Goal: Task Accomplishment & Management: Manage account settings

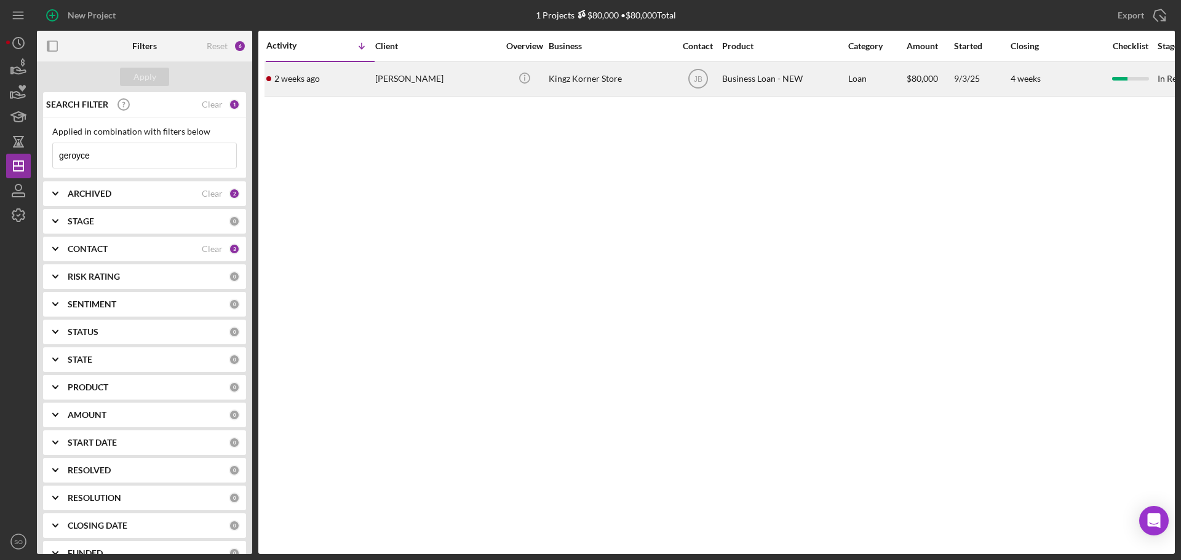
click at [371, 87] on div "[DATE] [PERSON_NAME]" at bounding box center [320, 79] width 108 height 33
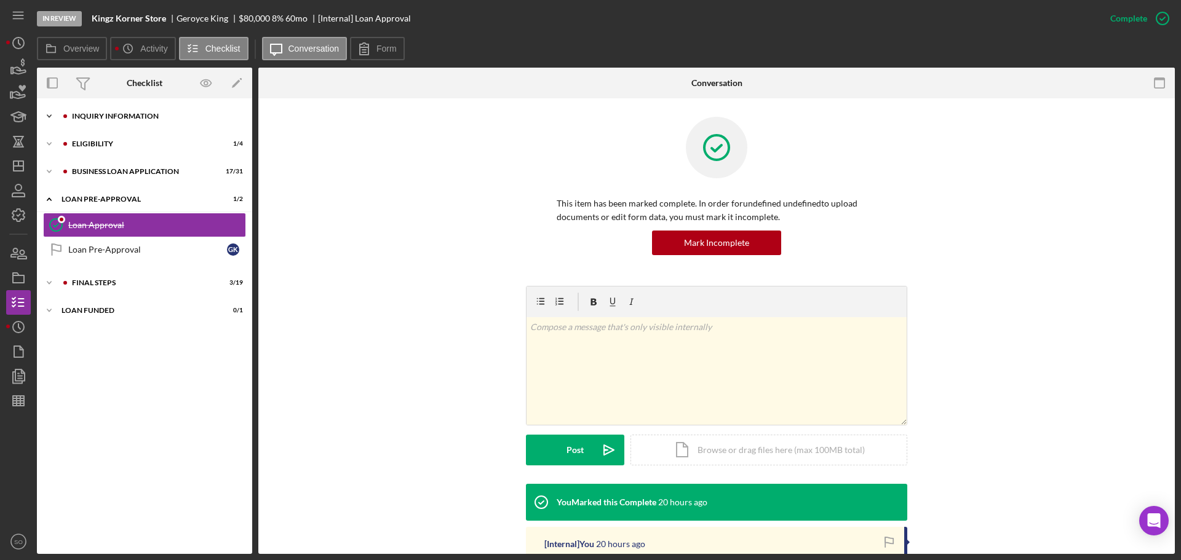
click at [119, 113] on div "INQUIRY INFORMATION" at bounding box center [154, 116] width 165 height 7
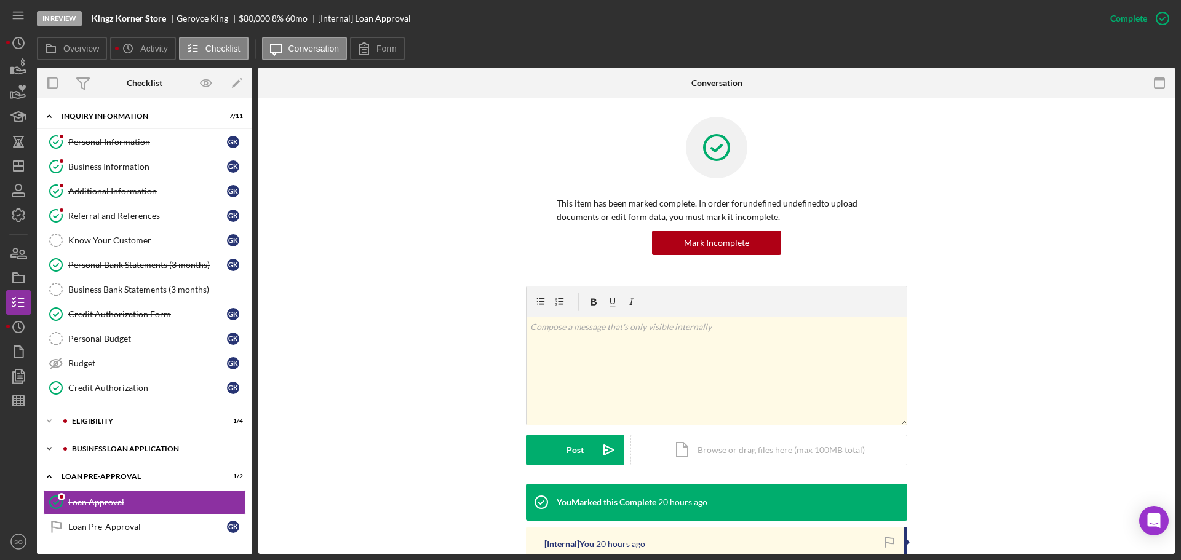
scroll to position [53, 0]
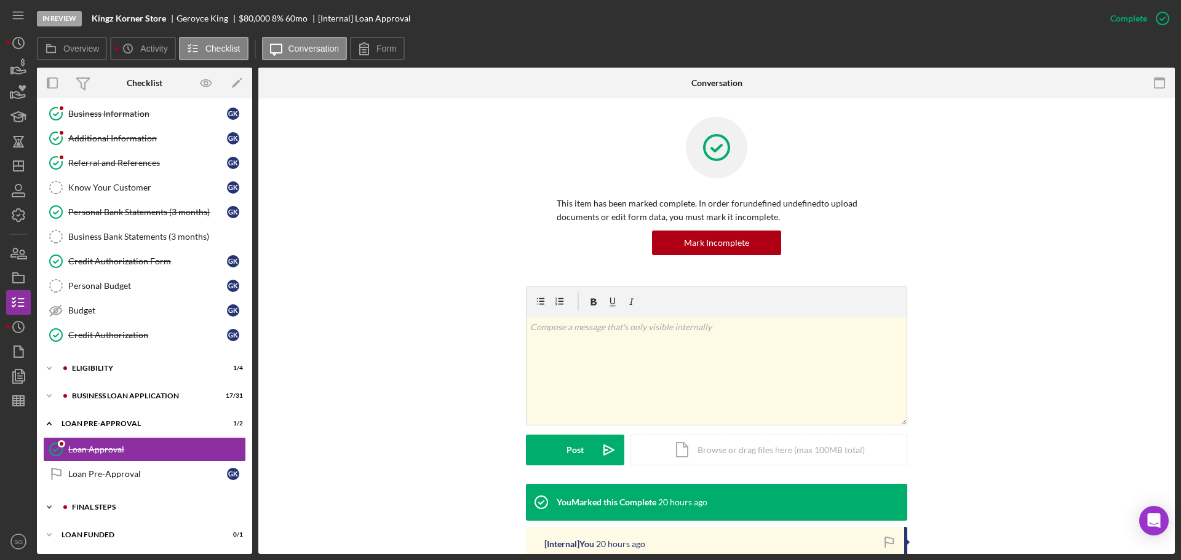
click at [121, 509] on div "FINAL STEPS" at bounding box center [154, 507] width 165 height 7
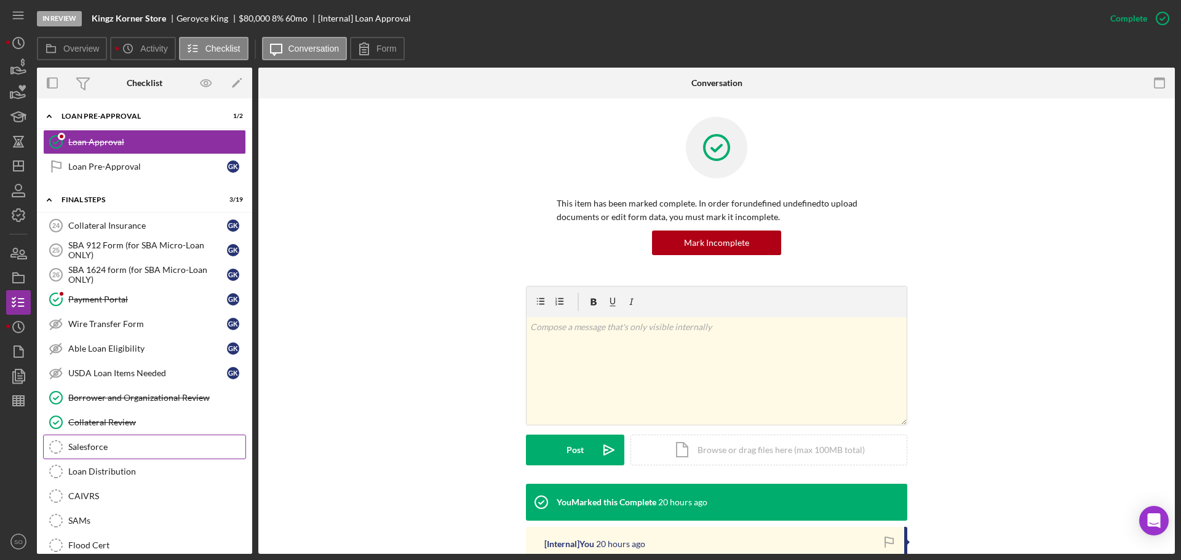
click at [119, 451] on div "Salesforce" at bounding box center [156, 447] width 177 height 10
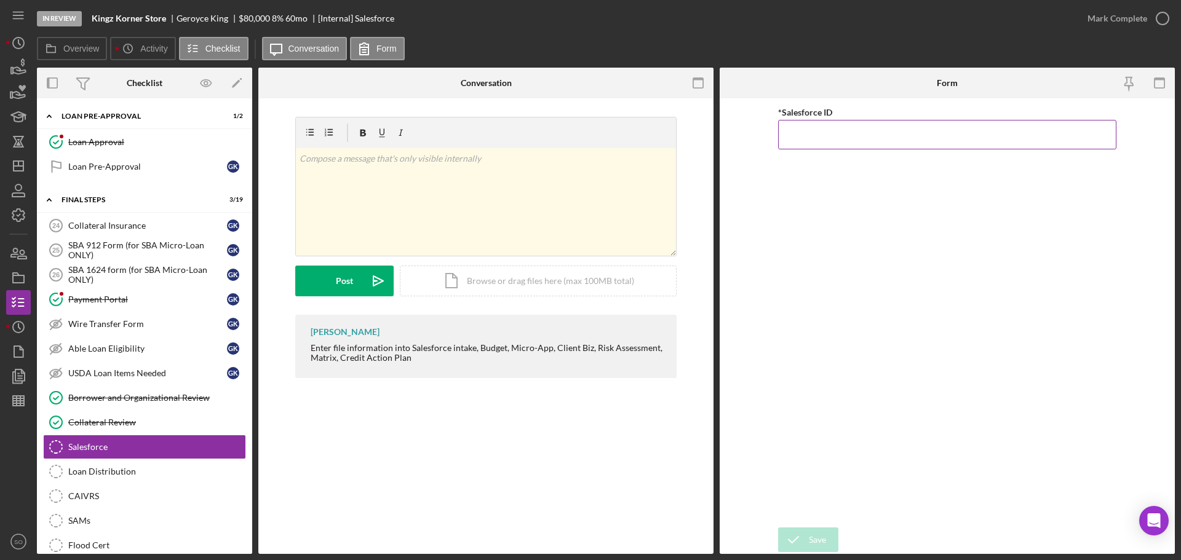
click at [810, 138] on input "*Salesforce ID" at bounding box center [947, 135] width 338 height 30
paste input "a0wPC000002NaBJYA0"
type input "a0wPC000002NaBJYA0"
click at [820, 546] on div "Save" at bounding box center [817, 540] width 17 height 25
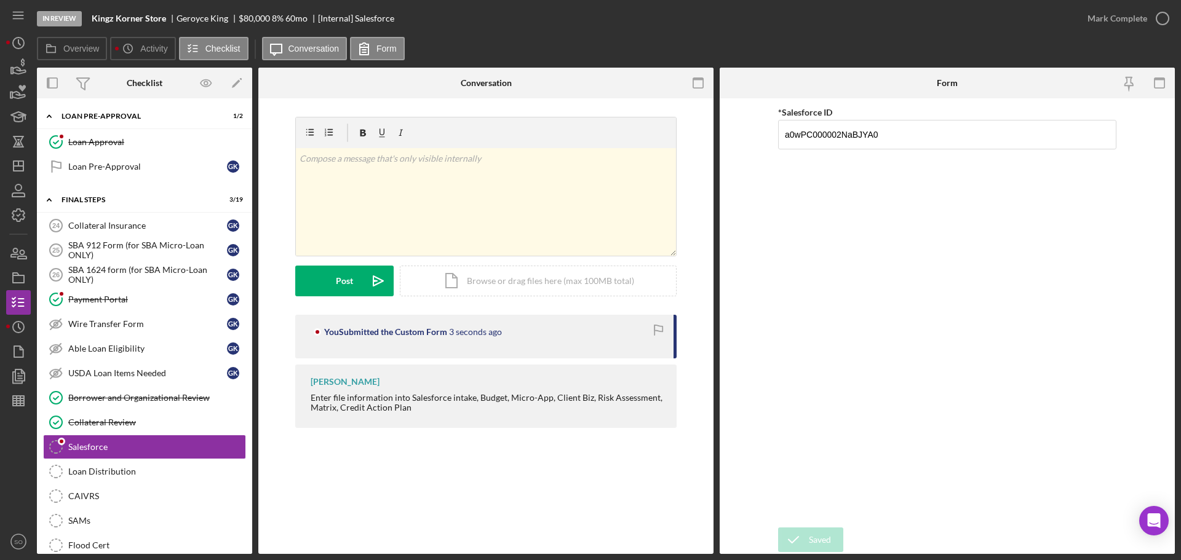
click at [1119, 14] on div "Mark Complete" at bounding box center [1117, 18] width 60 height 25
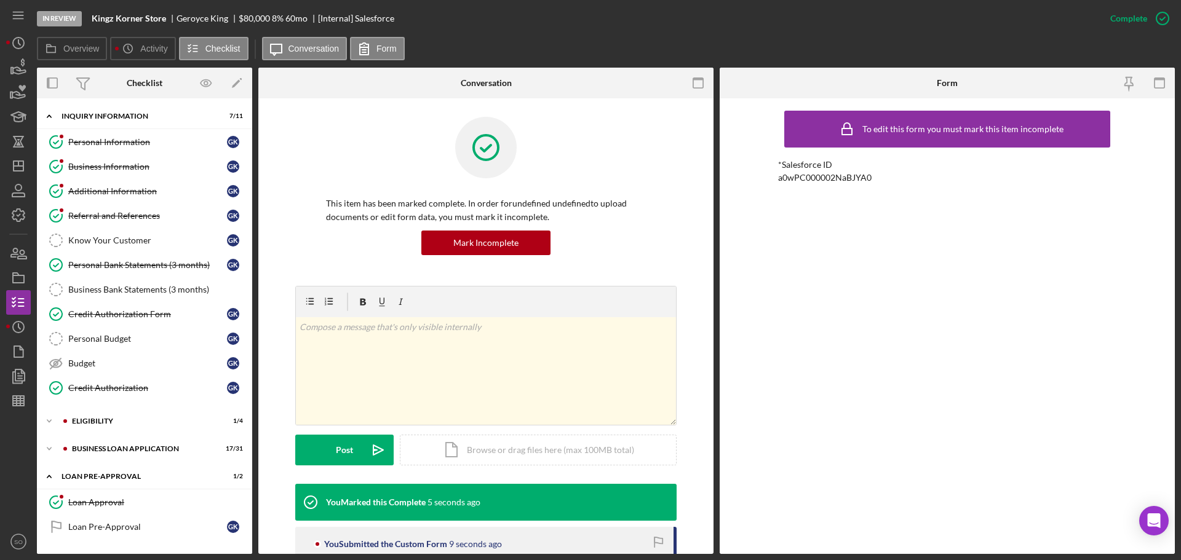
scroll to position [62, 0]
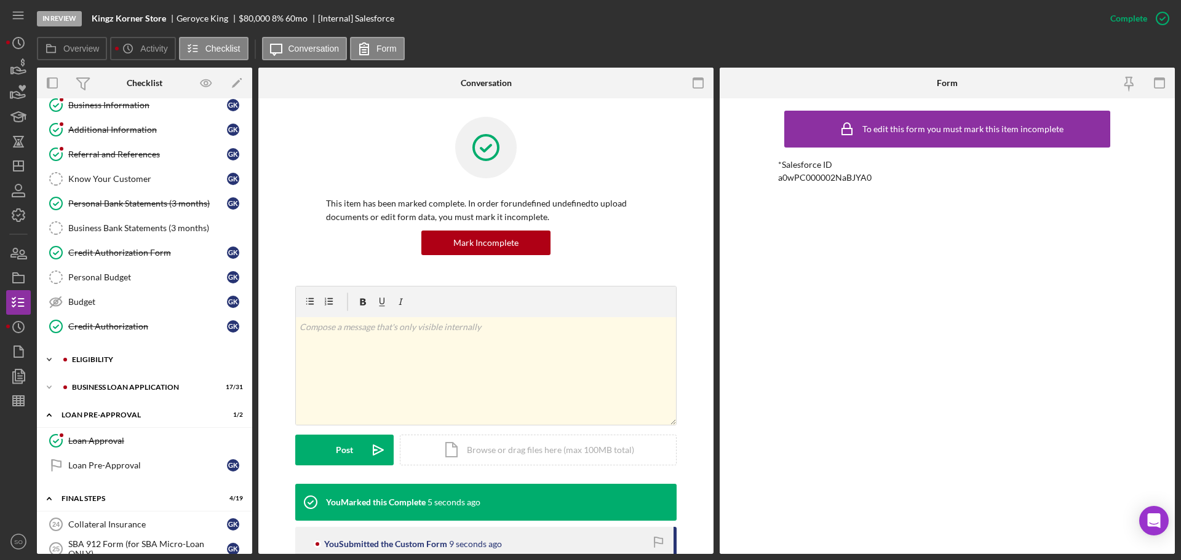
click at [143, 369] on div "Icon/Expander ELIGIBILITY 1 / 4" at bounding box center [144, 359] width 215 height 25
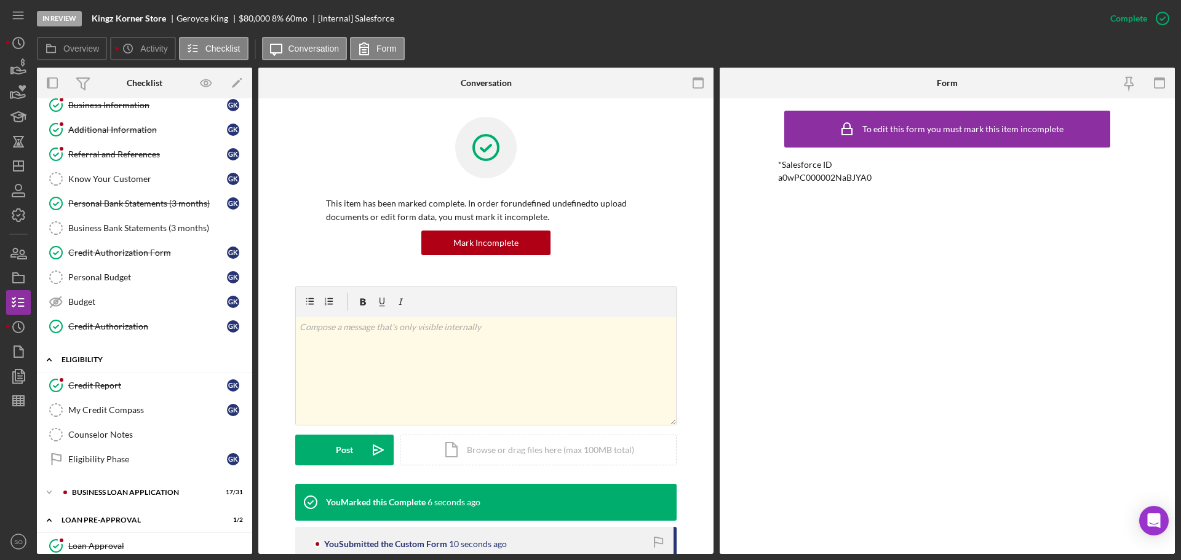
scroll to position [185, 0]
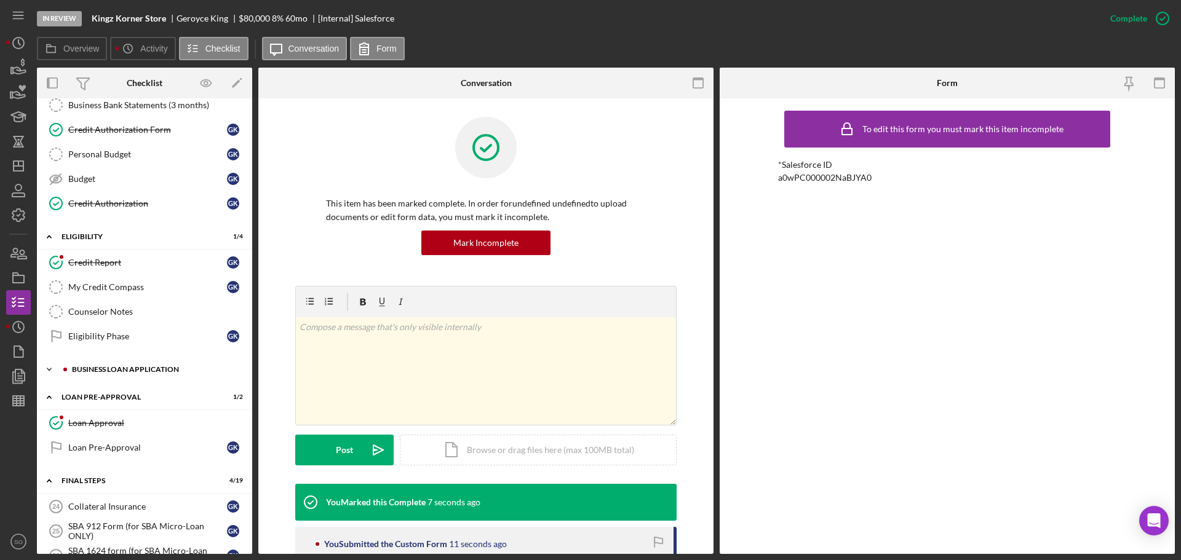
click at [140, 374] on div "Icon/Expander BUSINESS LOAN APPLICATION 17 / 31" at bounding box center [144, 369] width 215 height 25
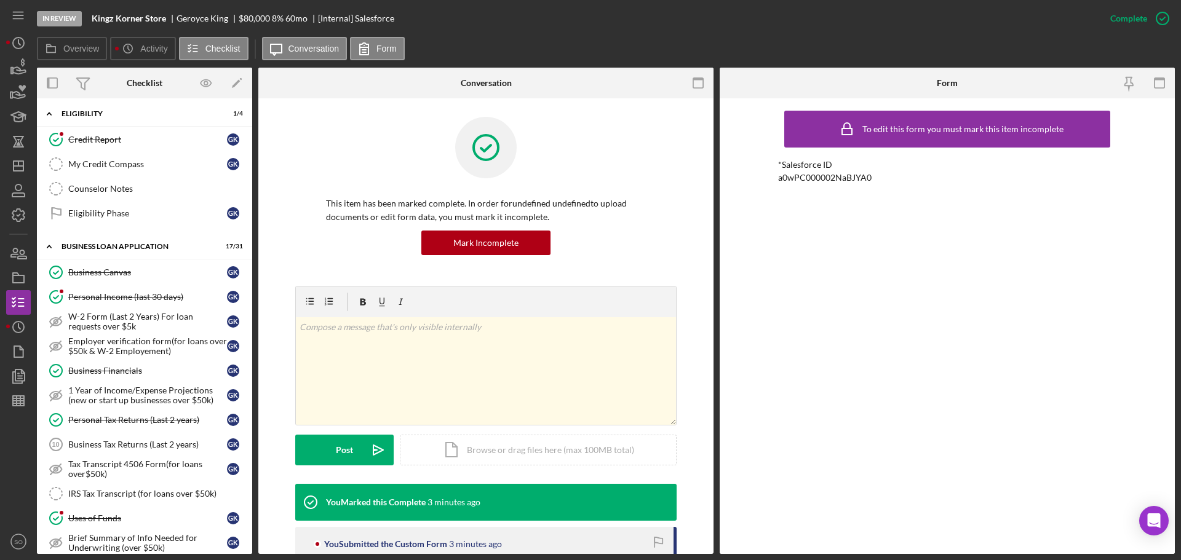
scroll to position [123, 0]
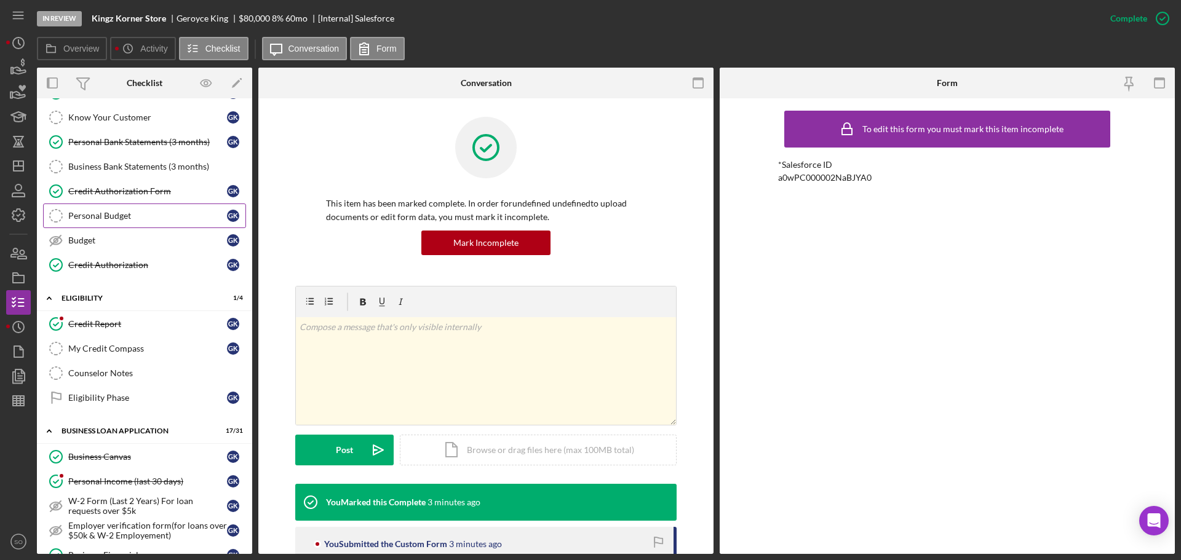
drag, startPoint x: 144, startPoint y: 226, endPoint x: 154, endPoint y: 230, distance: 10.7
click at [144, 226] on link "Personal Budget Personal Budget G K" at bounding box center [144, 216] width 203 height 25
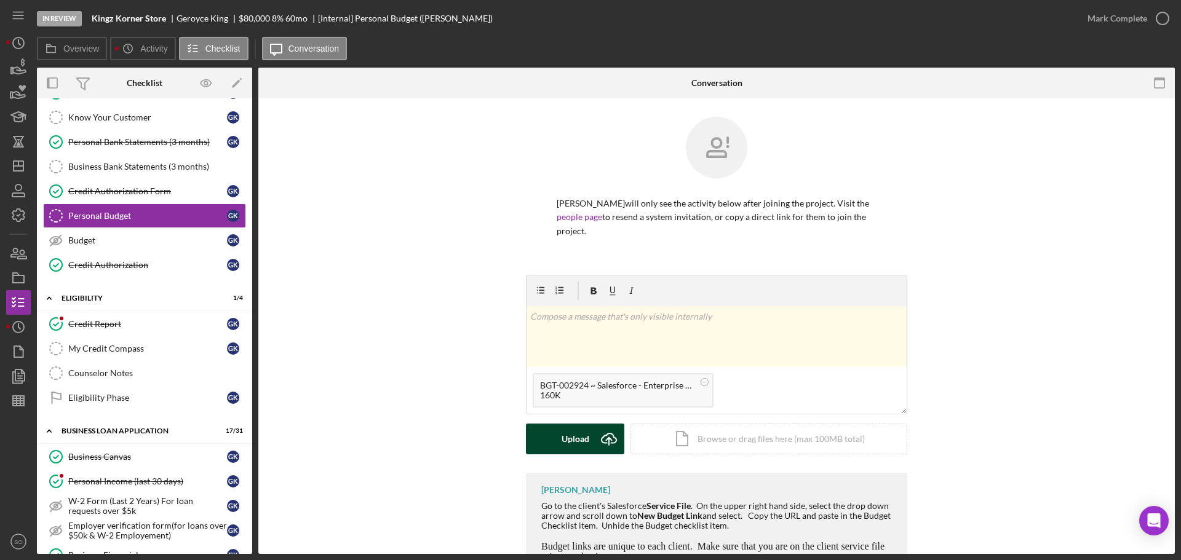
click at [579, 424] on div "Upload" at bounding box center [576, 439] width 28 height 31
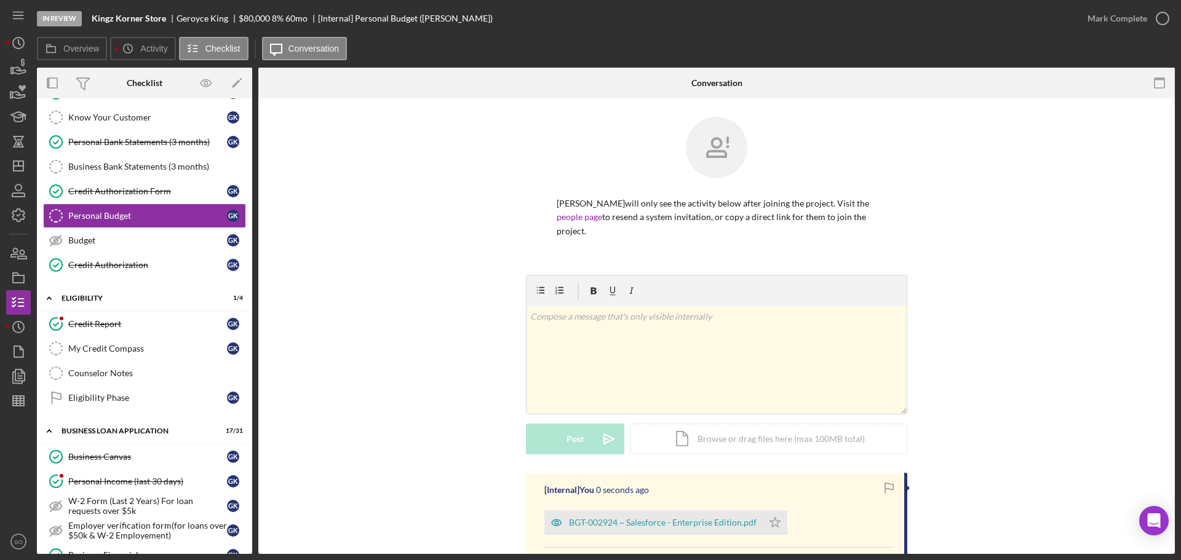
scroll to position [148, 0]
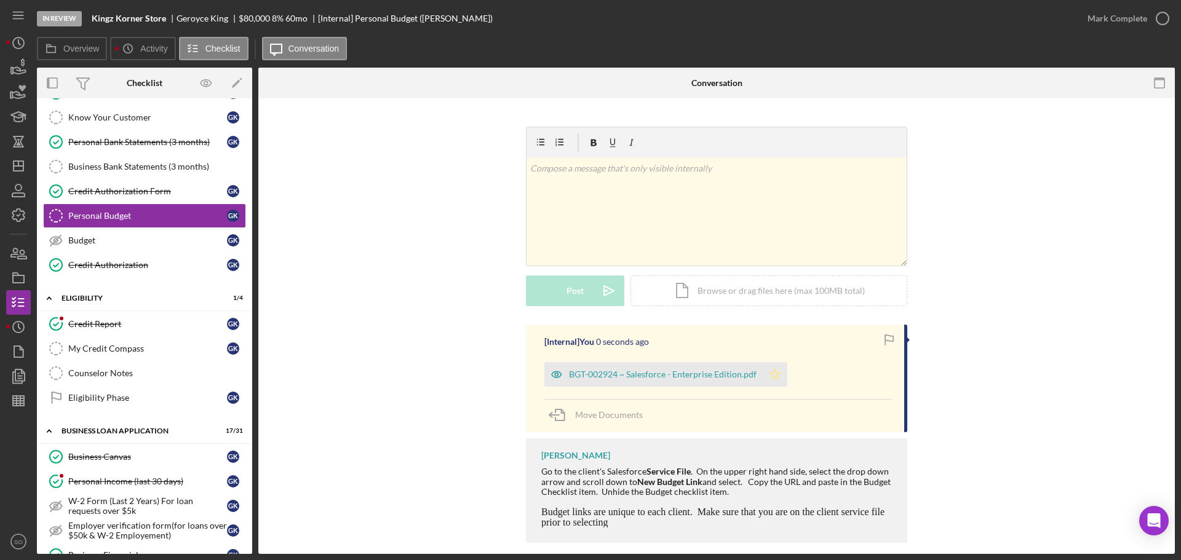
click at [772, 369] on polygon "button" at bounding box center [775, 374] width 10 height 10
click at [1093, 19] on div "Mark Complete" at bounding box center [1117, 18] width 60 height 25
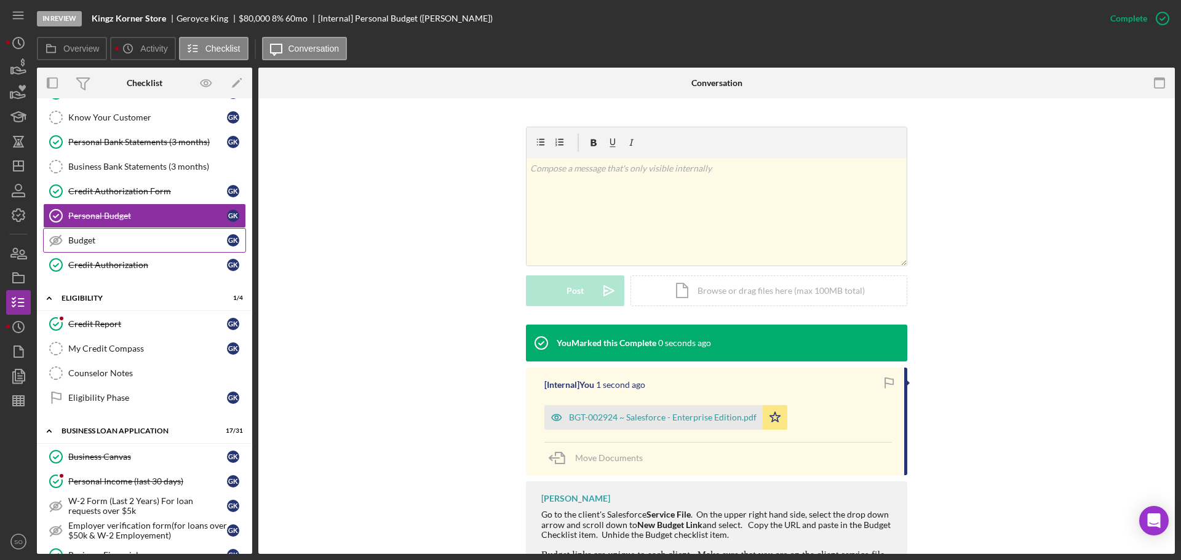
click at [160, 232] on link "Budget Budget G K" at bounding box center [144, 240] width 203 height 25
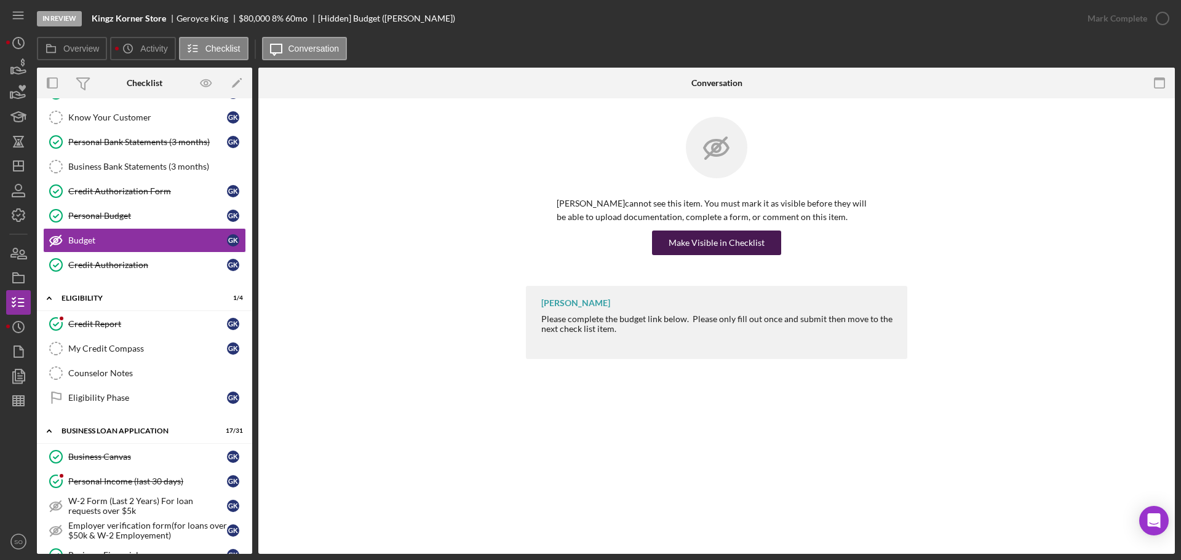
drag, startPoint x: 663, startPoint y: 232, endPoint x: 666, endPoint y: 240, distance: 8.6
click at [666, 238] on button "Make Visible in Checklist" at bounding box center [716, 243] width 129 height 25
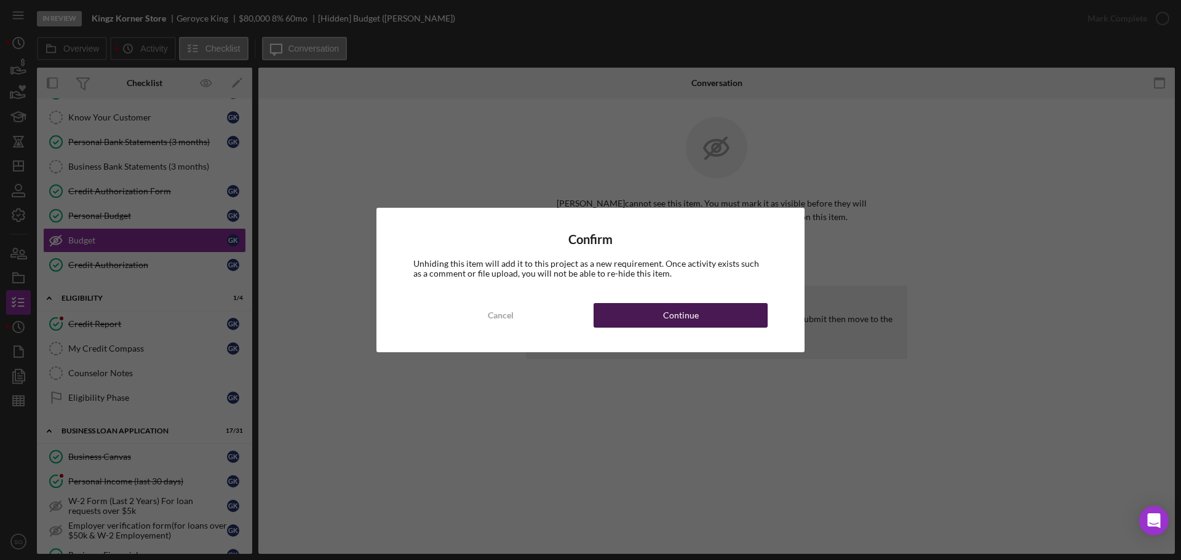
click at [694, 327] on div "Continue" at bounding box center [681, 315] width 36 height 25
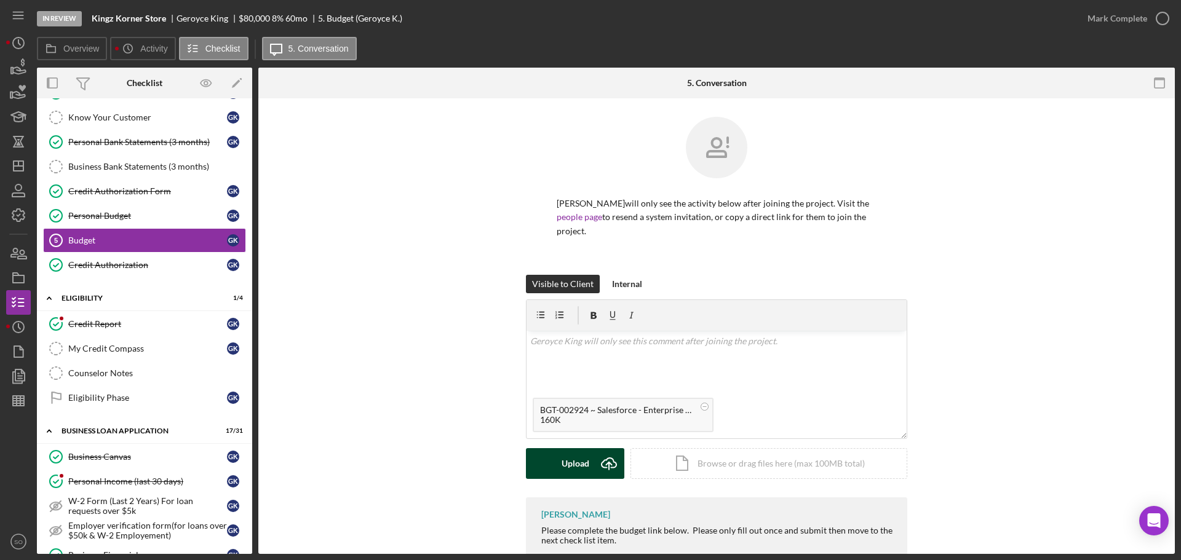
click at [587, 458] on button "Upload Icon/Upload" at bounding box center [575, 463] width 98 height 31
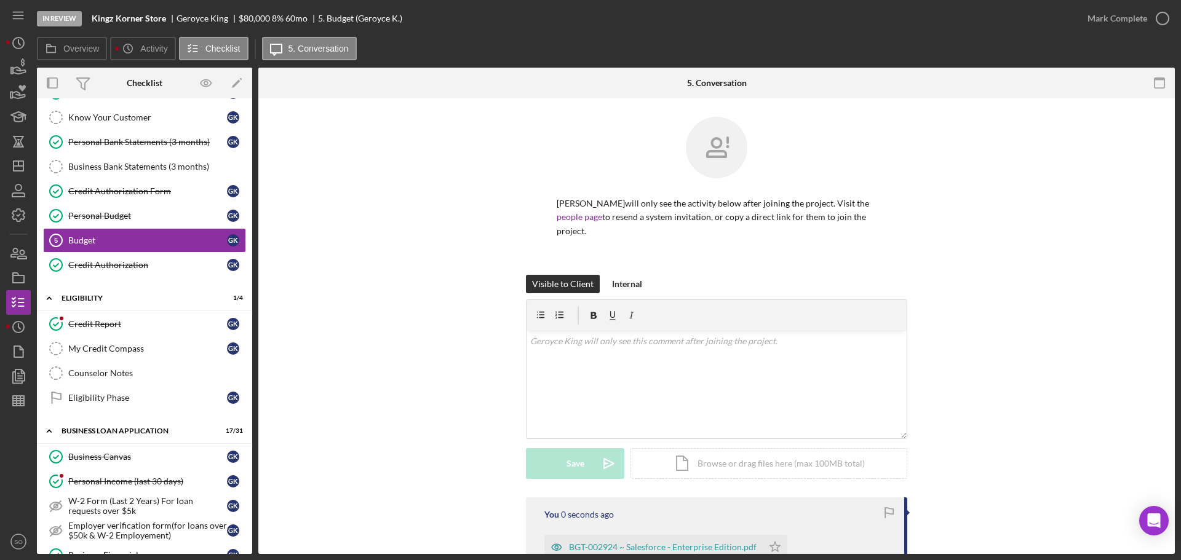
scroll to position [141, 0]
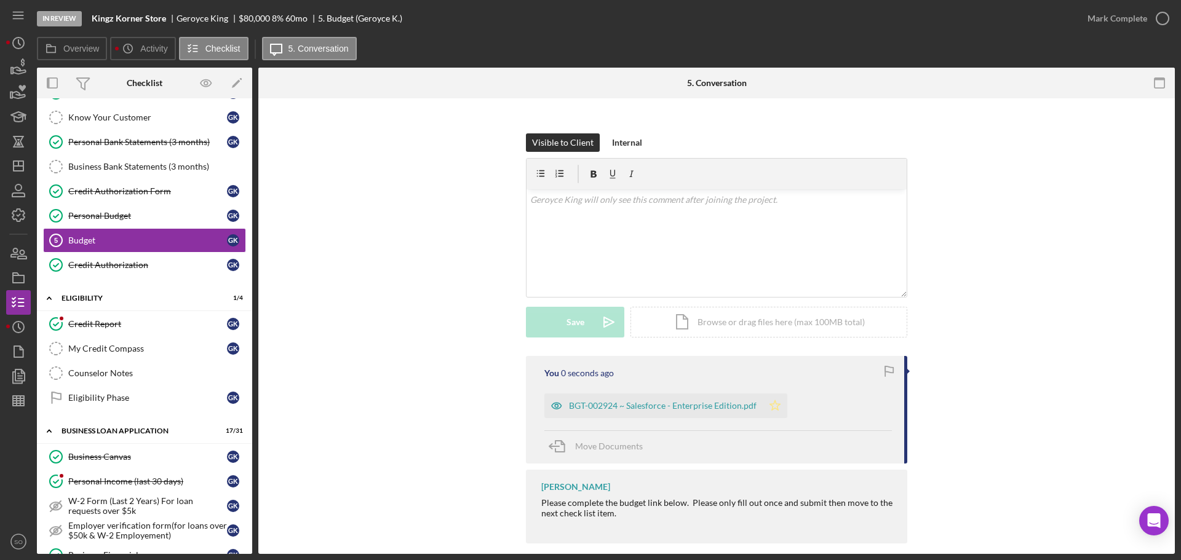
click at [779, 399] on icon "Icon/Star" at bounding box center [775, 406] width 25 height 25
click at [1111, 19] on div "Mark Complete" at bounding box center [1117, 18] width 60 height 25
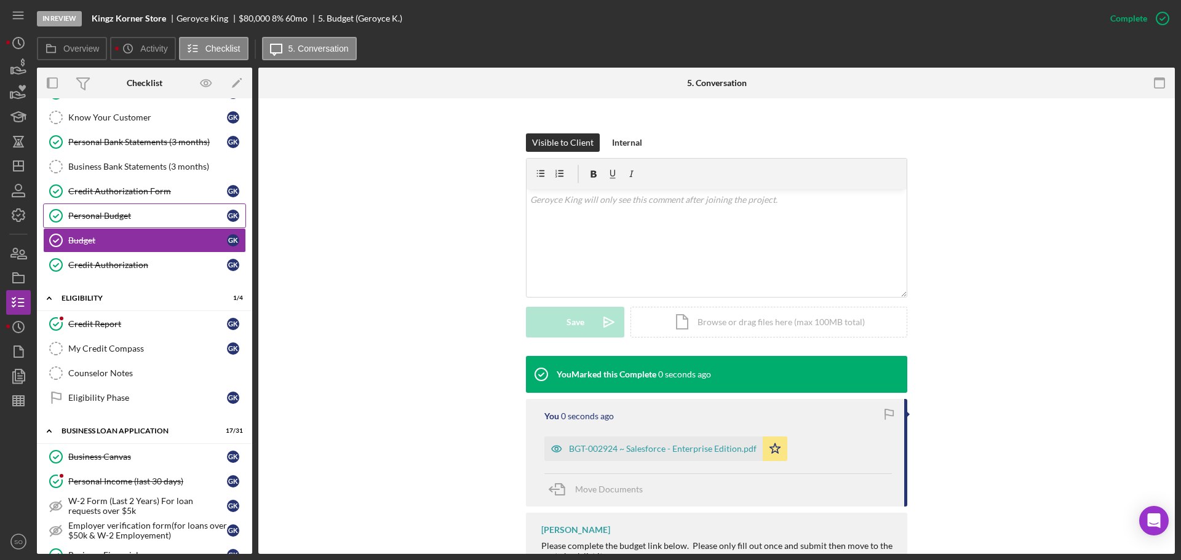
click at [124, 218] on div "Personal Budget" at bounding box center [147, 216] width 159 height 10
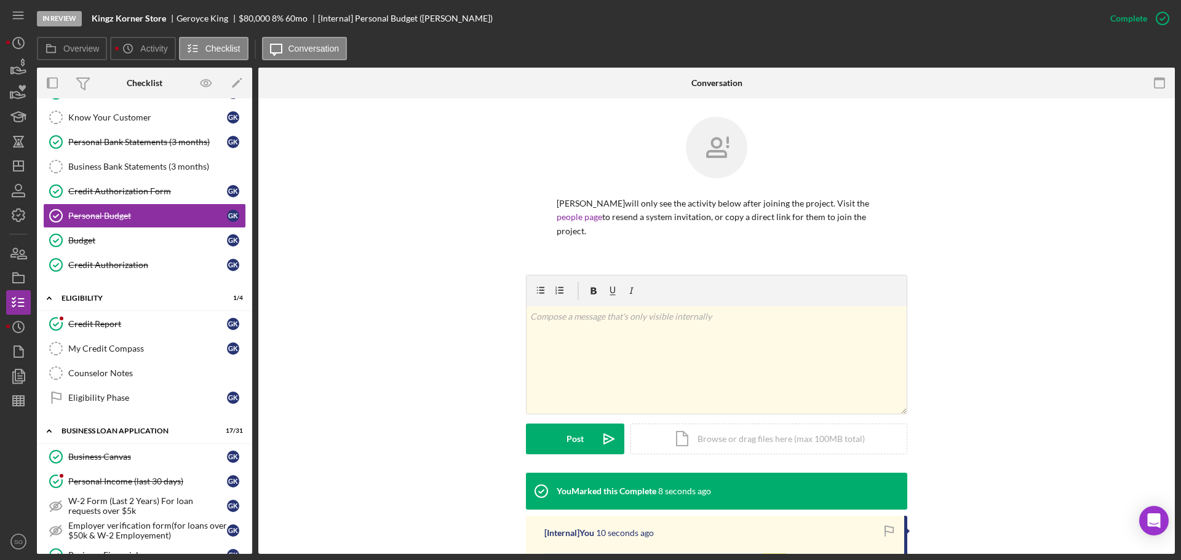
scroll to position [185, 0]
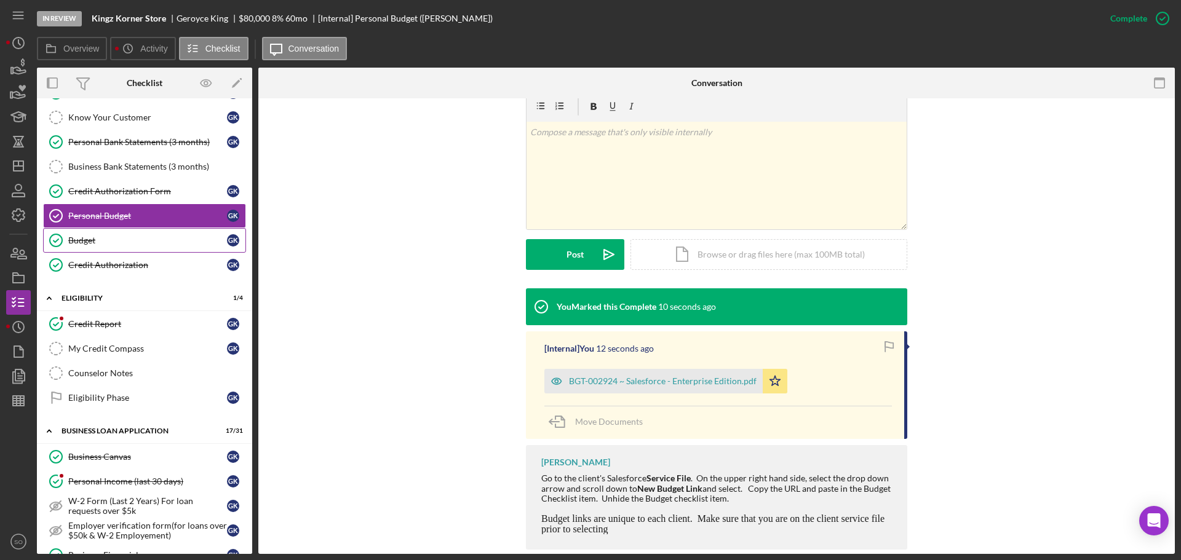
click at [134, 243] on div "Budget" at bounding box center [147, 241] width 159 height 10
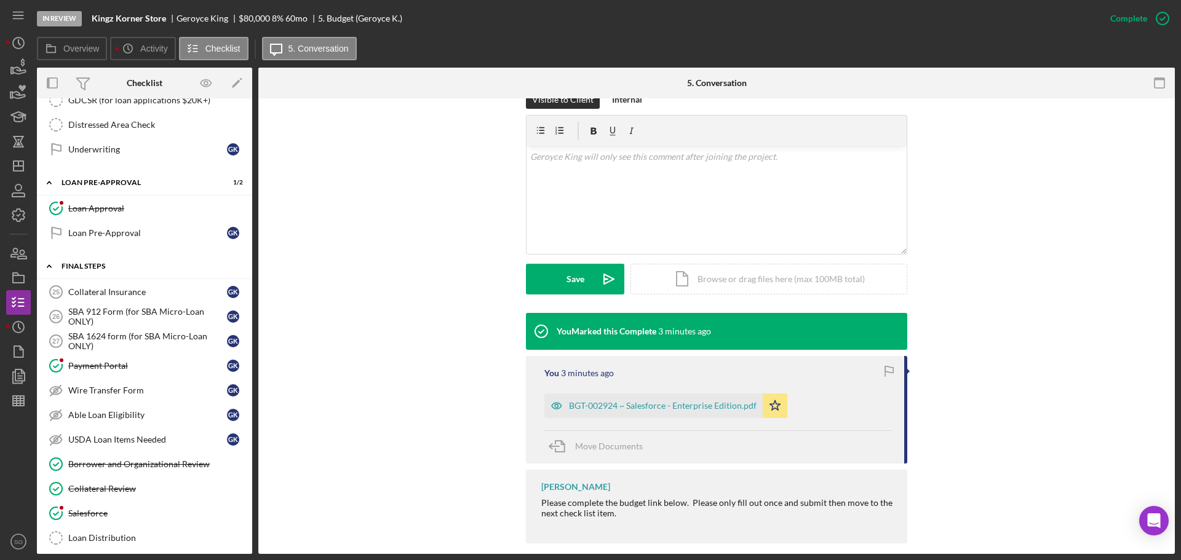
scroll to position [1292, 0]
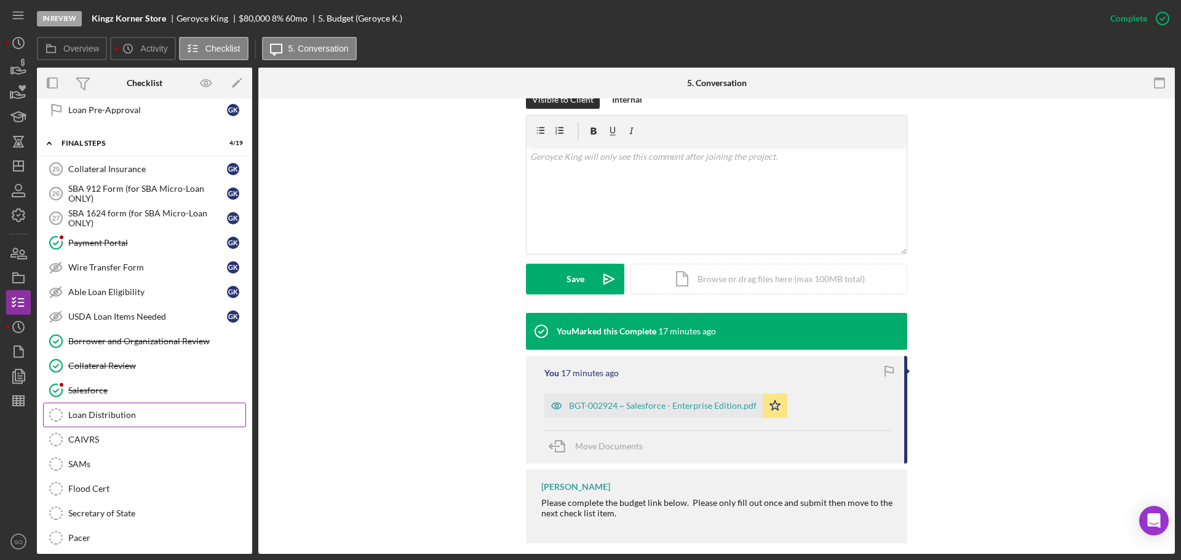
click at [141, 407] on link "Loan Distribution Loan Distribution" at bounding box center [144, 415] width 203 height 25
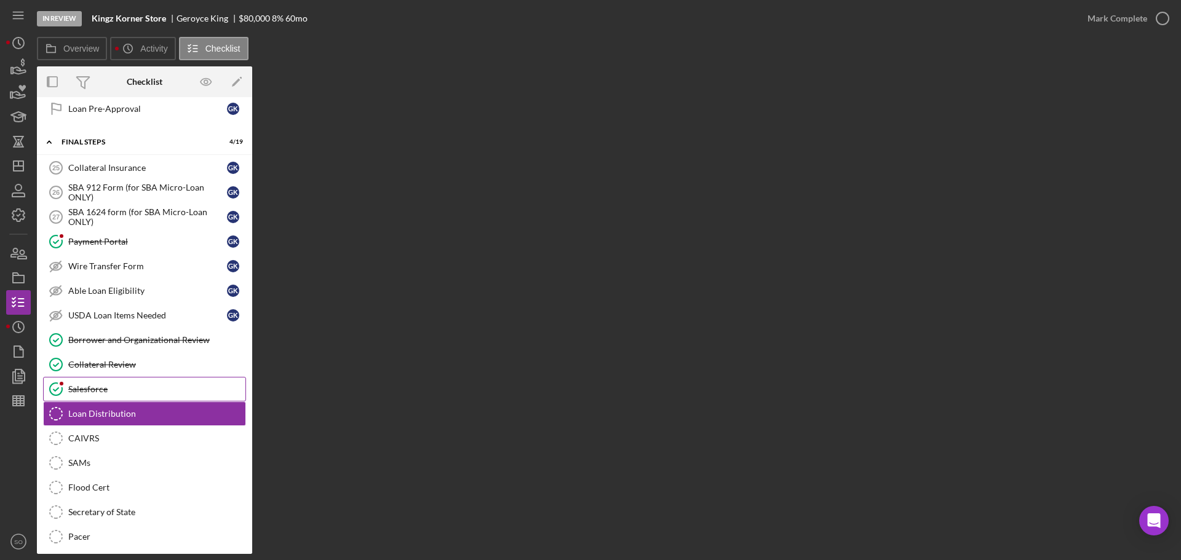
click at [102, 386] on div "Salesforce" at bounding box center [156, 389] width 177 height 10
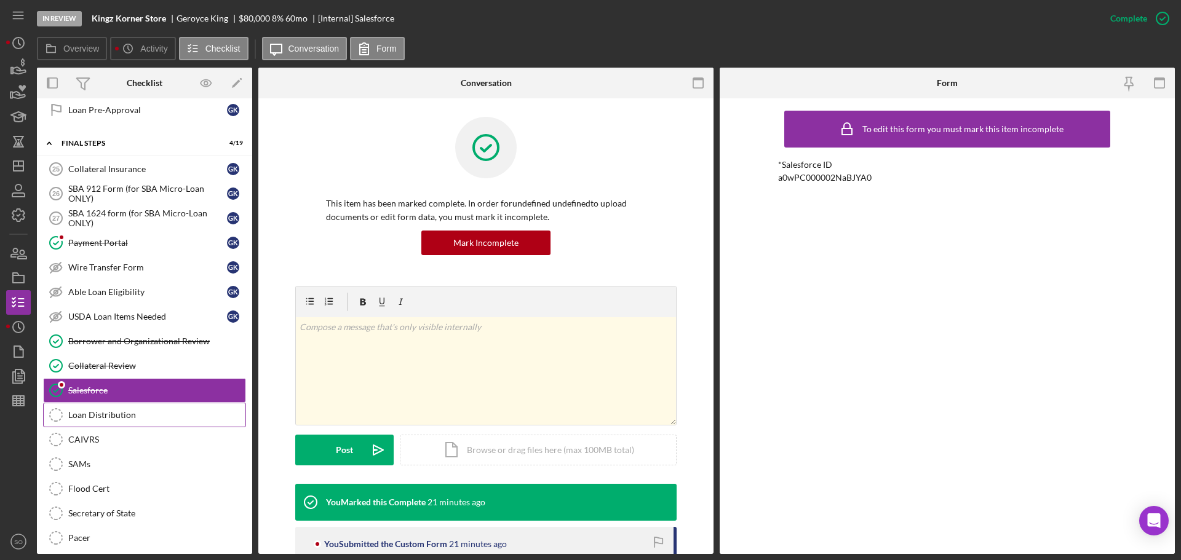
click at [137, 416] on div "Loan Distribution" at bounding box center [156, 415] width 177 height 10
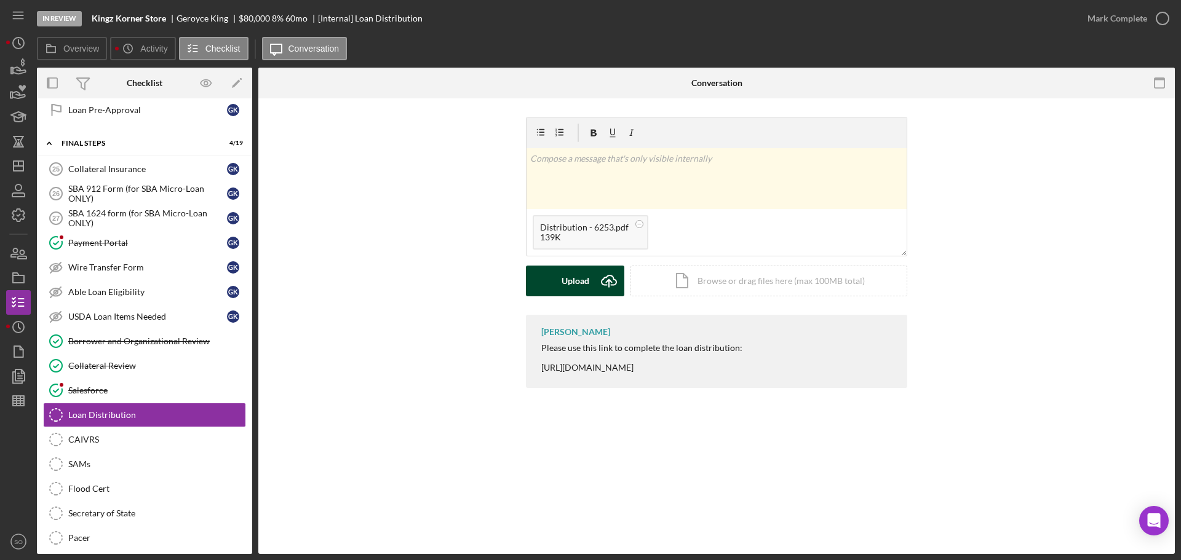
click at [561, 273] on button "Upload Icon/Upload" at bounding box center [575, 281] width 98 height 31
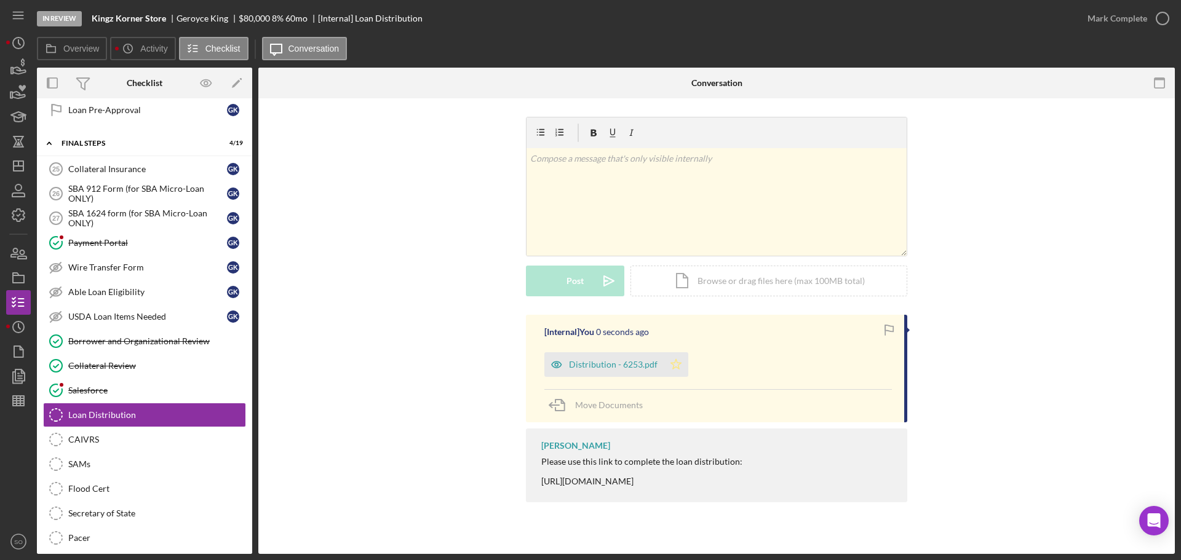
click at [666, 358] on icon "Icon/Star" at bounding box center [676, 364] width 25 height 25
click at [1084, 17] on button "Mark Complete" at bounding box center [1125, 18] width 100 height 25
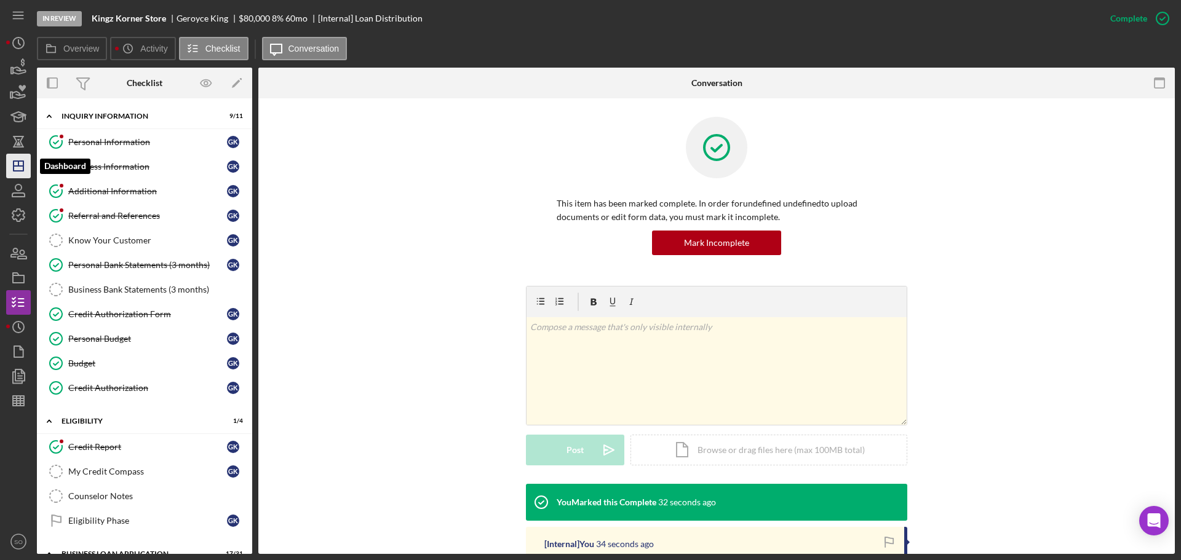
click at [23, 167] on polygon "button" at bounding box center [19, 166] width 10 height 10
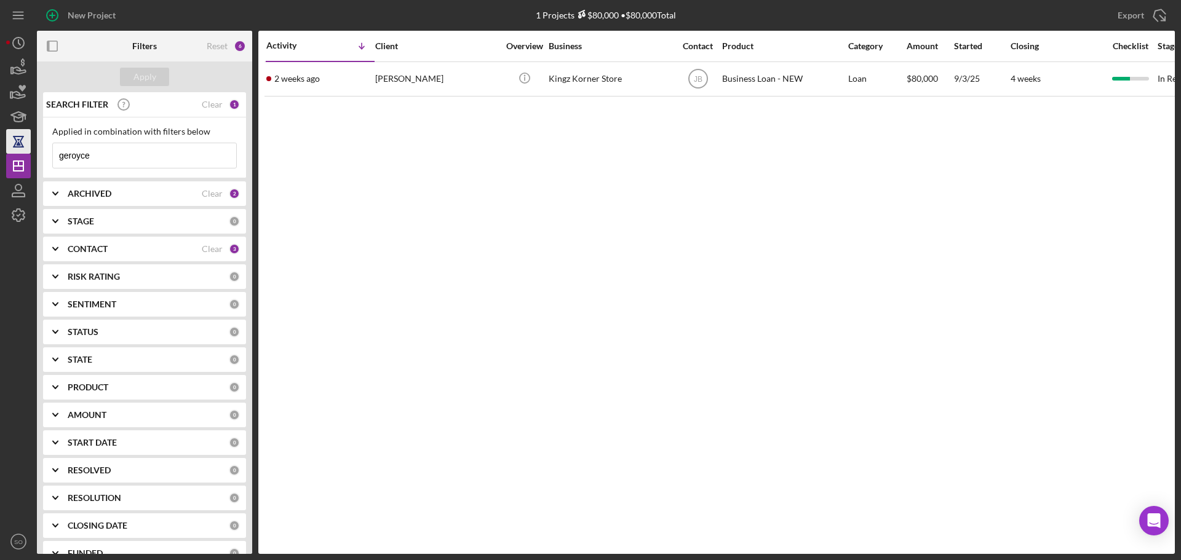
drag, startPoint x: 156, startPoint y: 150, endPoint x: 20, endPoint y: 152, distance: 136.5
click at [25, 152] on div "New Project 1 Projects $80,000 • $80,000 Total geroyce Export Icon/Export Filte…" at bounding box center [590, 277] width 1169 height 554
type input "[PERSON_NAME]"
click at [154, 77] on div "Apply" at bounding box center [144, 77] width 23 height 18
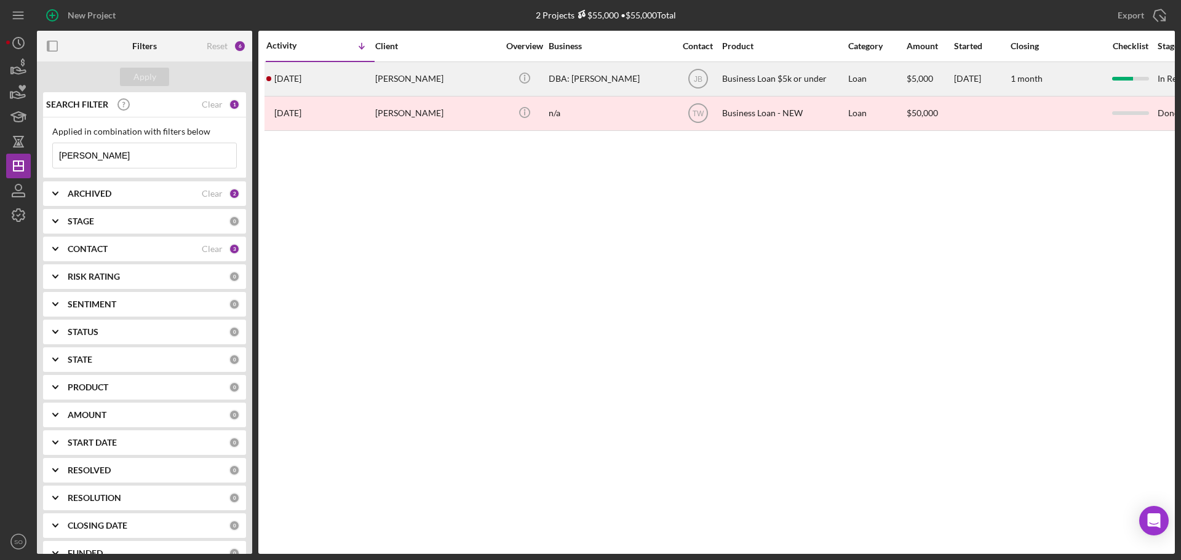
click at [384, 82] on div "[PERSON_NAME]" at bounding box center [436, 79] width 123 height 33
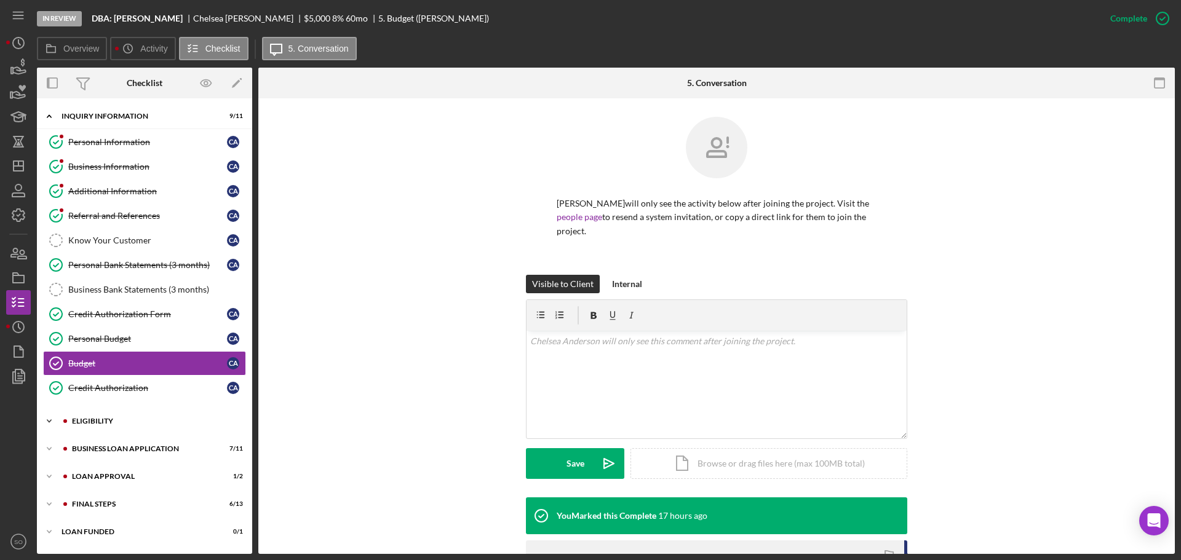
click at [138, 429] on div "Icon/Expander Eligibility 1 / 4" at bounding box center [144, 421] width 215 height 25
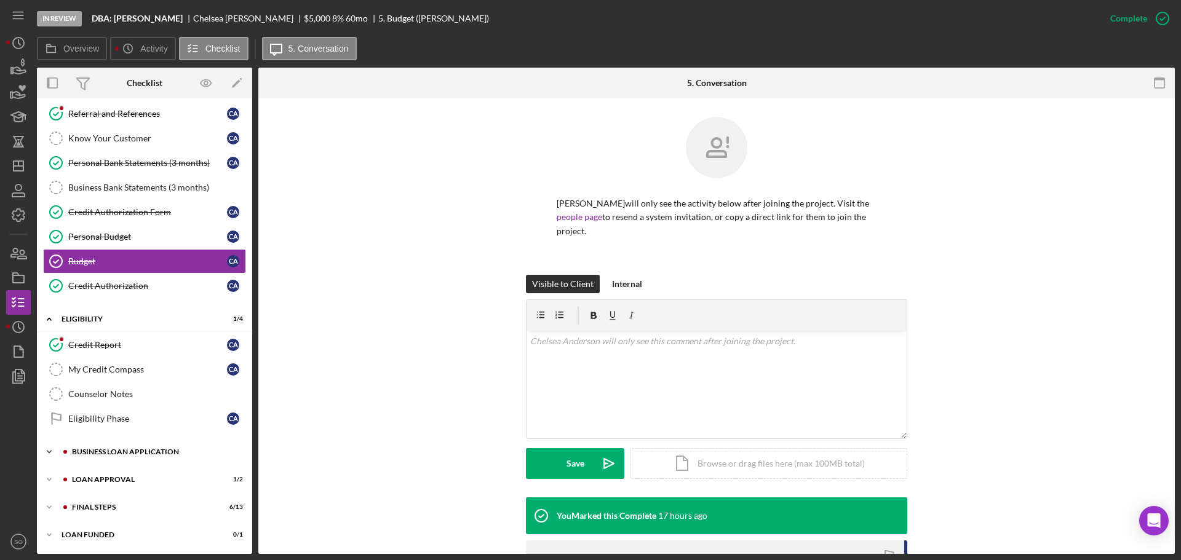
click at [139, 443] on div "Icon/Expander BUSINESS LOAN APPLICATION 7 / 11" at bounding box center [144, 452] width 215 height 25
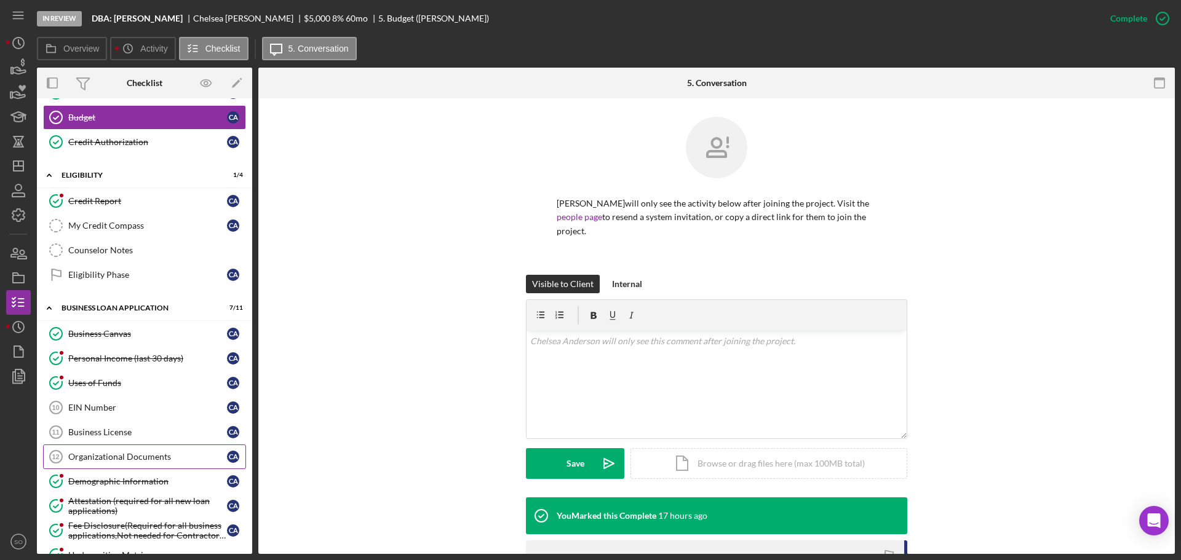
scroll to position [379, 0]
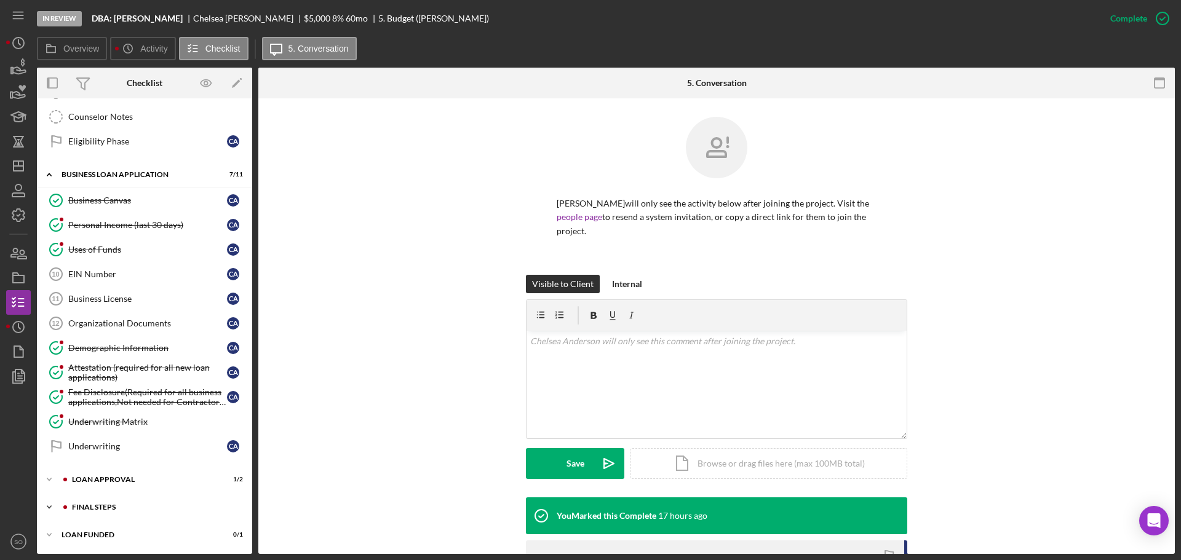
click at [146, 502] on div "Icon/Expander Final Steps 6 / 13" at bounding box center [144, 507] width 215 height 25
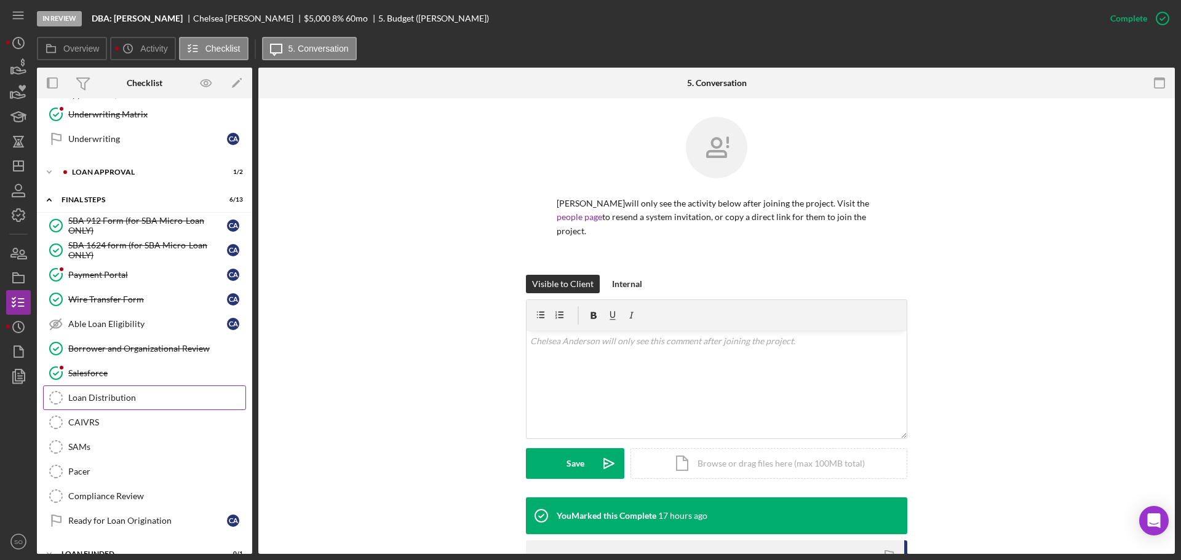
click at [121, 399] on div "Loan Distribution" at bounding box center [156, 398] width 177 height 10
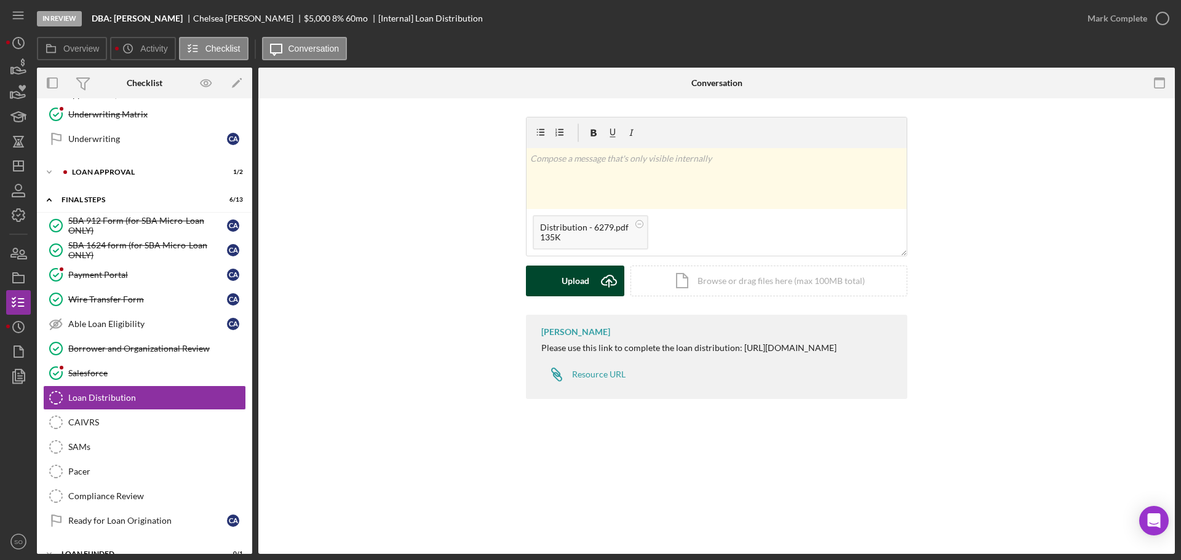
click at [587, 283] on div "Upload" at bounding box center [576, 281] width 28 height 31
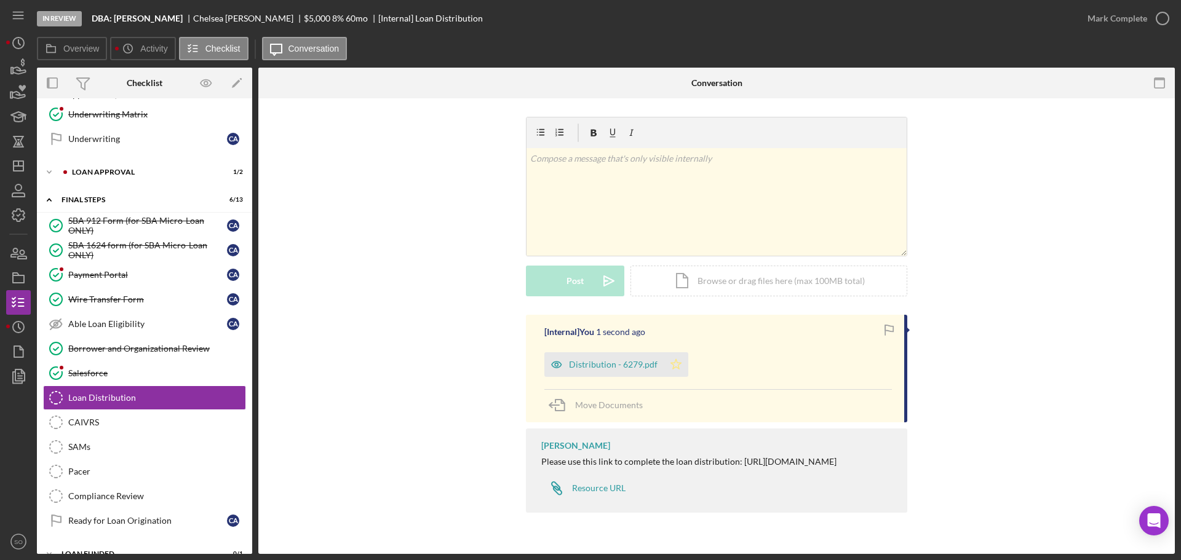
click at [676, 360] on icon "Icon/Star" at bounding box center [676, 364] width 25 height 25
click at [1118, 20] on div "Mark Complete" at bounding box center [1117, 18] width 60 height 25
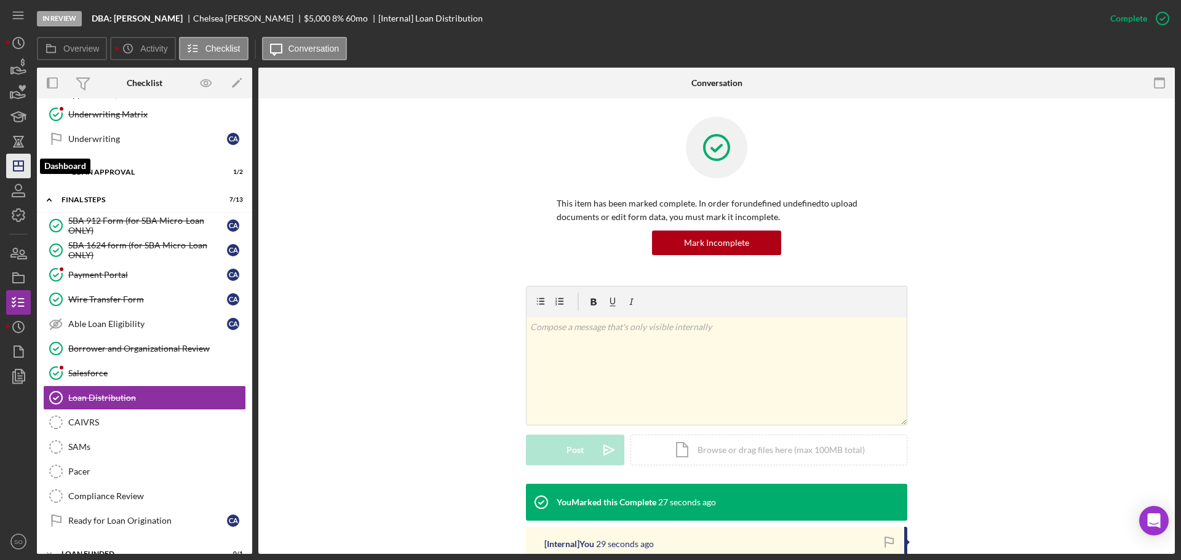
click at [22, 164] on icon "Icon/Dashboard" at bounding box center [18, 166] width 31 height 31
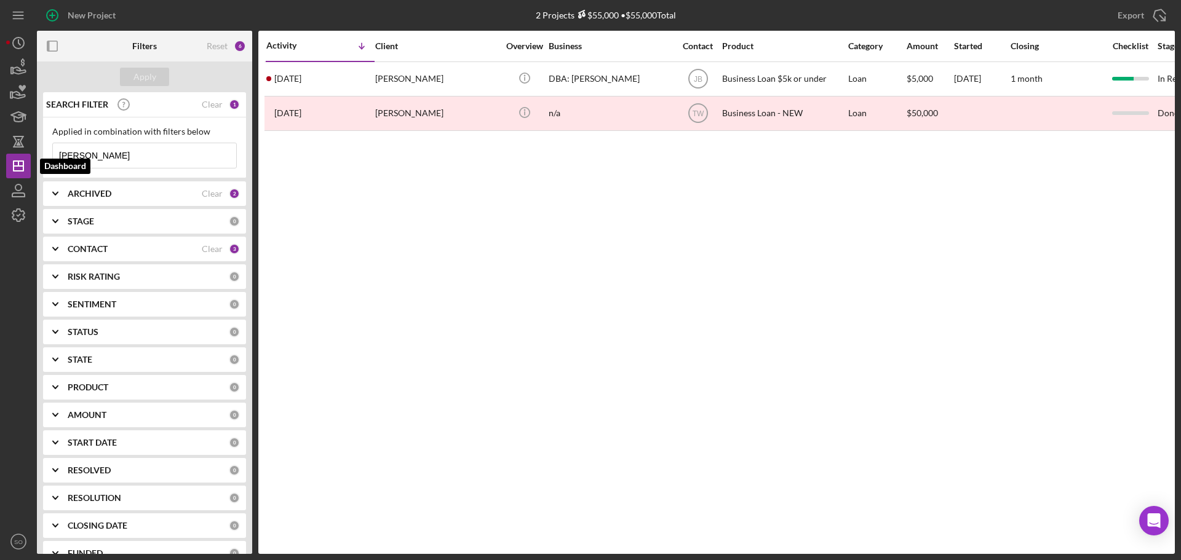
drag, startPoint x: 105, startPoint y: 154, endPoint x: 0, endPoint y: 161, distance: 105.4
click at [0, 161] on div "New Project 2 Projects $55,000 • $55,000 Total chelsea Export Icon/Export Filte…" at bounding box center [590, 280] width 1181 height 560
type input "geroyce"
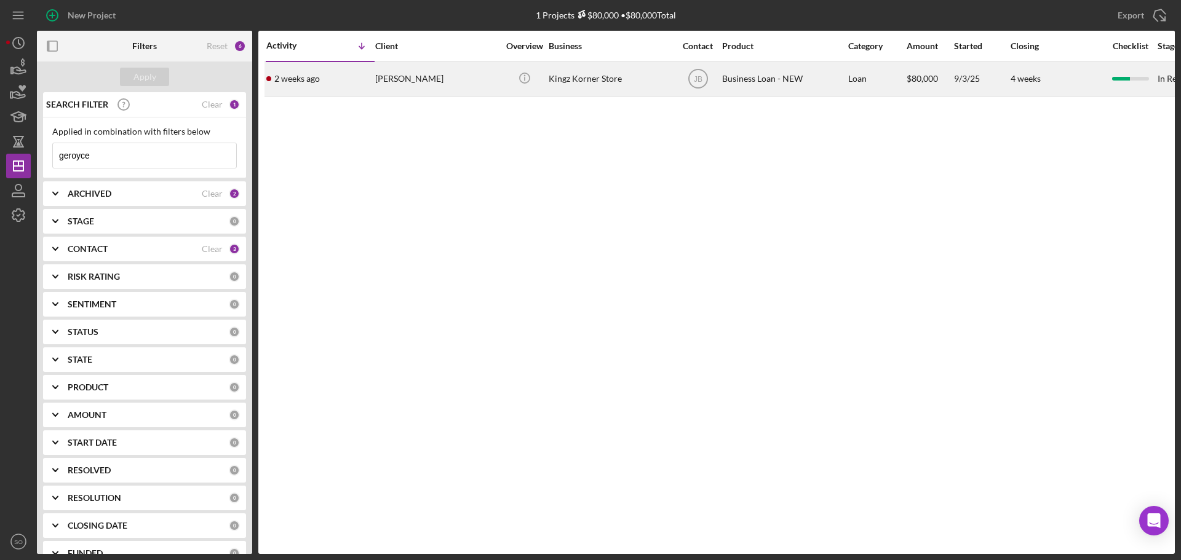
click at [397, 79] on div "[PERSON_NAME]" at bounding box center [436, 79] width 123 height 33
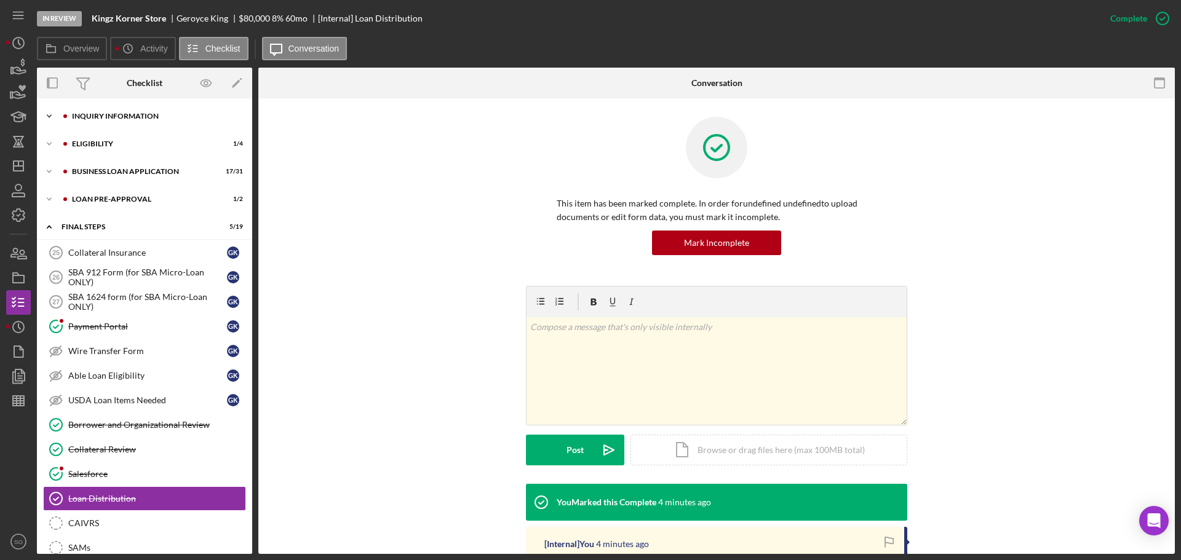
click at [86, 114] on div "INQUIRY INFORMATION" at bounding box center [154, 116] width 165 height 7
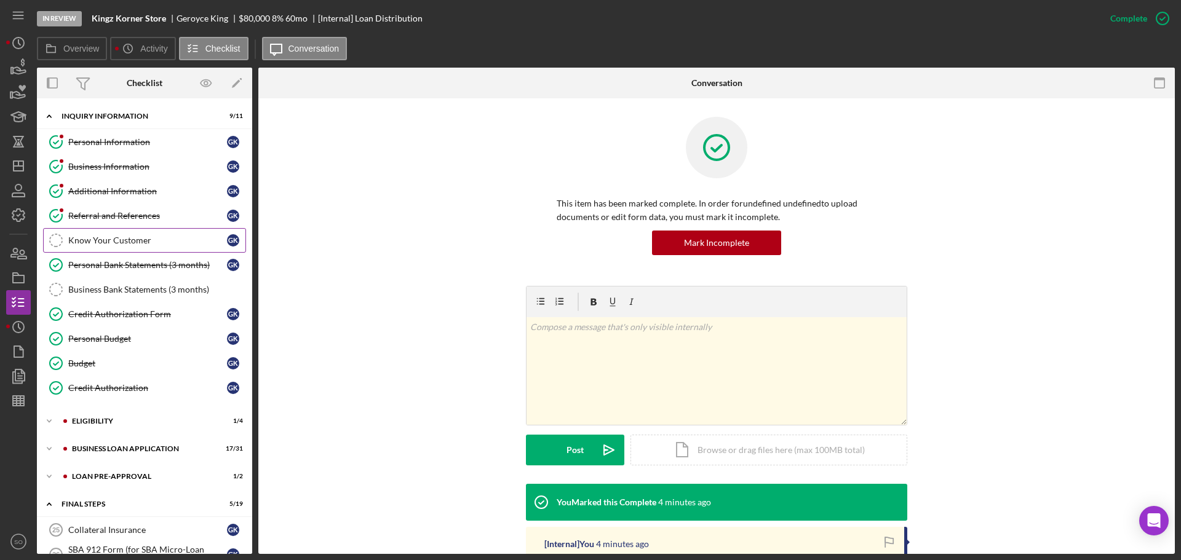
scroll to position [62, 0]
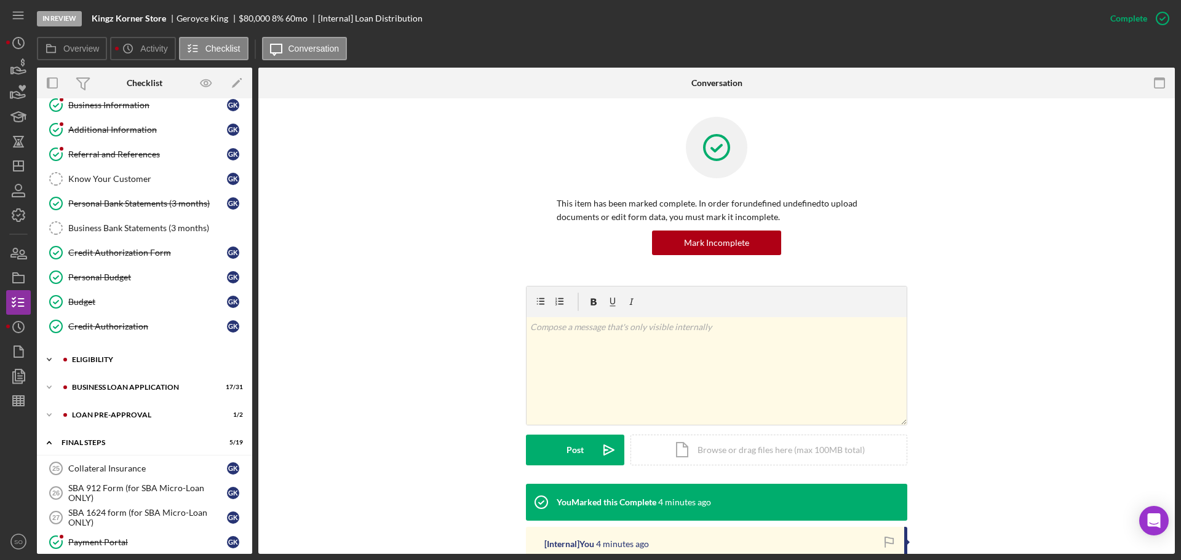
click at [109, 357] on div "ELIGIBILITY" at bounding box center [154, 359] width 165 height 7
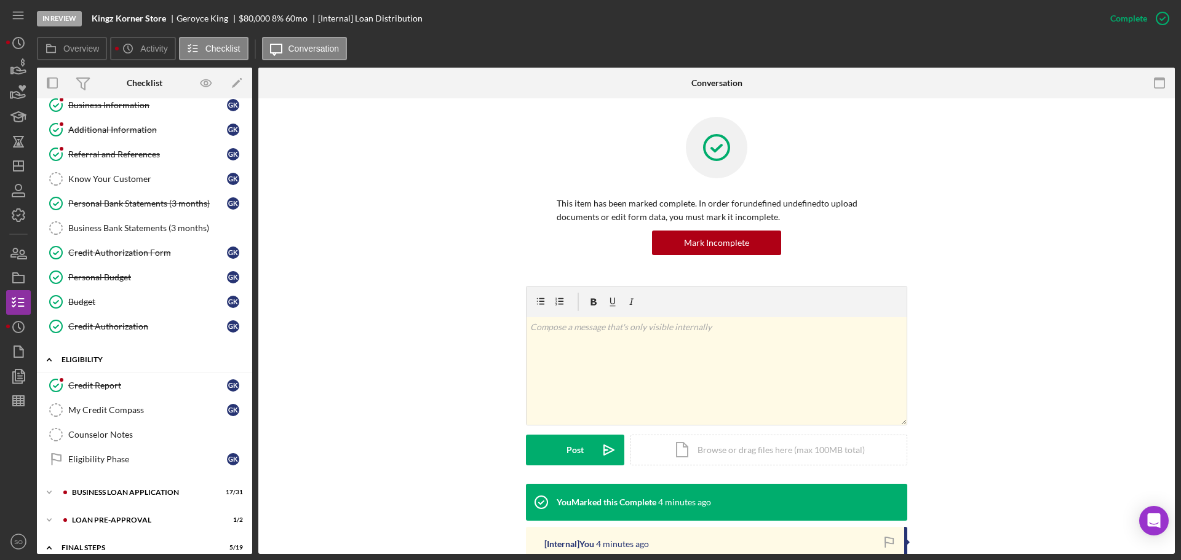
scroll to position [246, 0]
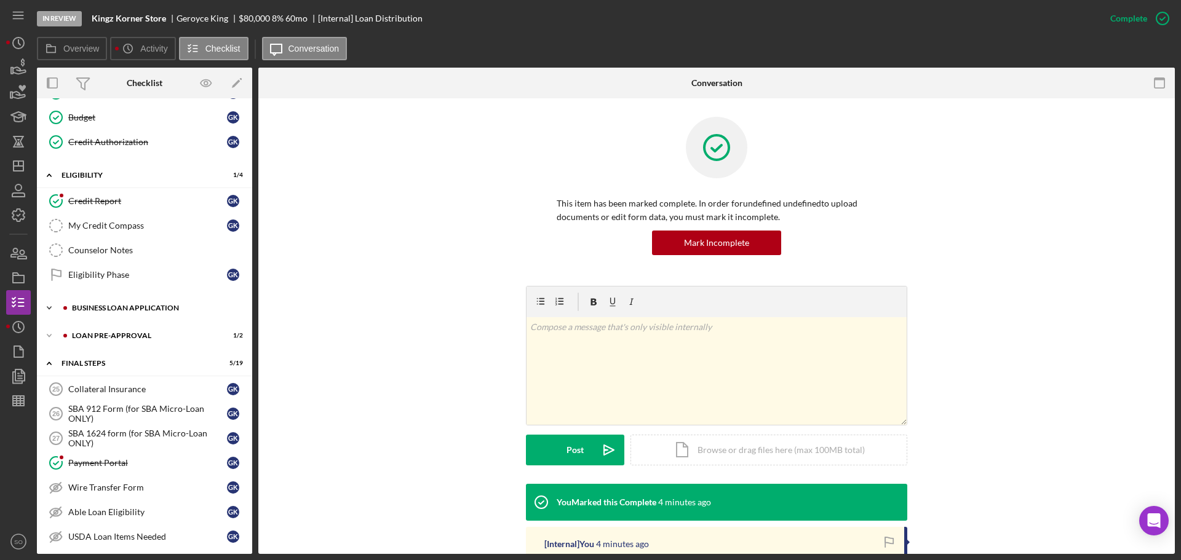
click at [114, 316] on div "Icon/Expander BUSINESS LOAN APPLICATION 17 / 31" at bounding box center [144, 308] width 215 height 25
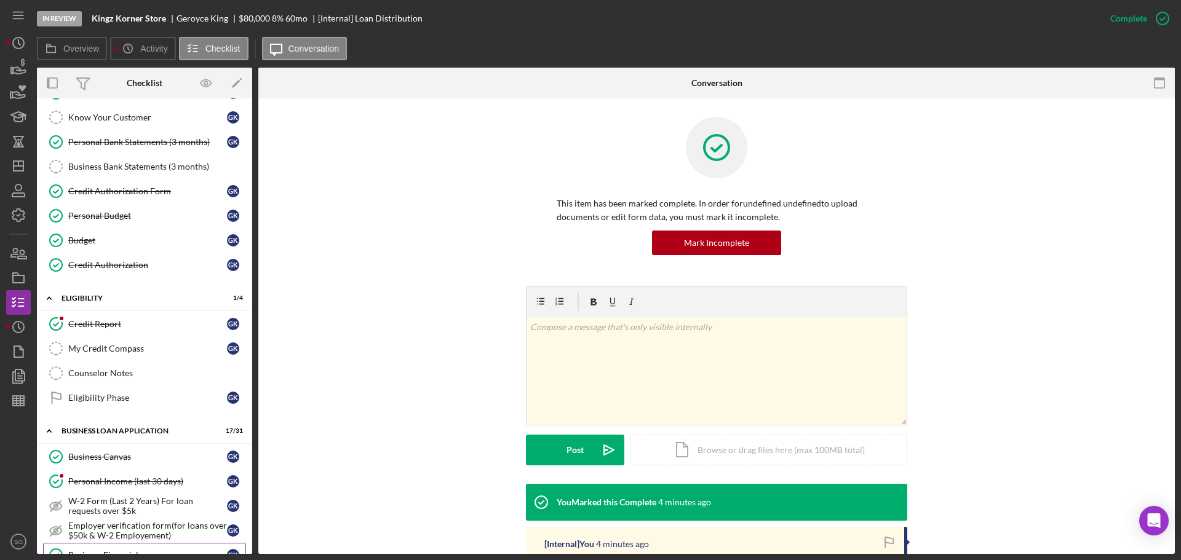
scroll to position [0, 0]
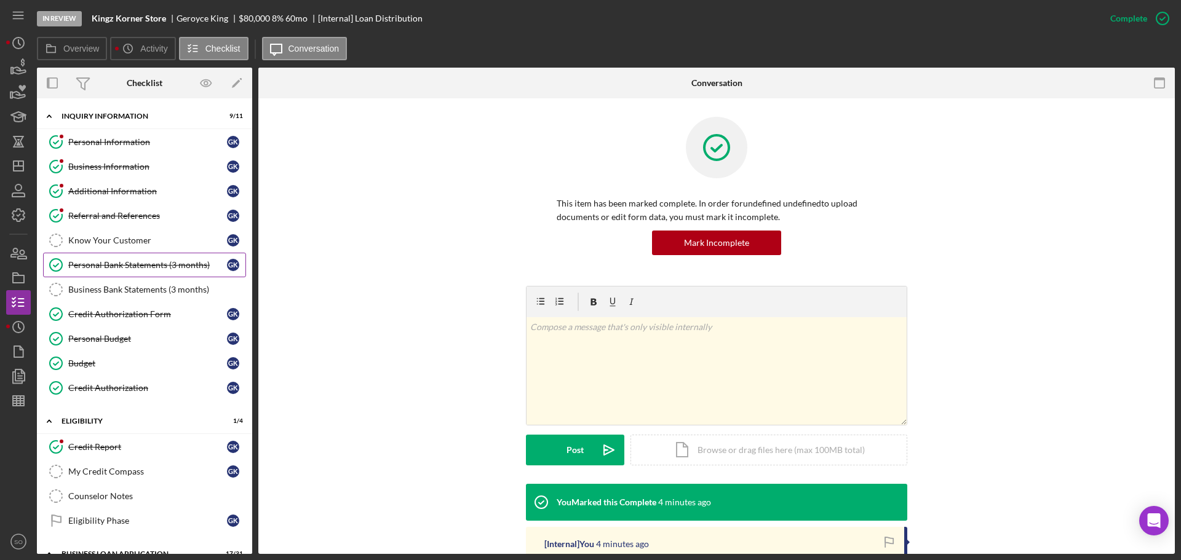
click at [140, 260] on div "Personal Bank Statements (3 months)" at bounding box center [147, 265] width 159 height 10
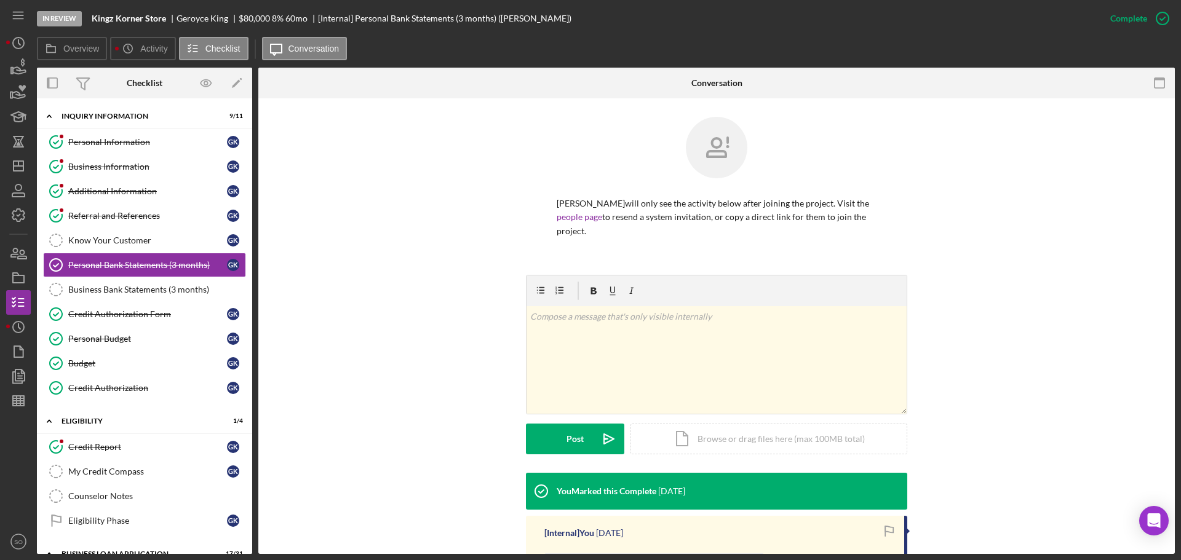
scroll to position [214, 0]
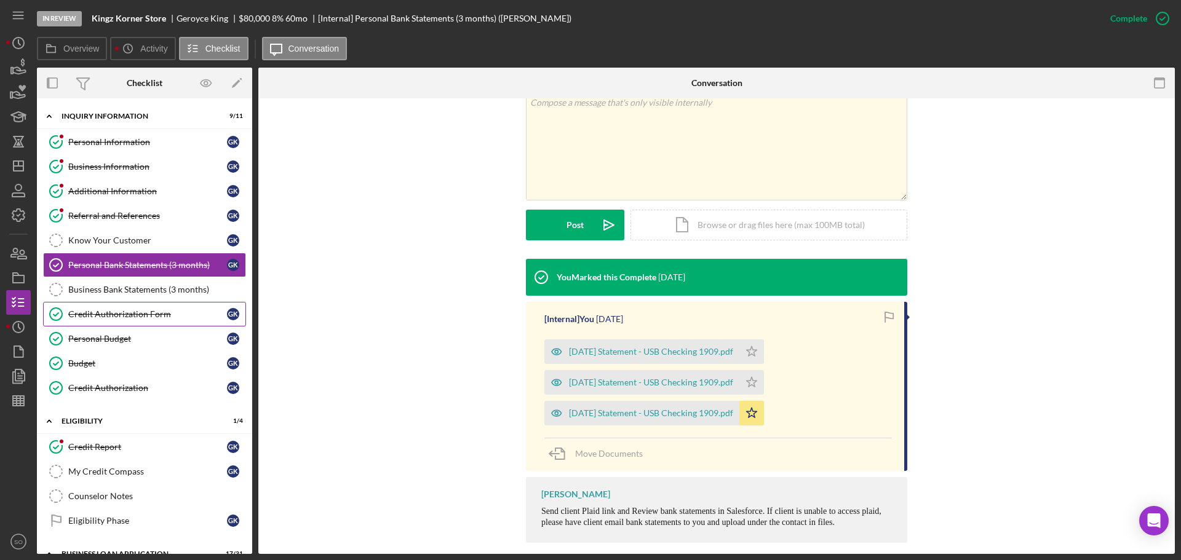
click at [162, 314] on div "Credit Authorization Form" at bounding box center [147, 314] width 159 height 10
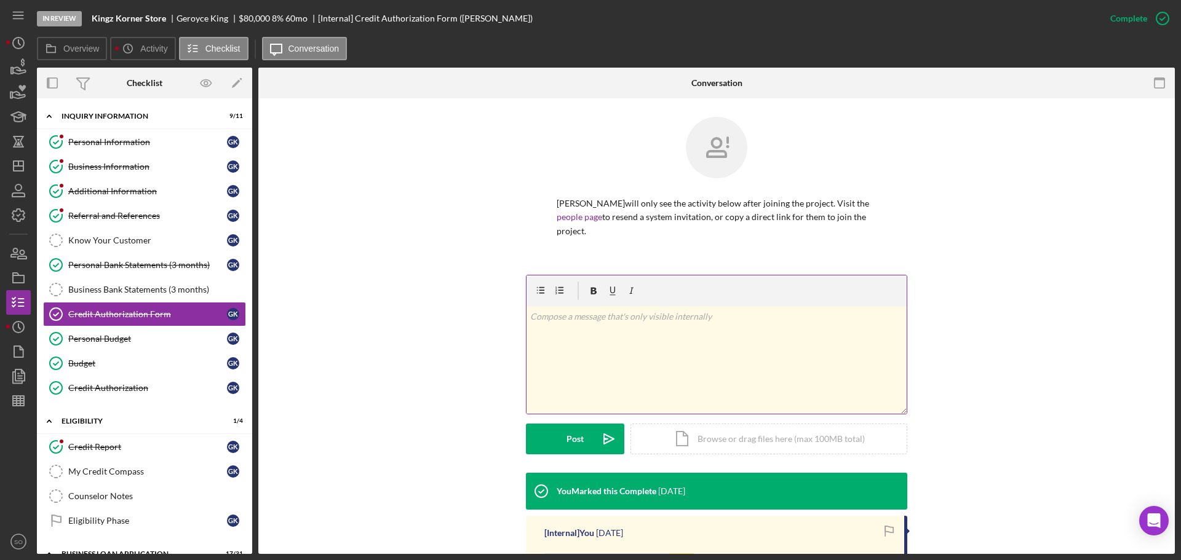
scroll to position [220, 0]
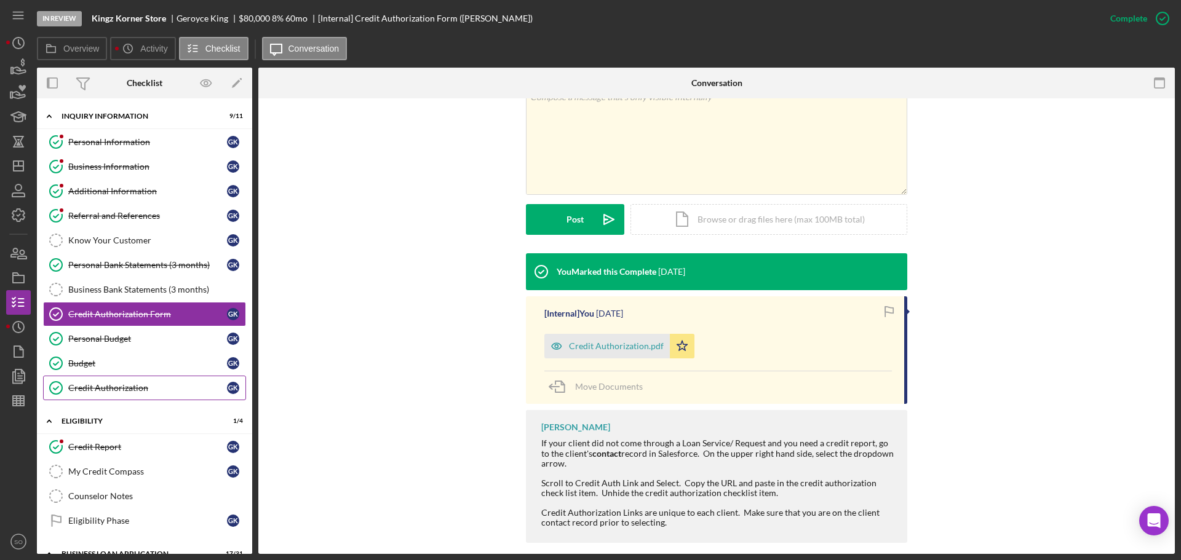
click at [154, 387] on div "Credit Authorization" at bounding box center [147, 388] width 159 height 10
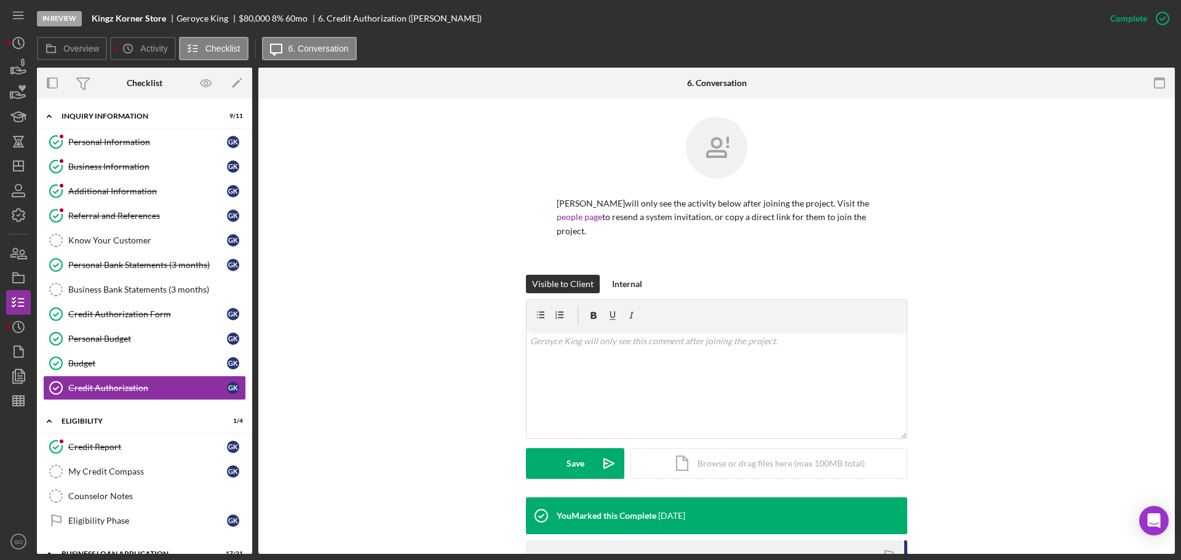
scroll to position [185, 0]
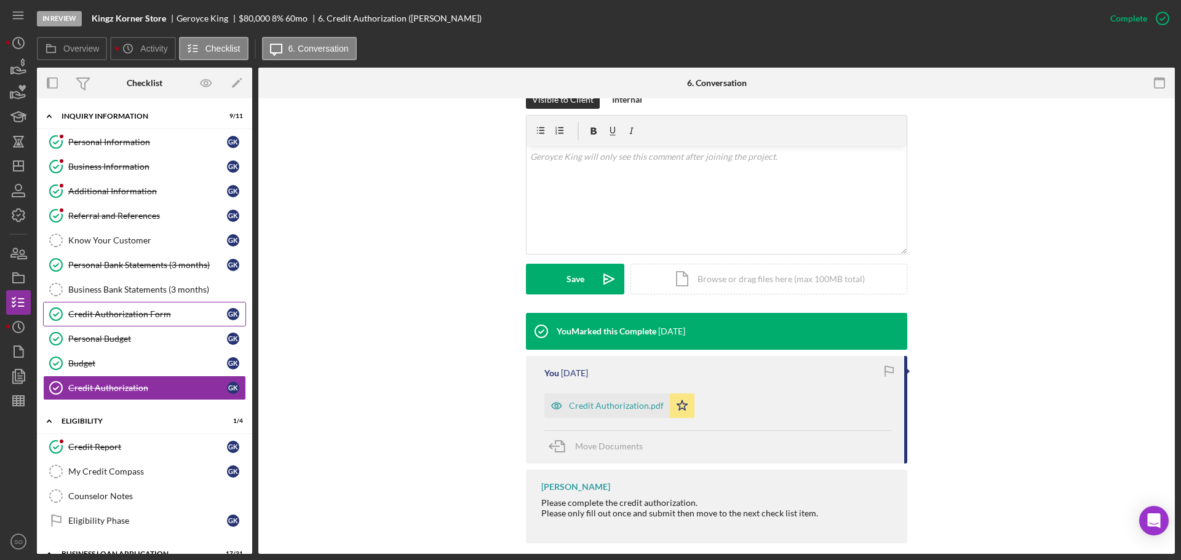
click at [143, 314] on div "Credit Authorization Form" at bounding box center [147, 314] width 159 height 10
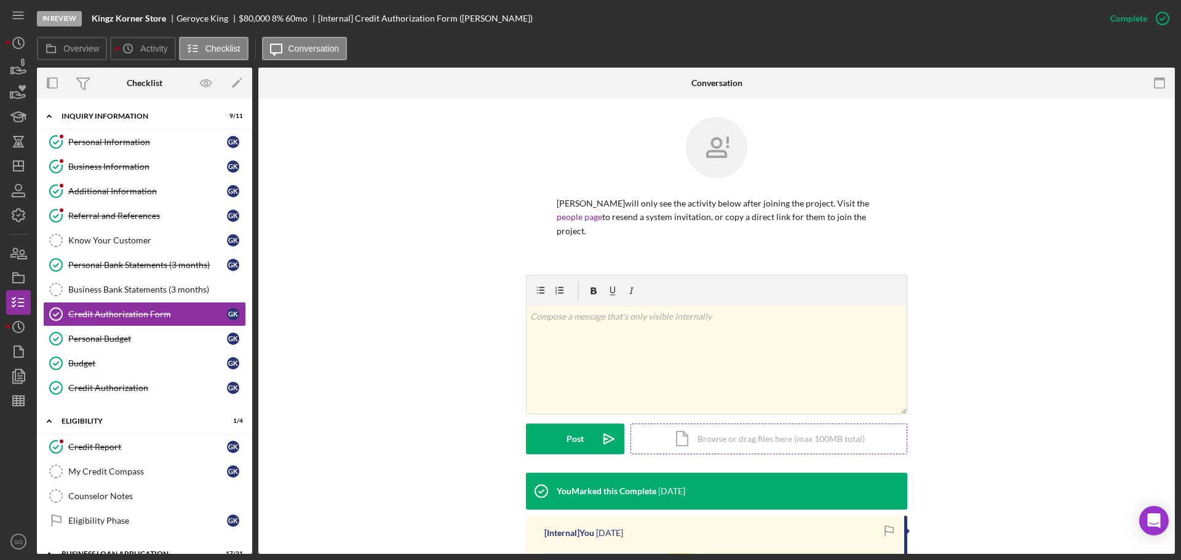
scroll to position [185, 0]
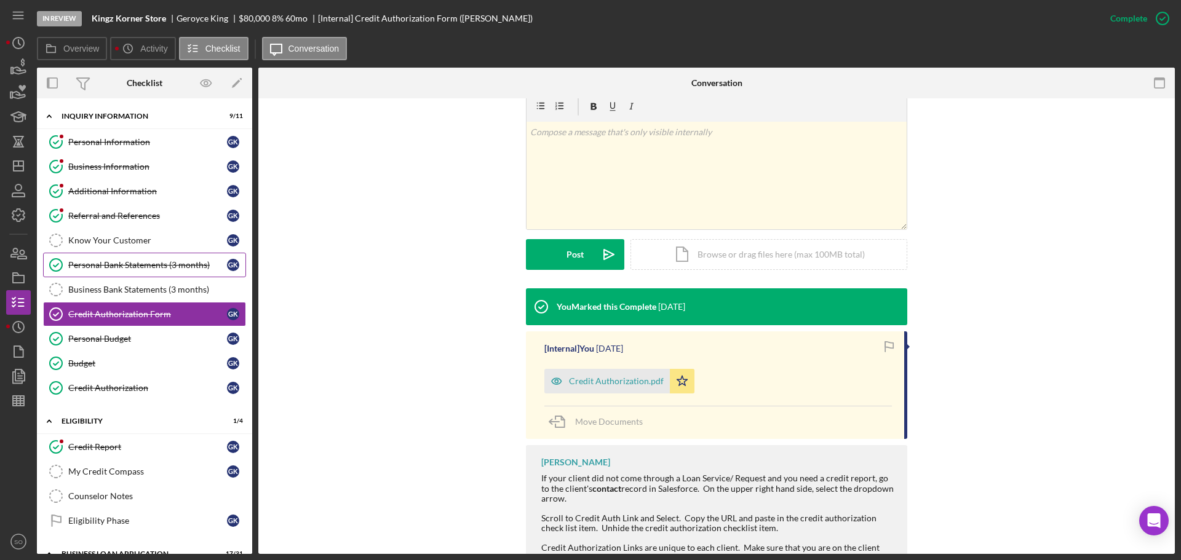
click at [164, 265] on div "Personal Bank Statements (3 months)" at bounding box center [147, 265] width 159 height 10
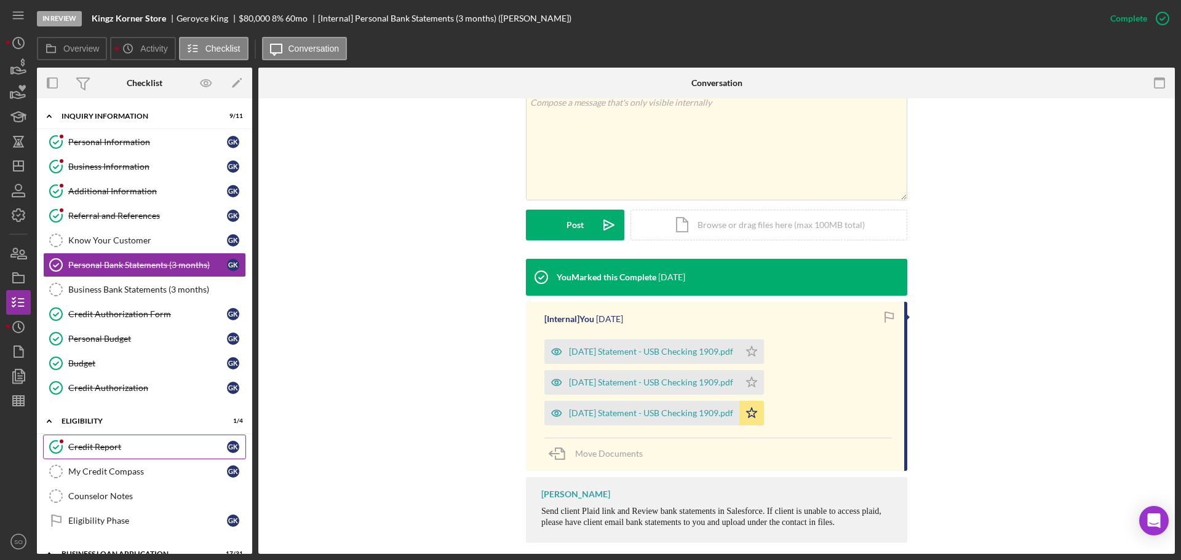
scroll to position [123, 0]
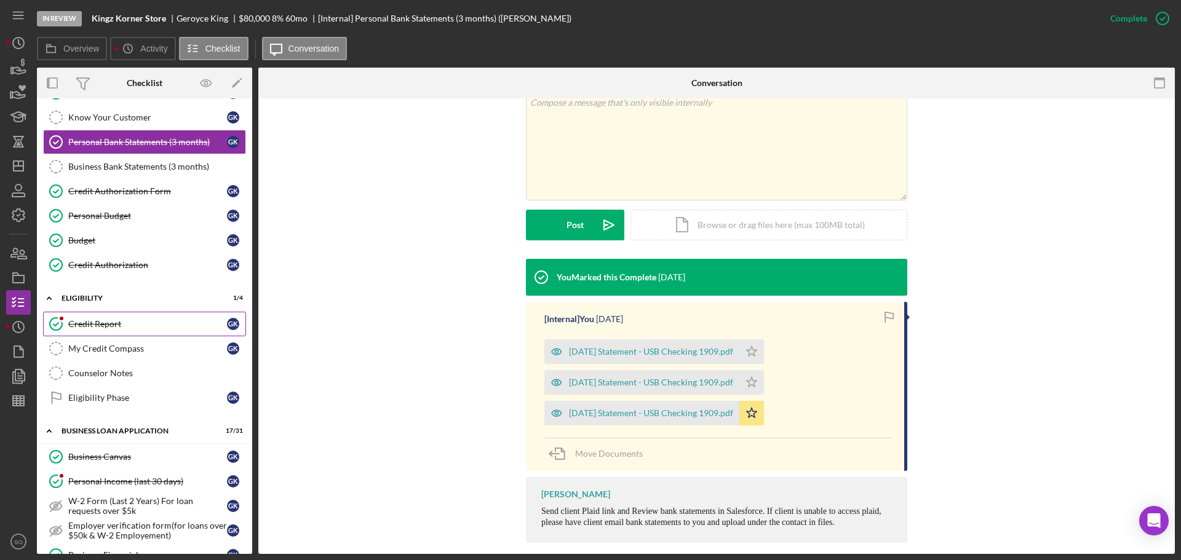
click at [129, 330] on link "Credit Report Credit Report G K" at bounding box center [144, 324] width 203 height 25
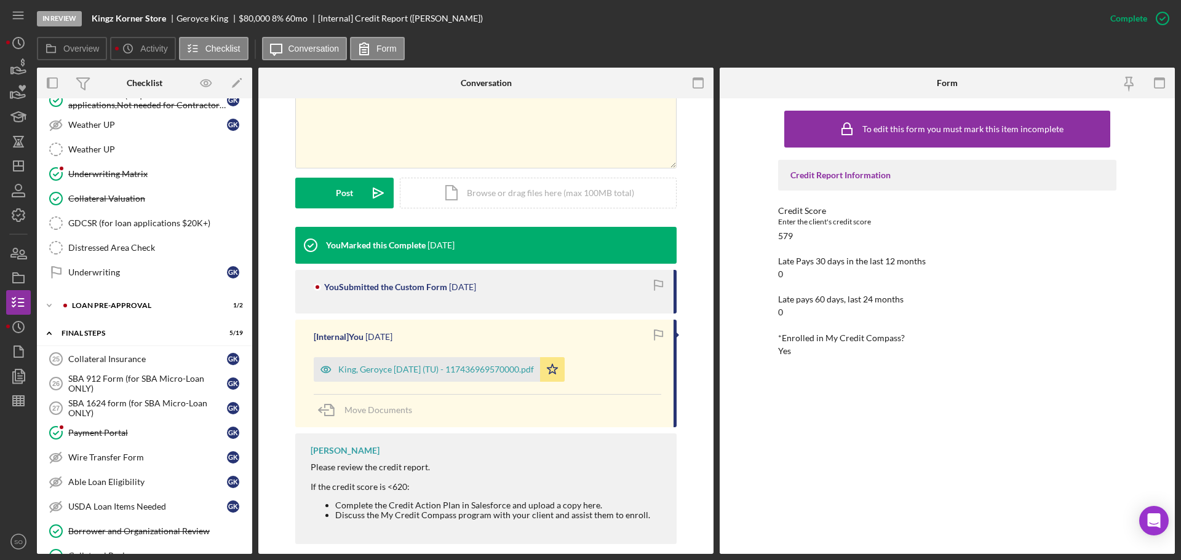
scroll to position [1107, 0]
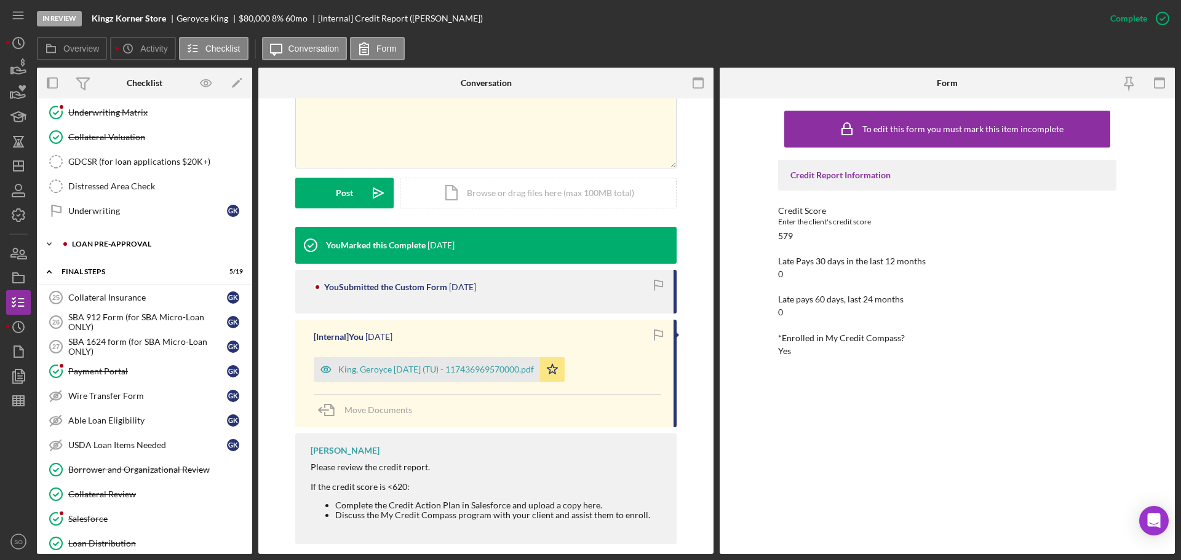
click at [129, 240] on div "LOAN PRE-APPROVAL" at bounding box center [154, 243] width 165 height 7
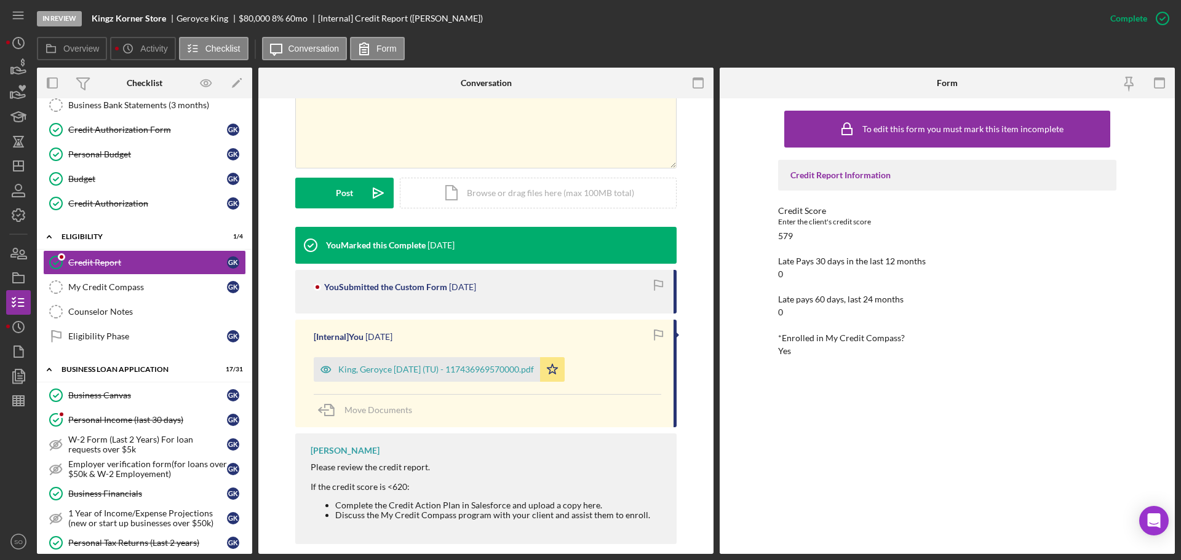
scroll to position [246, 0]
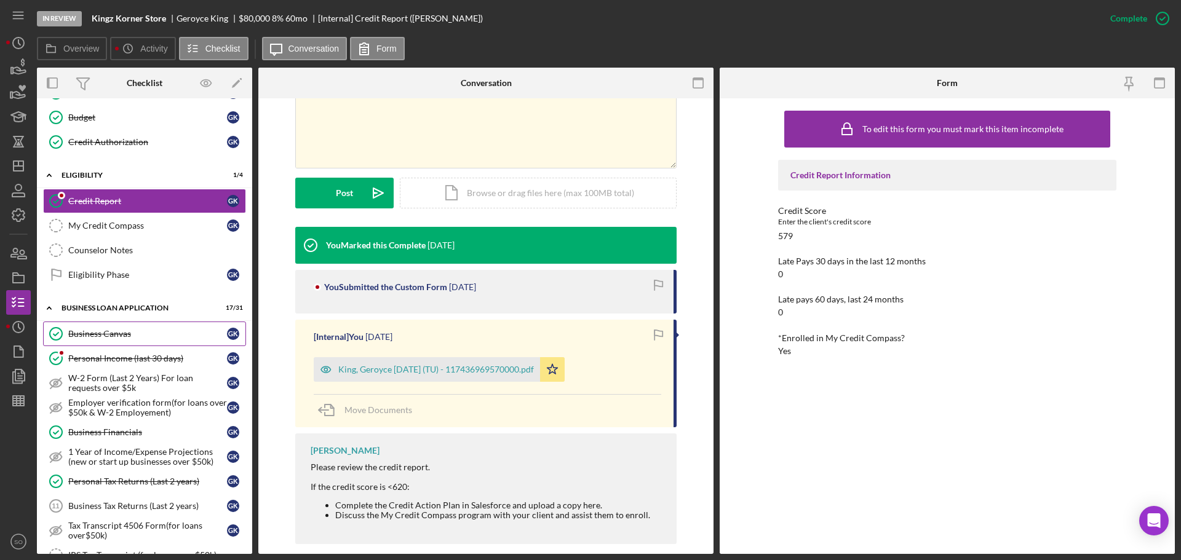
click at [129, 333] on div "Business Canvas" at bounding box center [147, 334] width 159 height 10
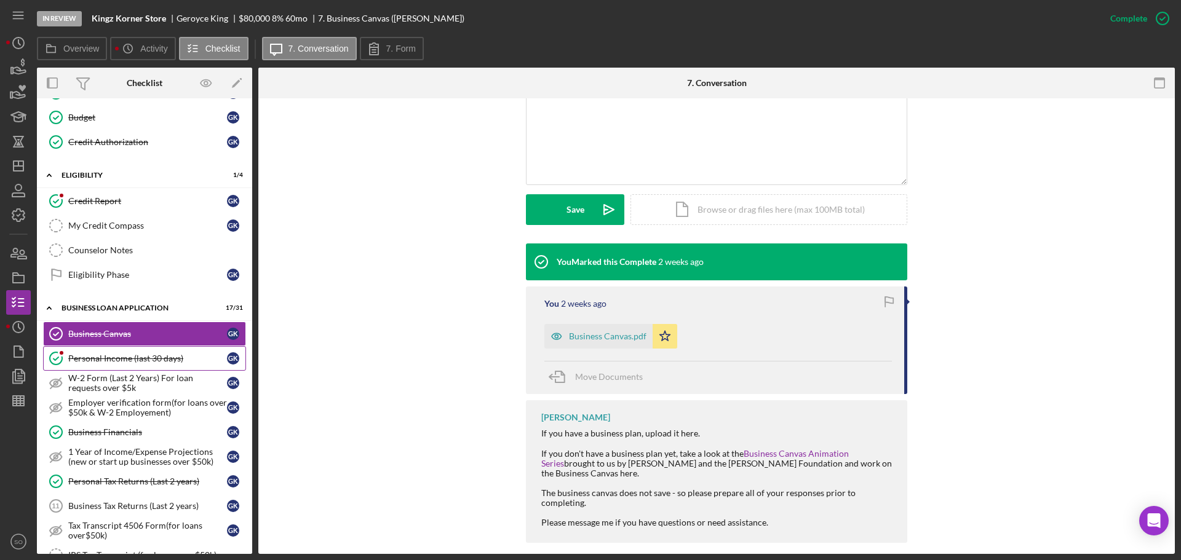
scroll to position [308, 0]
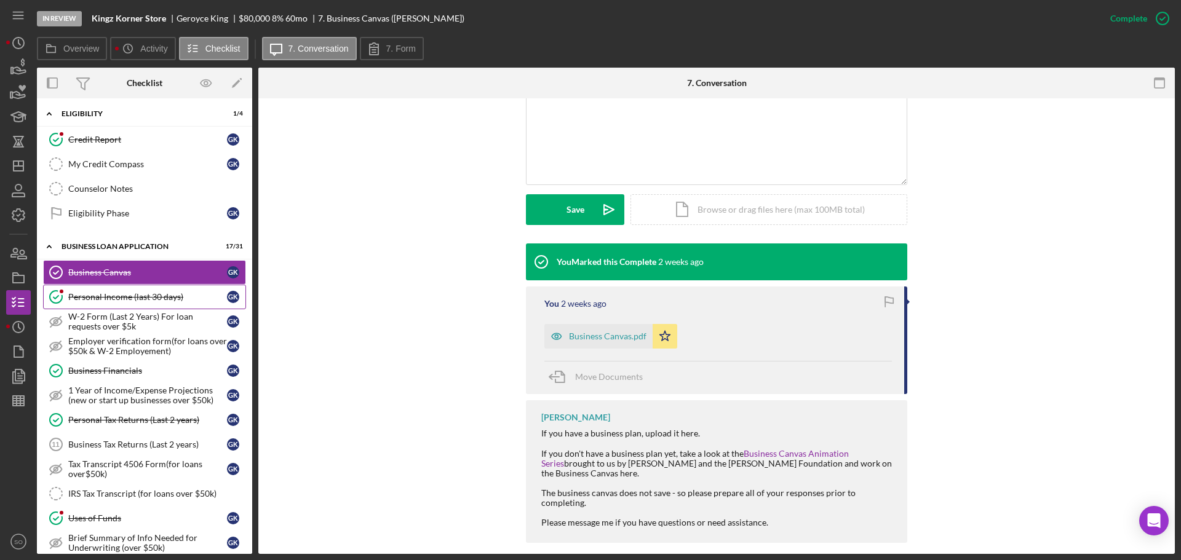
click at [116, 302] on div "Personal Income (last 30 days)" at bounding box center [147, 297] width 159 height 10
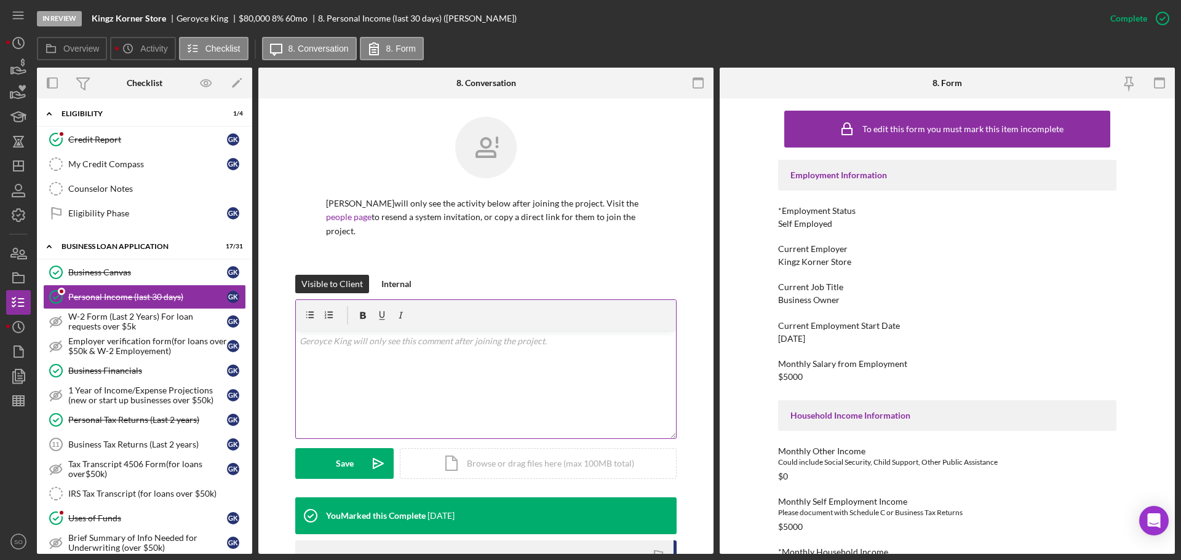
scroll to position [246, 0]
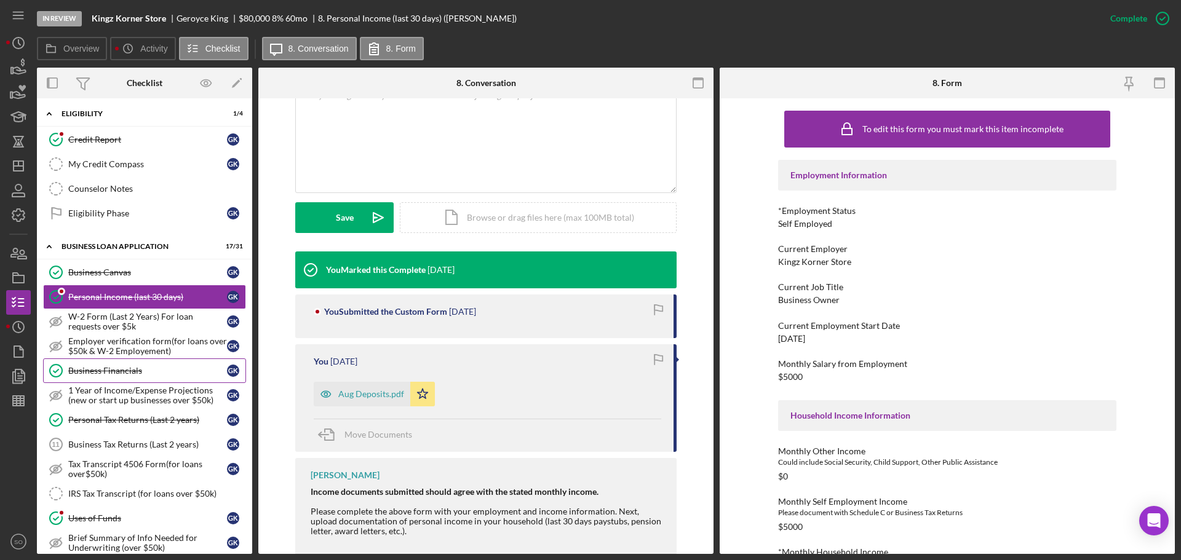
click at [153, 381] on link "Business Financials Business Financials G K" at bounding box center [144, 371] width 203 height 25
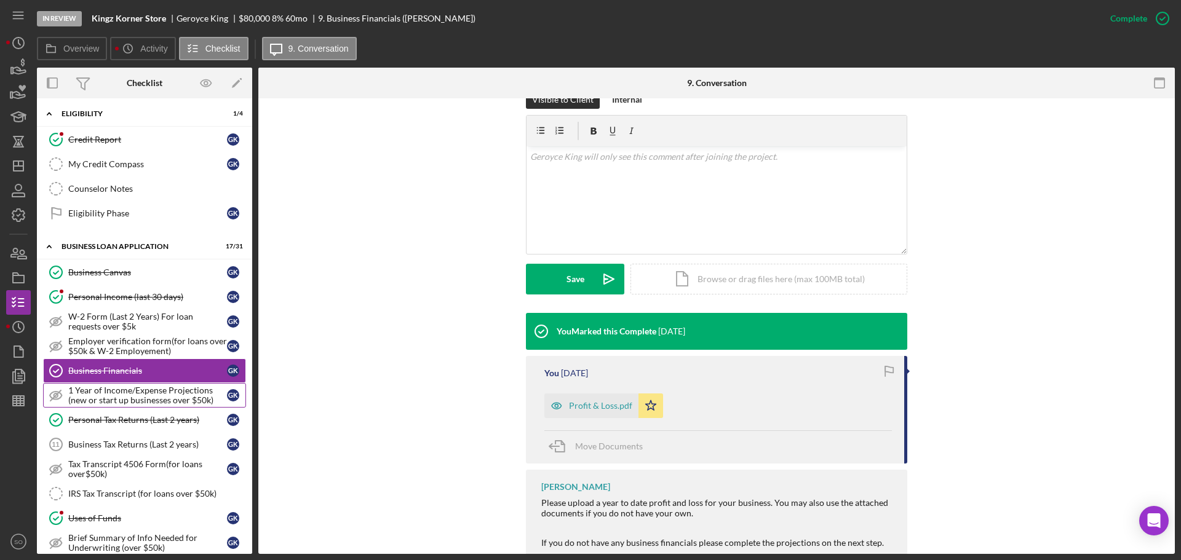
scroll to position [369, 0]
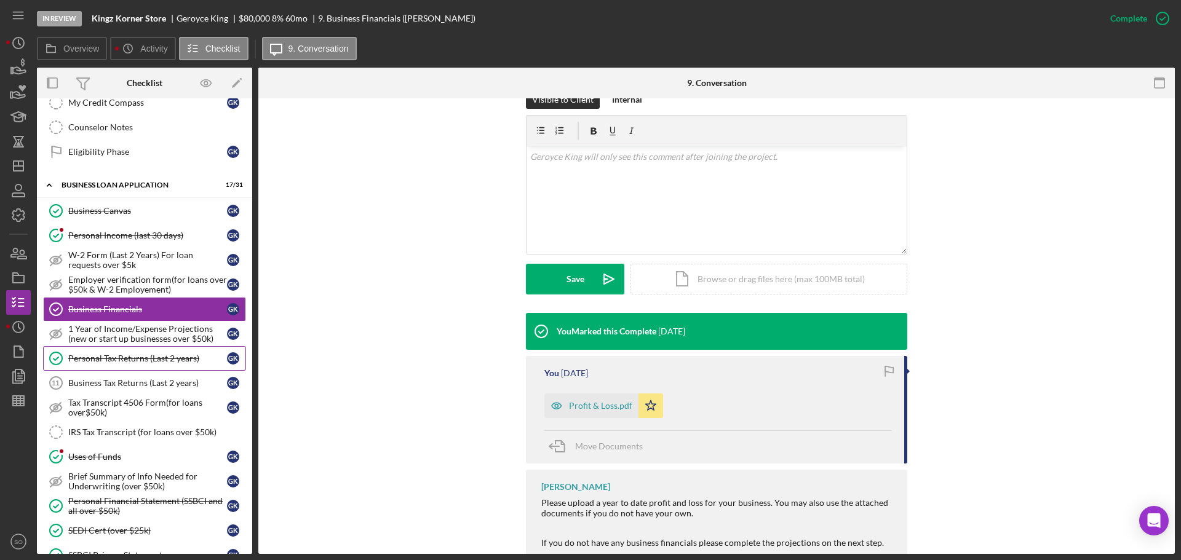
click at [170, 361] on div "Personal Tax Returns (Last 2 years)" at bounding box center [147, 359] width 159 height 10
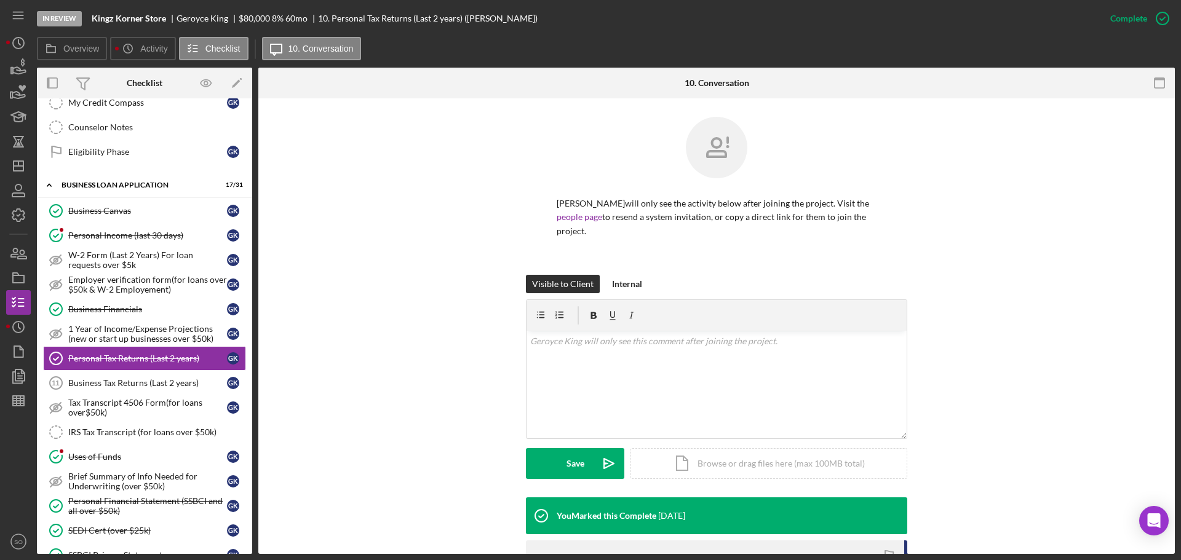
scroll to position [185, 0]
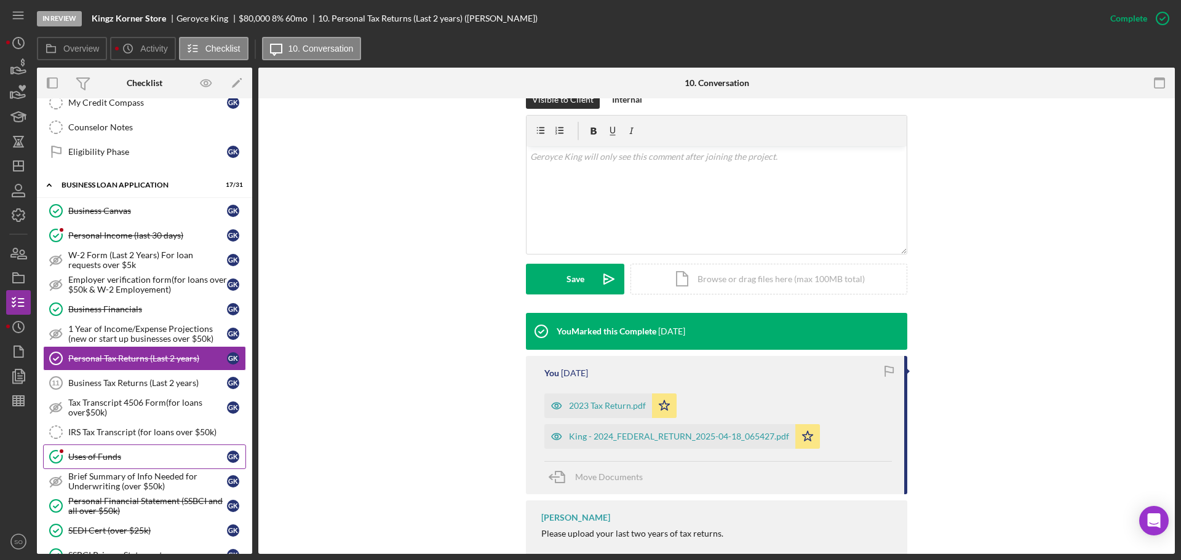
click at [148, 453] on div "Uses of Funds" at bounding box center [147, 457] width 159 height 10
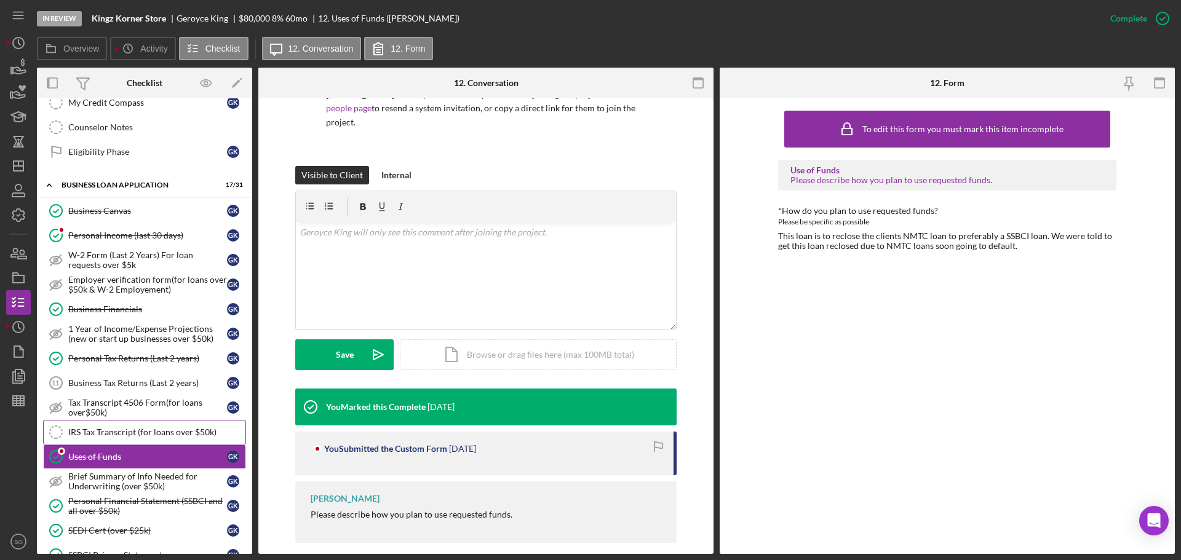
scroll to position [492, 0]
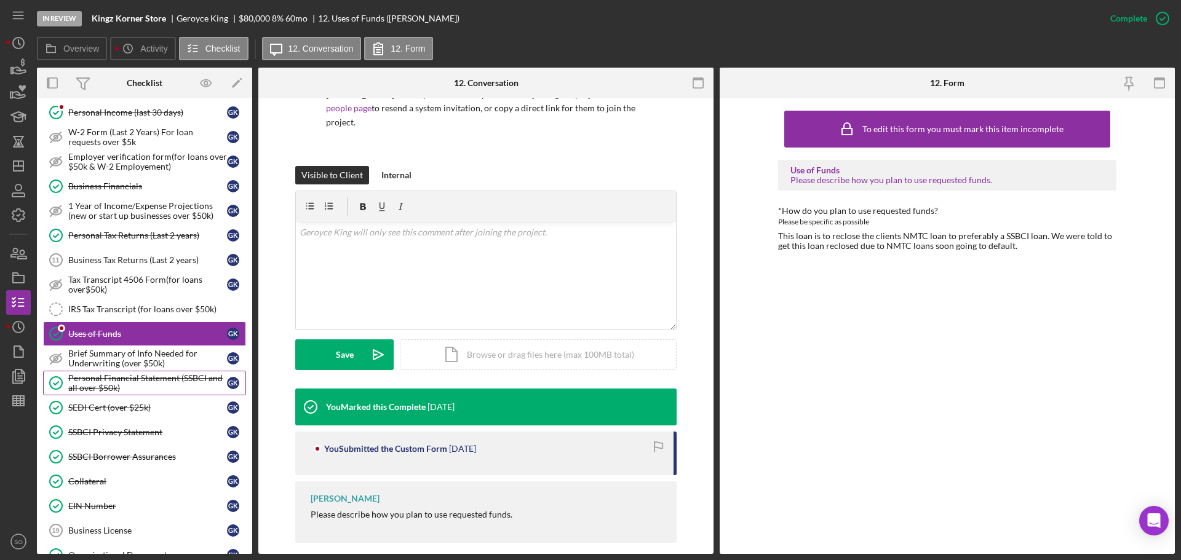
click at [114, 387] on div "Personal Financial Statement (SSBCI and all over $50k)" at bounding box center [147, 383] width 159 height 20
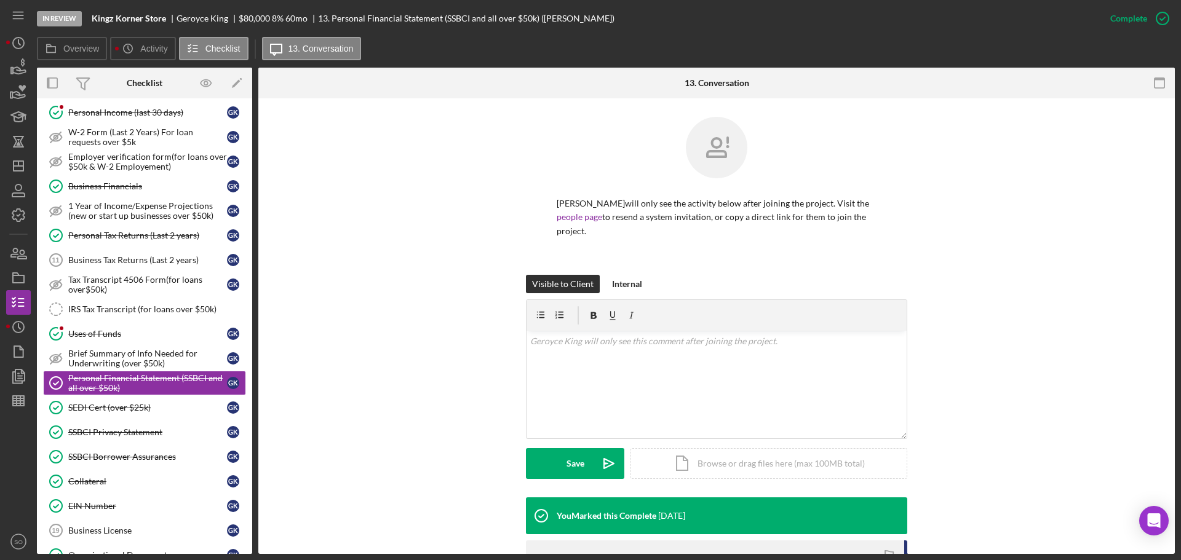
scroll to position [185, 0]
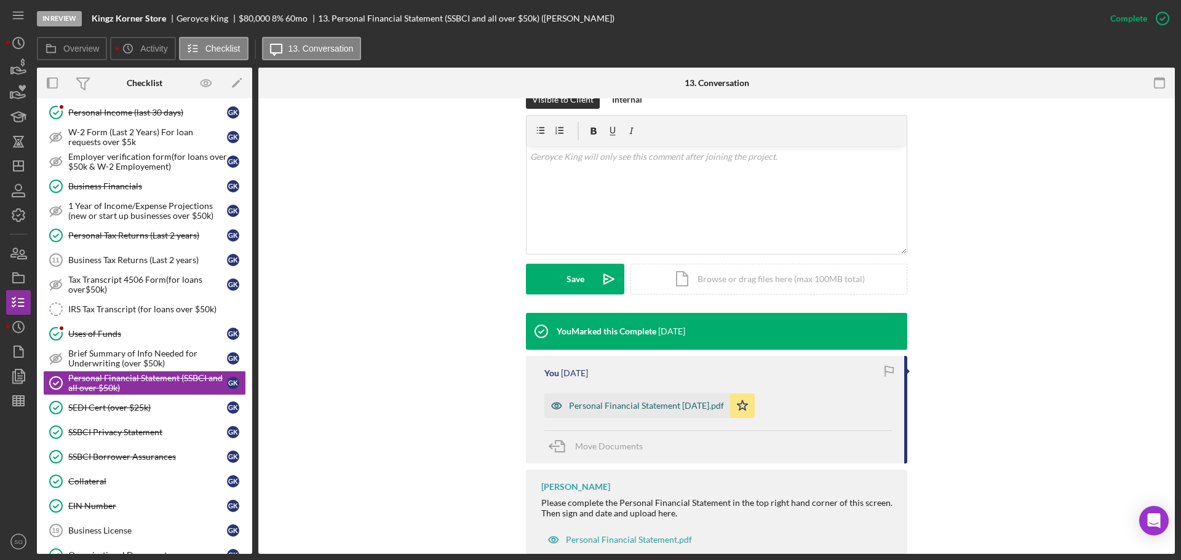
click at [629, 401] on div "Personal Financial Statement [DATE].pdf" at bounding box center [646, 406] width 155 height 10
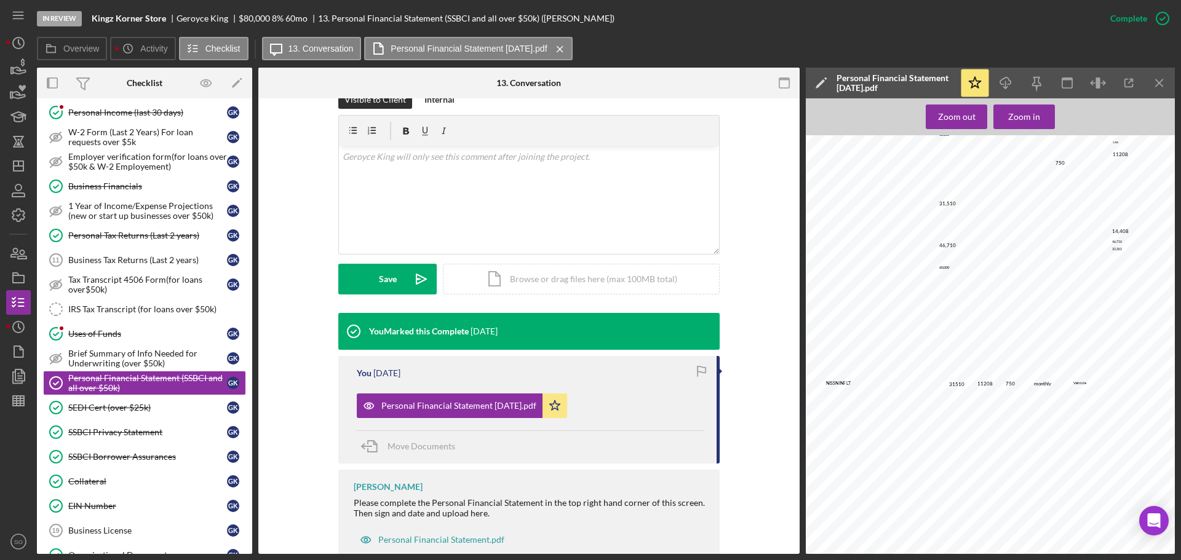
scroll to position [73, 0]
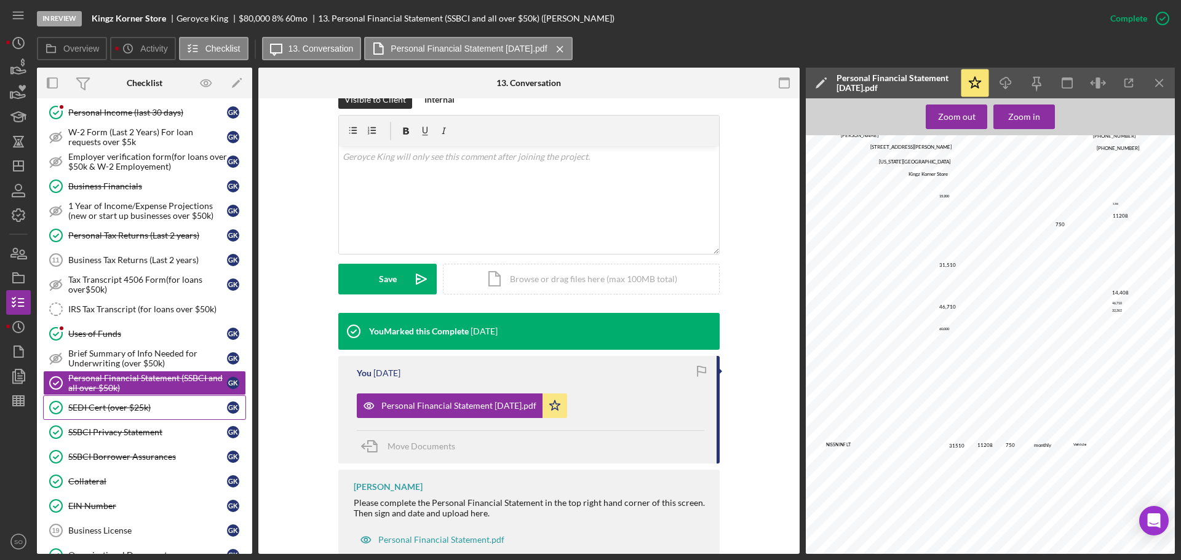
click at [180, 405] on div "SEDI Cert (over $25k)" at bounding box center [147, 408] width 159 height 10
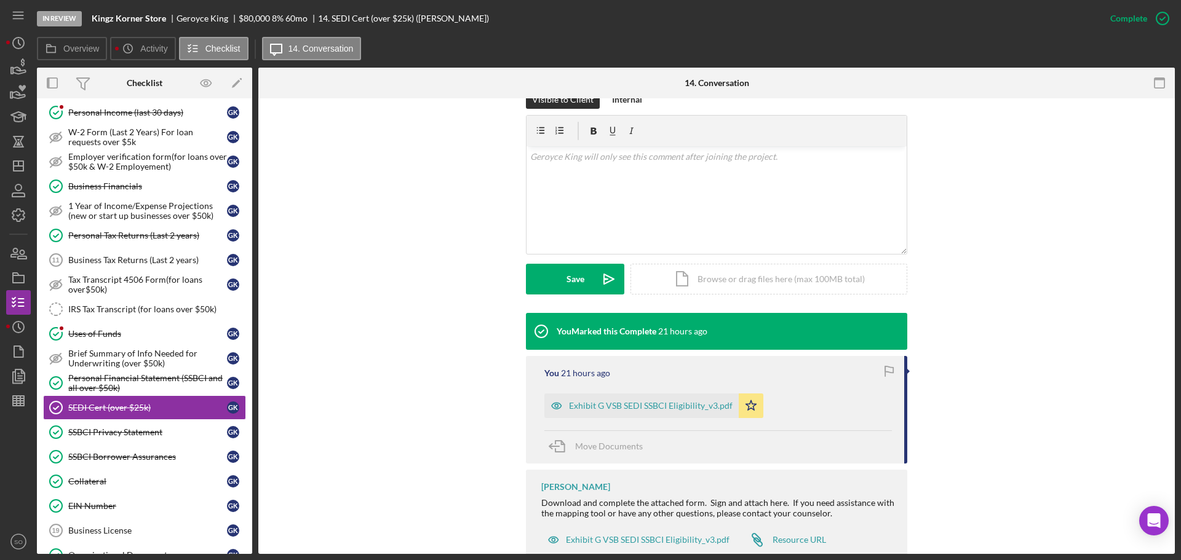
scroll to position [205, 0]
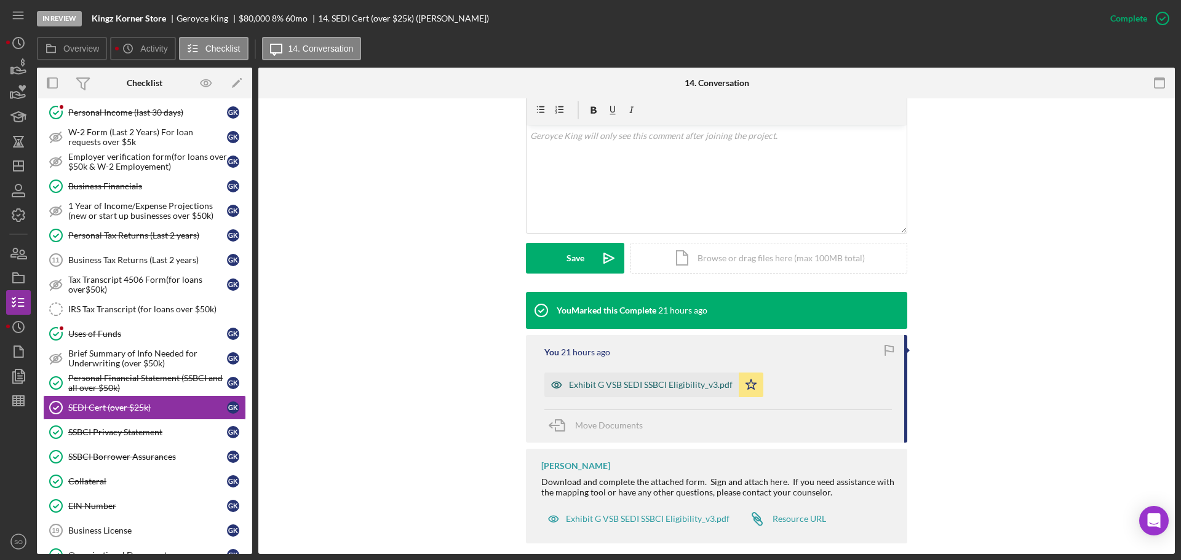
click at [654, 380] on div "Exhibit G VSB SEDI SSBCI Eligibility_v3.pdf" at bounding box center [651, 385] width 164 height 10
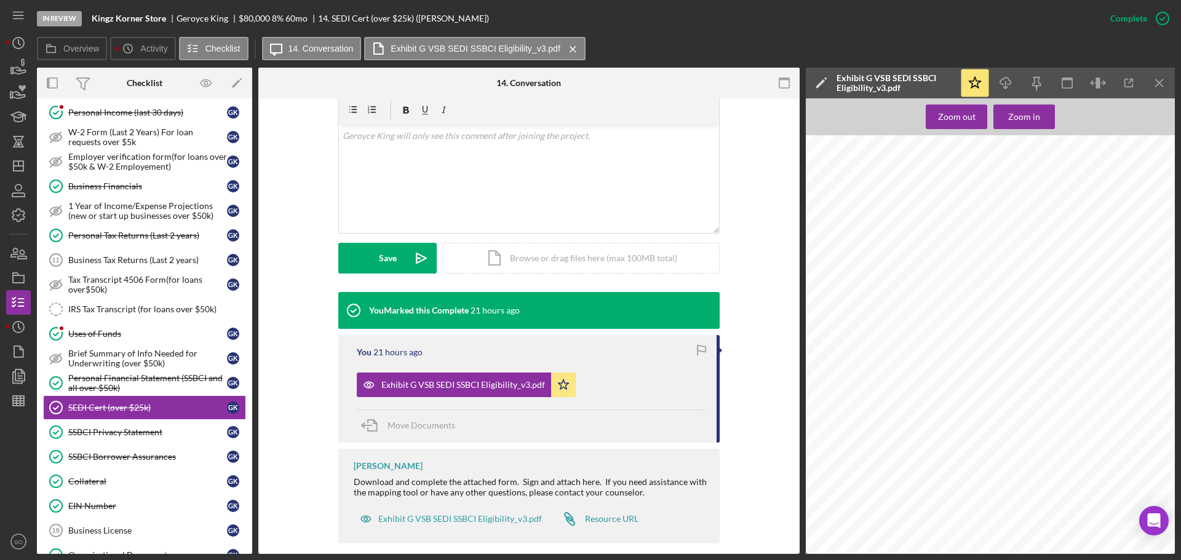
scroll to position [0, 0]
click at [84, 437] on div "SSBCI Privacy Statement" at bounding box center [147, 432] width 159 height 10
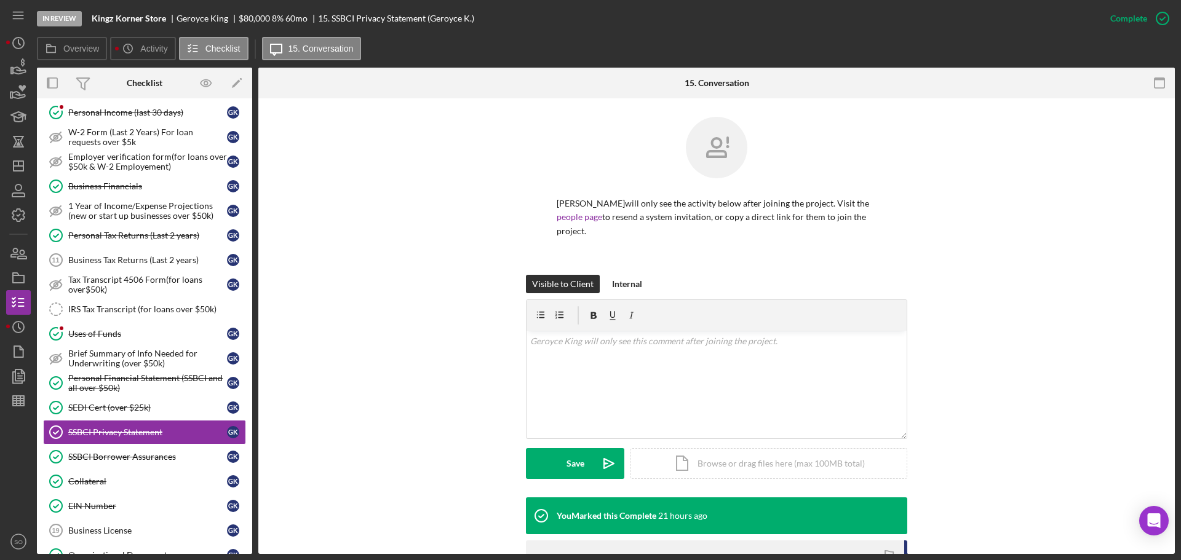
scroll to position [196, 0]
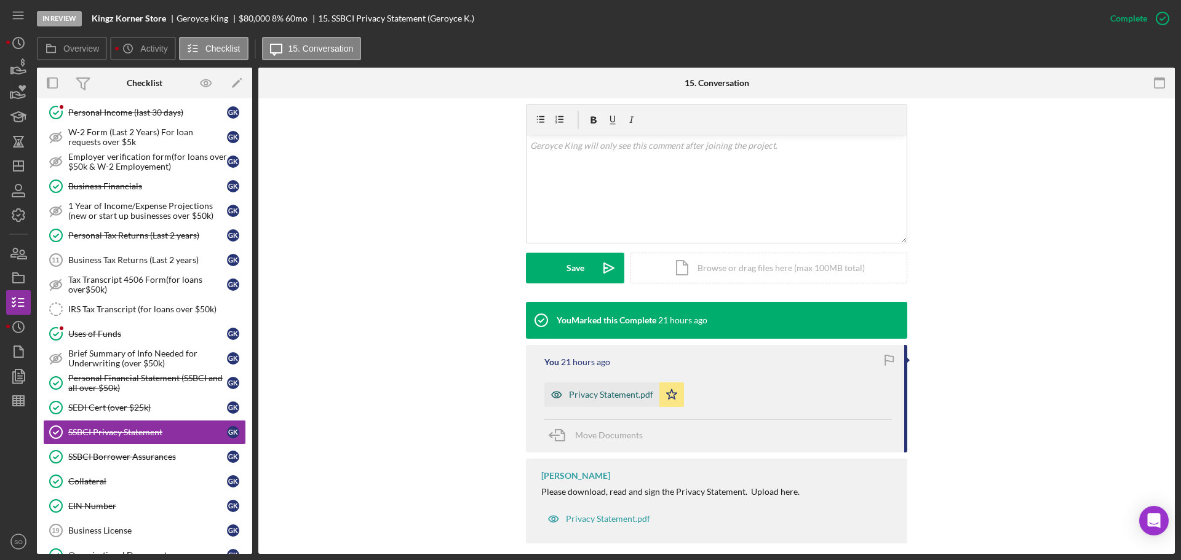
click at [590, 390] on div "Privacy Statement.pdf" at bounding box center [611, 395] width 84 height 10
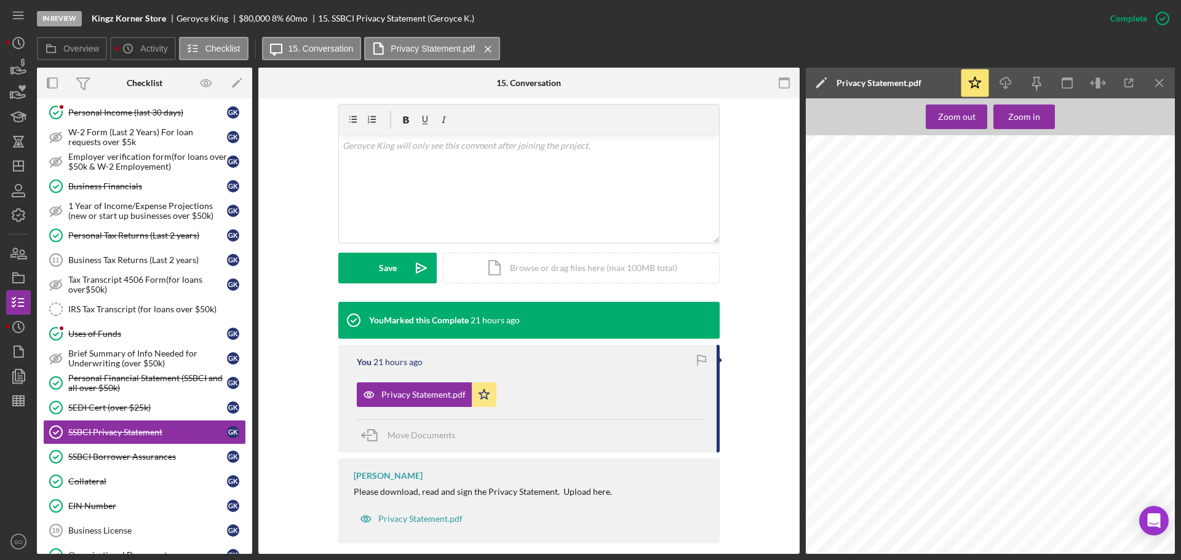
scroll to position [77, 0]
click at [165, 453] on div "SSBCI Borrower Assurances" at bounding box center [147, 457] width 159 height 10
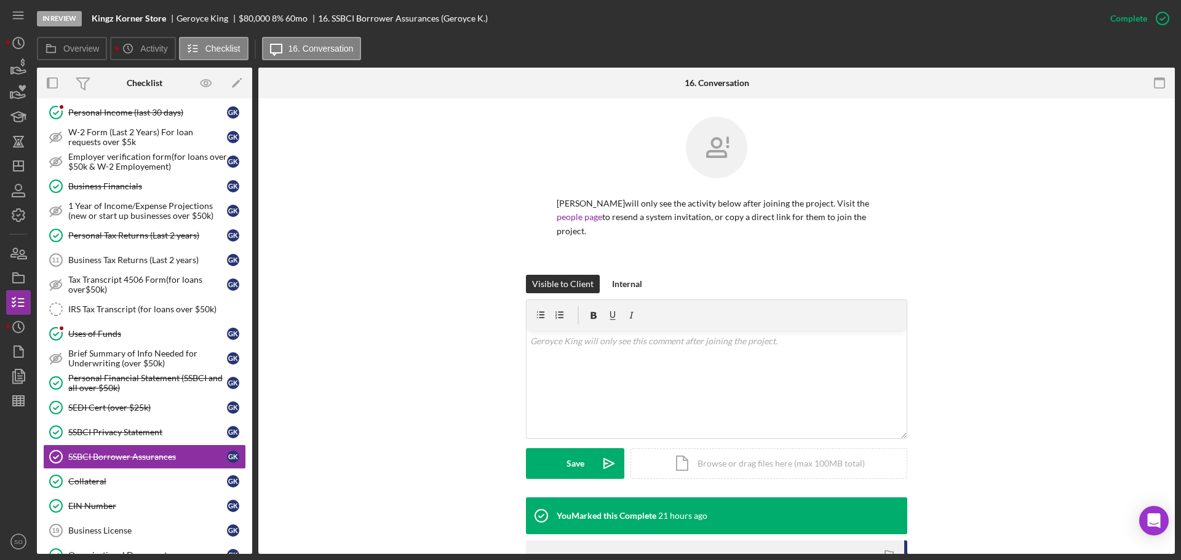
scroll to position [185, 0]
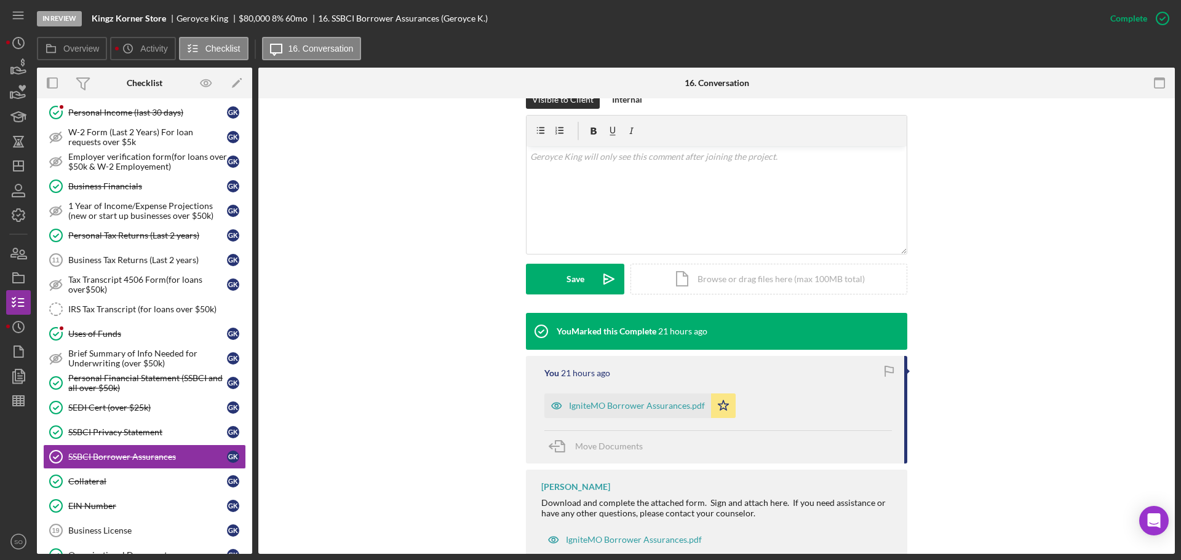
click at [631, 401] on div "IgniteMO Borrower Assurances.pdf" at bounding box center [637, 406] width 136 height 10
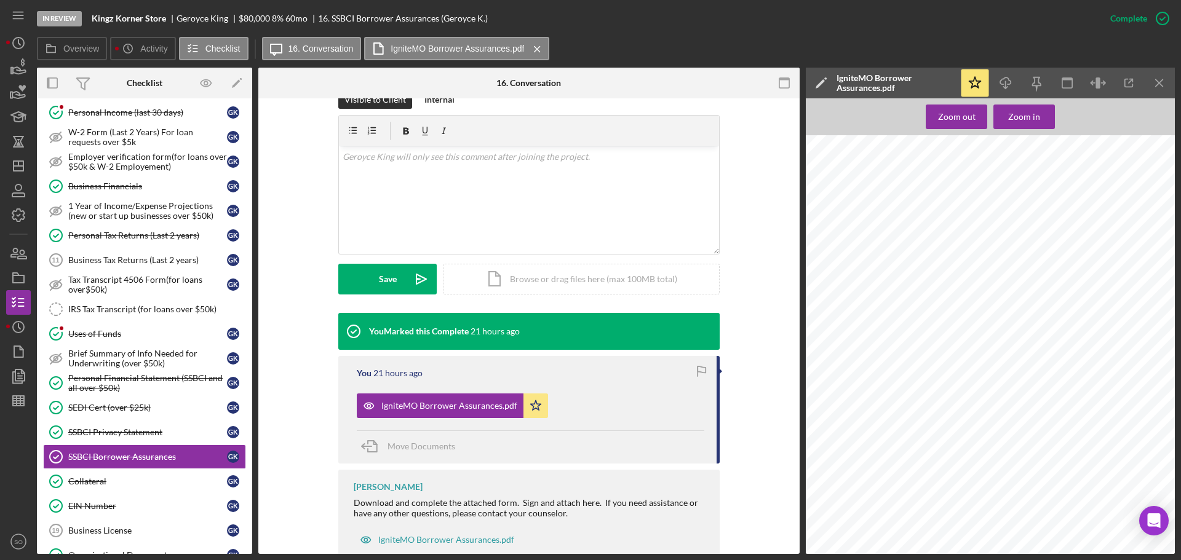
scroll to position [77, 0]
click at [111, 480] on div "Collateral" at bounding box center [147, 482] width 159 height 10
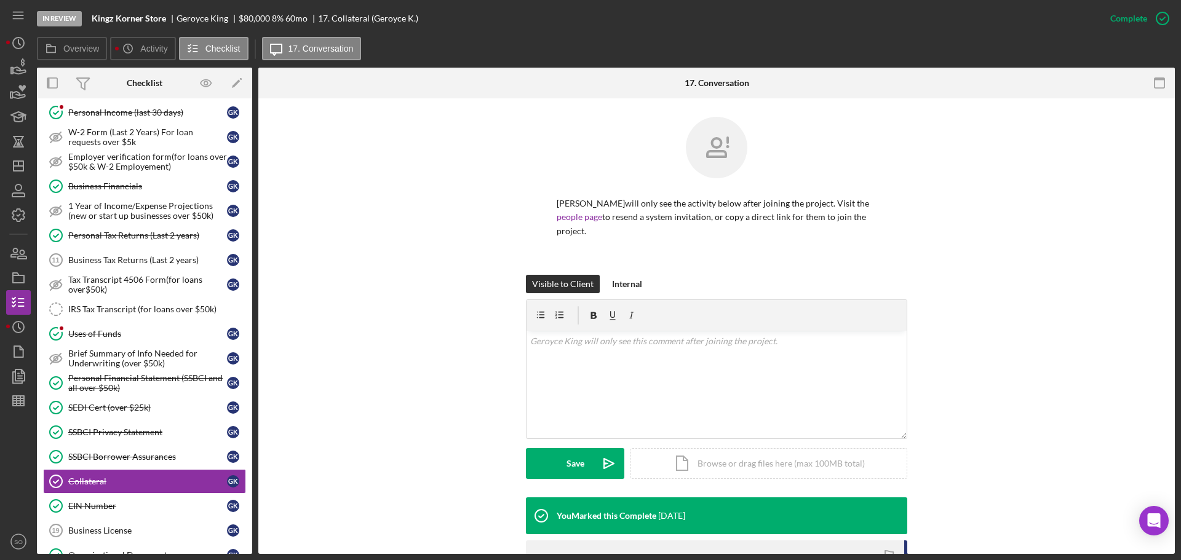
scroll to position [185, 0]
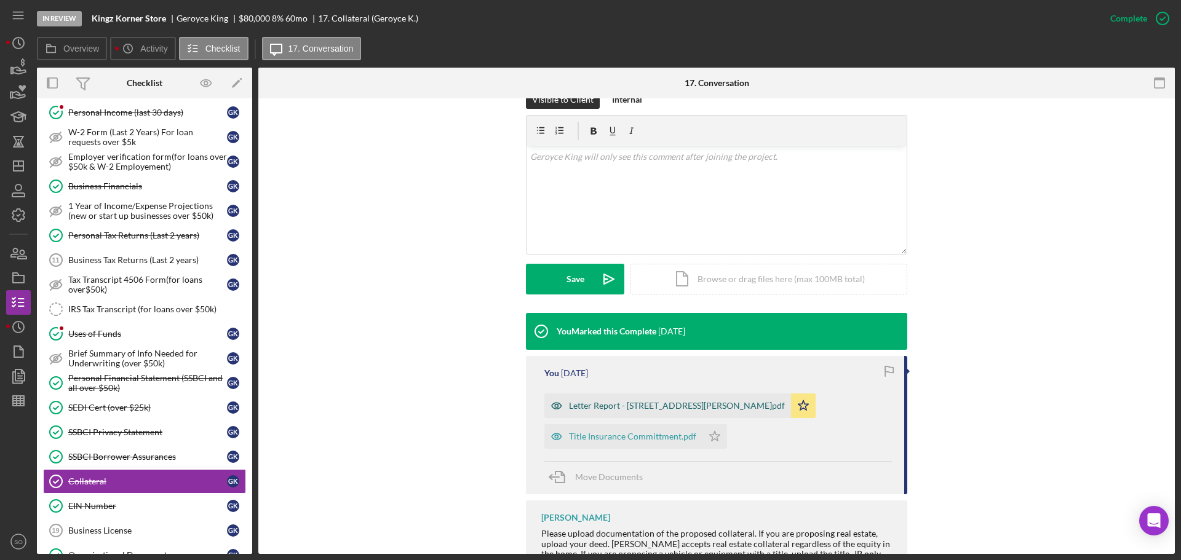
click at [619, 401] on div "Letter Report - [STREET_ADDRESS][PERSON_NAME]pdf" at bounding box center [677, 406] width 216 height 10
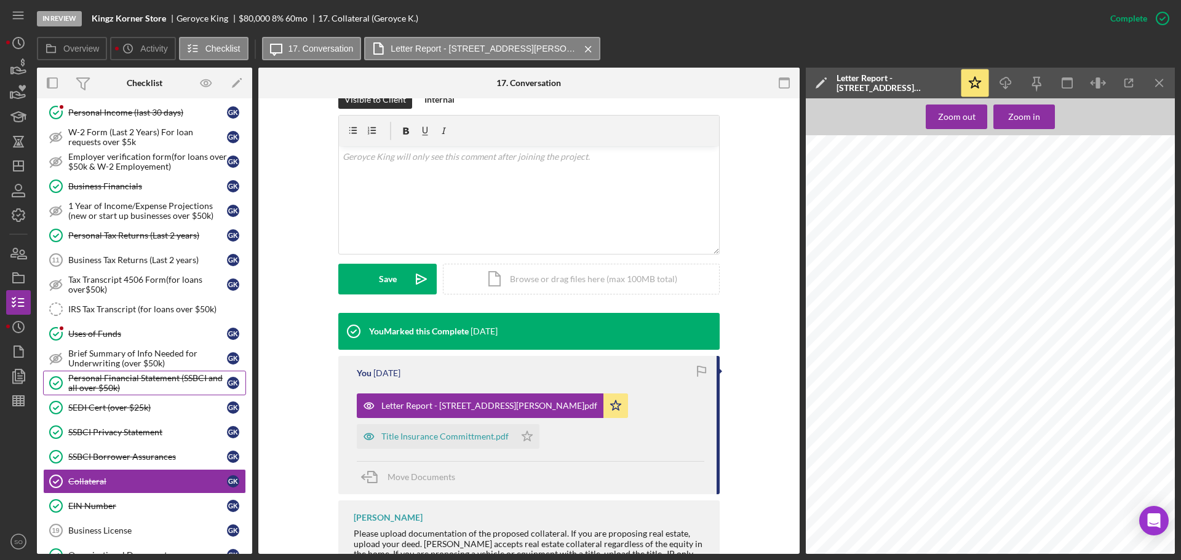
scroll to position [615, 0]
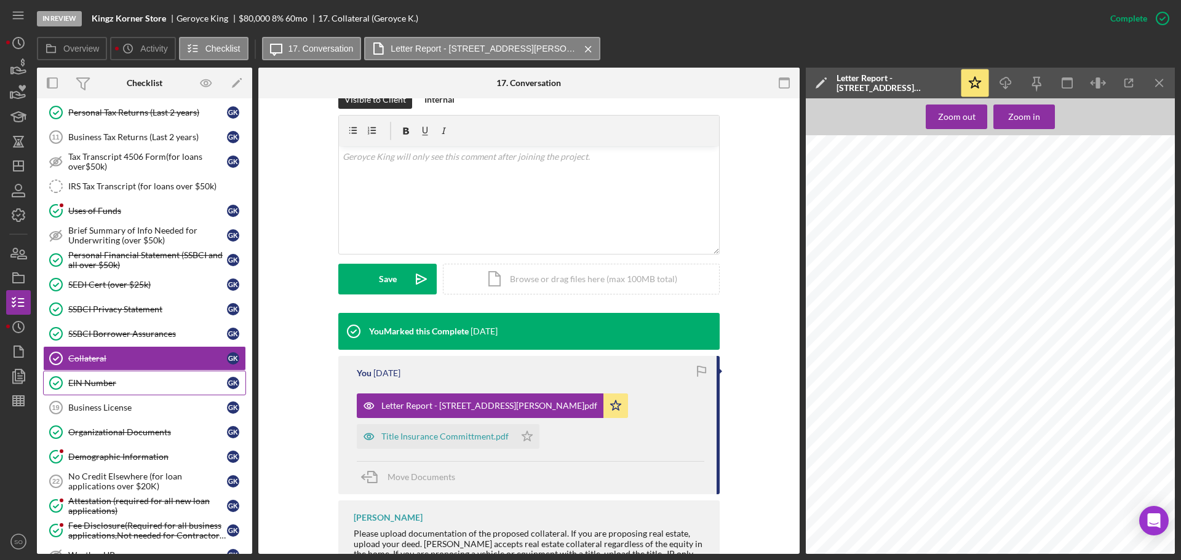
click at [126, 386] on div "EIN Number" at bounding box center [147, 383] width 159 height 10
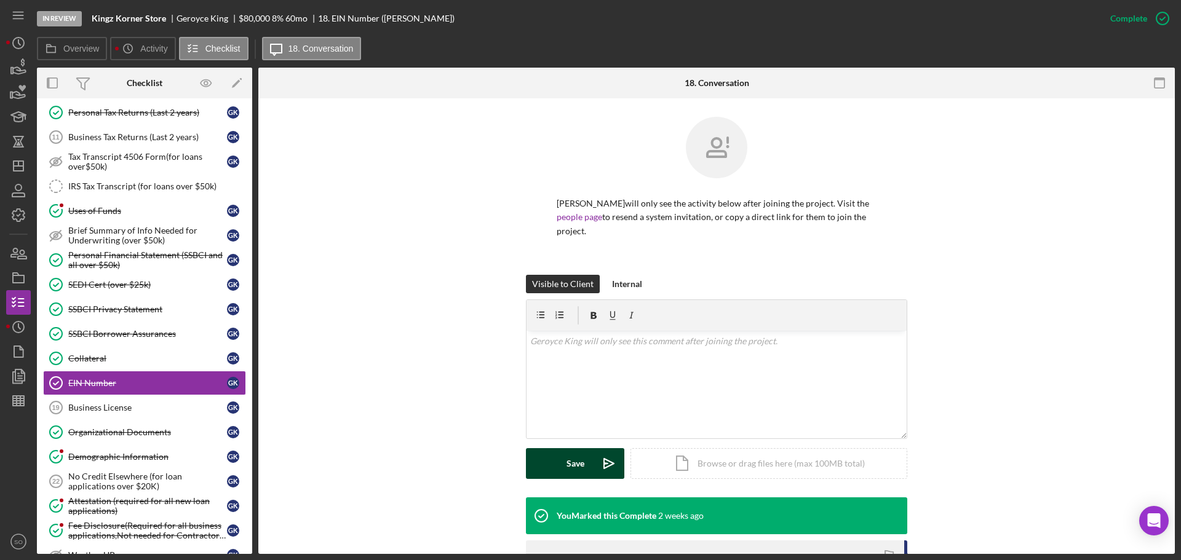
scroll to position [175, 0]
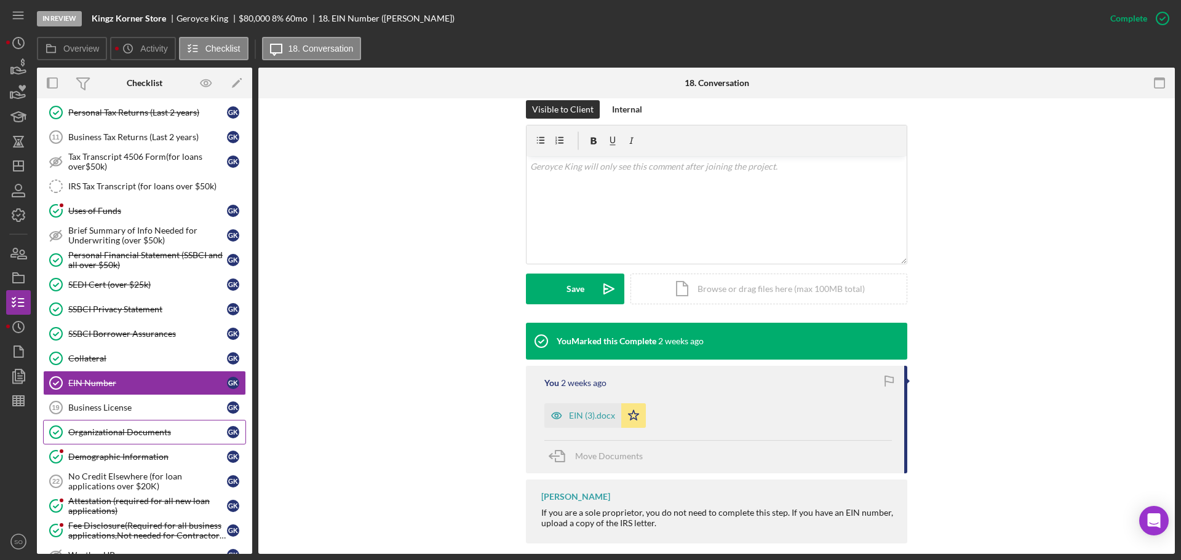
click at [117, 428] on div "Organizational Documents" at bounding box center [147, 432] width 159 height 10
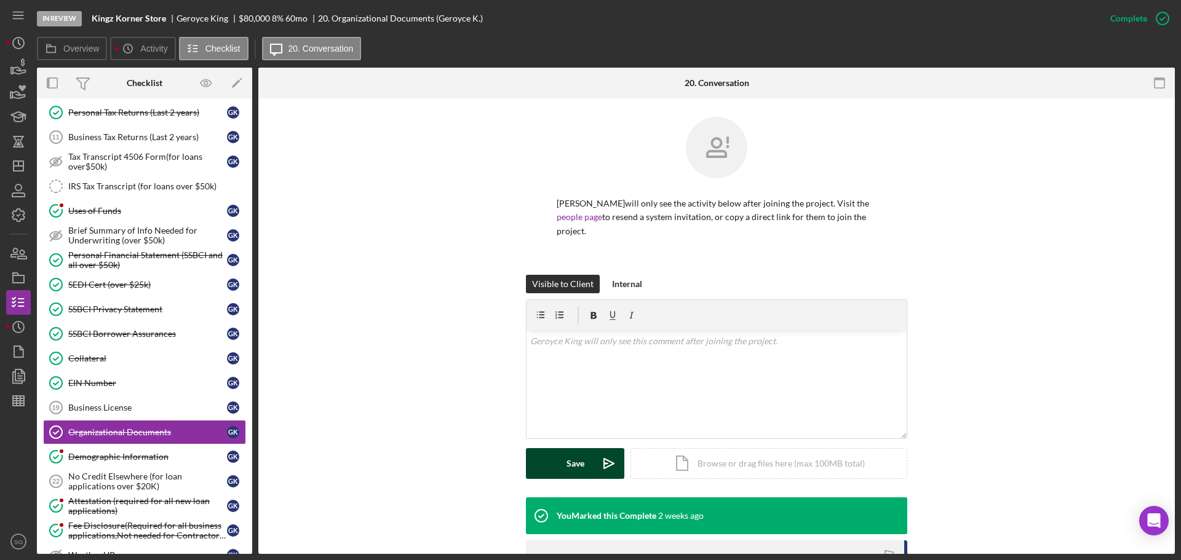
scroll to position [185, 0]
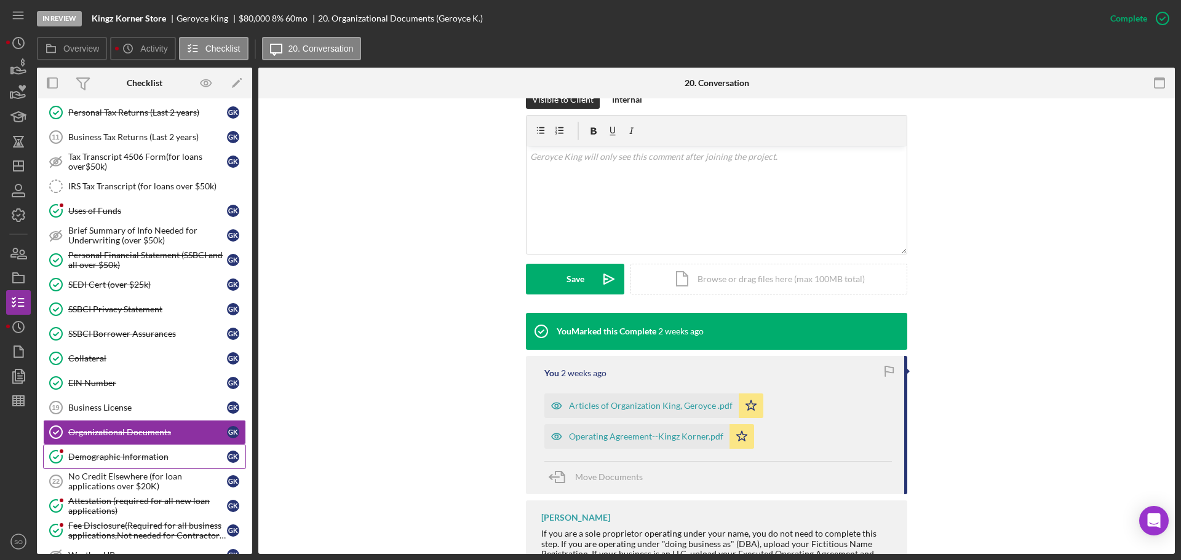
click at [155, 459] on div "Demographic Information" at bounding box center [147, 457] width 159 height 10
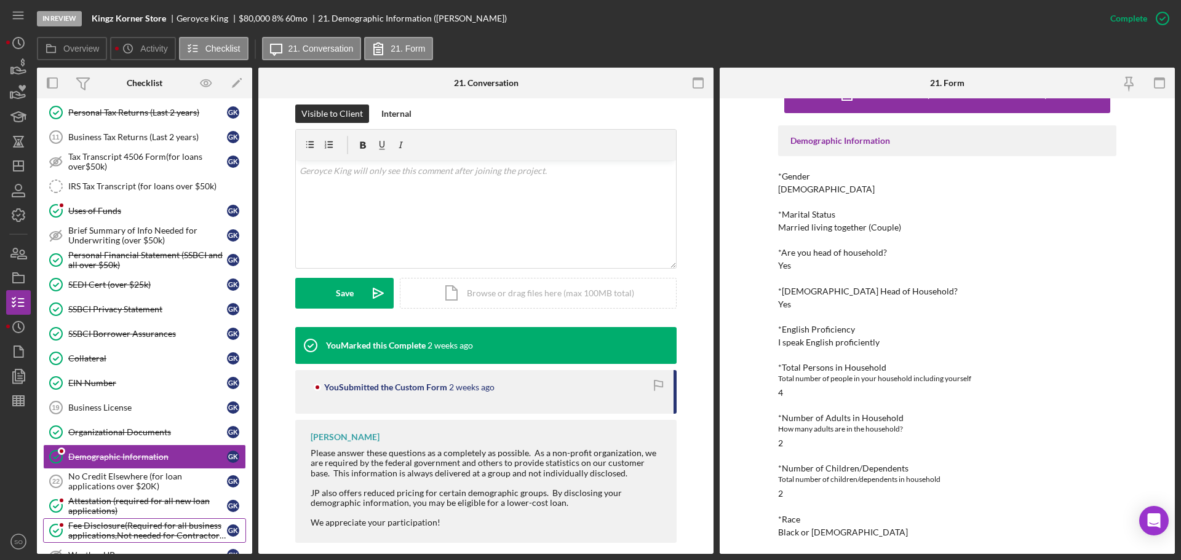
scroll to position [677, 0]
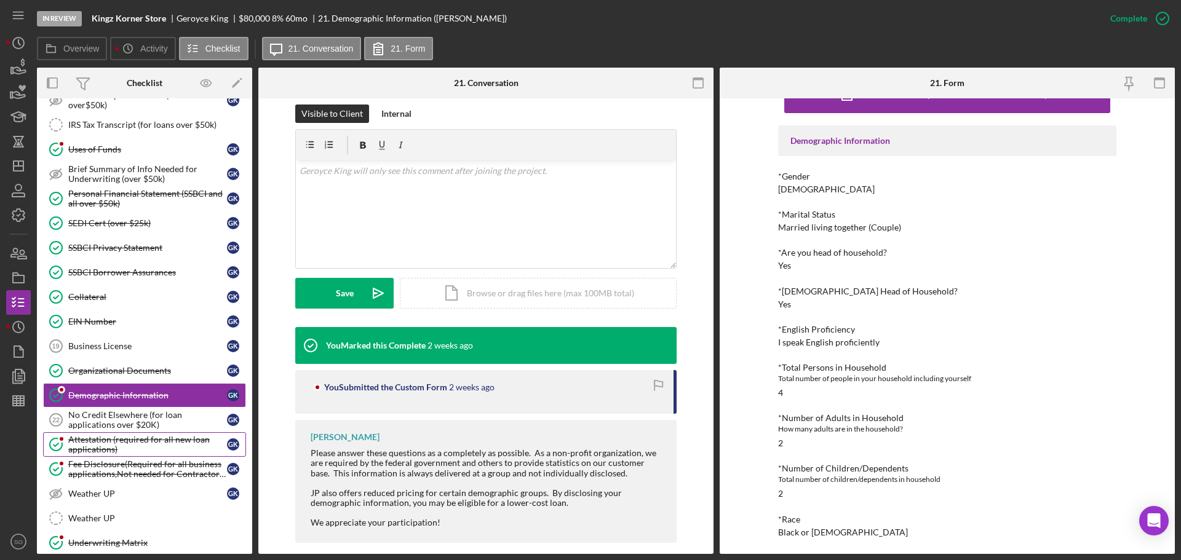
click at [119, 442] on div "Attestation (required for all new loan applications)" at bounding box center [147, 445] width 159 height 20
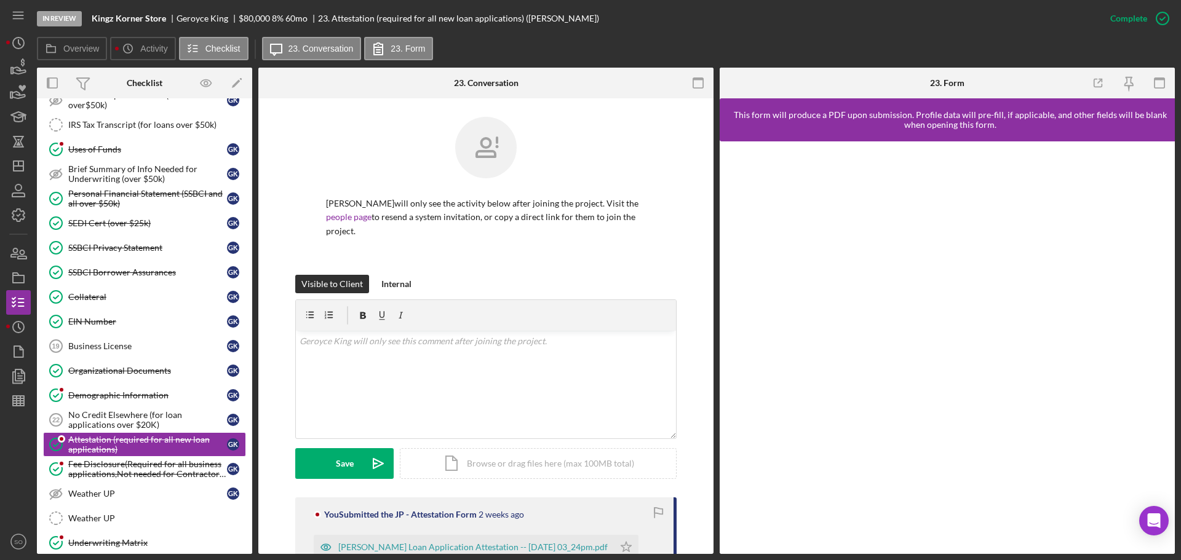
scroll to position [175, 0]
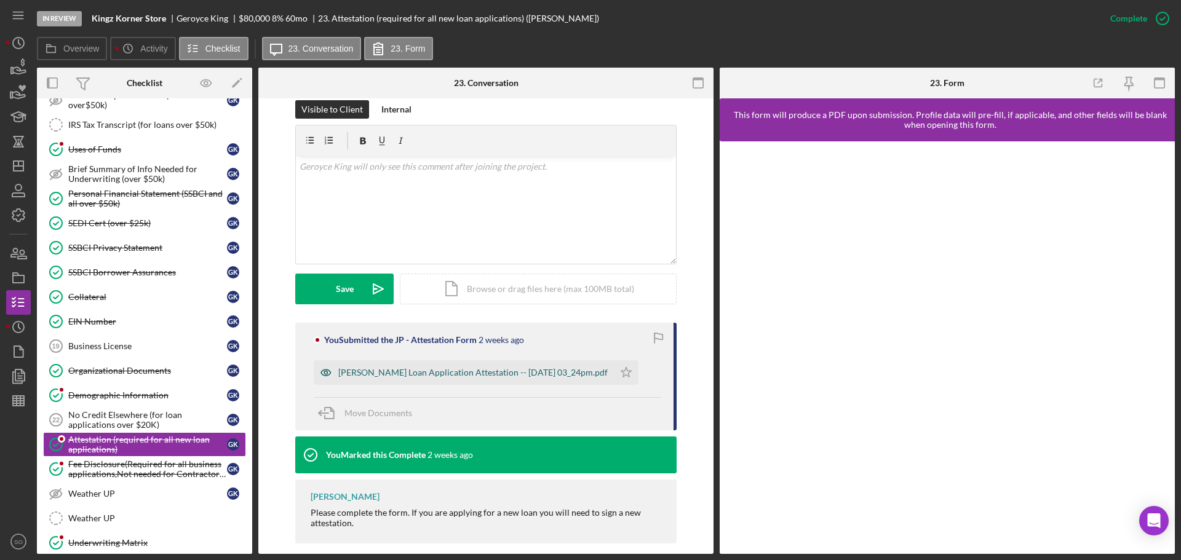
click at [422, 368] on div "[PERSON_NAME] Loan Application Attestation -- [DATE] 03_24pm.pdf" at bounding box center [472, 373] width 269 height 10
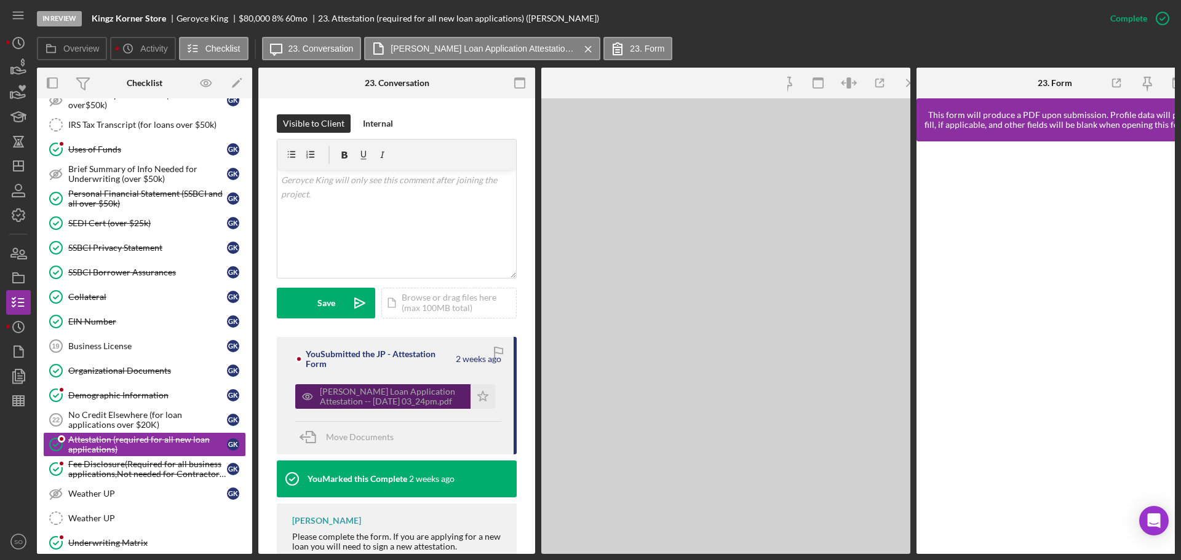
scroll to position [202, 0]
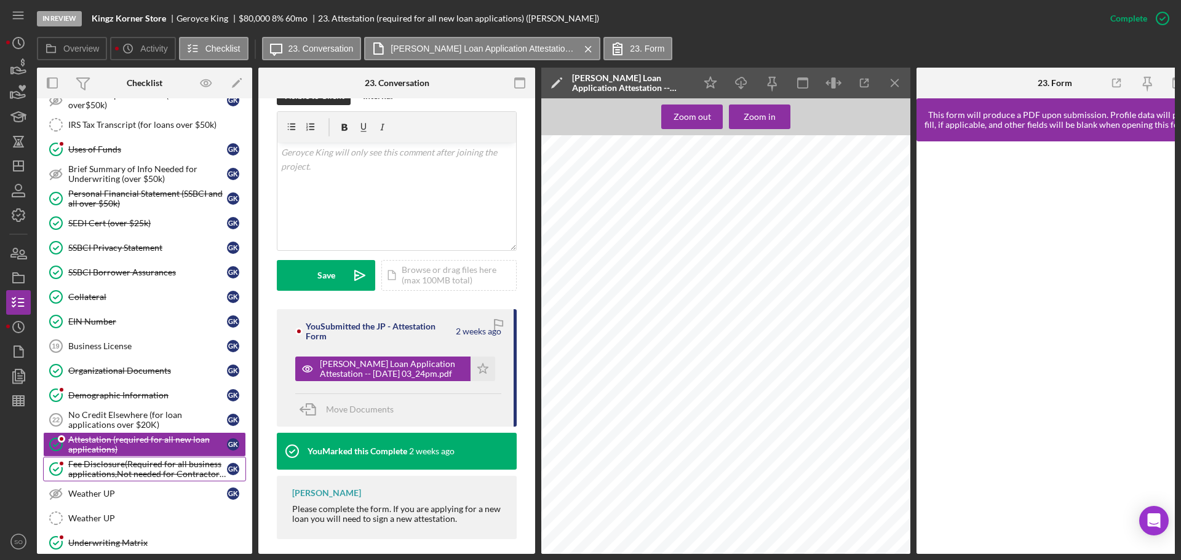
click at [189, 464] on div "Fee Disclosure(Required for all business applications,Not needed for Contractor…" at bounding box center [147, 469] width 159 height 20
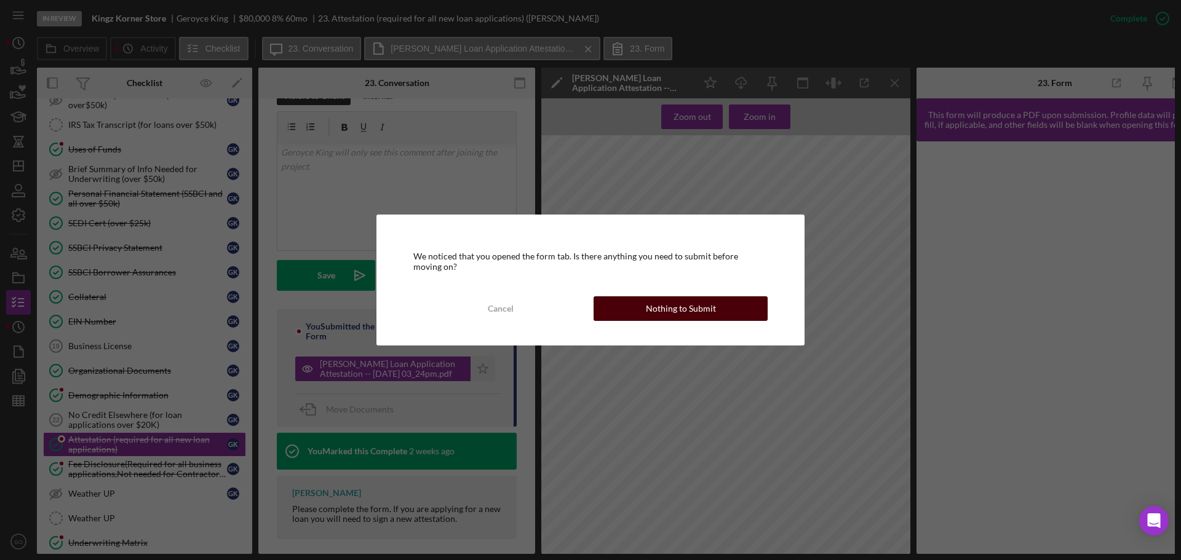
click at [654, 311] on div "Nothing to Submit" at bounding box center [681, 308] width 70 height 25
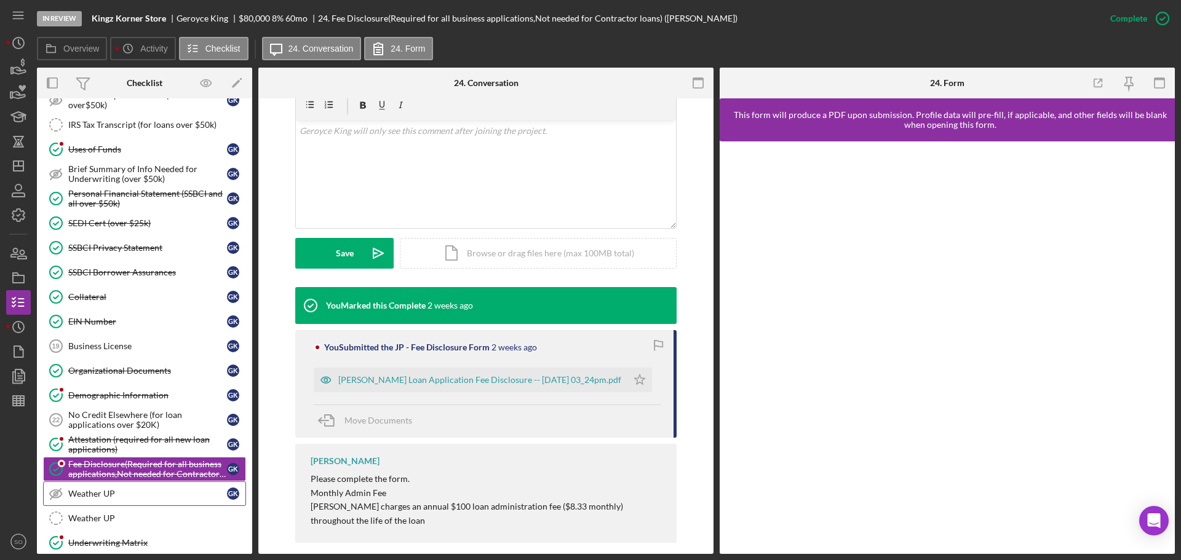
scroll to position [800, 0]
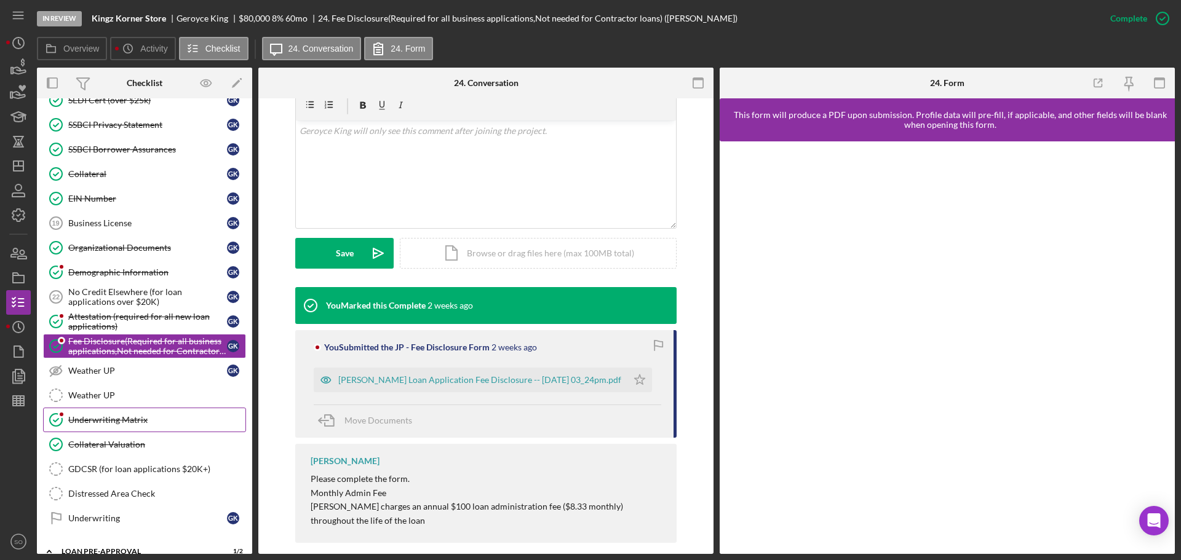
click at [133, 416] on div "Underwriting Matrix" at bounding box center [156, 420] width 177 height 10
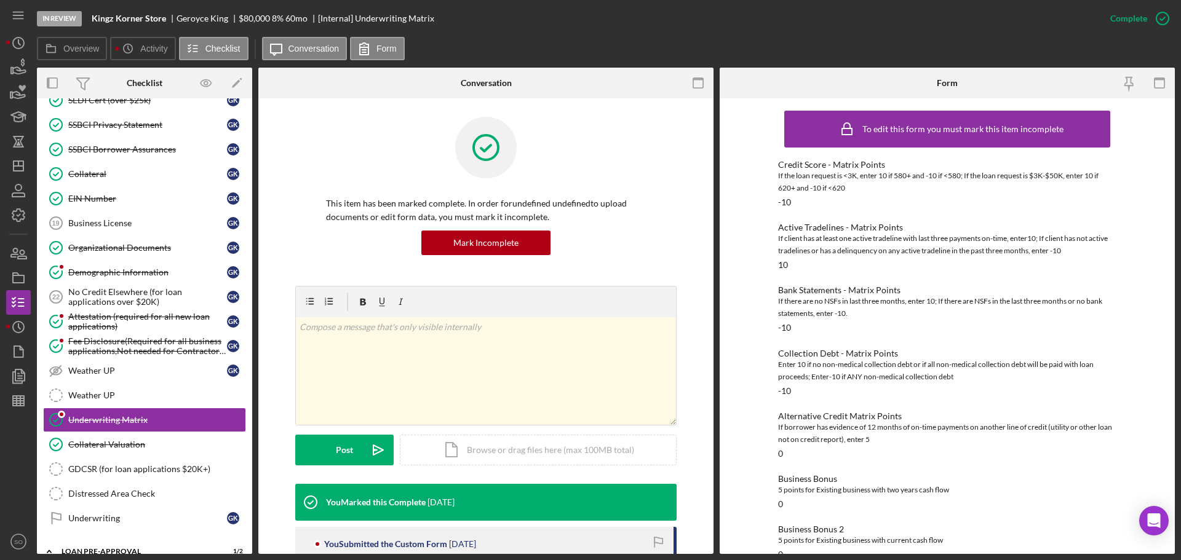
scroll to position [301, 0]
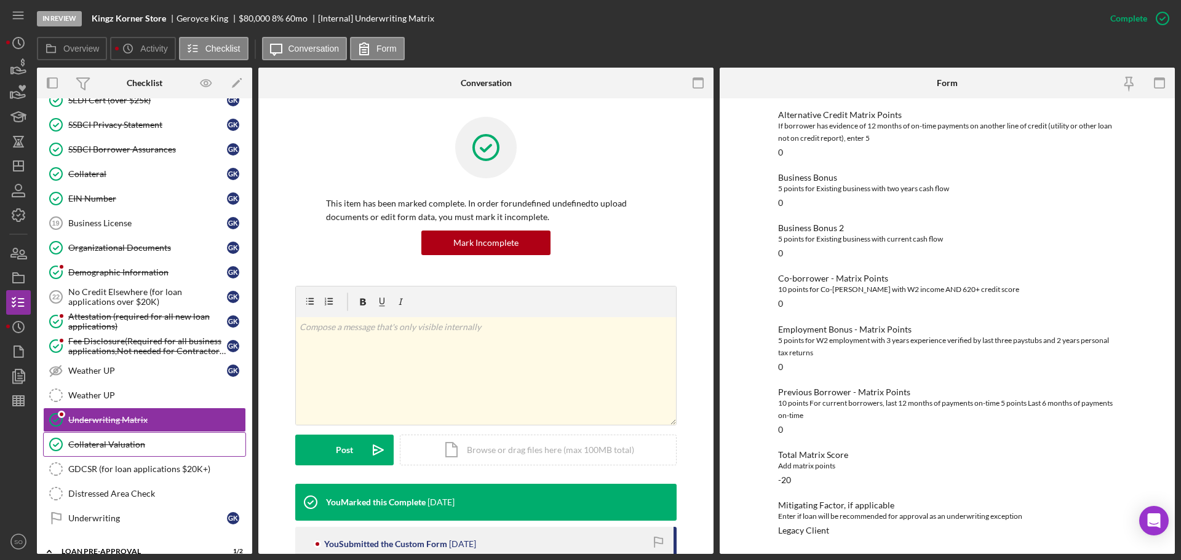
click at [129, 443] on div "Collateral Valuation" at bounding box center [156, 445] width 177 height 10
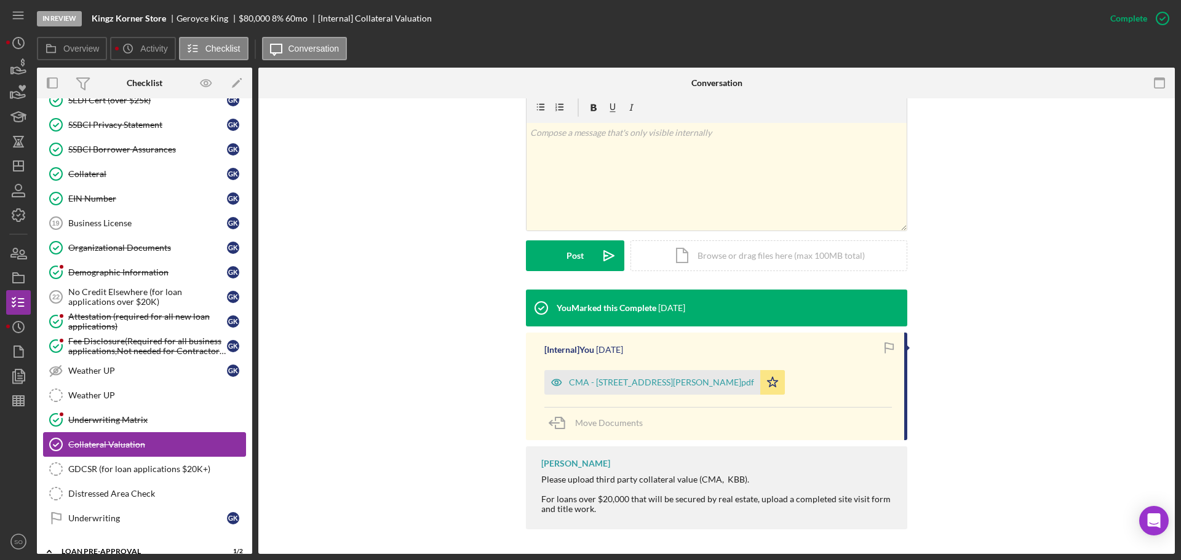
scroll to position [984, 0]
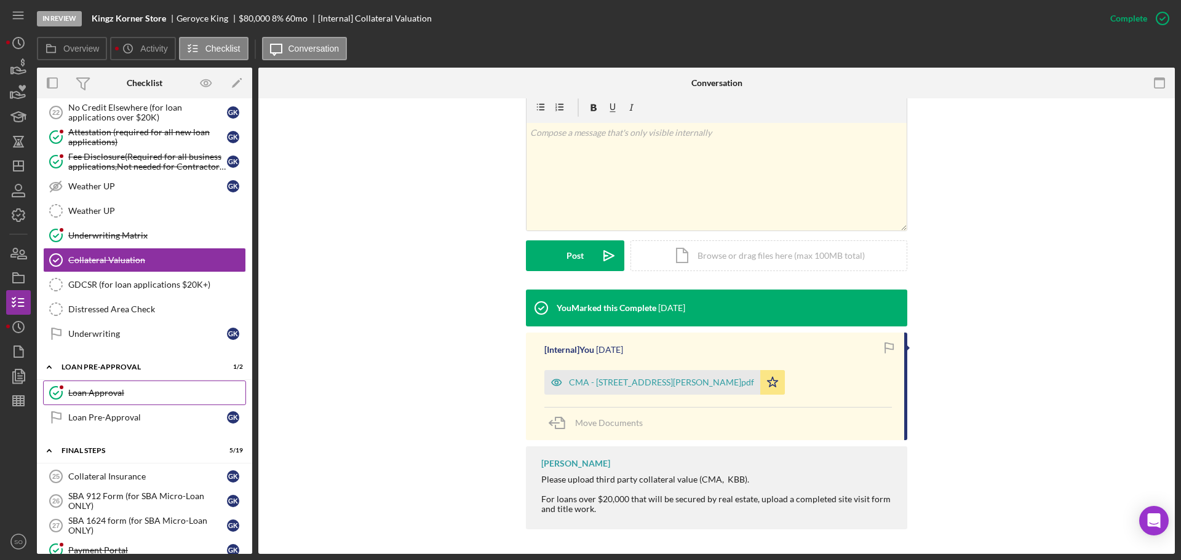
click at [110, 400] on link "Loan Approval Loan Approval" at bounding box center [144, 393] width 203 height 25
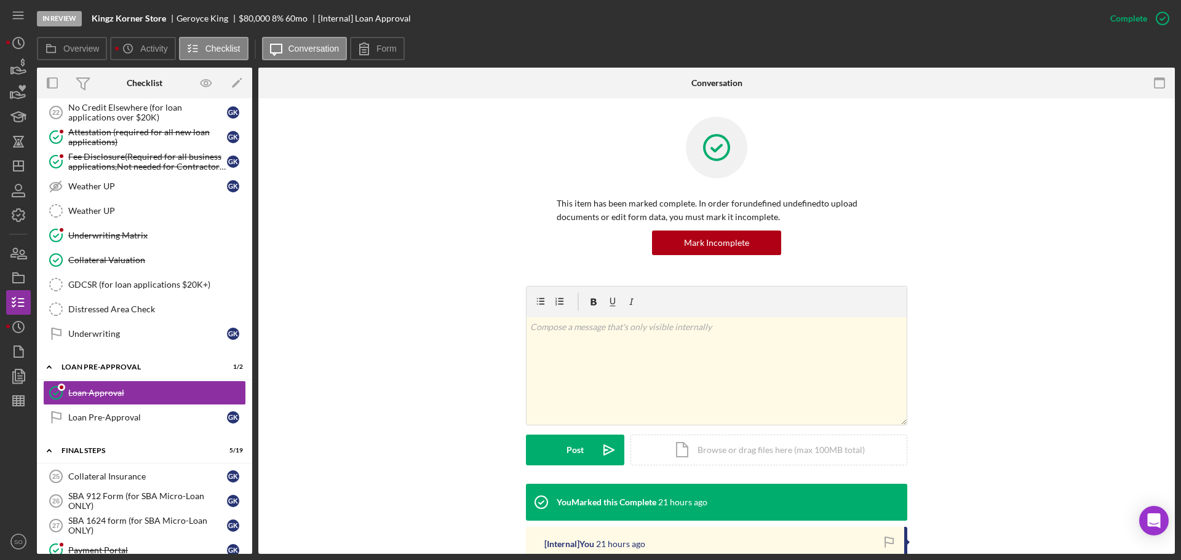
scroll to position [185, 0]
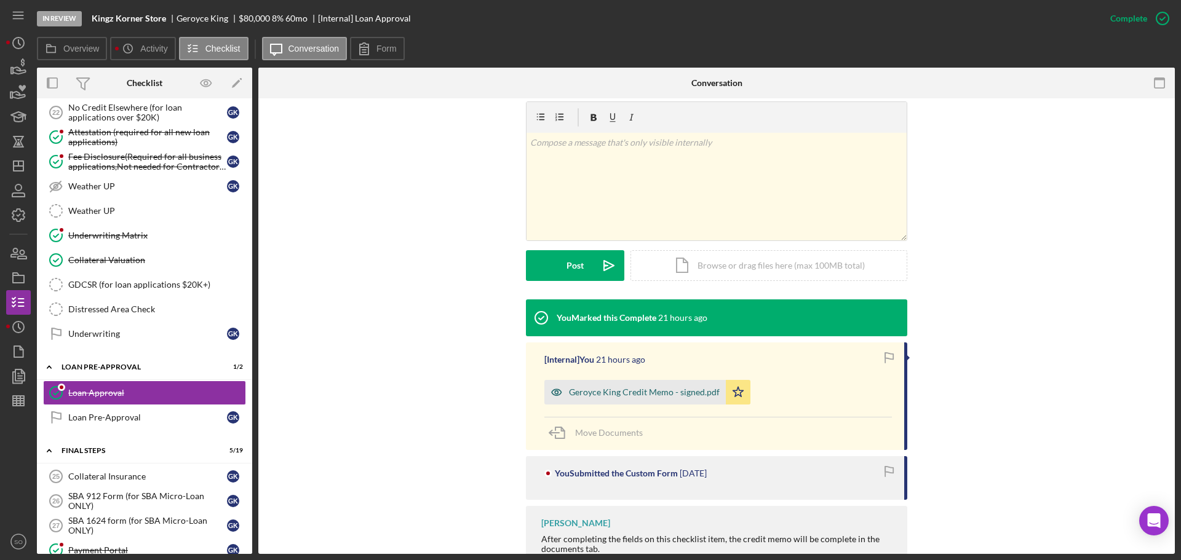
click at [648, 391] on div "Geroyce King Credit Memo - signed.pdf" at bounding box center [644, 392] width 151 height 10
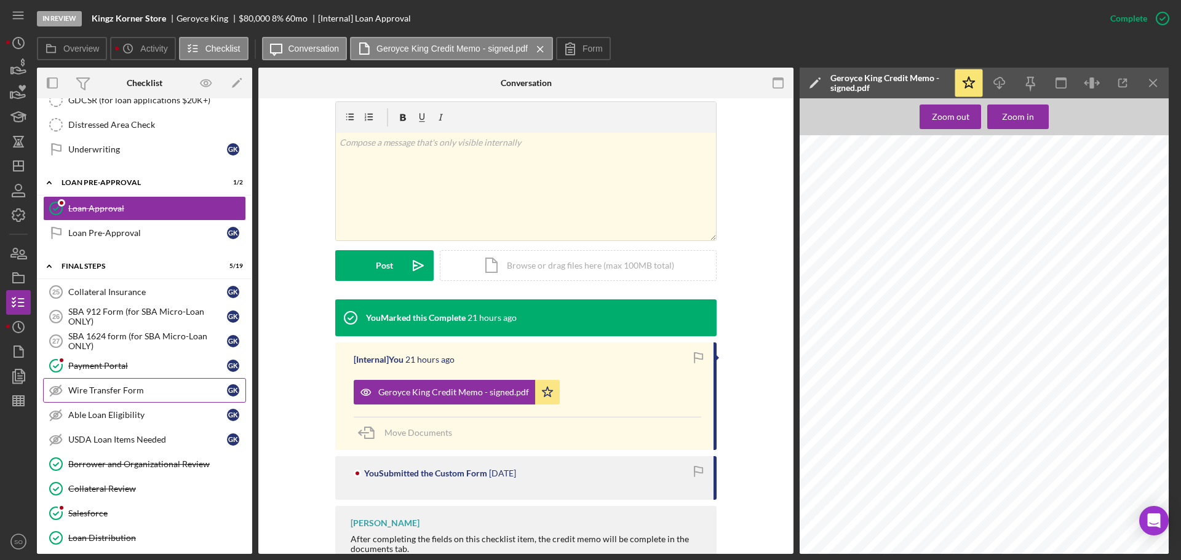
scroll to position [1230, 0]
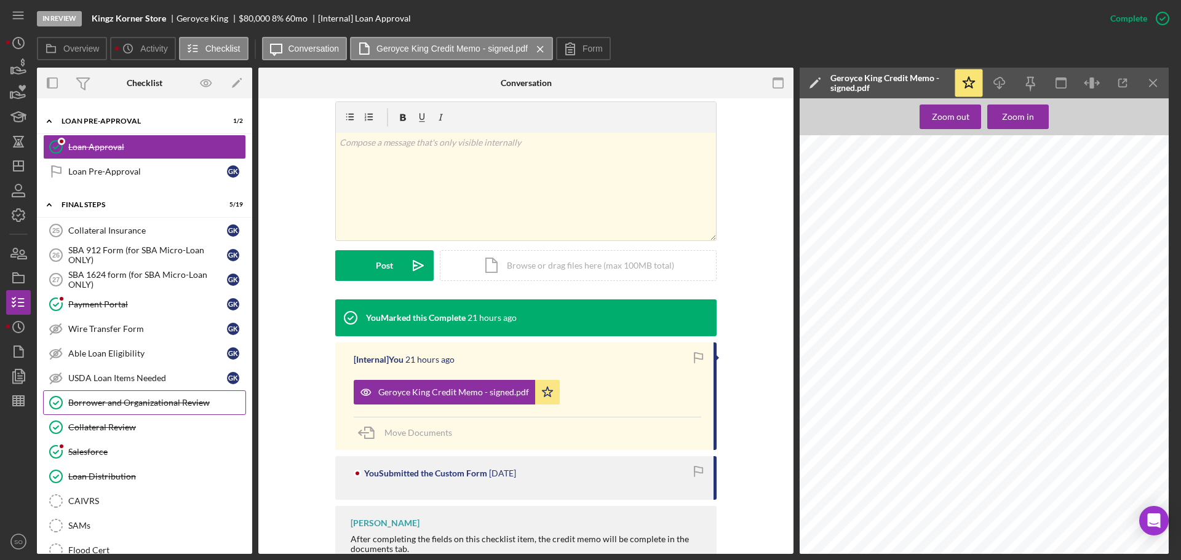
click at [154, 405] on div "Borrower and Organizational Review" at bounding box center [156, 403] width 177 height 10
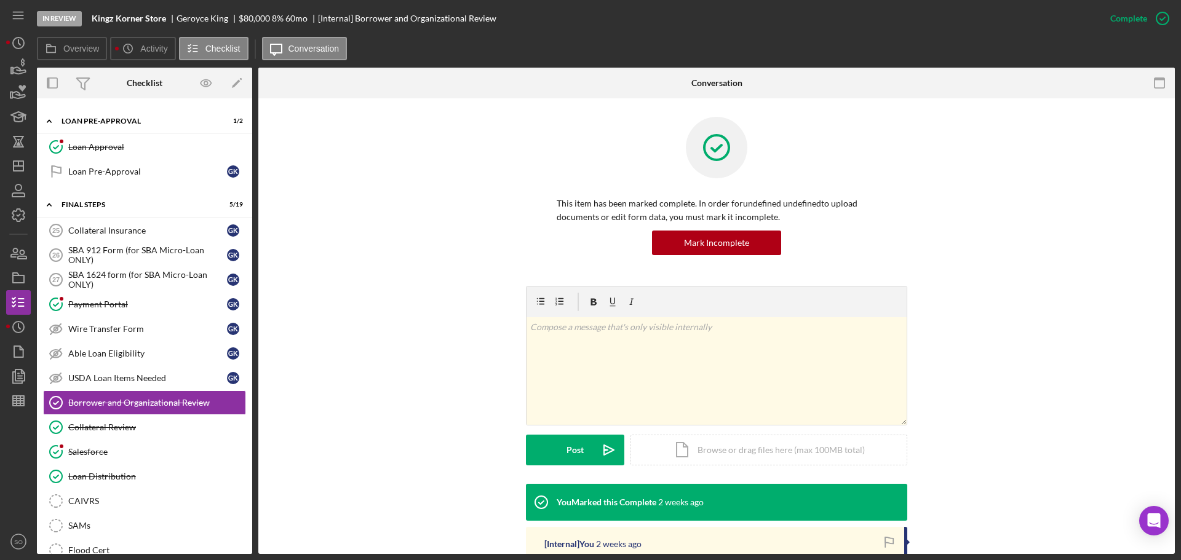
scroll to position [225, 0]
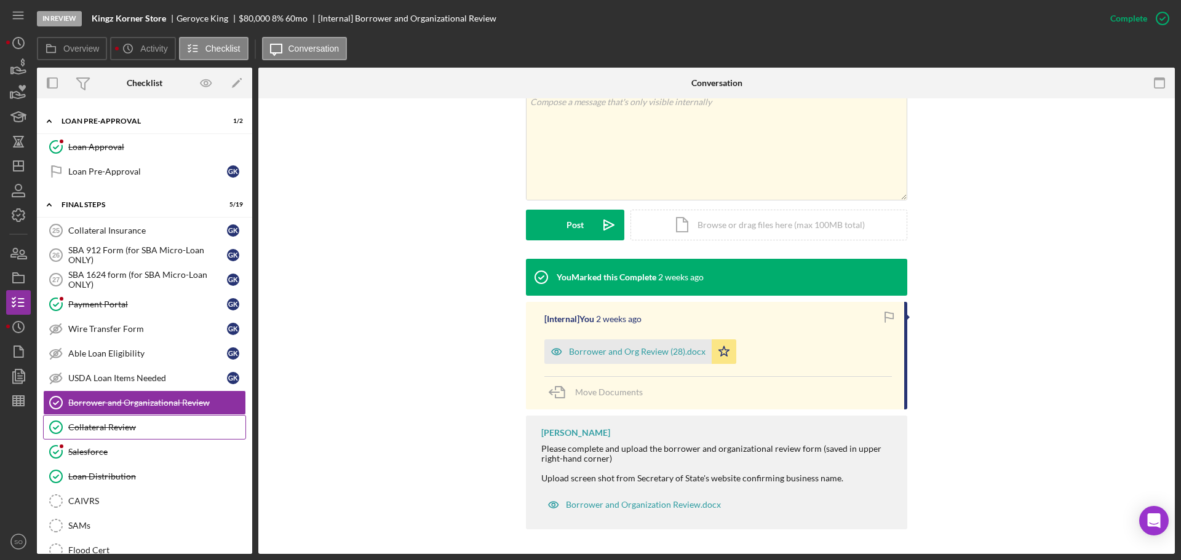
click at [113, 433] on link "Collateral Review Collateral Review" at bounding box center [144, 427] width 203 height 25
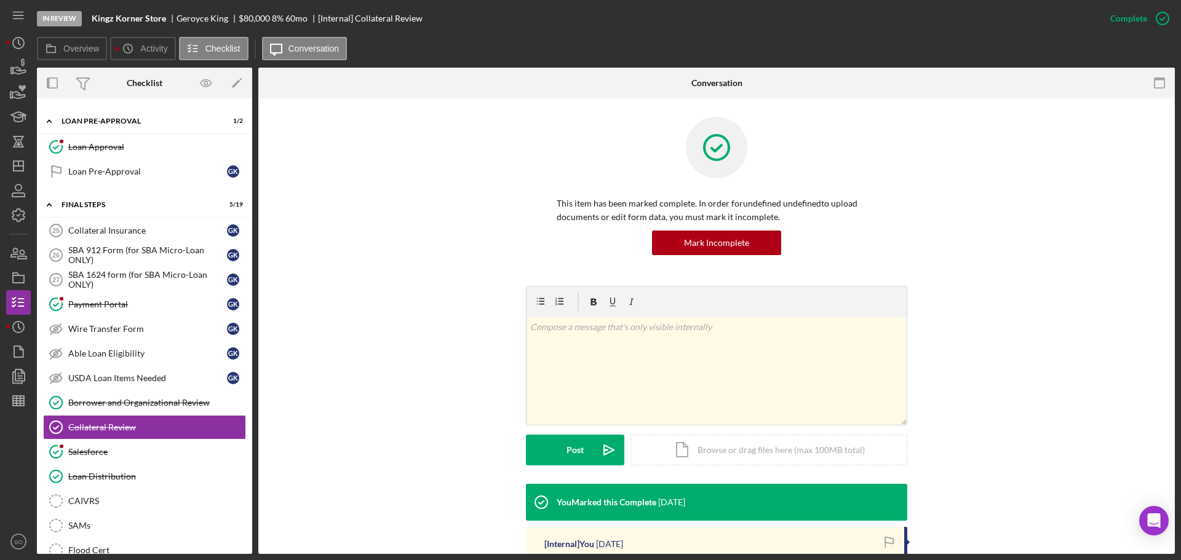
scroll to position [196, 0]
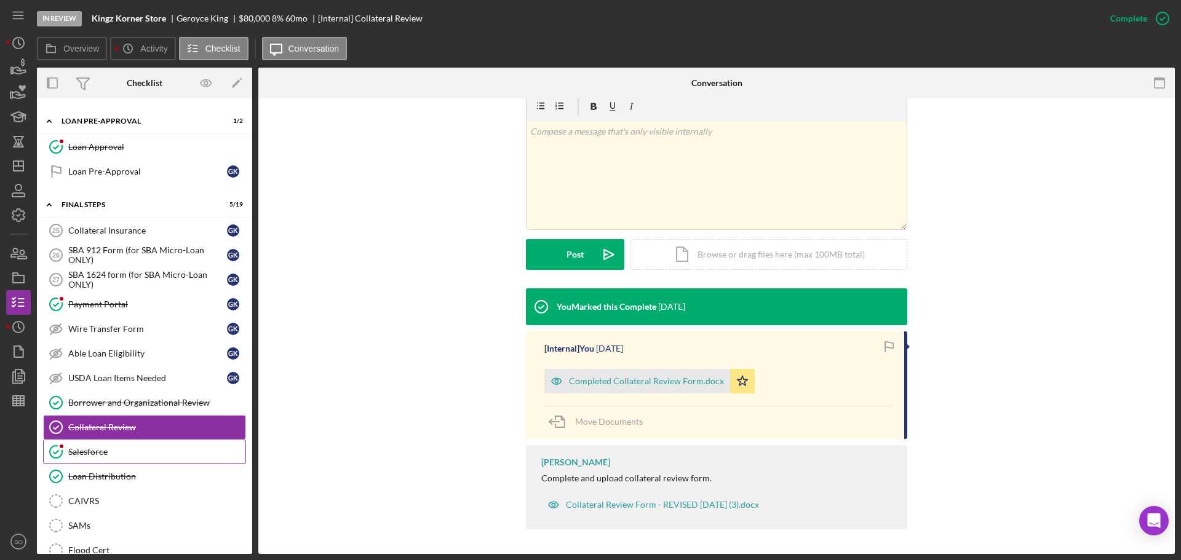
click at [122, 449] on div "Salesforce" at bounding box center [156, 452] width 177 height 10
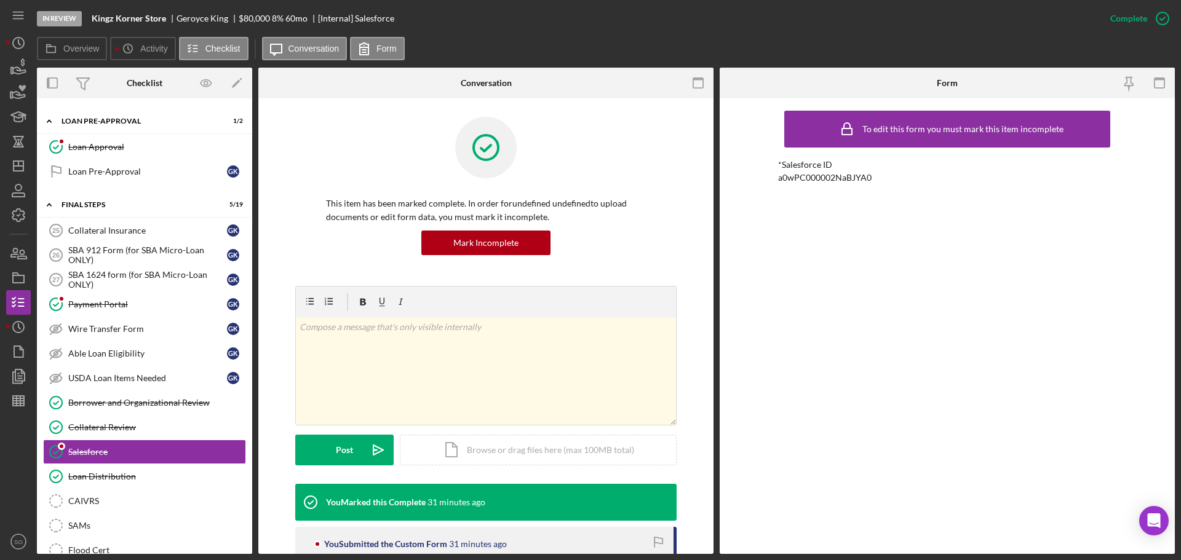
scroll to position [111, 0]
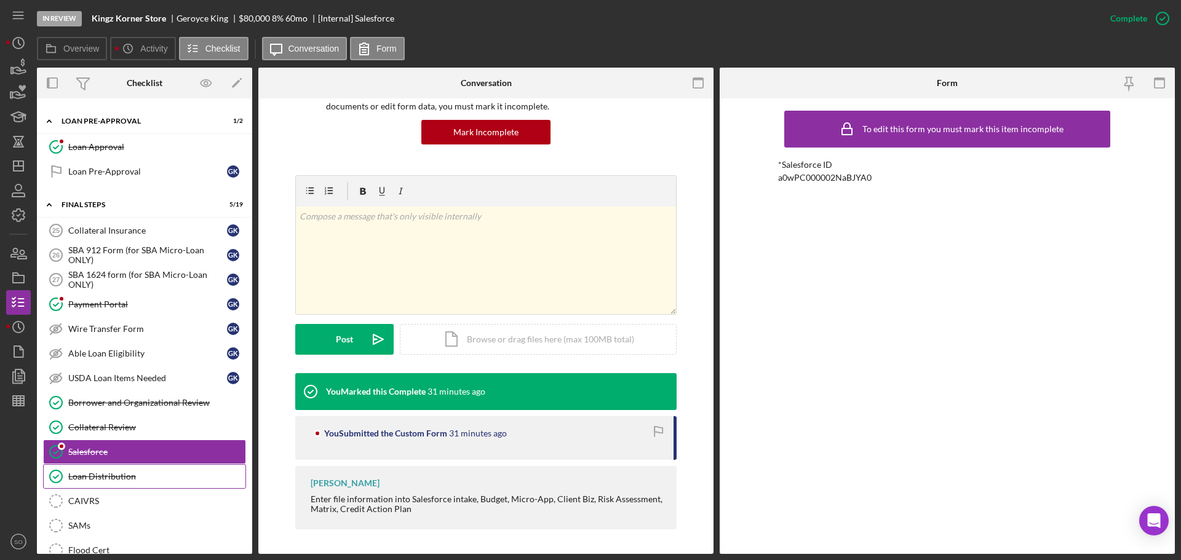
click at [145, 472] on div "Loan Distribution" at bounding box center [156, 477] width 177 height 10
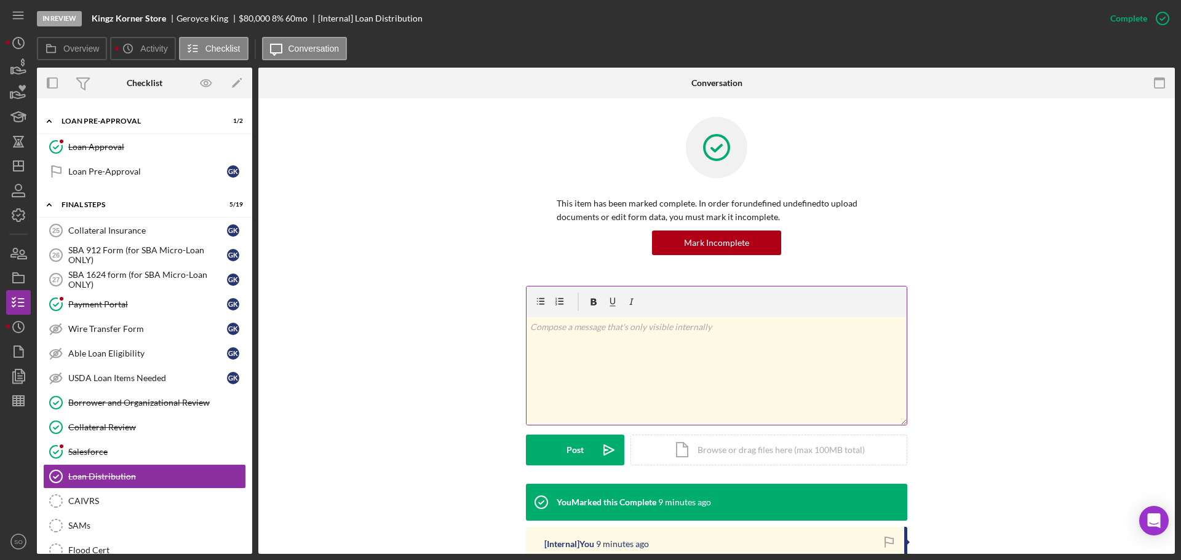
scroll to position [185, 0]
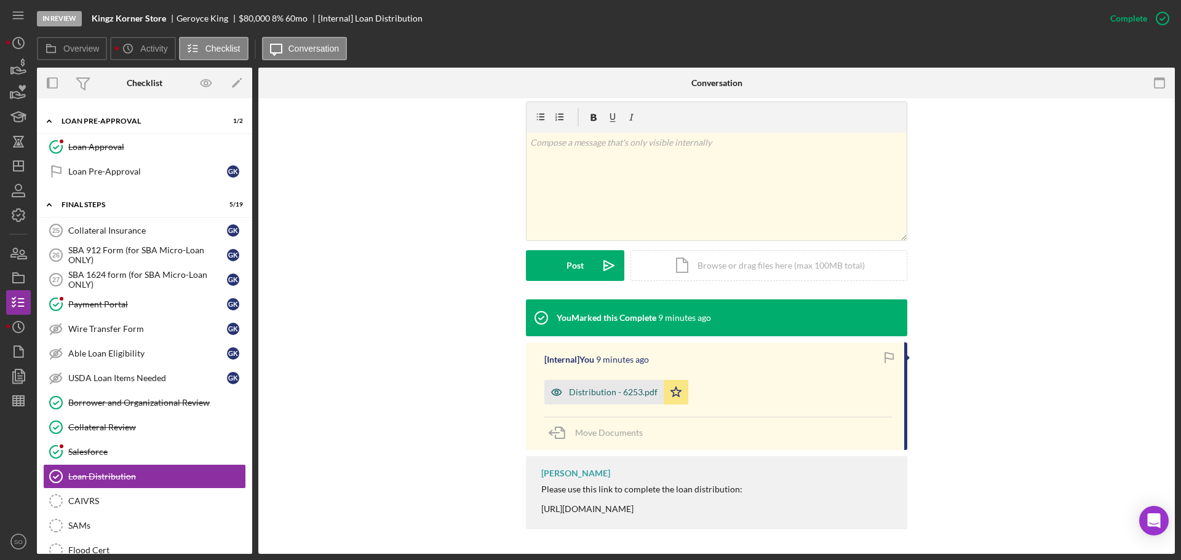
click at [605, 394] on div "Distribution - 6253.pdf" at bounding box center [613, 392] width 89 height 10
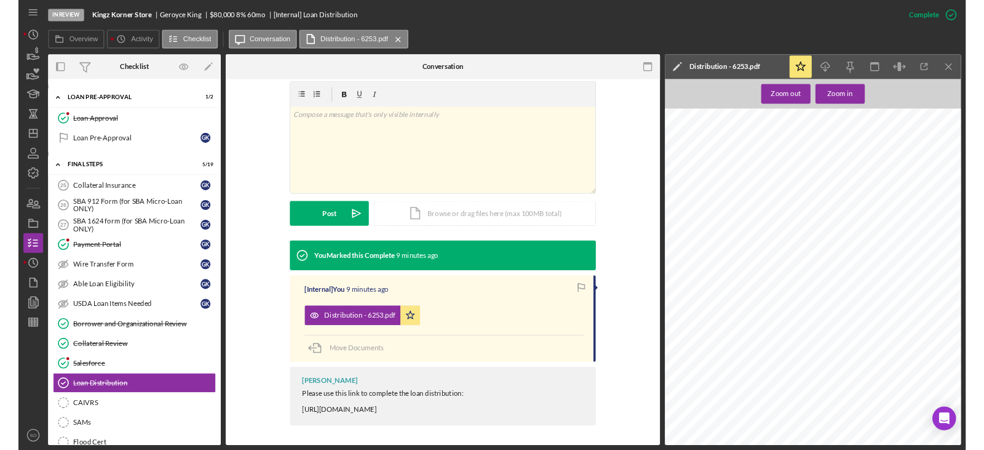
scroll to position [1907, 0]
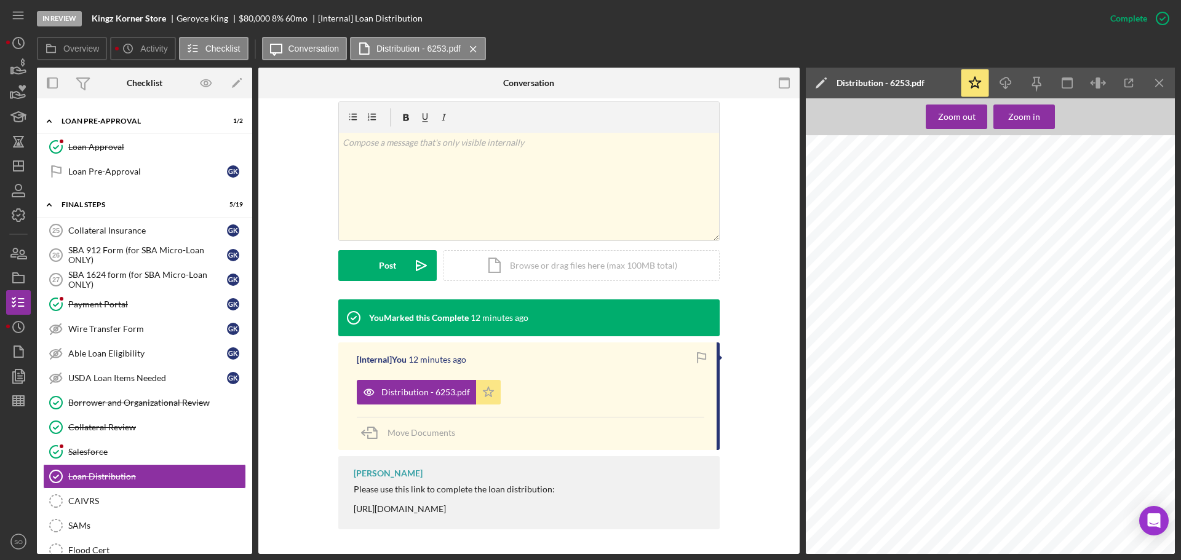
click at [496, 400] on icon "Icon/Star" at bounding box center [488, 392] width 25 height 25
click at [482, 390] on icon "Icon/Star" at bounding box center [488, 392] width 25 height 25
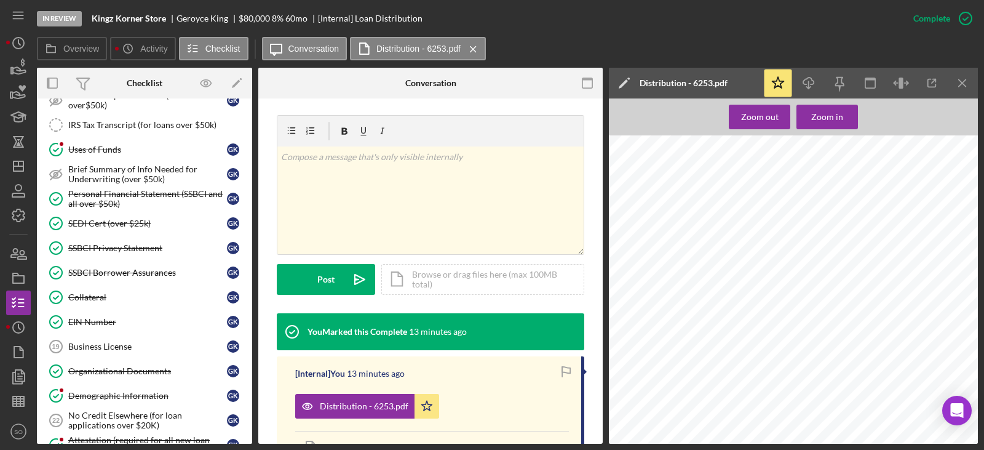
scroll to position [738, 0]
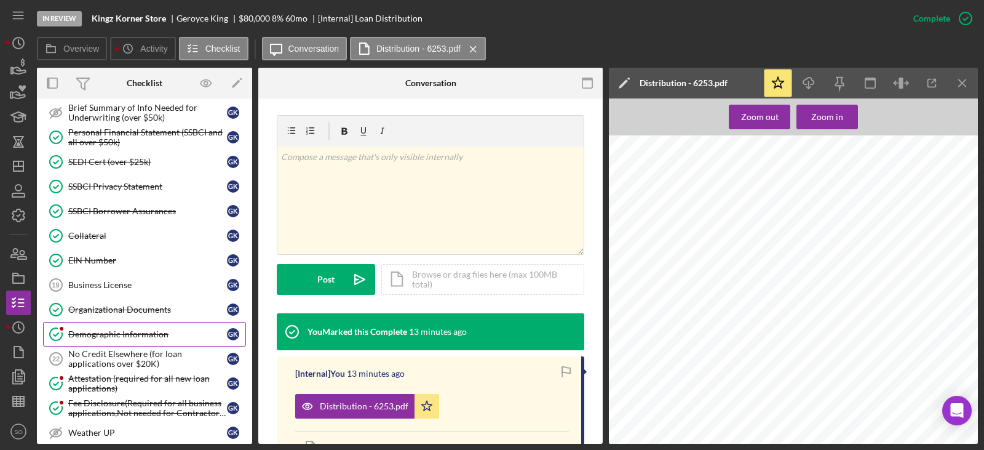
click at [172, 328] on link "Demographic Information Demographic Information G K" at bounding box center [144, 334] width 203 height 25
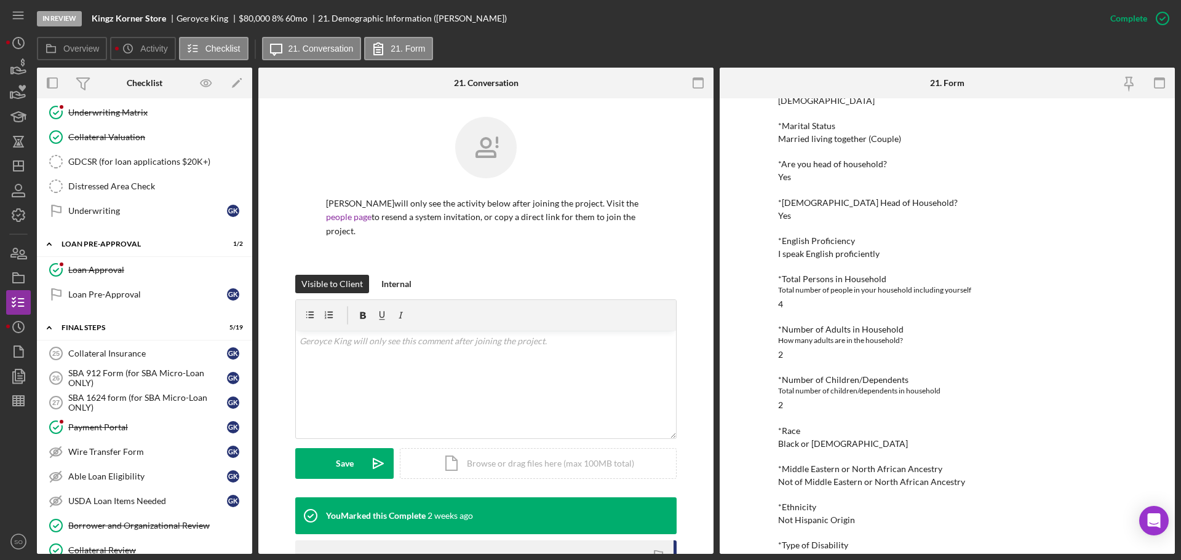
scroll to position [1402, 0]
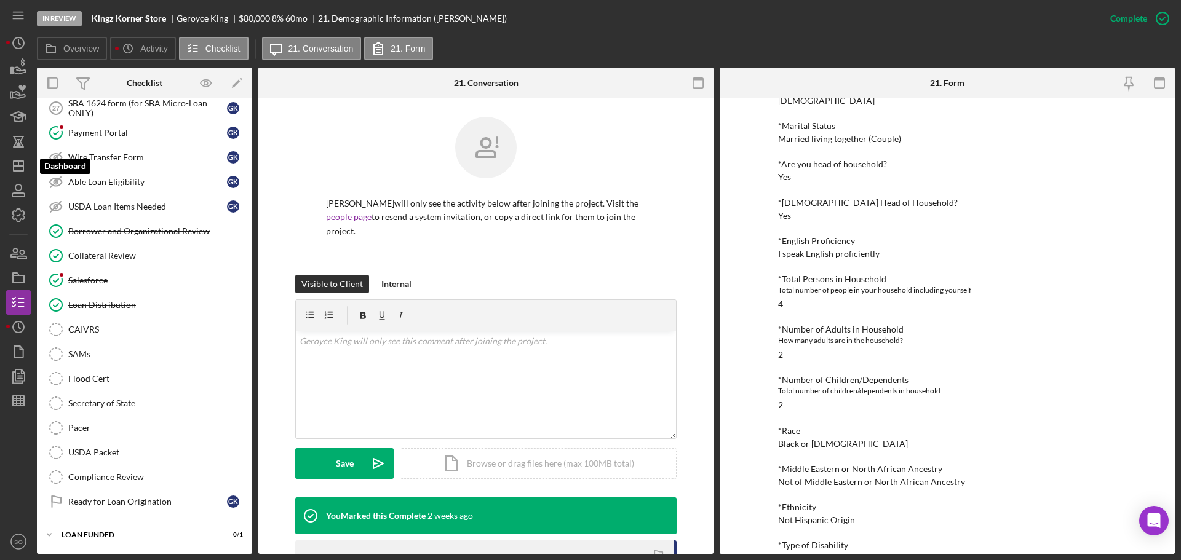
drag, startPoint x: 17, startPoint y: 172, endPoint x: 33, endPoint y: 172, distance: 16.0
click at [17, 171] on polygon "button" at bounding box center [19, 166] width 10 height 10
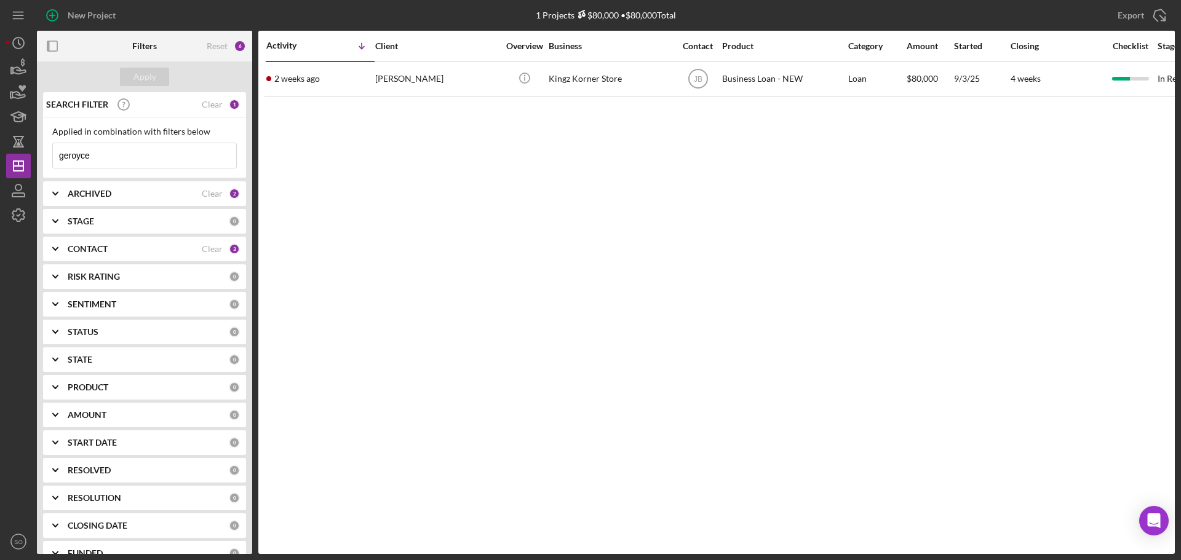
drag, startPoint x: 119, startPoint y: 160, endPoint x: 0, endPoint y: 166, distance: 119.5
click at [0, 166] on div "New Project 1 Projects $80,000 • $80,000 Total geroyce Export Icon/Export Filte…" at bounding box center [590, 280] width 1181 height 560
type input "[PERSON_NAME]"
click at [151, 83] on div "Apply" at bounding box center [144, 77] width 23 height 18
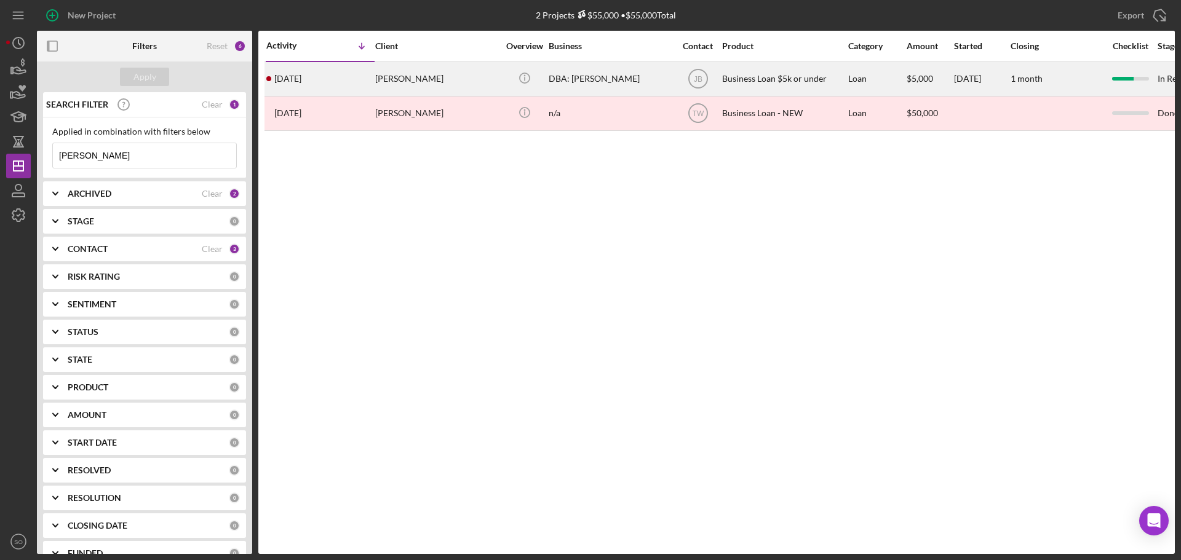
click at [393, 80] on div "[PERSON_NAME]" at bounding box center [436, 79] width 123 height 33
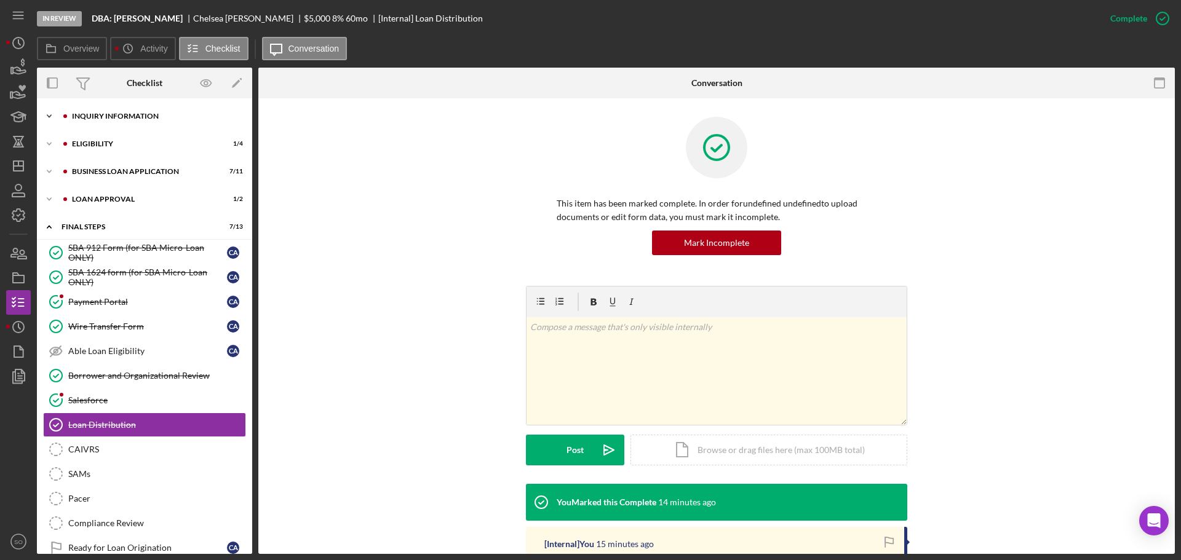
click at [123, 120] on div "Icon/Expander INQUIRY INFORMATION 9 / 11" at bounding box center [144, 116] width 215 height 25
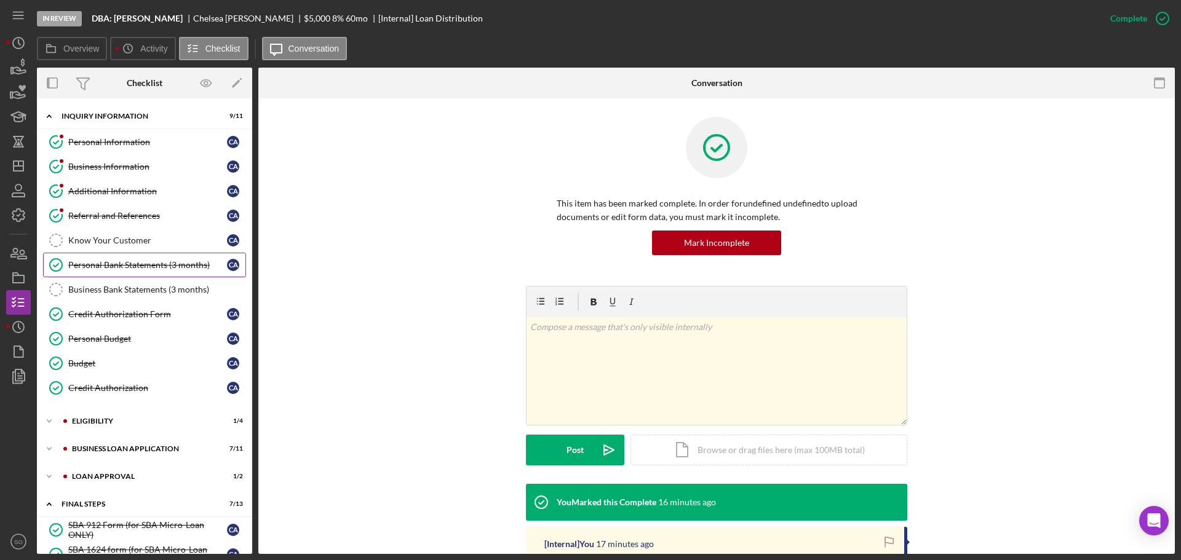
click at [173, 264] on div "Personal Bank Statements (3 months)" at bounding box center [147, 265] width 159 height 10
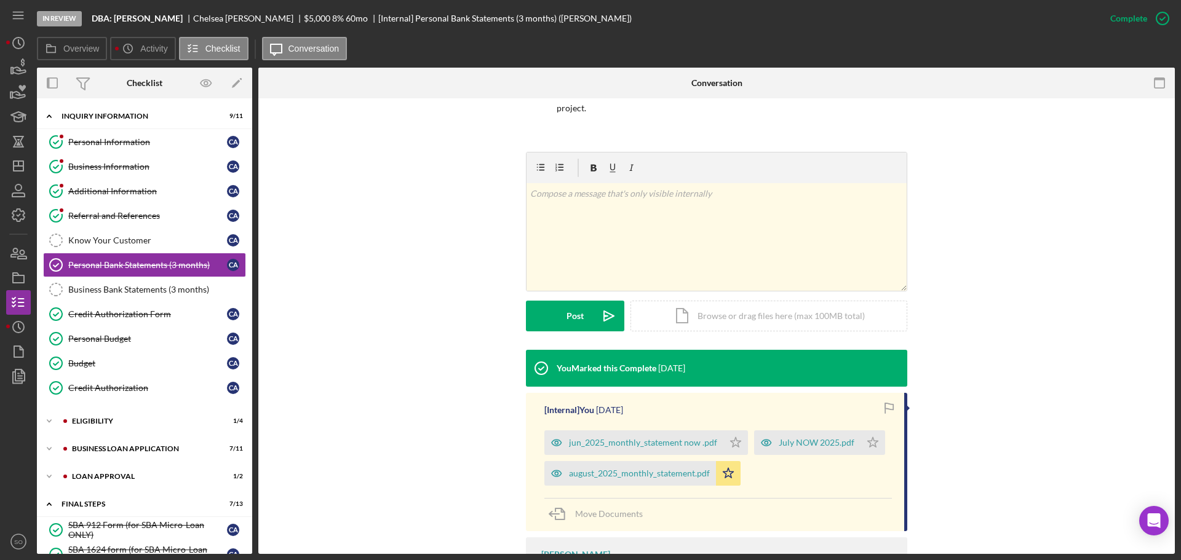
scroll to position [185, 0]
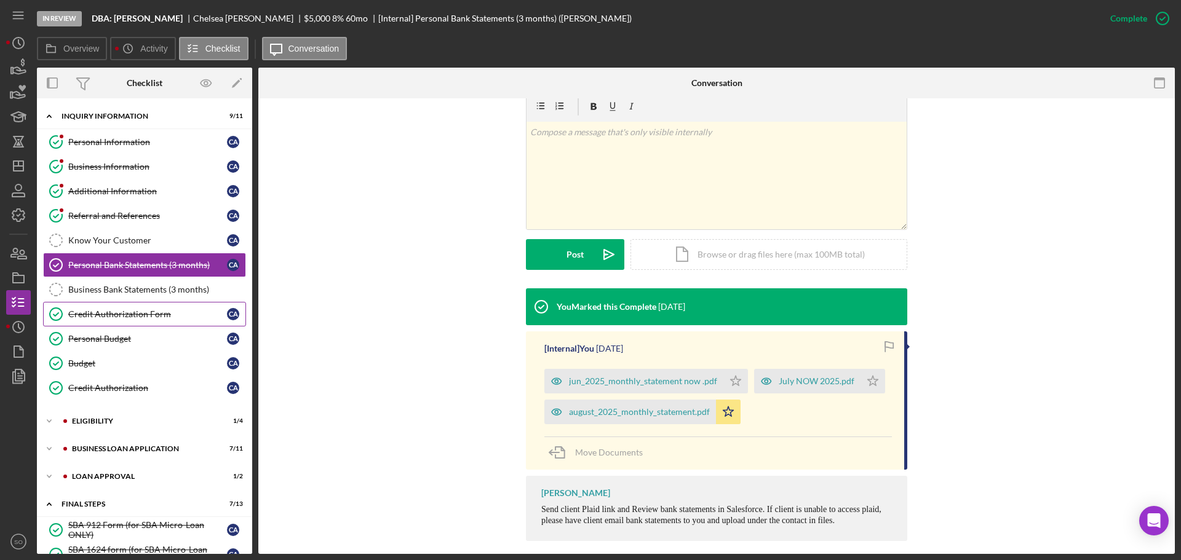
click at [130, 314] on div "Credit Authorization Form" at bounding box center [147, 314] width 159 height 10
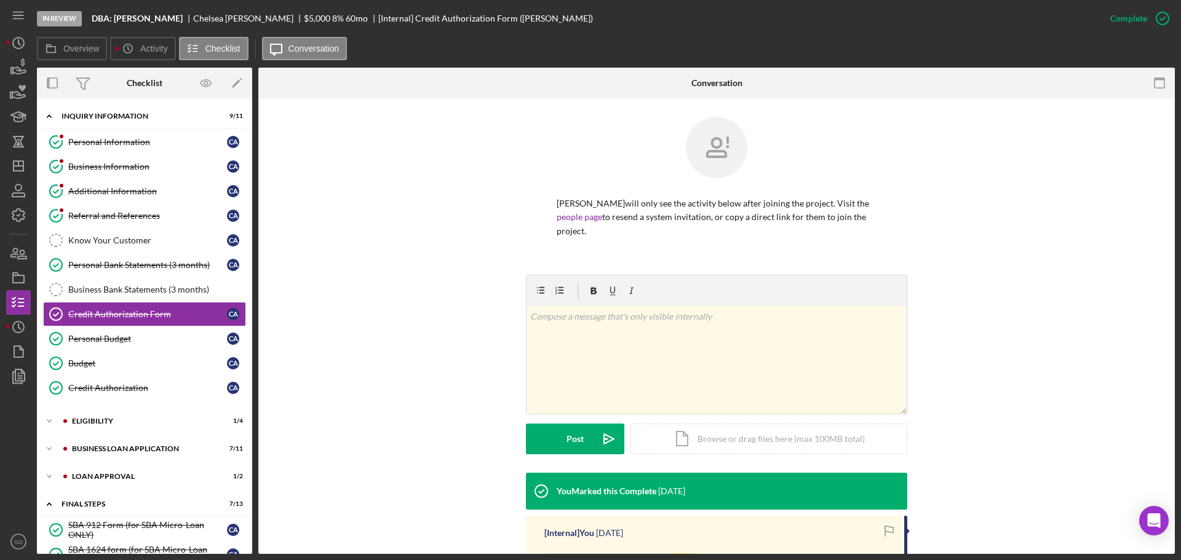
scroll to position [185, 0]
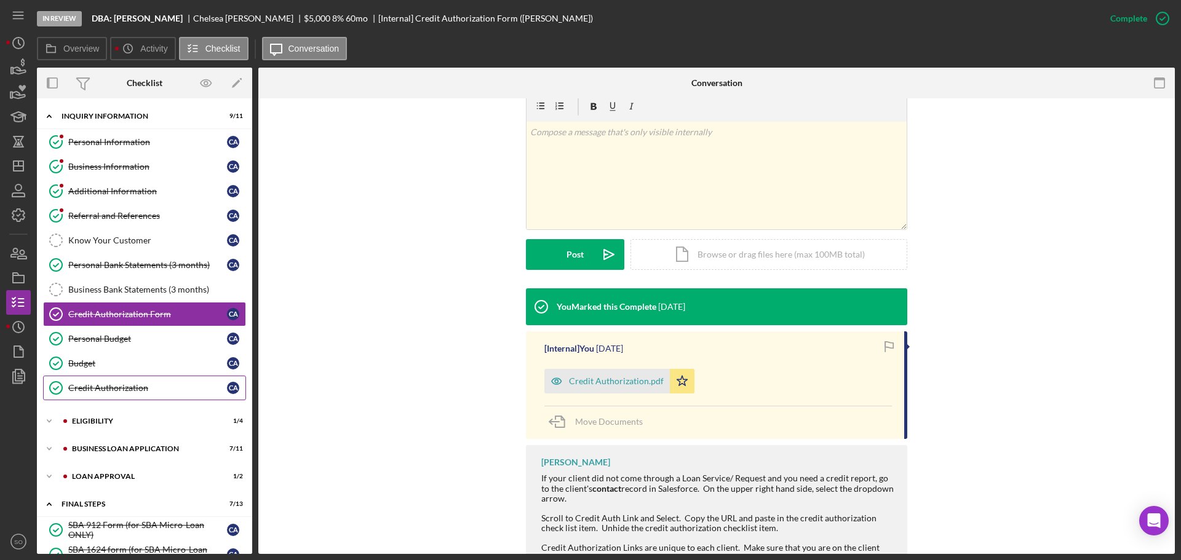
click at [146, 386] on div "Credit Authorization" at bounding box center [147, 388] width 159 height 10
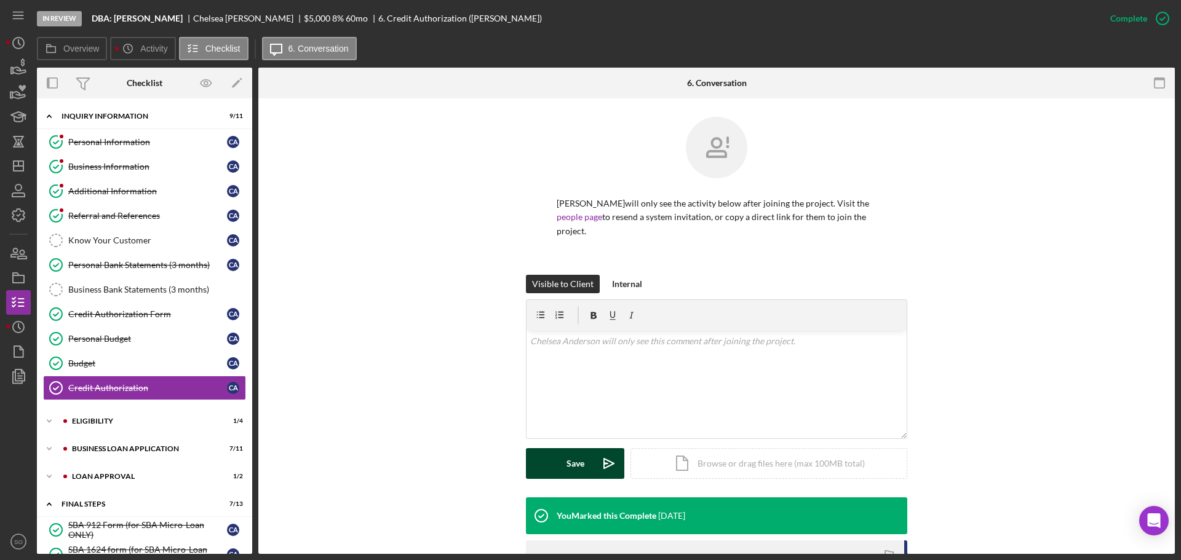
scroll to position [189, 0]
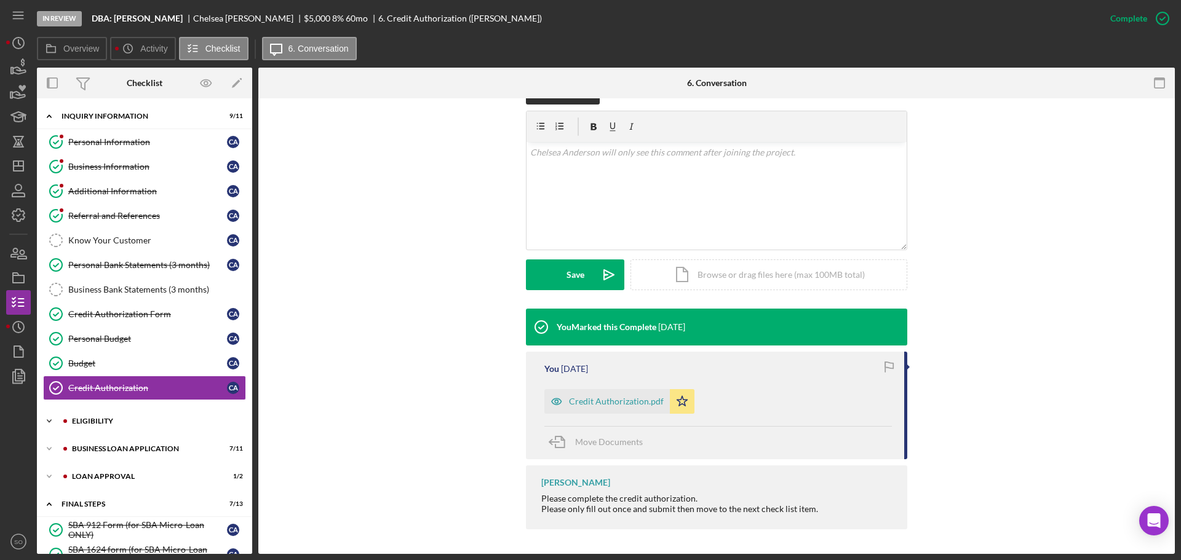
click at [114, 423] on div "Eligibility" at bounding box center [154, 421] width 165 height 7
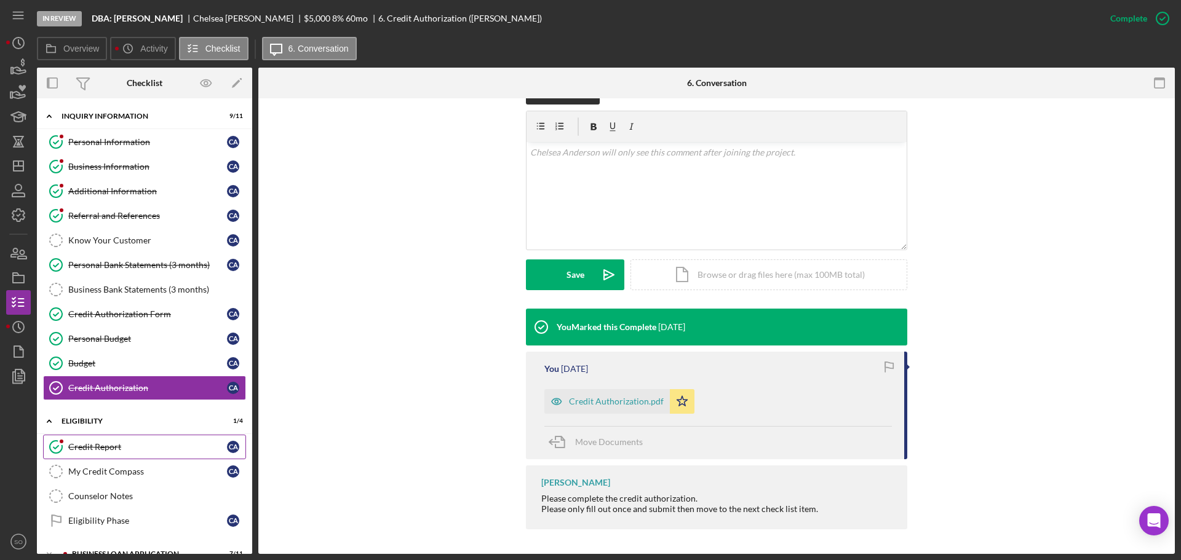
click at [116, 443] on div "Credit Report" at bounding box center [147, 447] width 159 height 10
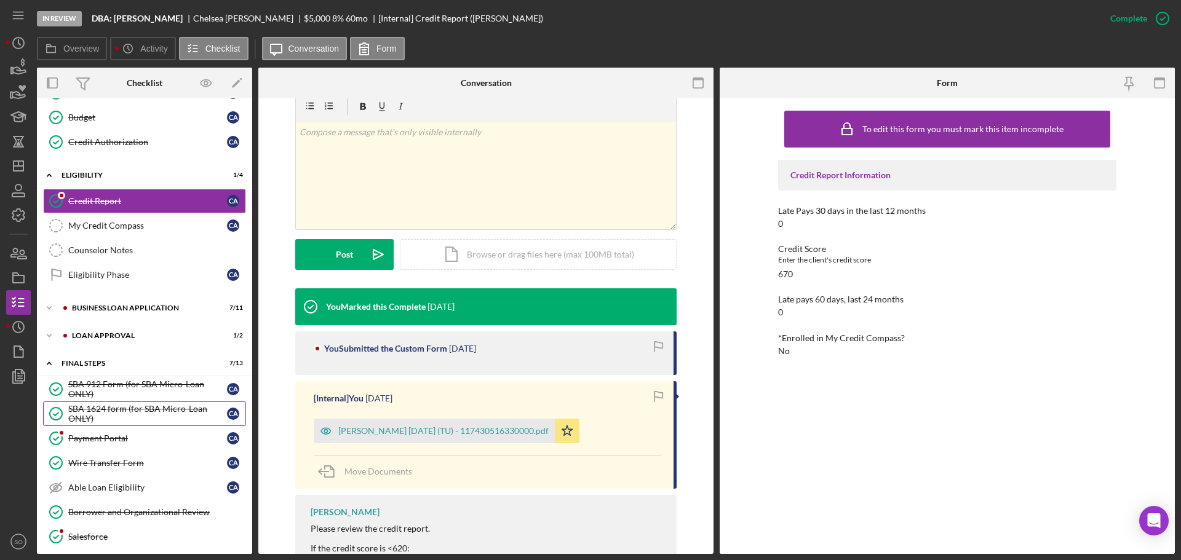
scroll to position [308, 0]
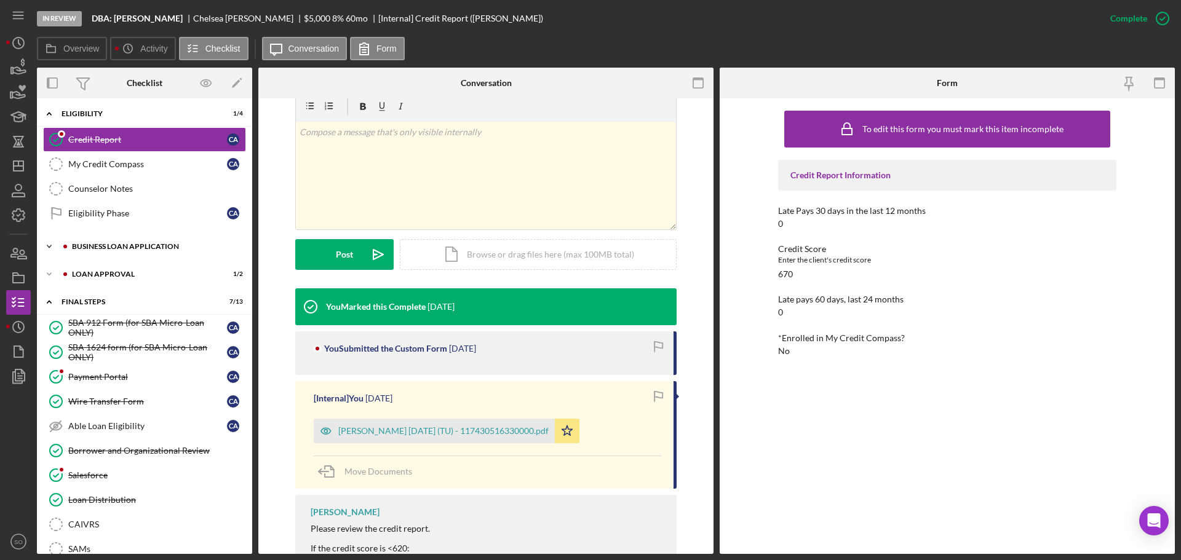
click at [126, 247] on div "BUSINESS LOAN APPLICATION" at bounding box center [154, 246] width 165 height 7
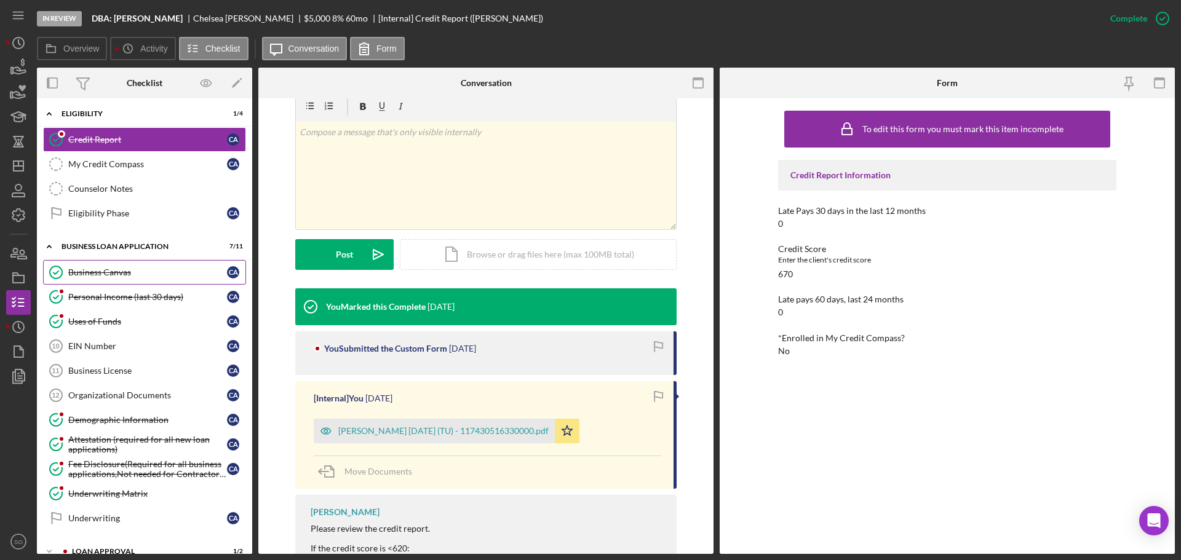
click at [121, 274] on div "Business Canvas" at bounding box center [147, 273] width 159 height 10
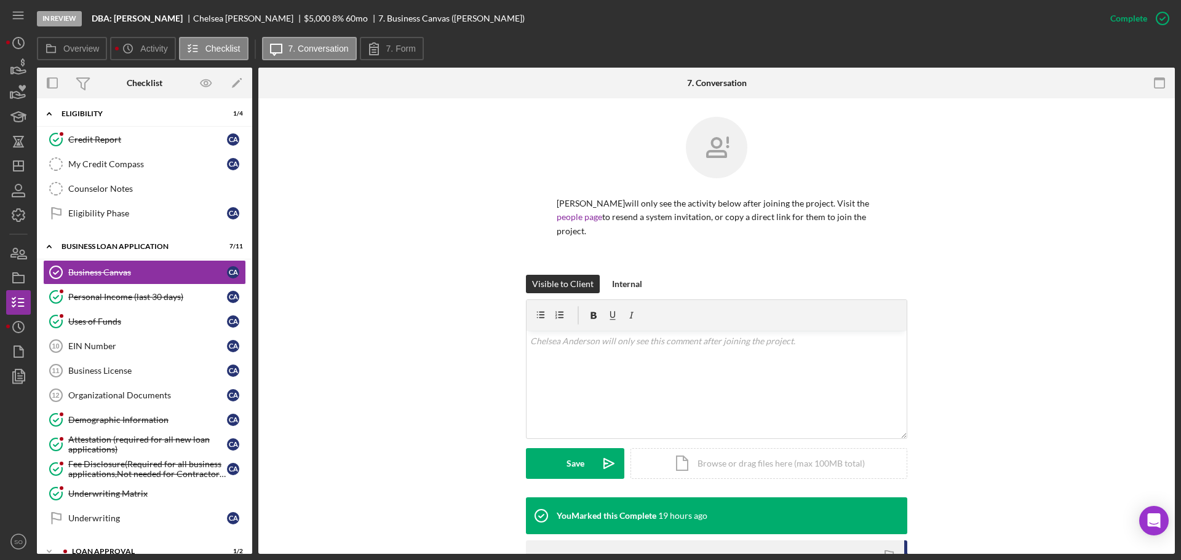
scroll to position [268, 0]
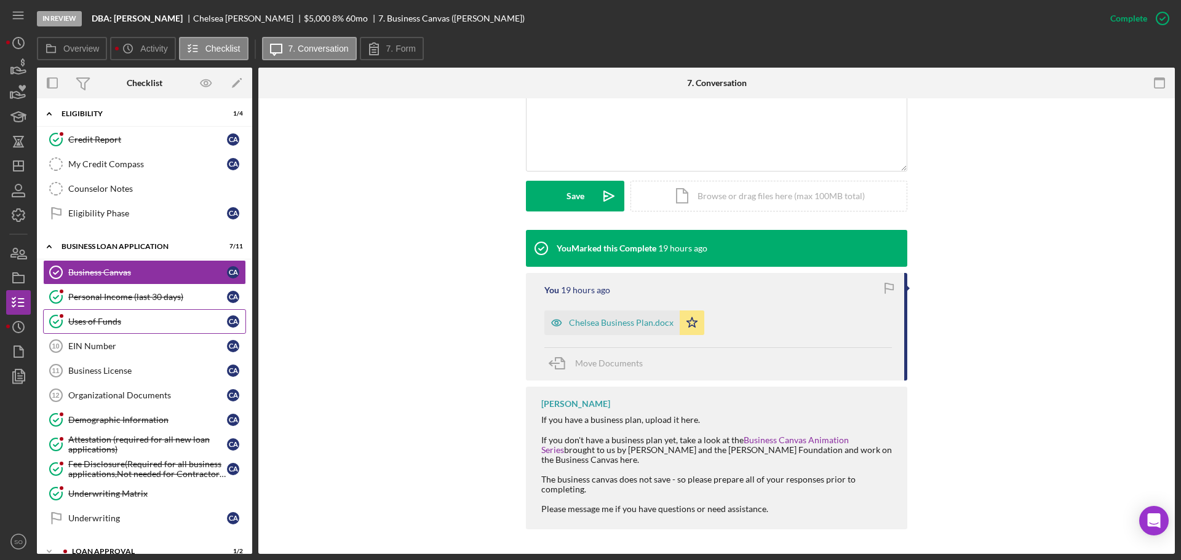
drag, startPoint x: 129, startPoint y: 294, endPoint x: 208, endPoint y: 324, distance: 84.9
click at [129, 294] on div "Personal Income (last 30 days)" at bounding box center [147, 297] width 159 height 10
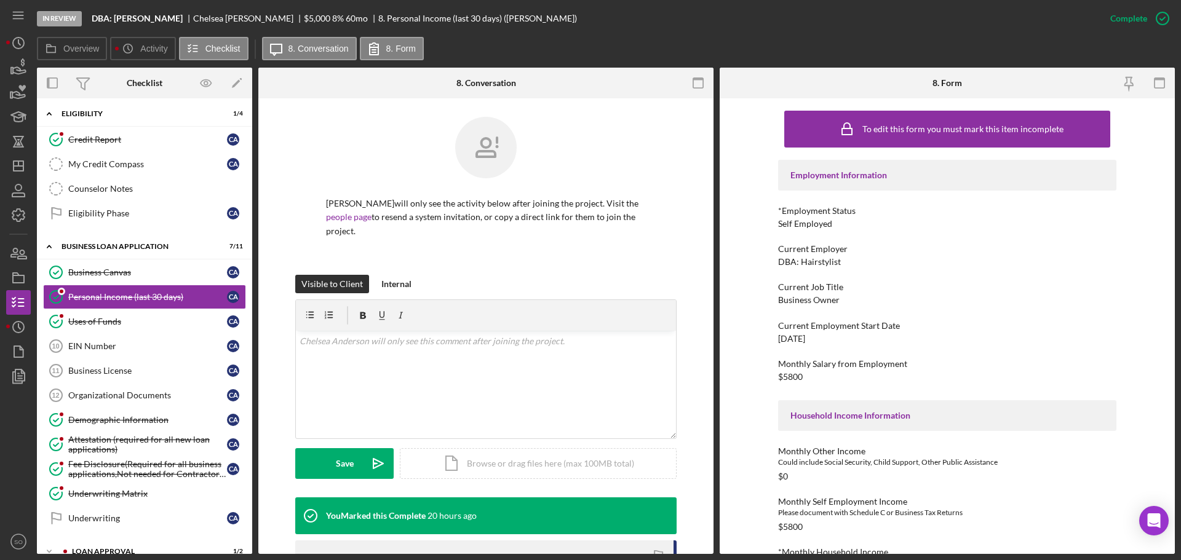
scroll to position [246, 0]
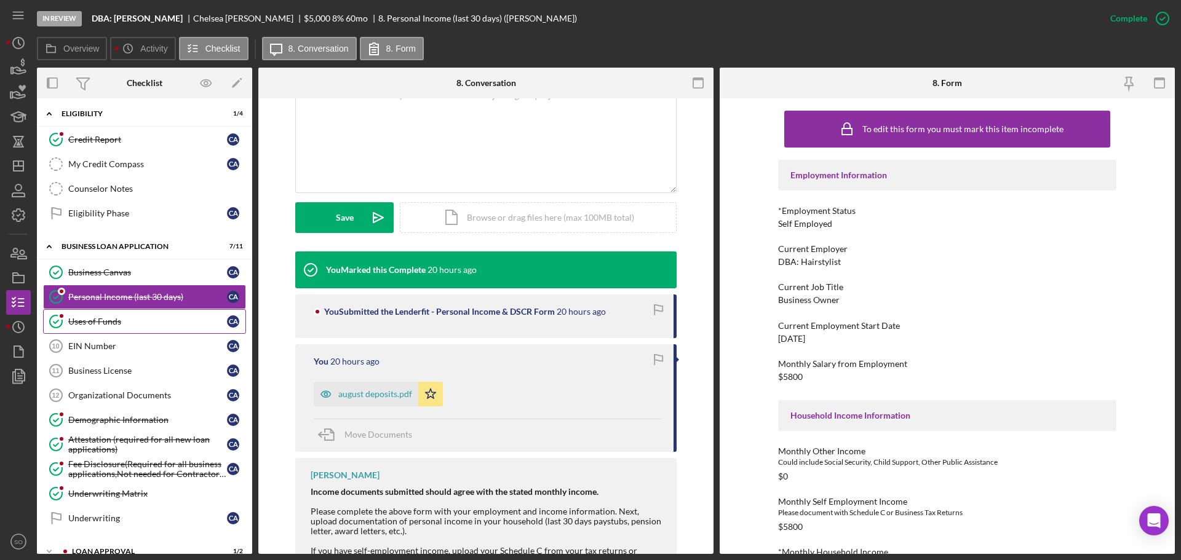
click at [141, 325] on div "Uses of Funds" at bounding box center [147, 322] width 159 height 10
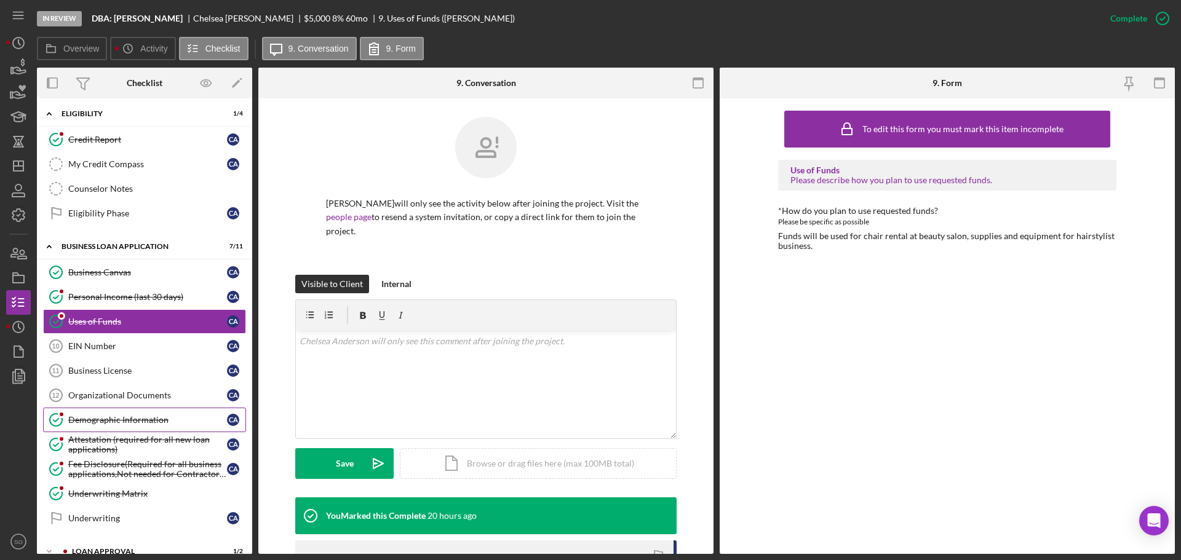
click at [148, 413] on link "Demographic Information Demographic Information C A" at bounding box center [144, 420] width 203 height 25
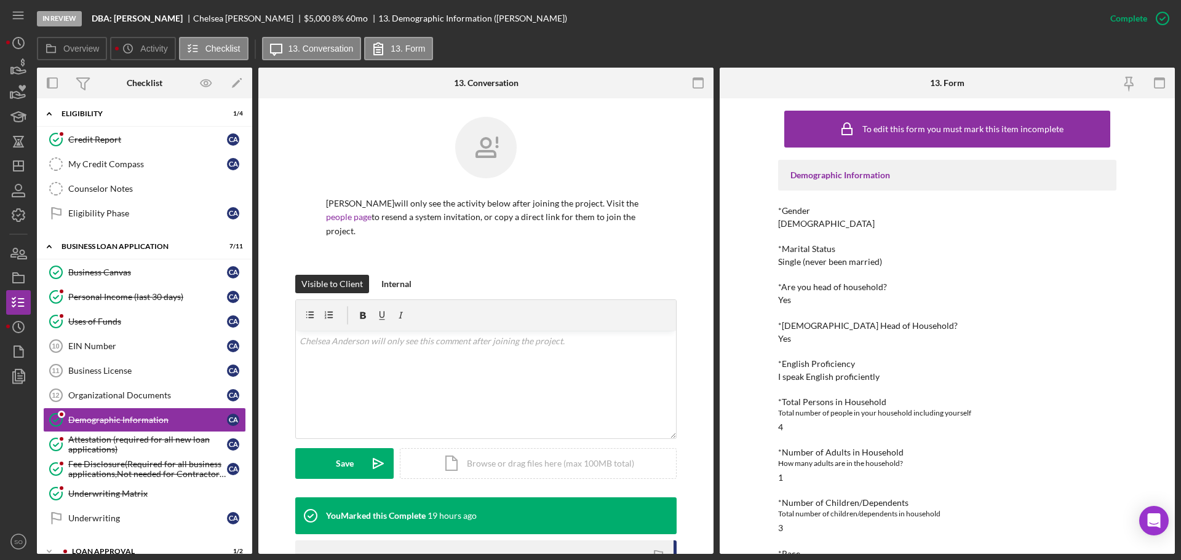
scroll to position [185, 0]
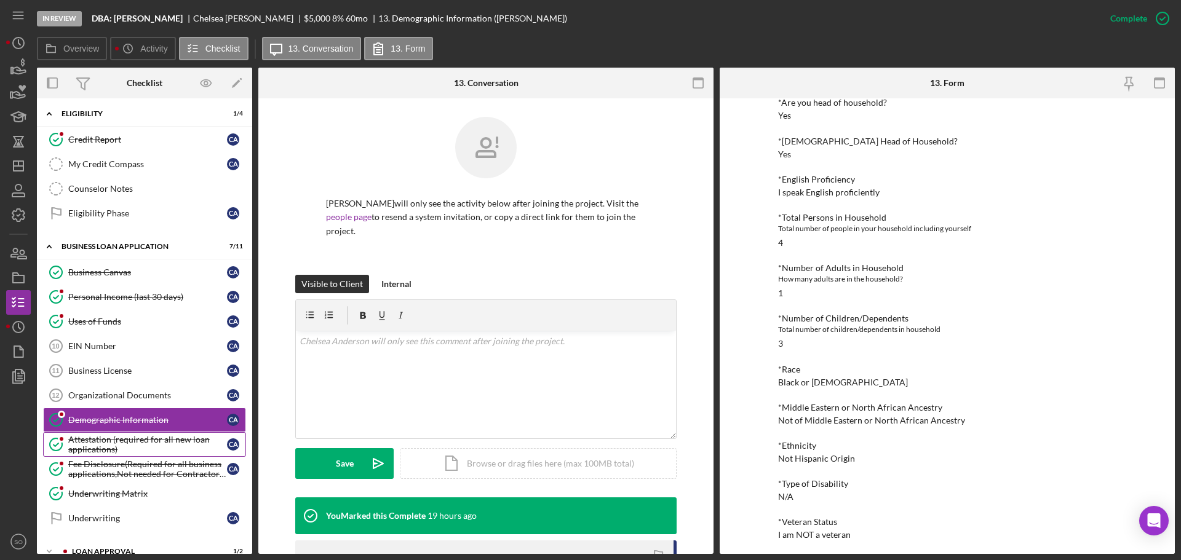
click at [159, 441] on div "Attestation (required for all new loan applications)" at bounding box center [147, 445] width 159 height 20
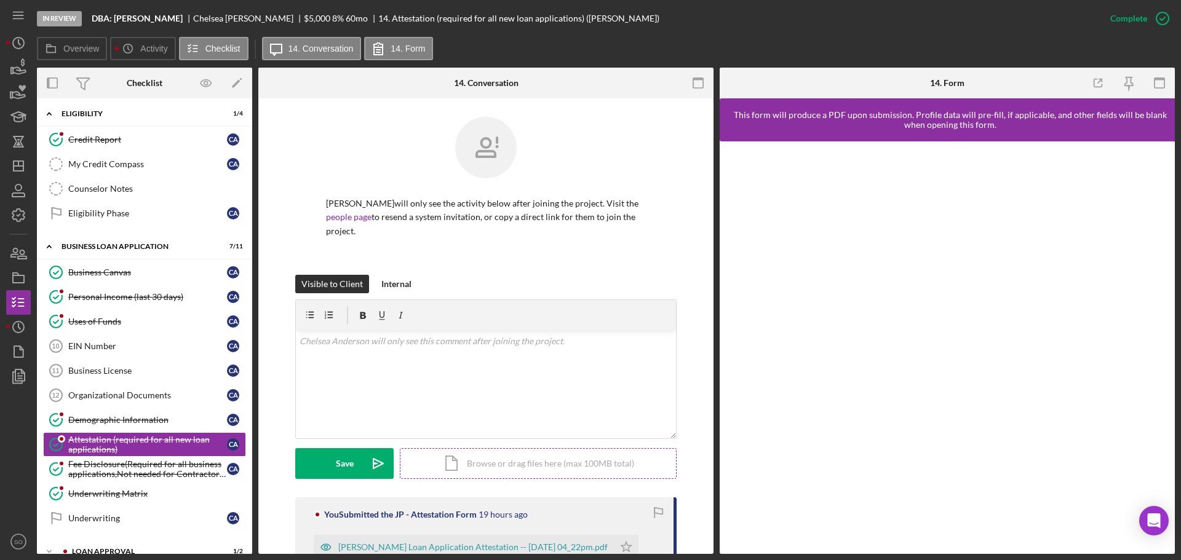
scroll to position [246, 0]
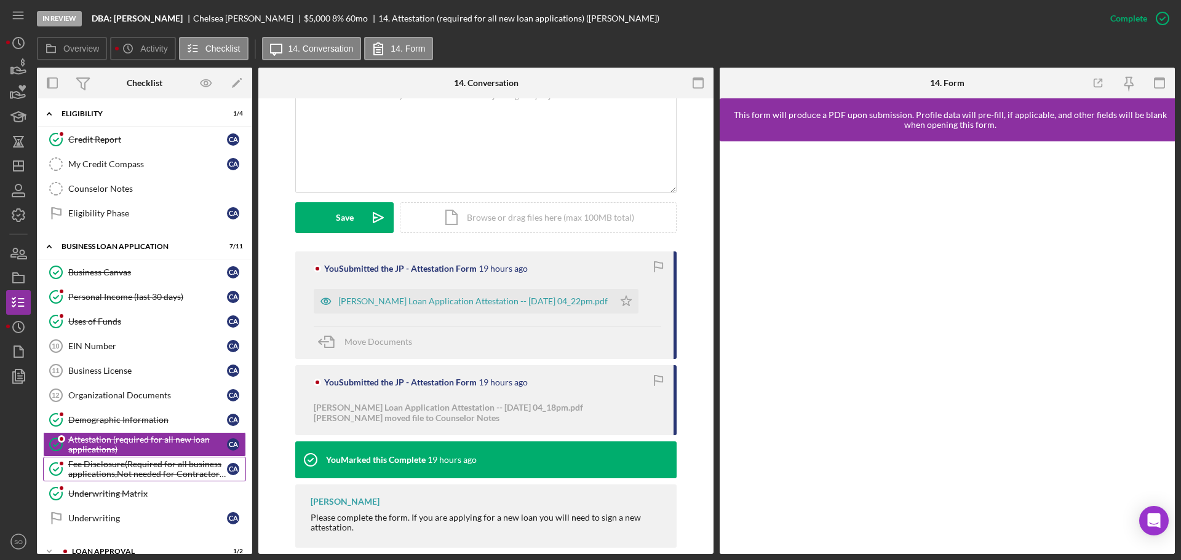
click at [191, 459] on div "Fee Disclosure(Required for all business applications,Not needed for Contractor…" at bounding box center [147, 469] width 159 height 20
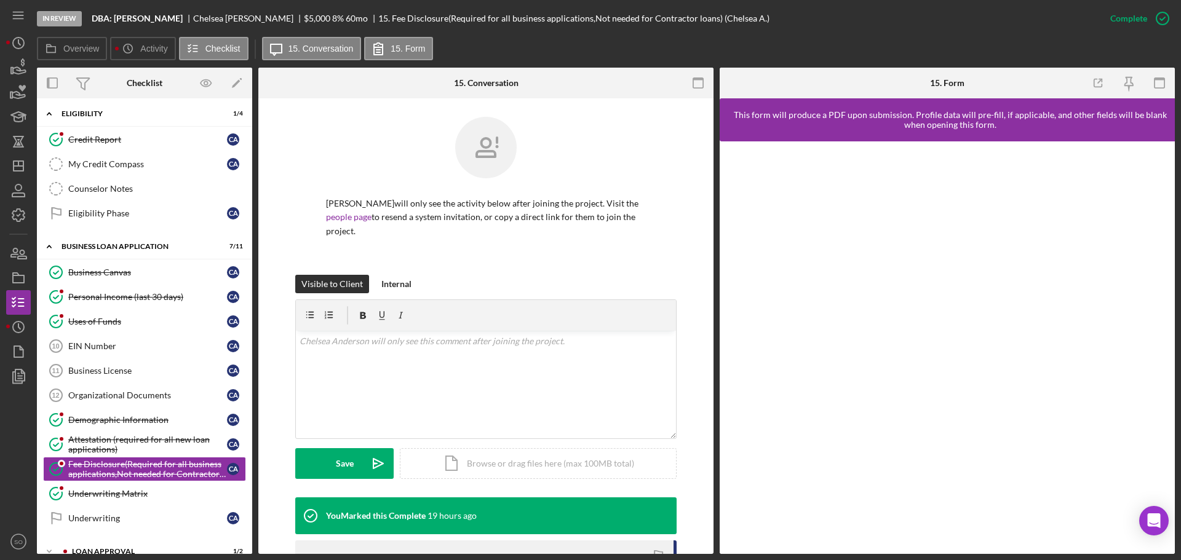
scroll to position [224, 0]
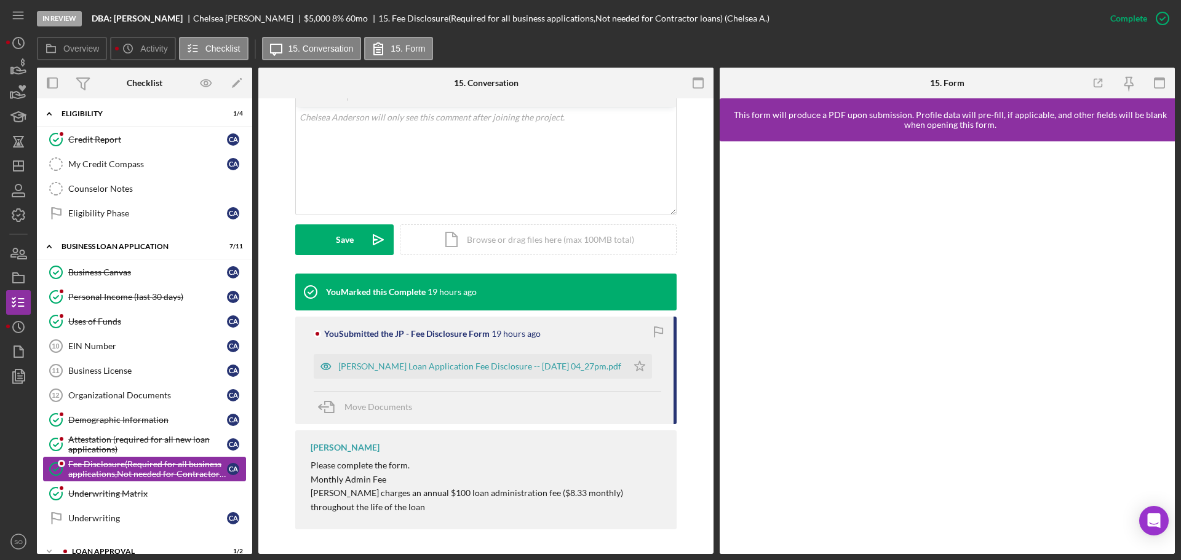
click at [177, 475] on div "Fee Disclosure(Required for all business applications,Not needed for Contractor…" at bounding box center [147, 469] width 159 height 20
click at [142, 489] on div "Underwriting Matrix" at bounding box center [156, 494] width 177 height 10
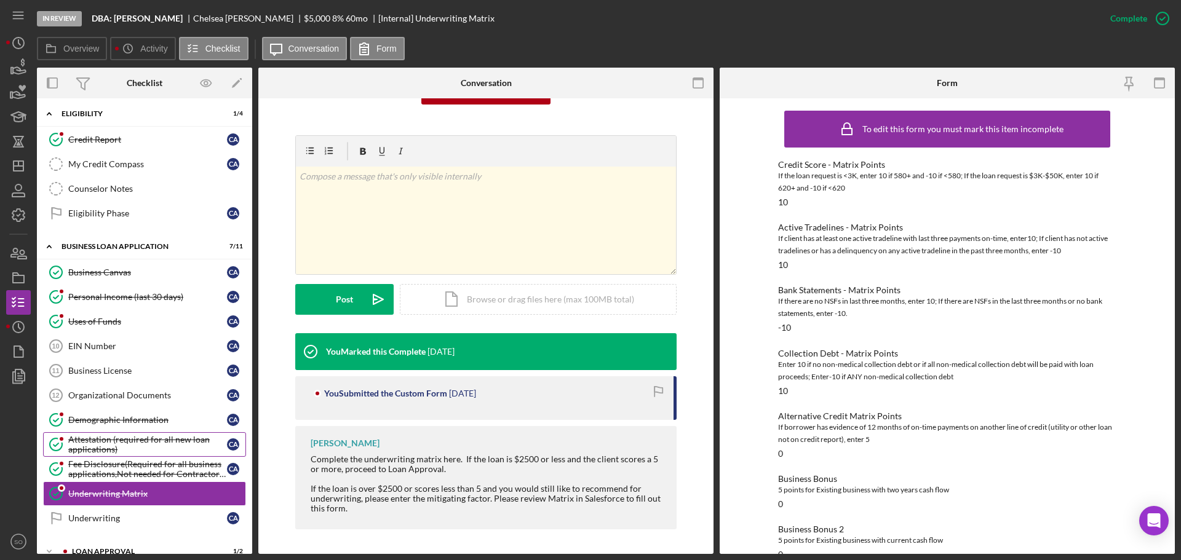
scroll to position [492, 0]
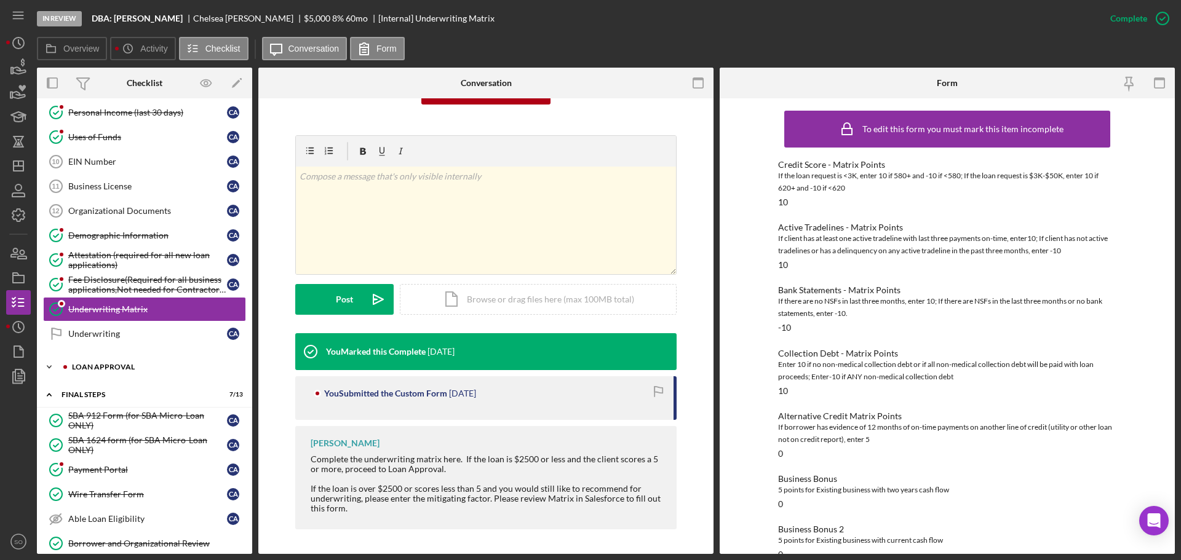
click at [92, 375] on div "Icon/Expander Loan Approval 1 / 2" at bounding box center [144, 367] width 215 height 25
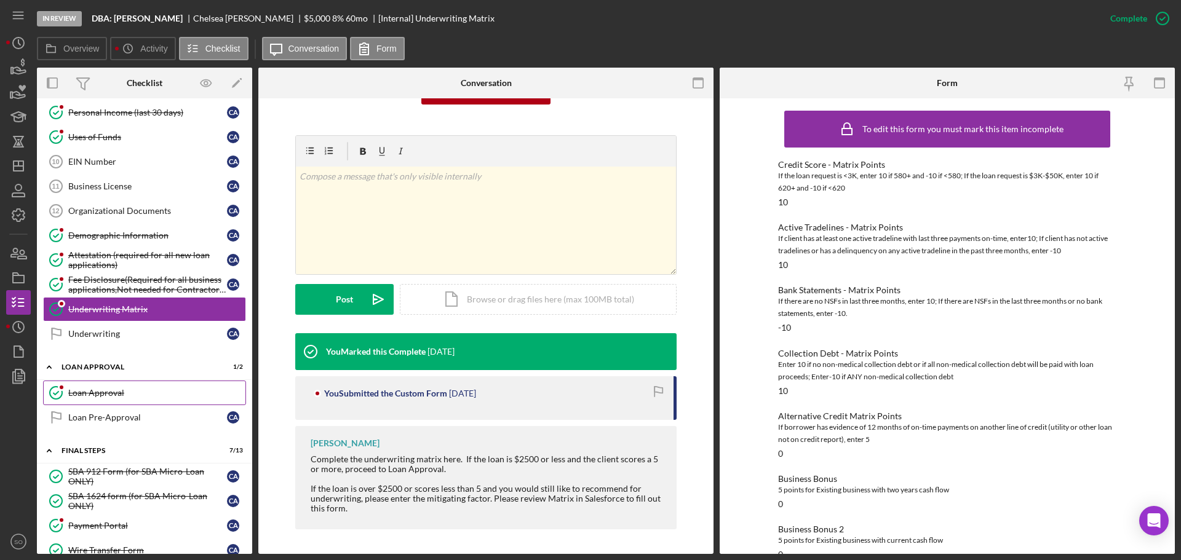
click at [97, 389] on div "Loan Approval" at bounding box center [156, 393] width 177 height 10
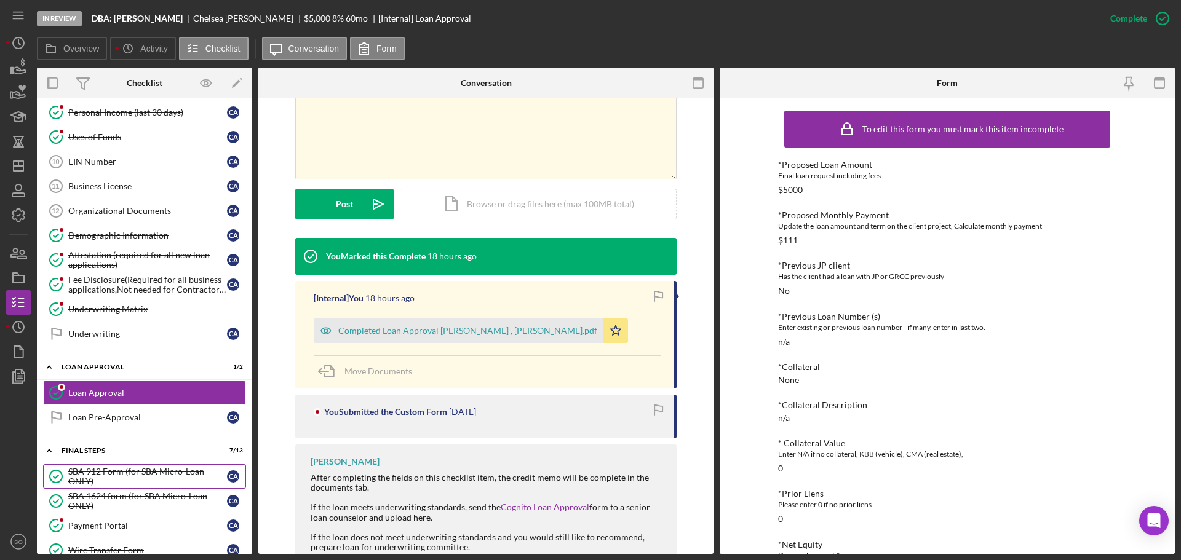
click at [119, 469] on div "SBA 912 Form (for SBA Micro-Loan ONLY)" at bounding box center [147, 477] width 159 height 20
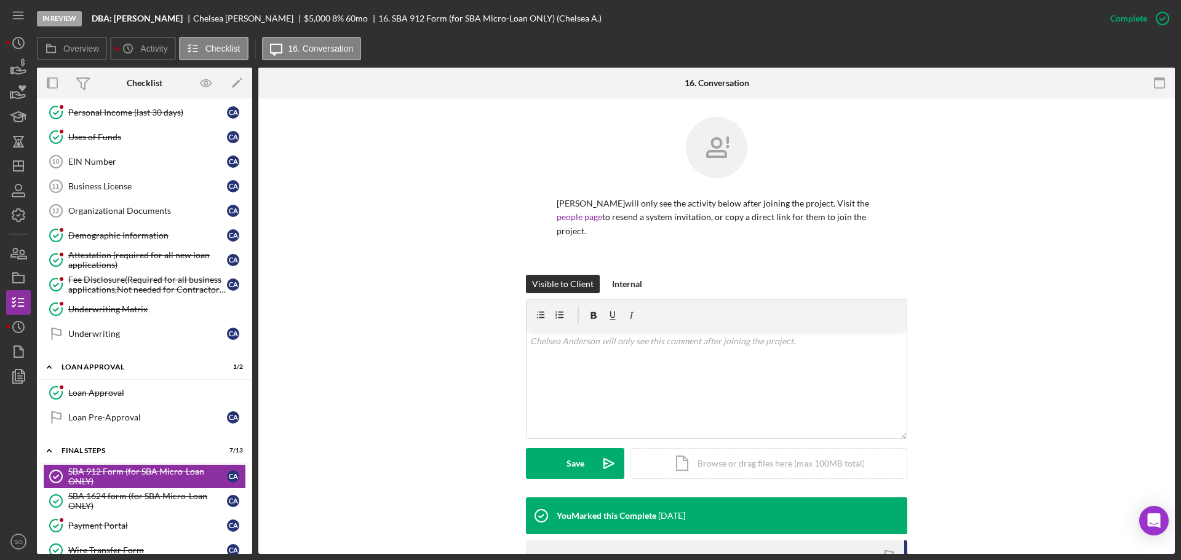
scroll to position [210, 0]
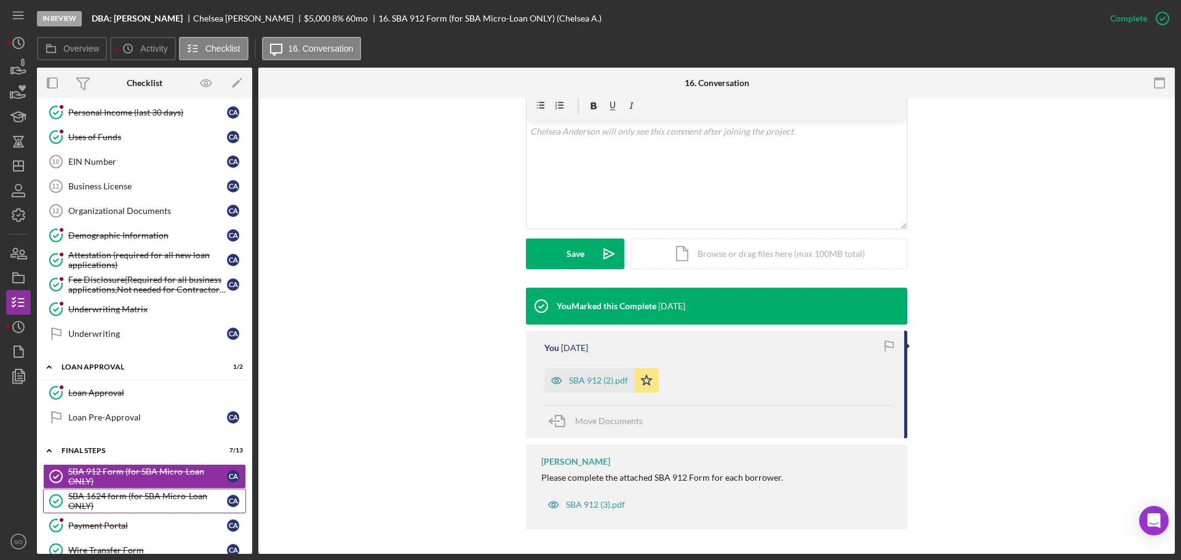
click at [146, 512] on link "SBA 1624 form (for SBA Micro-Loan ONLY) SBA 1624 form (for SBA Micro-Loan ONLY)…" at bounding box center [144, 501] width 203 height 25
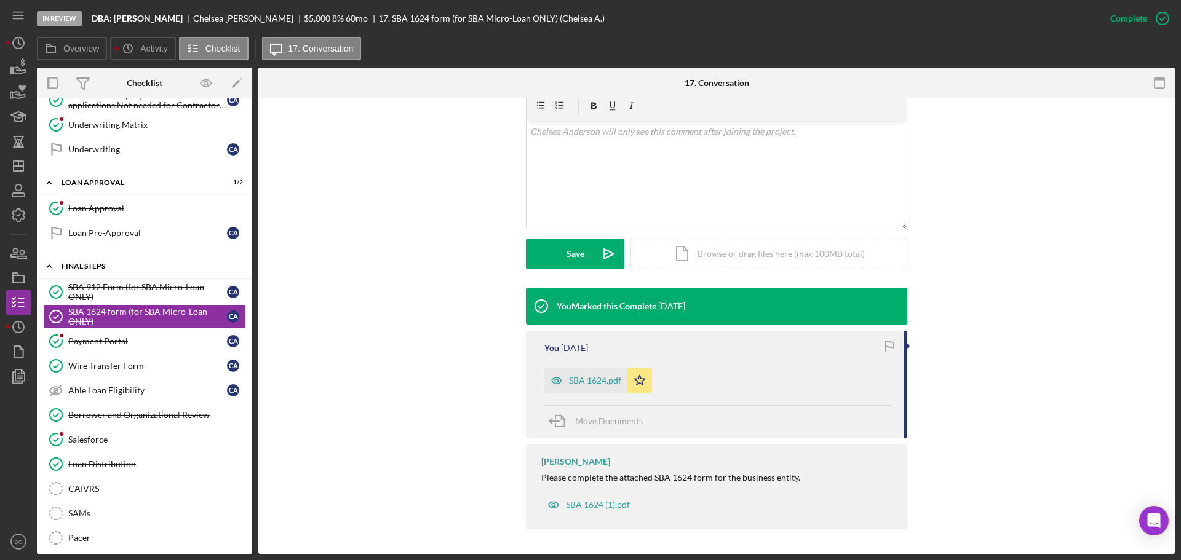
scroll to position [738, 0]
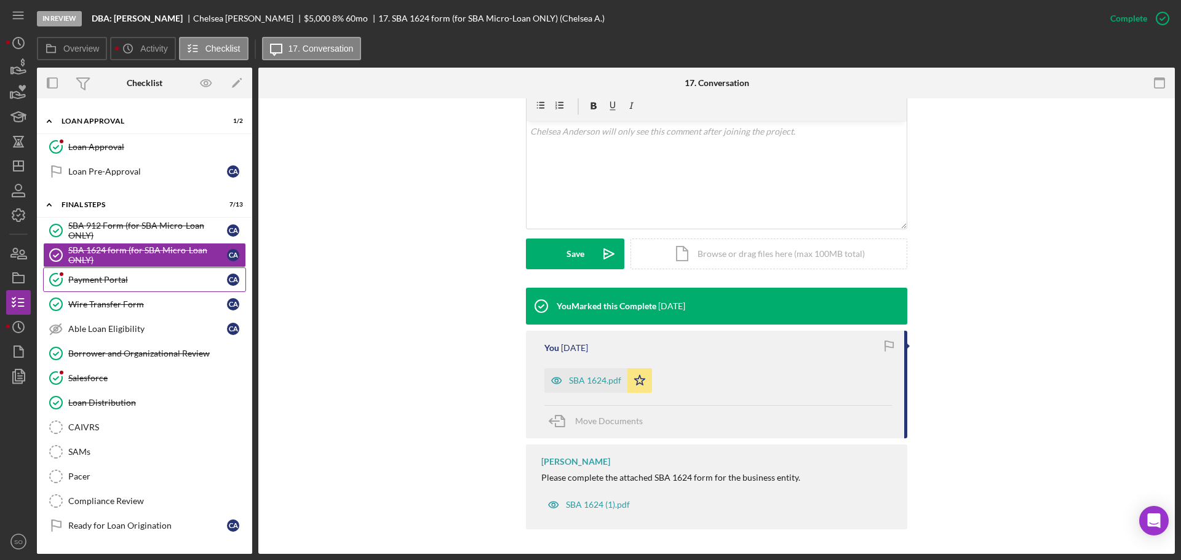
click at [105, 280] on div "Payment Portal" at bounding box center [147, 280] width 159 height 10
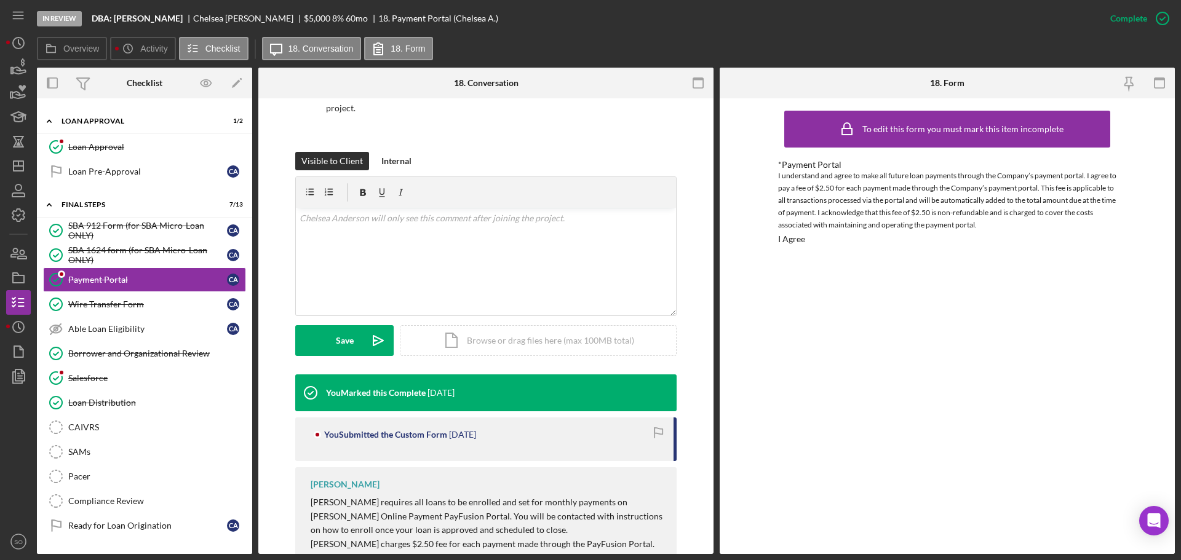
scroll to position [185, 0]
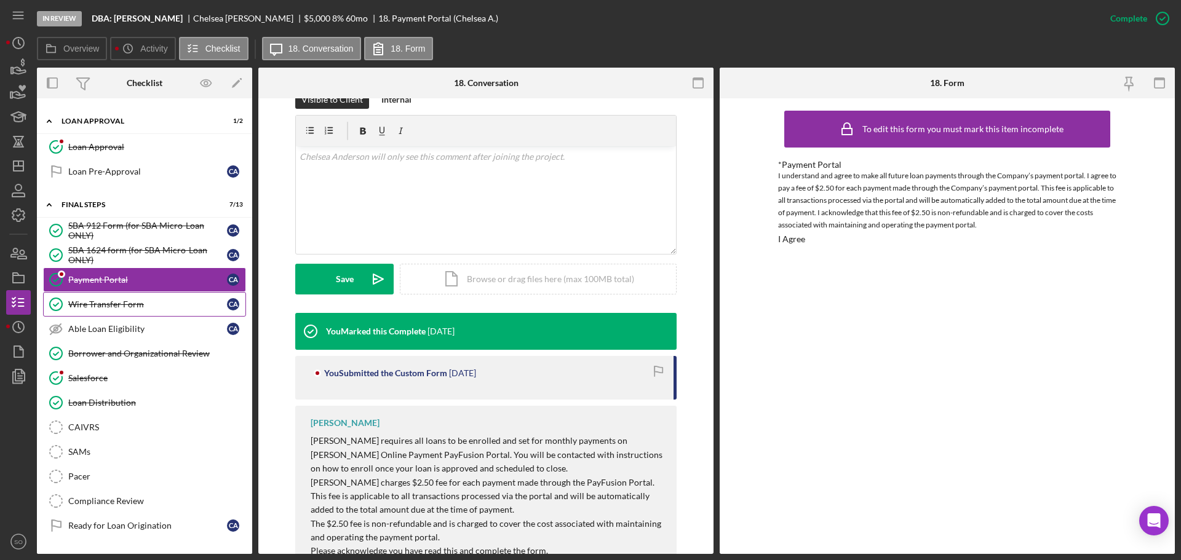
click at [135, 297] on link "Wire Transfer Form Wire Transfer Form C A" at bounding box center [144, 304] width 203 height 25
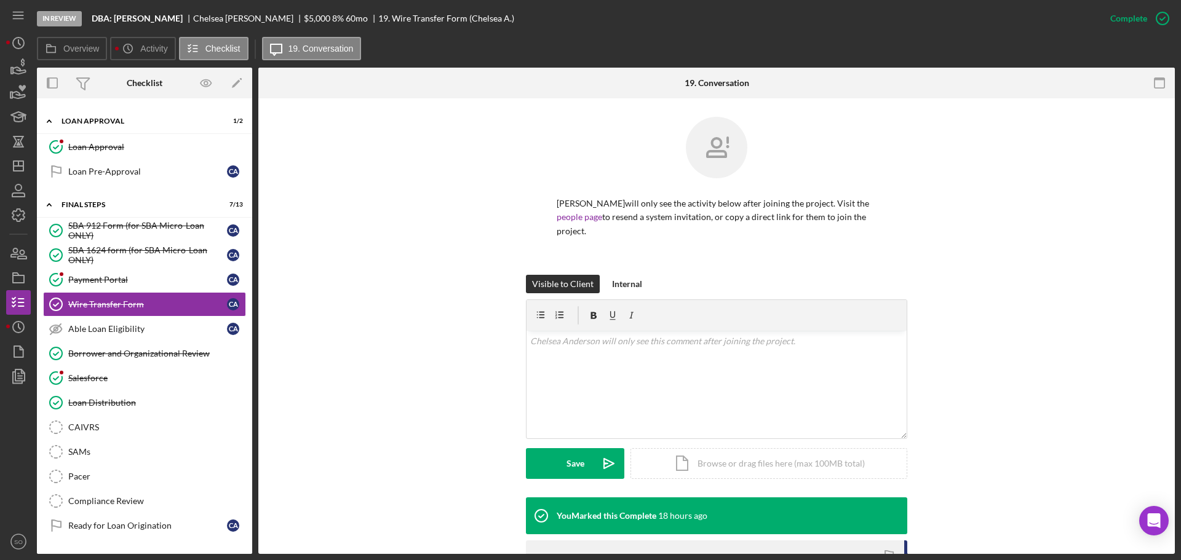
scroll to position [189, 0]
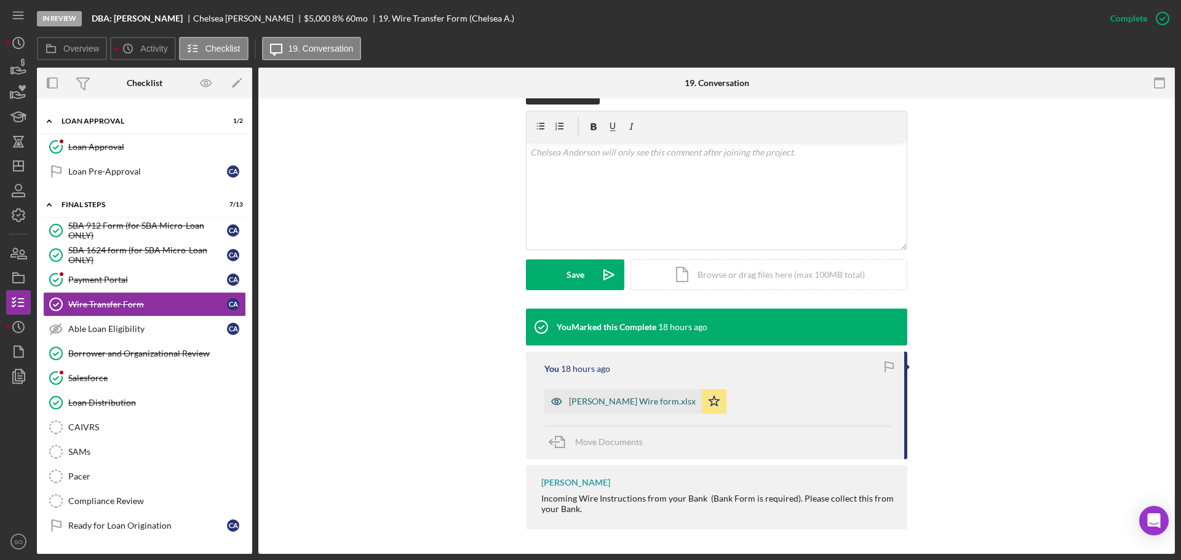
click at [630, 407] on div "[PERSON_NAME] Wire form.xlsx" at bounding box center [622, 401] width 157 height 25
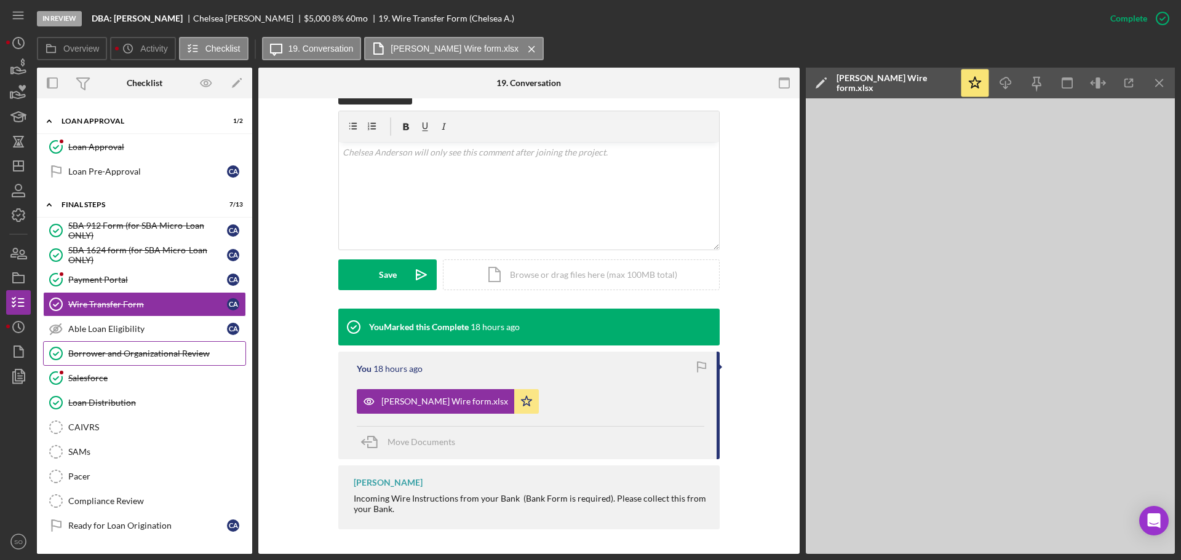
click at [143, 352] on div "Borrower and Organizational Review" at bounding box center [156, 354] width 177 height 10
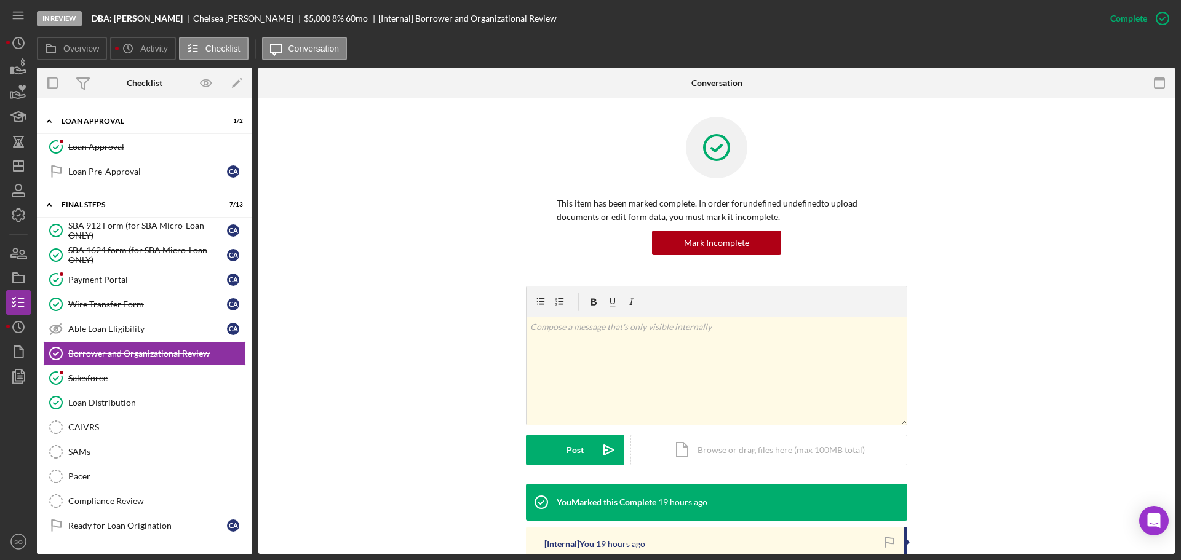
scroll to position [215, 0]
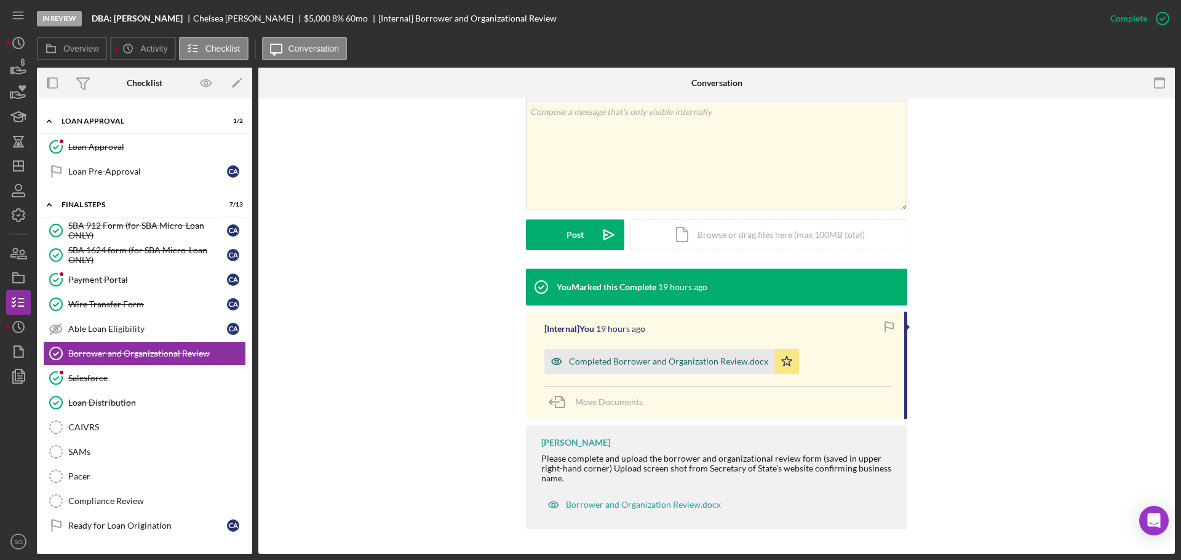
click at [668, 363] on div "Completed Borrower and Organization Review.docx" at bounding box center [668, 362] width 199 height 10
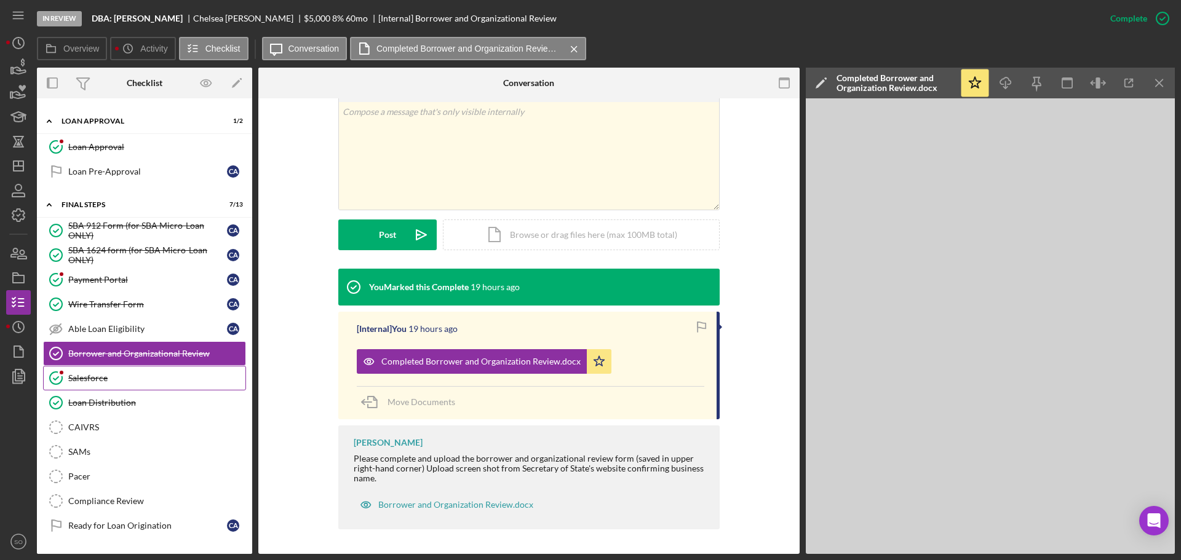
click at [74, 376] on div "Salesforce" at bounding box center [156, 378] width 177 height 10
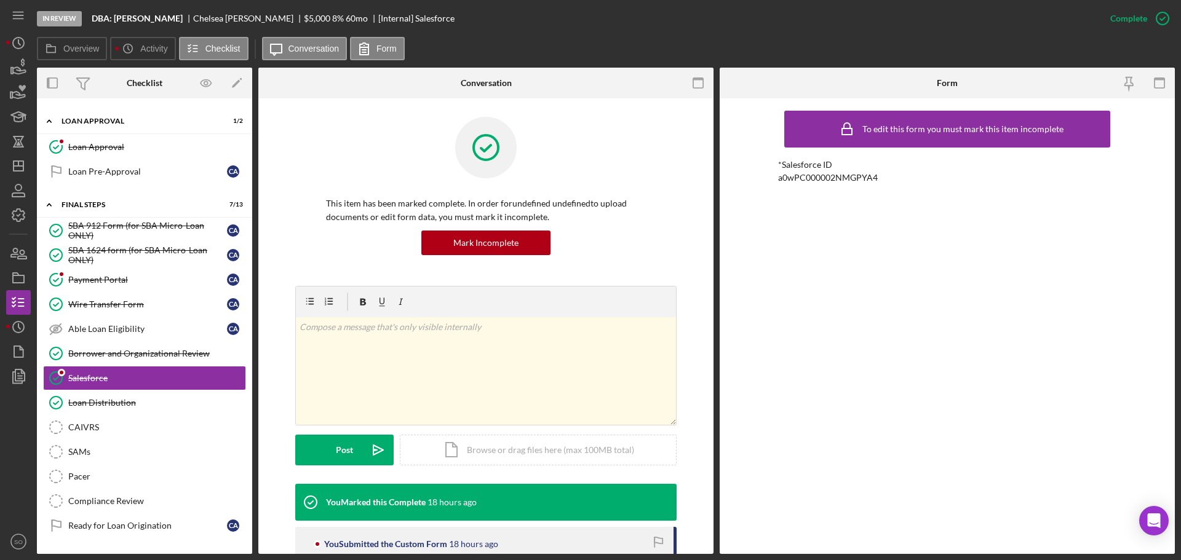
scroll to position [111, 0]
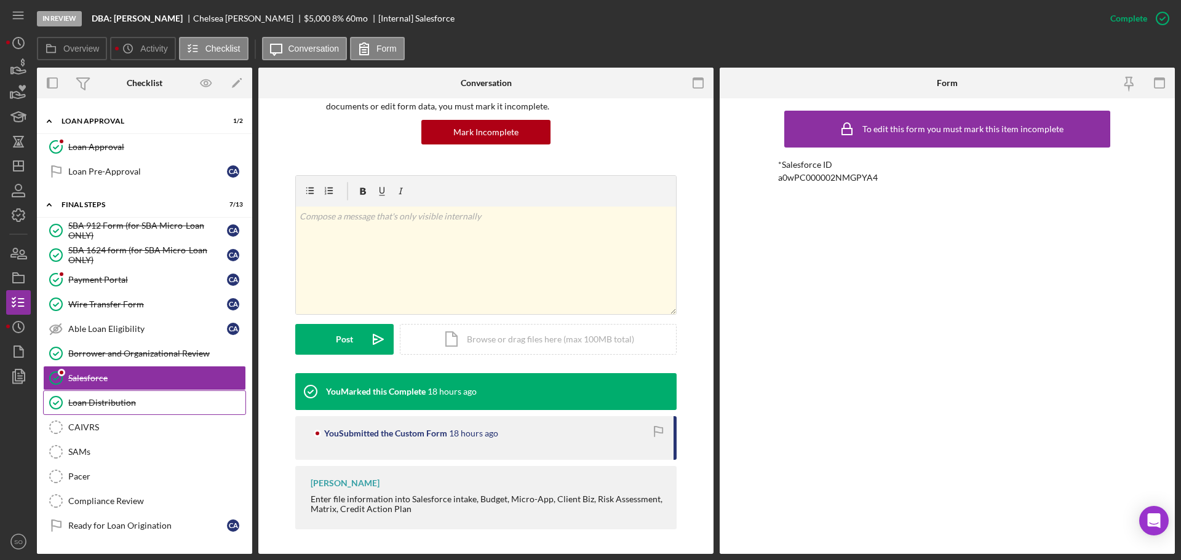
click at [109, 405] on div "Loan Distribution" at bounding box center [156, 403] width 177 height 10
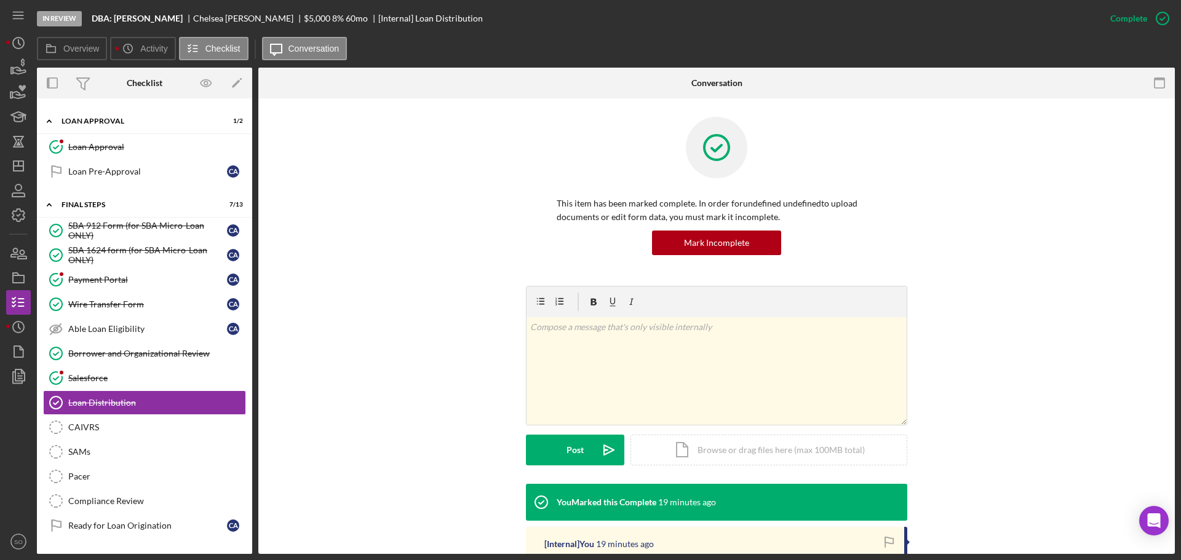
scroll to position [205, 0]
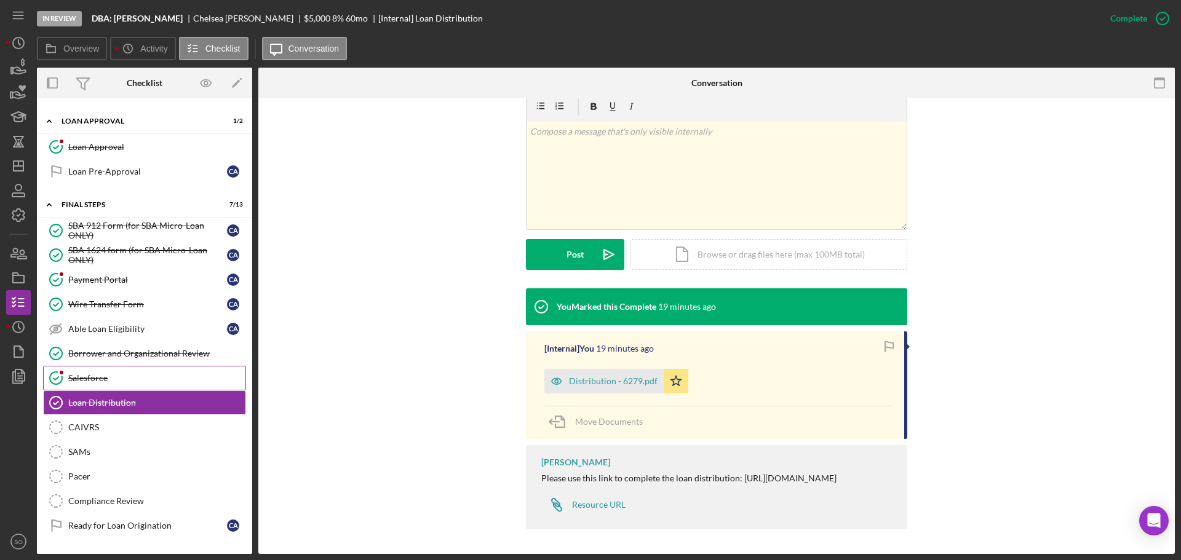
click at [117, 383] on div "Salesforce" at bounding box center [156, 378] width 177 height 10
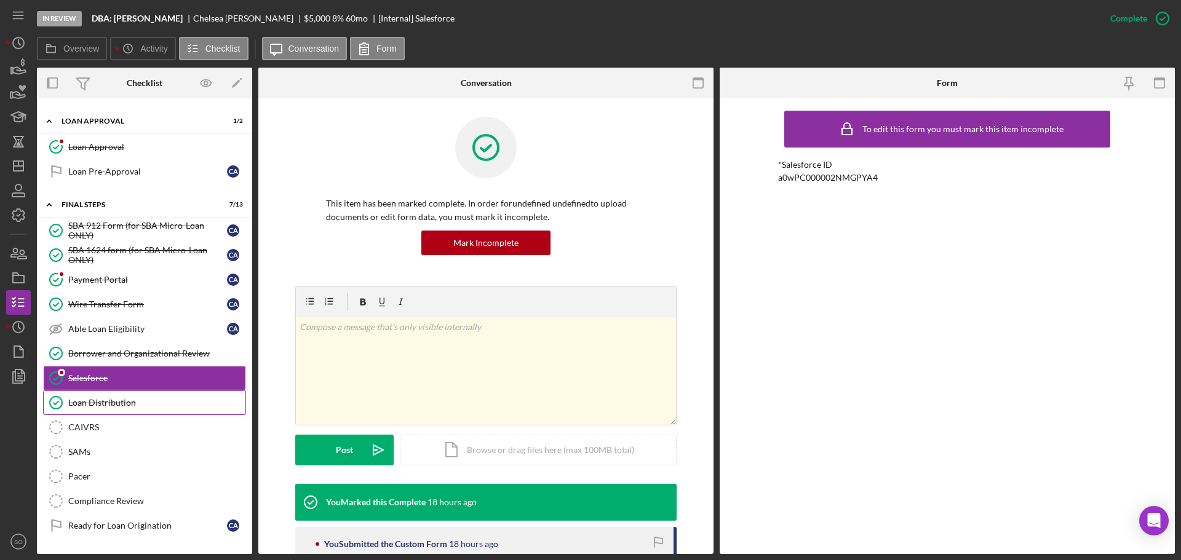
click at [129, 403] on div "Loan Distribution" at bounding box center [156, 403] width 177 height 10
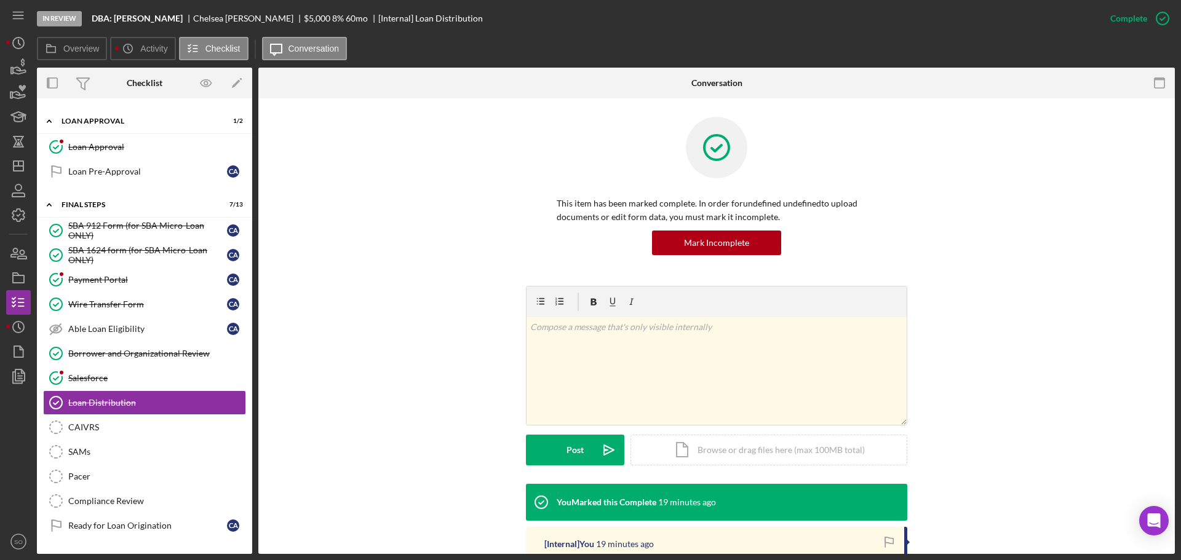
scroll to position [205, 0]
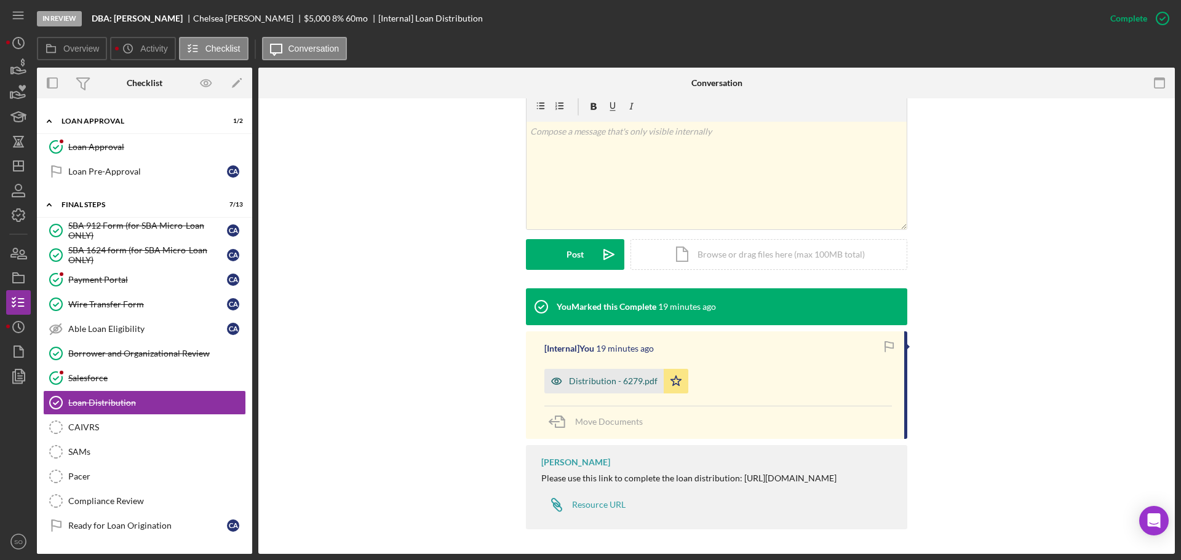
click at [623, 381] on div "Distribution - 6279.pdf" at bounding box center [603, 381] width 119 height 25
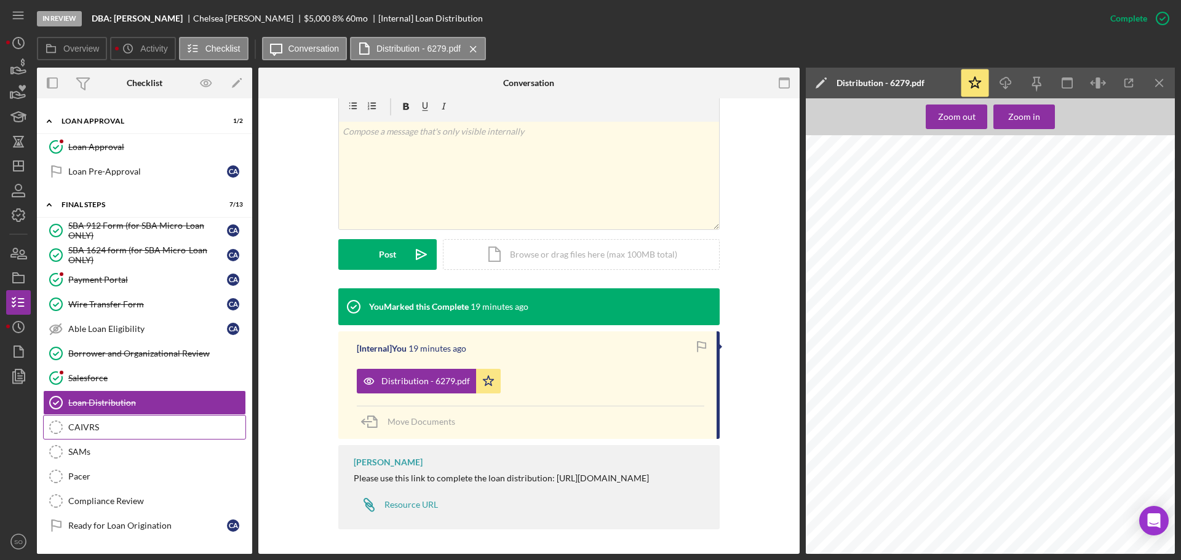
scroll to position [762, 0]
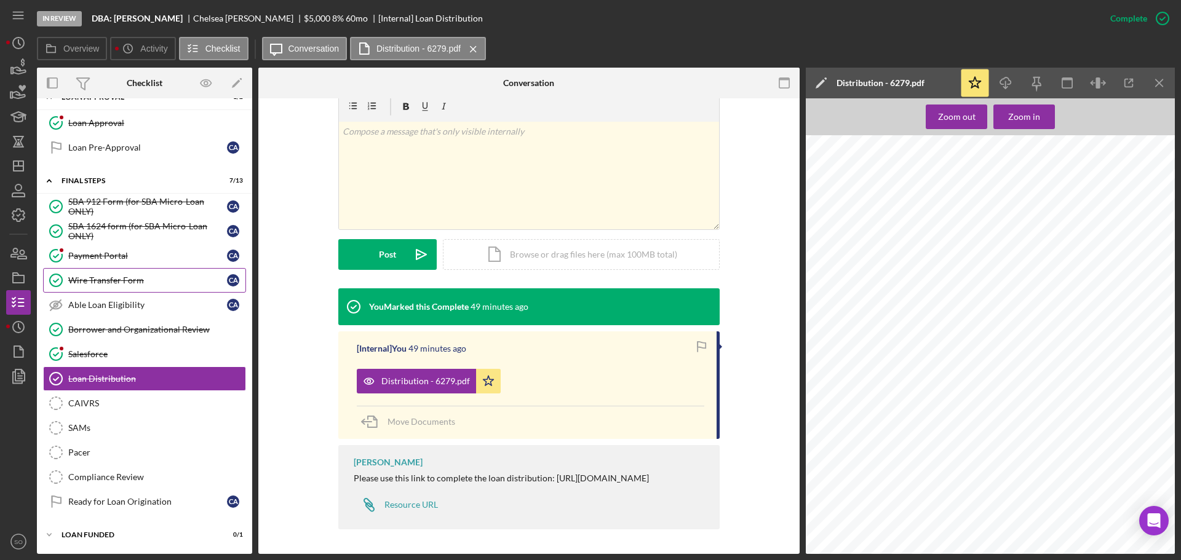
drag, startPoint x: 130, startPoint y: 278, endPoint x: 136, endPoint y: 284, distance: 7.8
click at [130, 278] on div "Wire Transfer Form" at bounding box center [147, 281] width 159 height 10
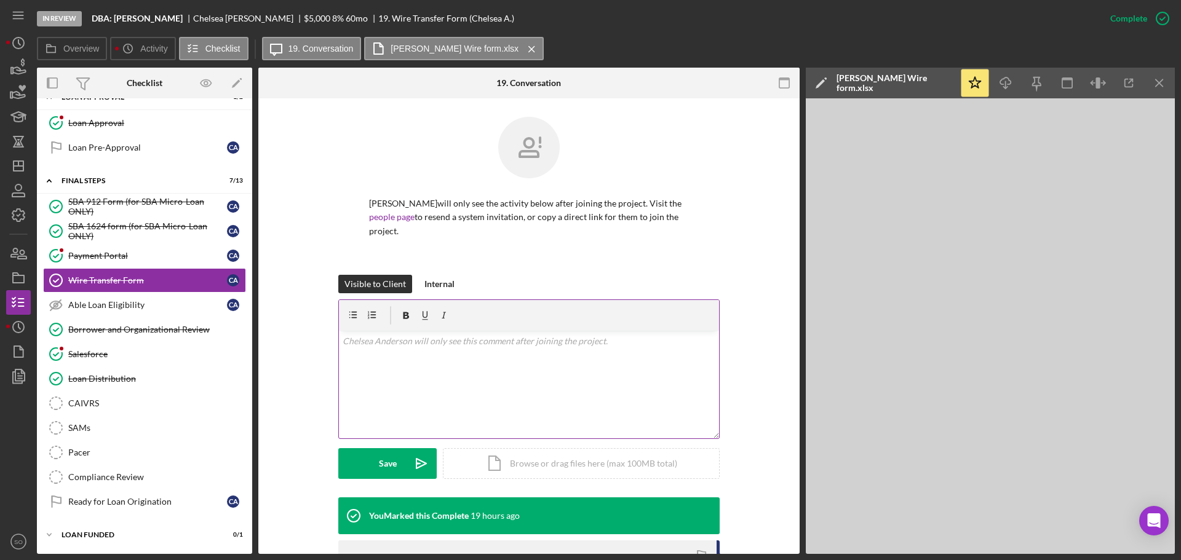
scroll to position [189, 0]
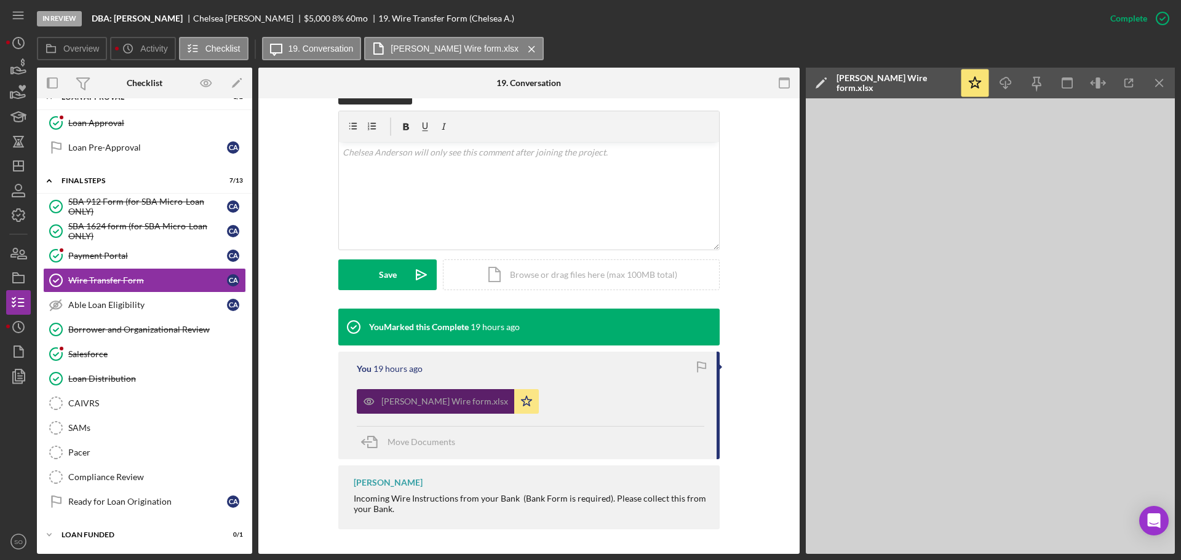
drag, startPoint x: 459, startPoint y: 398, endPoint x: 502, endPoint y: 406, distance: 43.2
click at [459, 398] on div "[PERSON_NAME] Wire form.xlsx" at bounding box center [444, 402] width 127 height 10
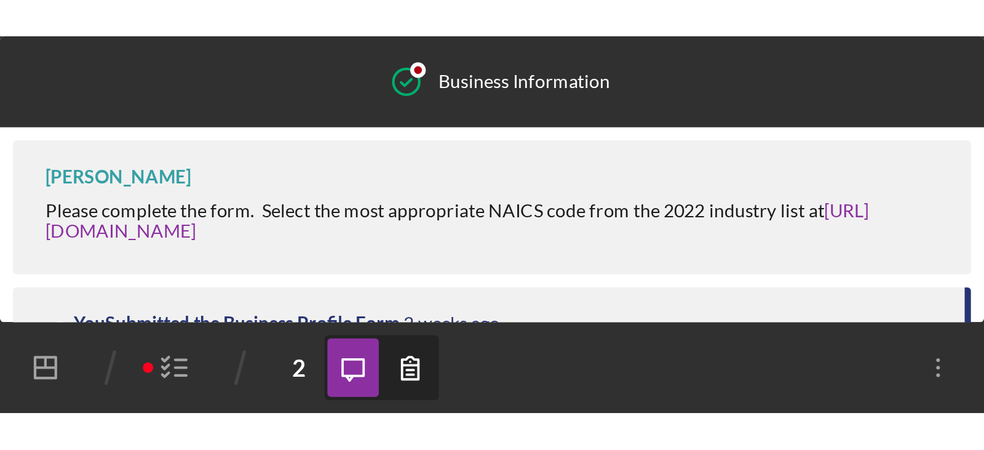
scroll to position [357, 0]
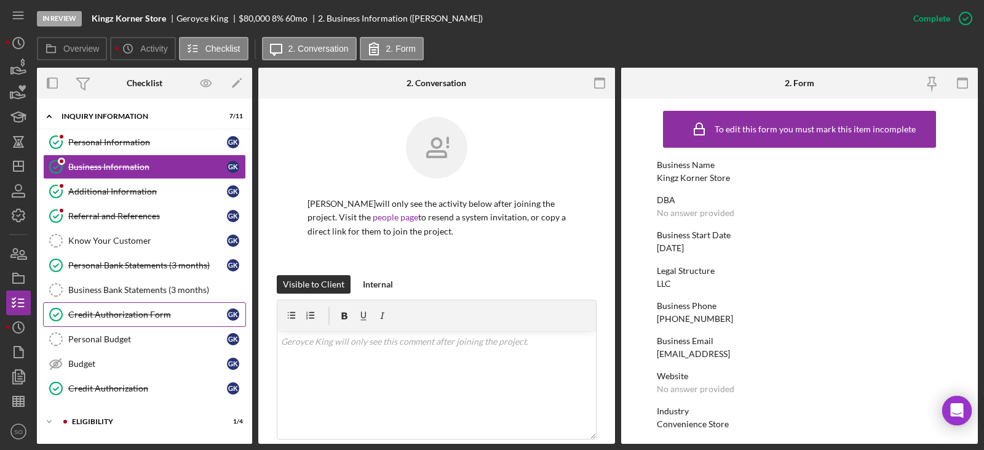
click at [140, 314] on div "Credit Authorization Form" at bounding box center [147, 314] width 159 height 10
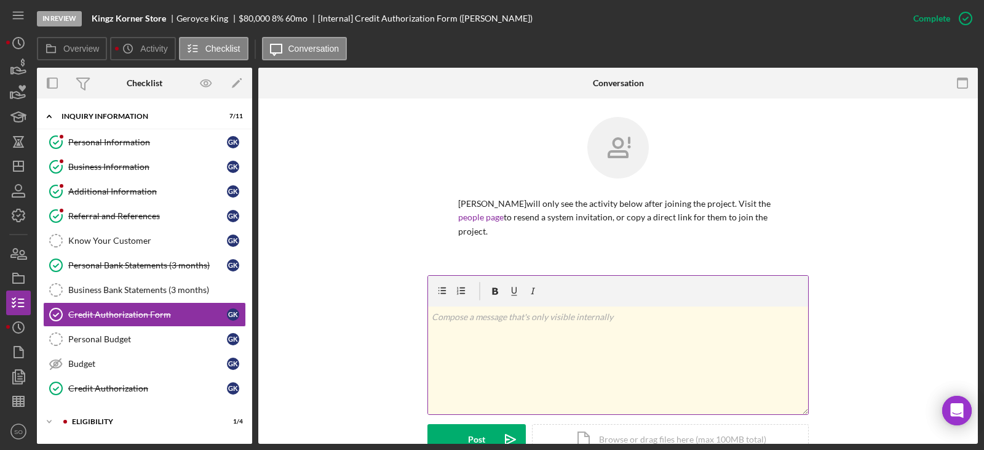
scroll to position [185, 0]
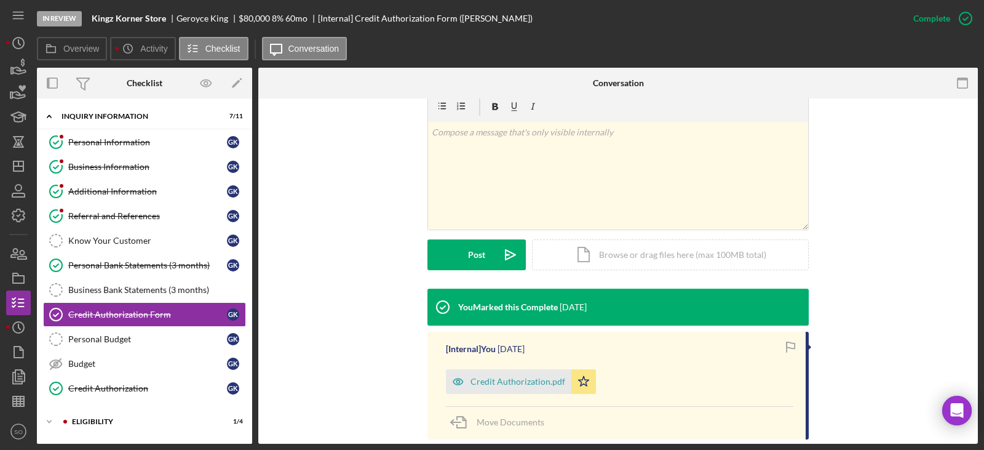
drag, startPoint x: 522, startPoint y: 362, endPoint x: 564, endPoint y: 367, distance: 42.8
click at [528, 369] on div "Credit Authorization.pdf" at bounding box center [508, 381] width 125 height 25
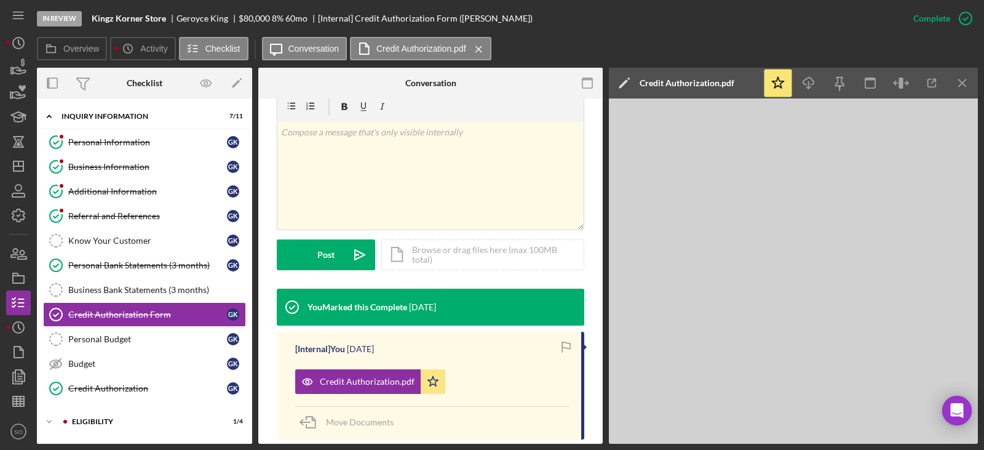
scroll to position [199, 0]
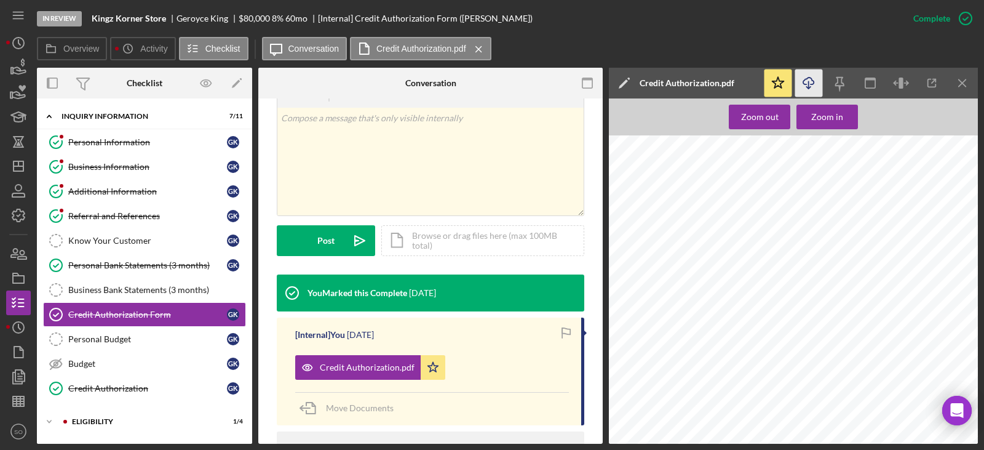
click at [804, 84] on icon "button" at bounding box center [808, 80] width 10 height 7
click at [153, 167] on div "Business Information" at bounding box center [147, 167] width 159 height 10
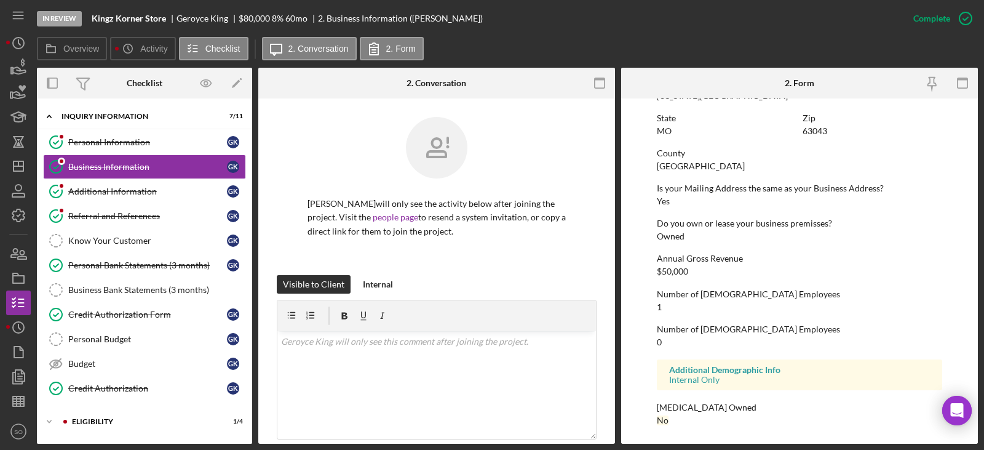
scroll to position [521, 0]
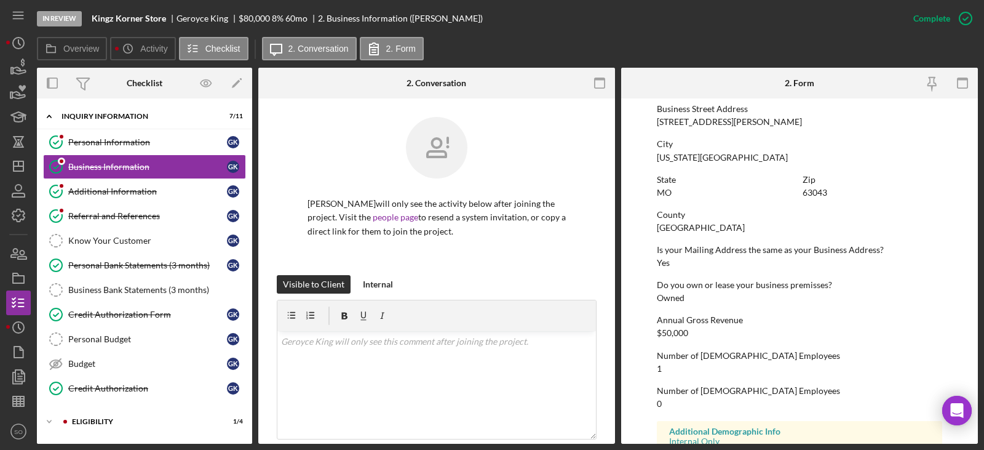
click at [688, 226] on div "[GEOGRAPHIC_DATA]" at bounding box center [701, 228] width 88 height 10
copy div "[GEOGRAPHIC_DATA]"
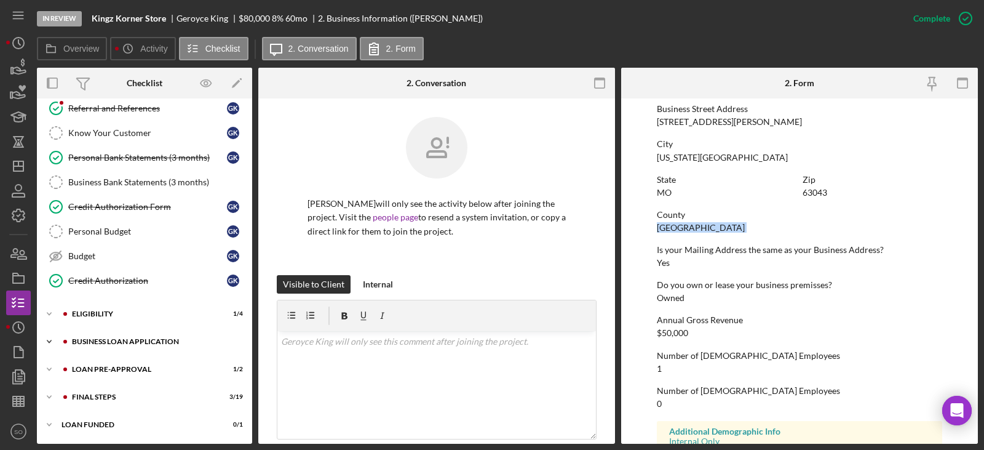
click at [154, 346] on div "Icon/Expander BUSINESS LOAN APPLICATION 17 / 31" at bounding box center [144, 341] width 215 height 25
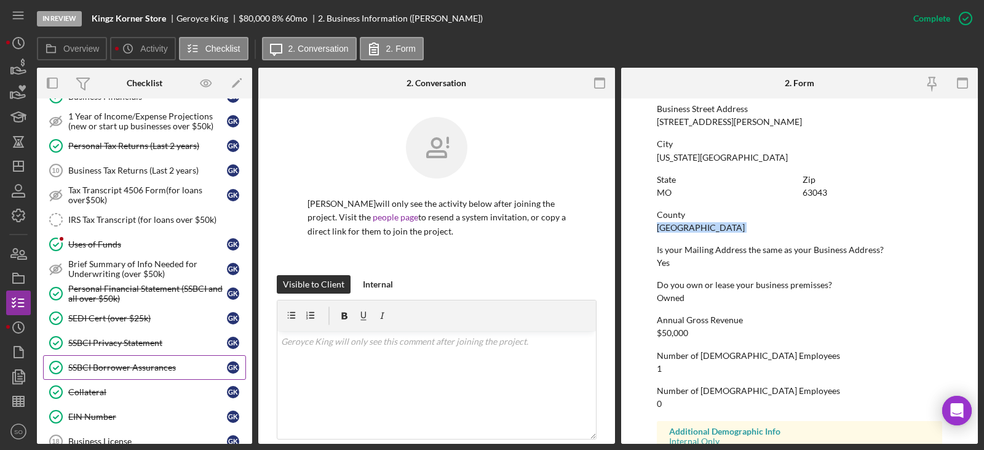
scroll to position [661, 0]
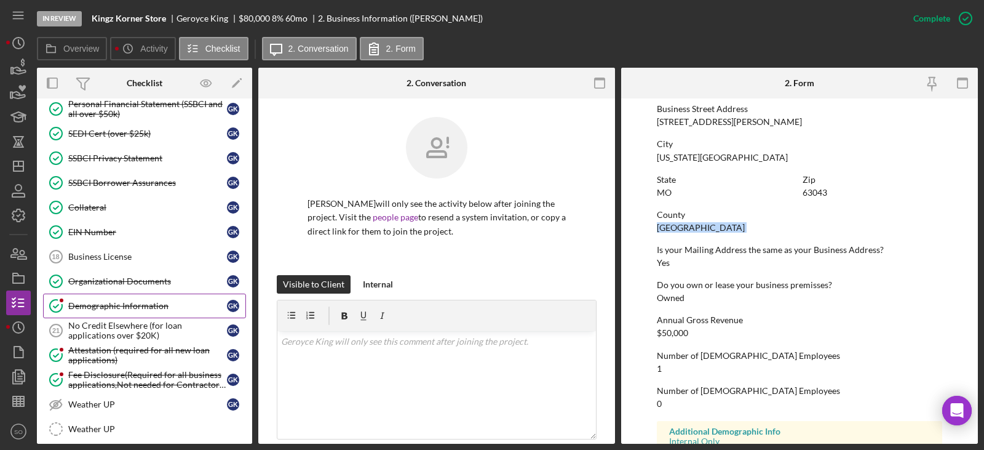
click at [117, 301] on div "Demographic Information" at bounding box center [147, 306] width 159 height 10
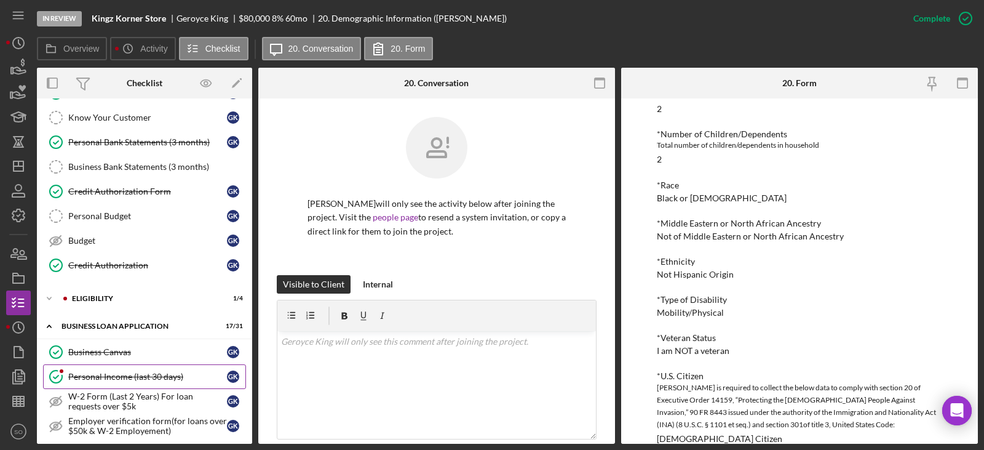
scroll to position [62, 0]
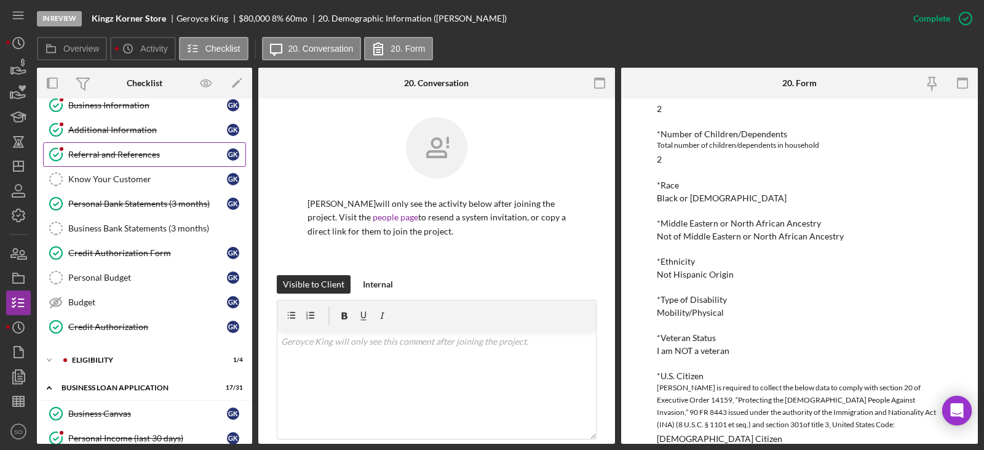
drag, startPoint x: 127, startPoint y: 158, endPoint x: 135, endPoint y: 159, distance: 8.0
click at [127, 158] on div "Referral and References" at bounding box center [147, 154] width 159 height 10
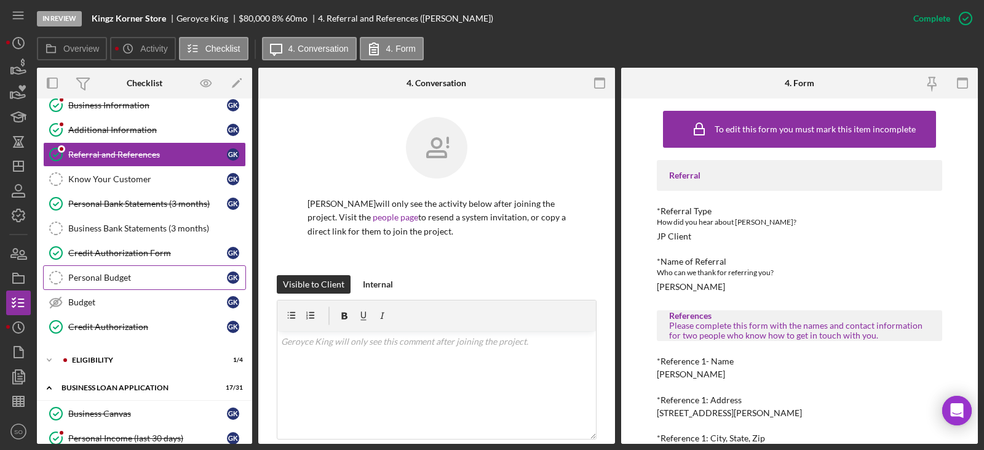
scroll to position [123, 0]
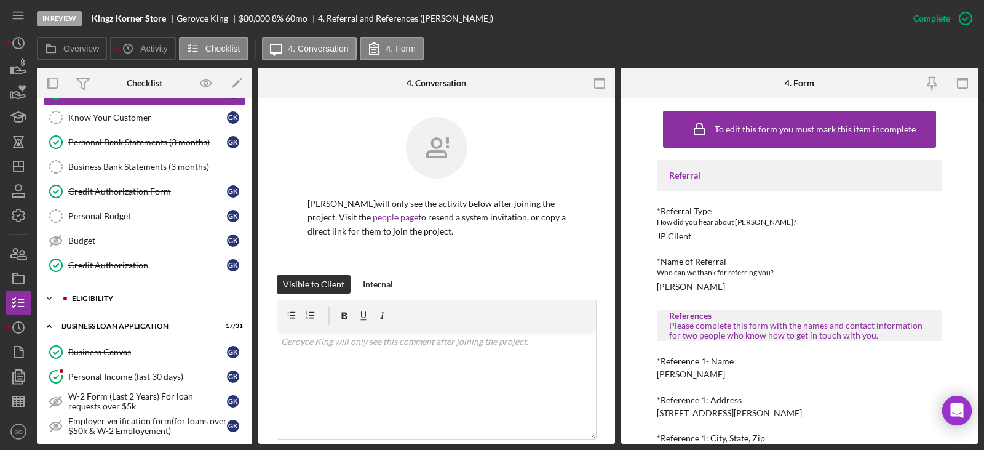
click at [92, 303] on div "Icon/Expander ELIGIBILITY 1 / 4" at bounding box center [144, 298] width 215 height 25
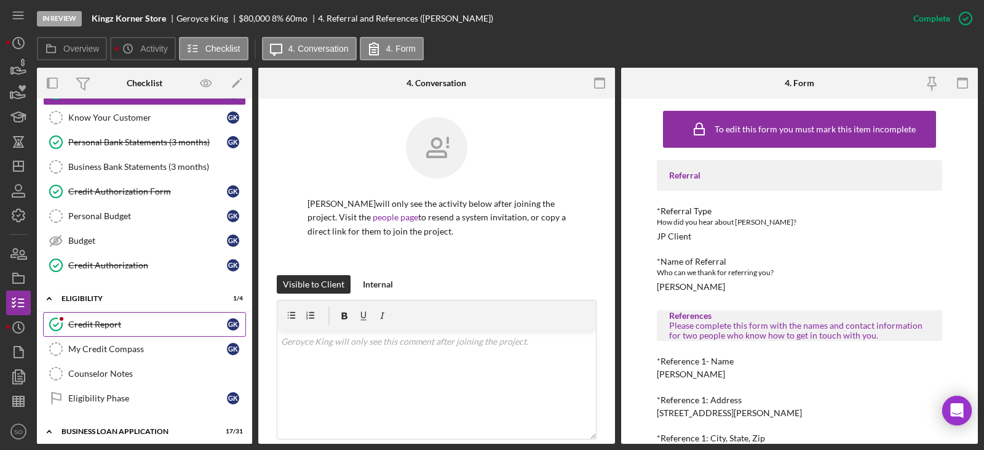
click at [106, 320] on div "Credit Report" at bounding box center [147, 324] width 159 height 10
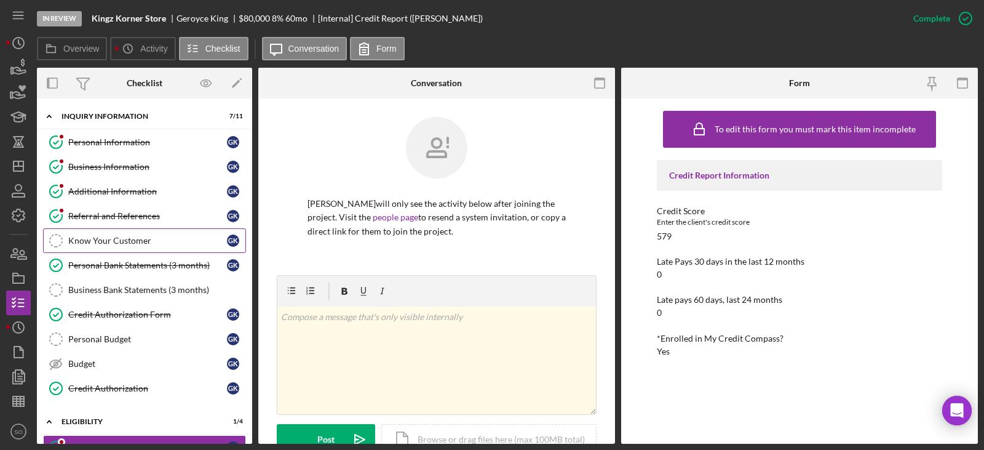
drag, startPoint x: 135, startPoint y: 162, endPoint x: 178, endPoint y: 229, distance: 80.2
click at [135, 162] on div "Business Information" at bounding box center [147, 167] width 159 height 10
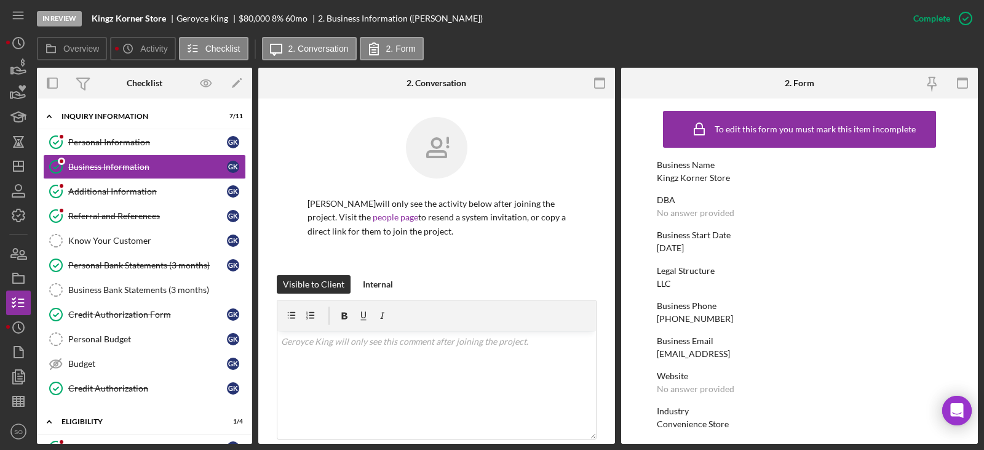
click at [683, 181] on div "Kingz Korner Store" at bounding box center [693, 178] width 73 height 10
copy div "Kingz Korner Store"
click at [116, 219] on div "Referral and References" at bounding box center [147, 216] width 159 height 10
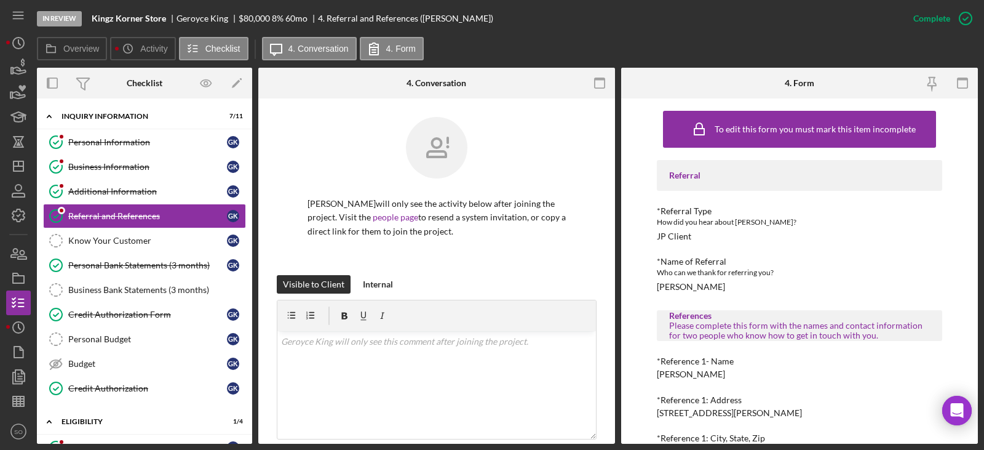
scroll to position [62, 0]
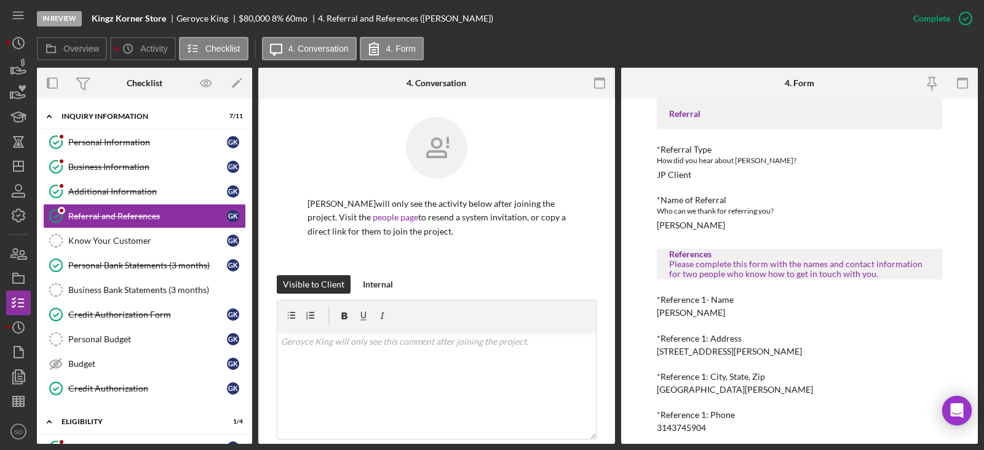
click at [683, 312] on div "Kenny King" at bounding box center [691, 313] width 68 height 10
copy div "Kenny King"
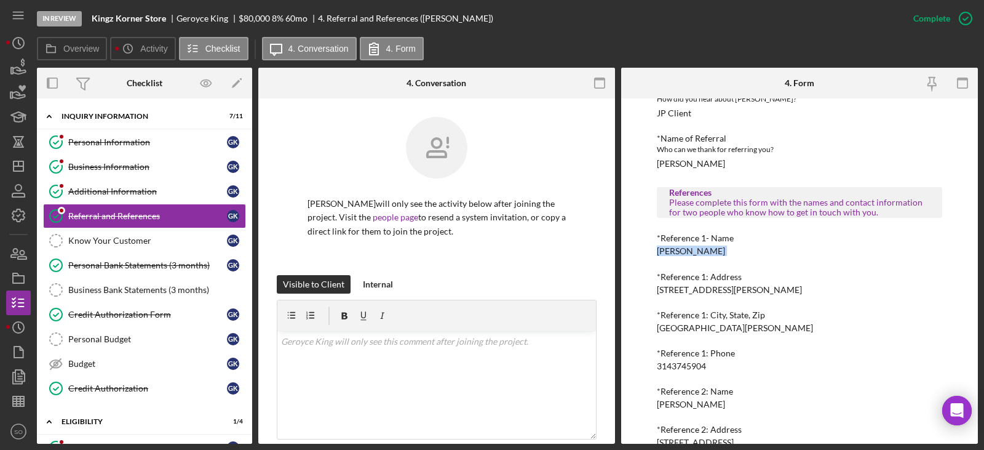
click at [686, 365] on div "3143745904" at bounding box center [681, 366] width 49 height 10
copy div "3143745904"
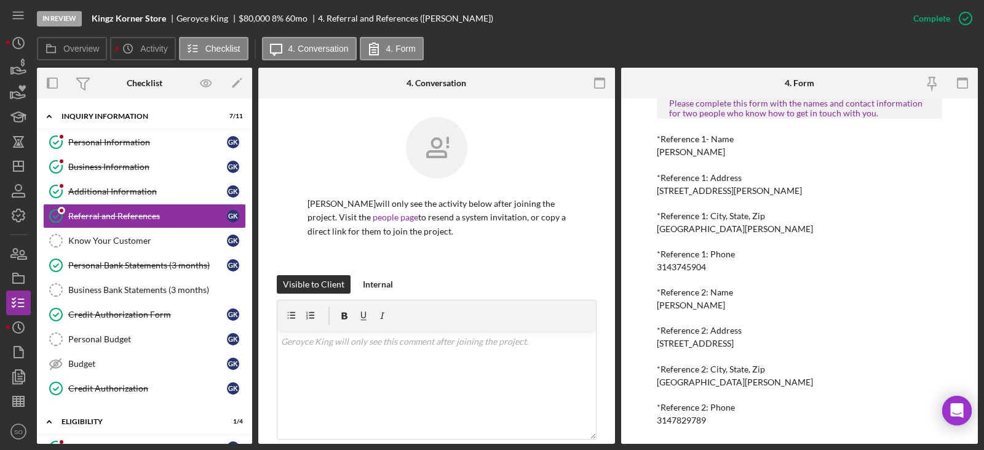
click at [687, 306] on div "Terri Edwards" at bounding box center [691, 305] width 68 height 10
copy div "Terri Edwards"
click at [684, 419] on div "3147829789" at bounding box center [681, 420] width 49 height 10
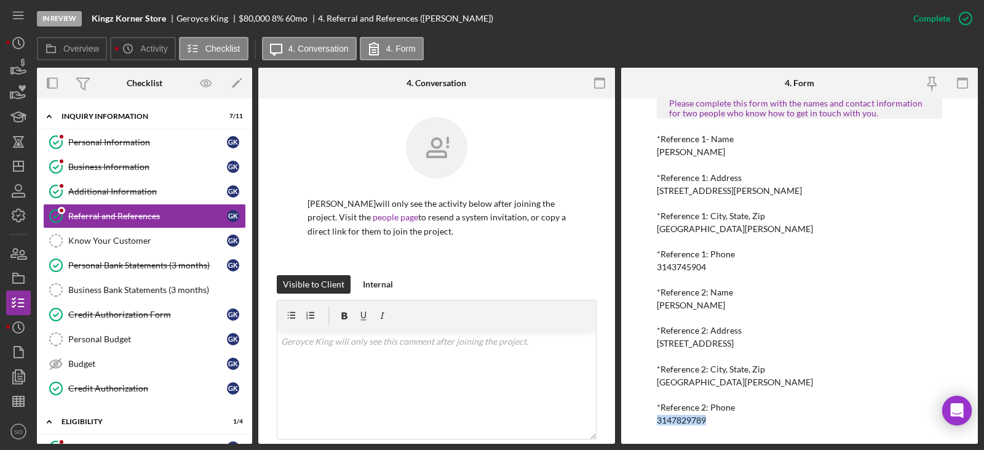
click at [684, 419] on div "3147829789" at bounding box center [681, 420] width 49 height 10
copy div "3147829789 Icon/Menu Icon/Dashboard Dashboard Navigation Divider Mobile Checkli…"
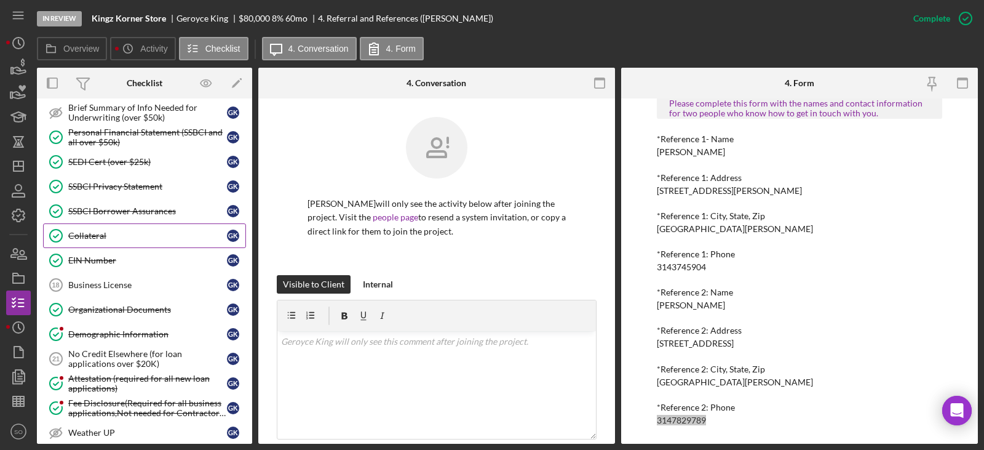
scroll to position [861, 0]
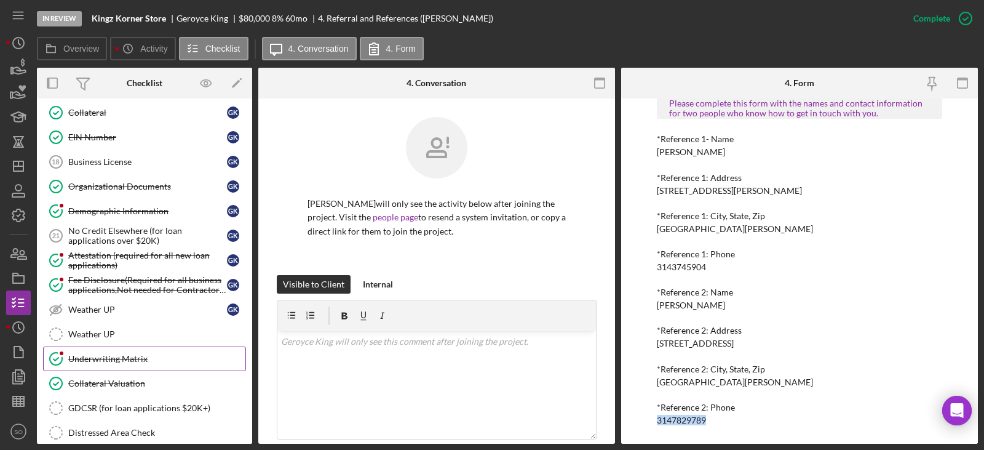
click at [139, 357] on div "Underwriting Matrix" at bounding box center [156, 359] width 177 height 10
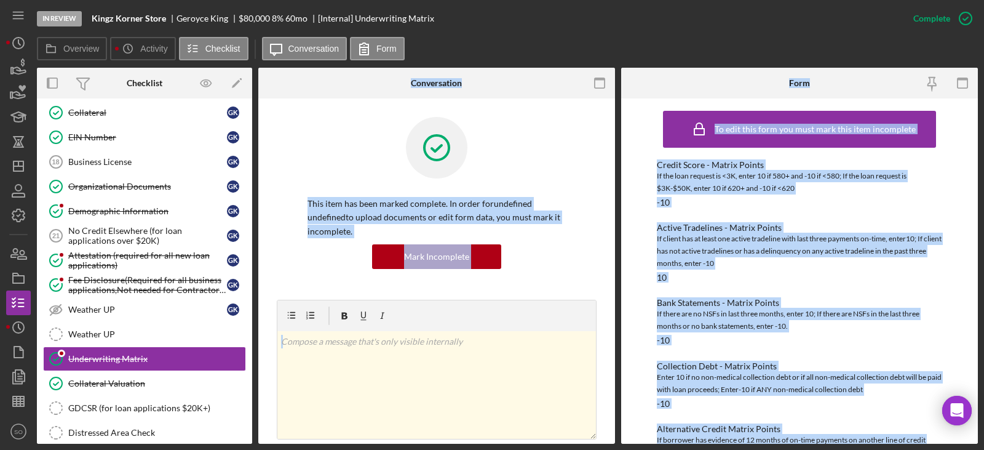
click at [724, 319] on div "If there are no NSFs in last three months, enter 10; If there are NSFs in the l…" at bounding box center [799, 320] width 285 height 25
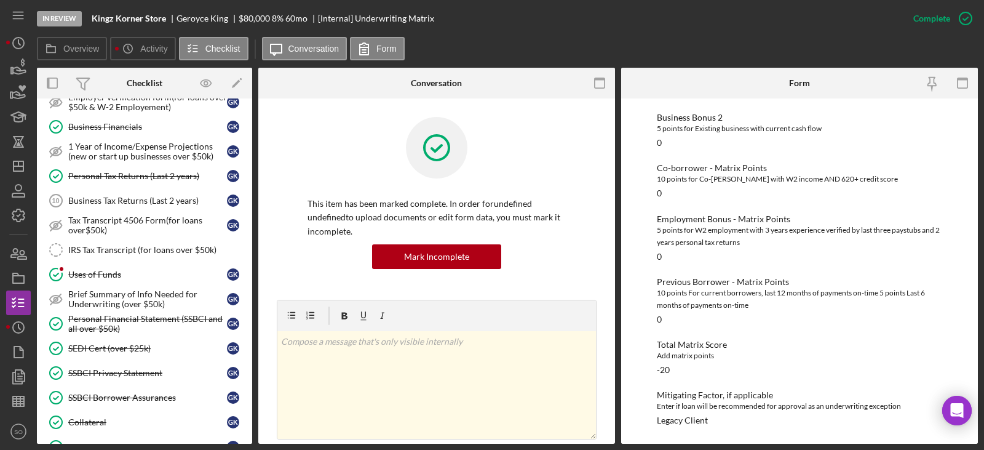
scroll to position [429, 0]
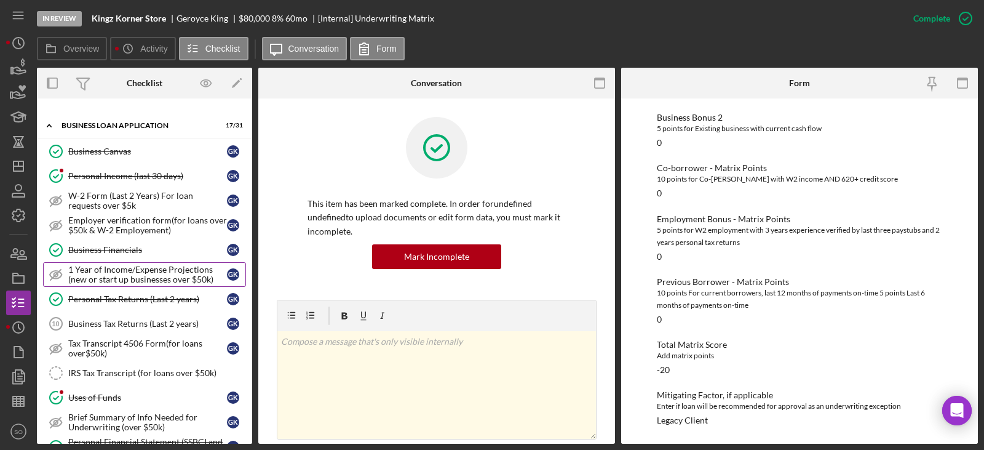
drag, startPoint x: 105, startPoint y: 250, endPoint x: 167, endPoint y: 272, distance: 65.9
click at [105, 250] on div "Business Financials" at bounding box center [147, 250] width 159 height 10
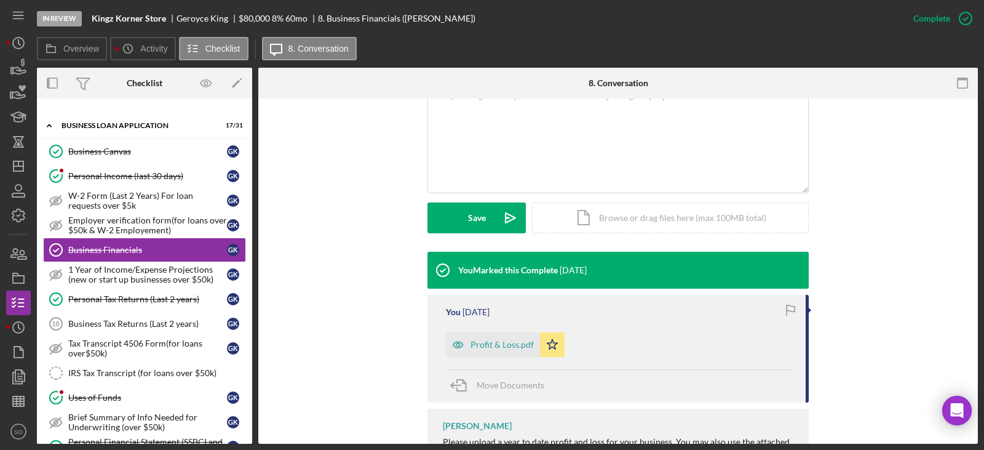
click at [495, 332] on div "Profit & Loss.pdf" at bounding box center [493, 344] width 94 height 25
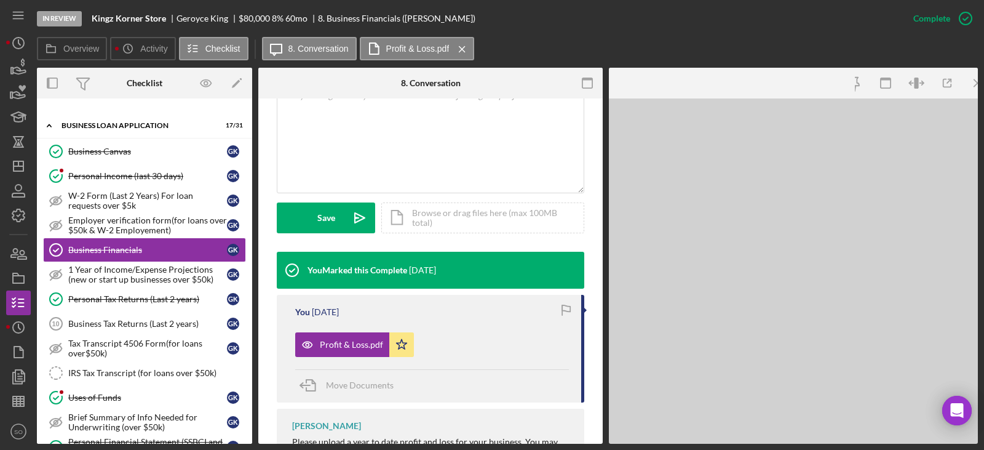
scroll to position [260, 0]
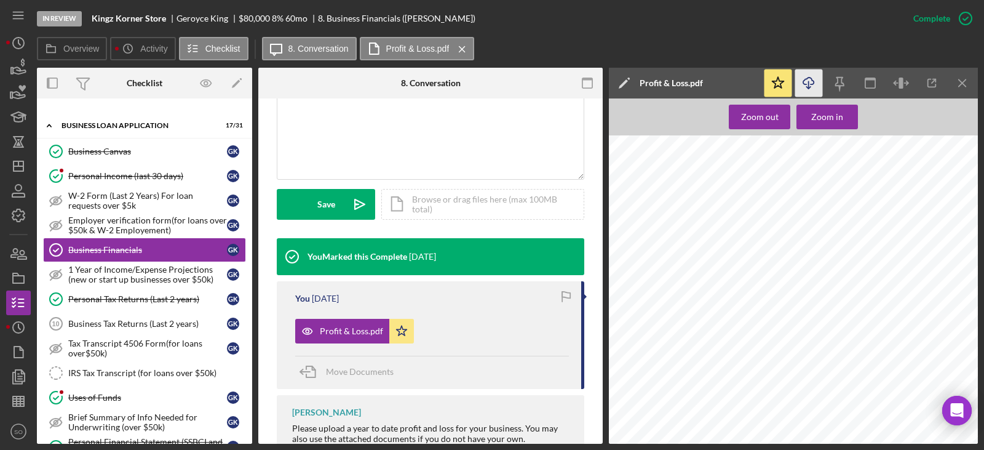
click at [814, 77] on icon "Icon/Download" at bounding box center [809, 83] width 28 height 28
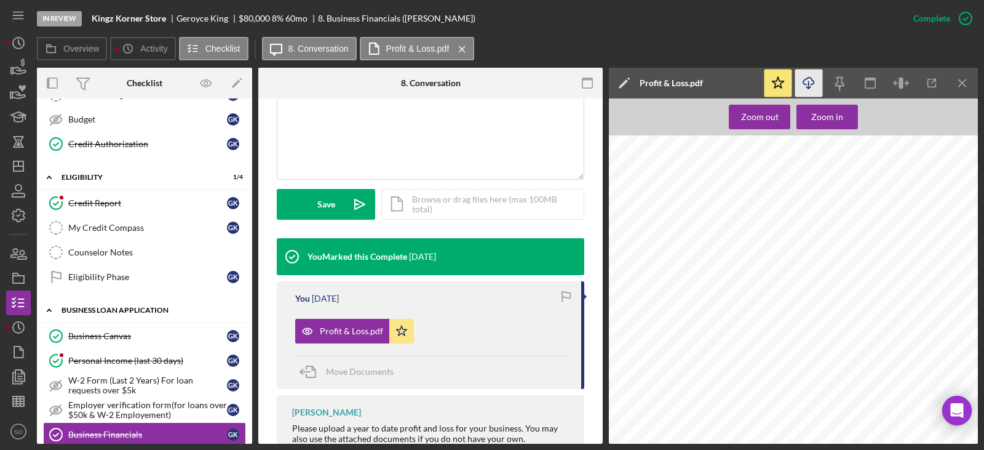
scroll to position [0, 0]
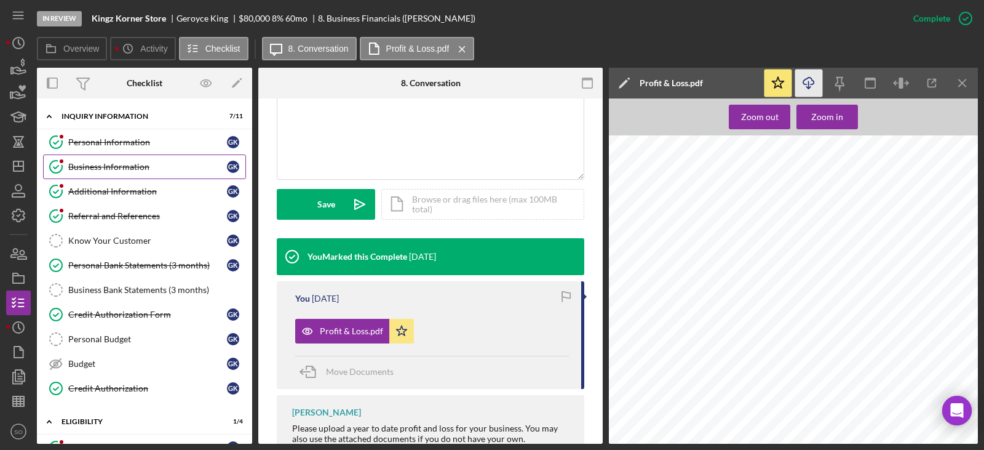
click at [131, 163] on div "Business Information" at bounding box center [147, 167] width 159 height 10
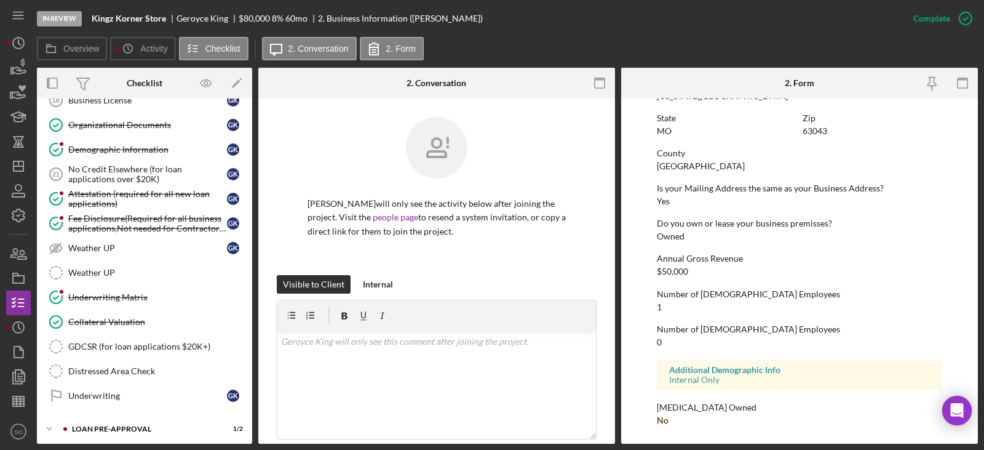
scroll to position [982, 0]
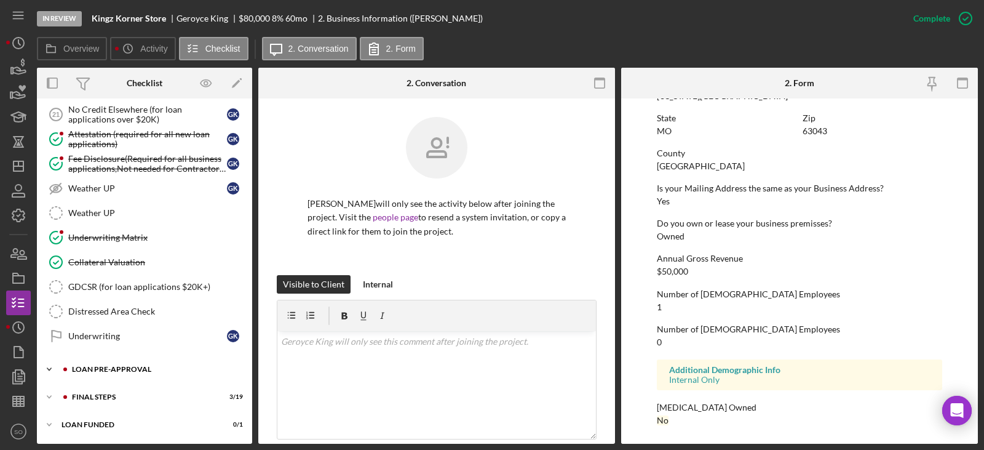
click at [132, 373] on div "Icon/Expander LOAN PRE-APPROVAL 1 / 2" at bounding box center [144, 369] width 215 height 25
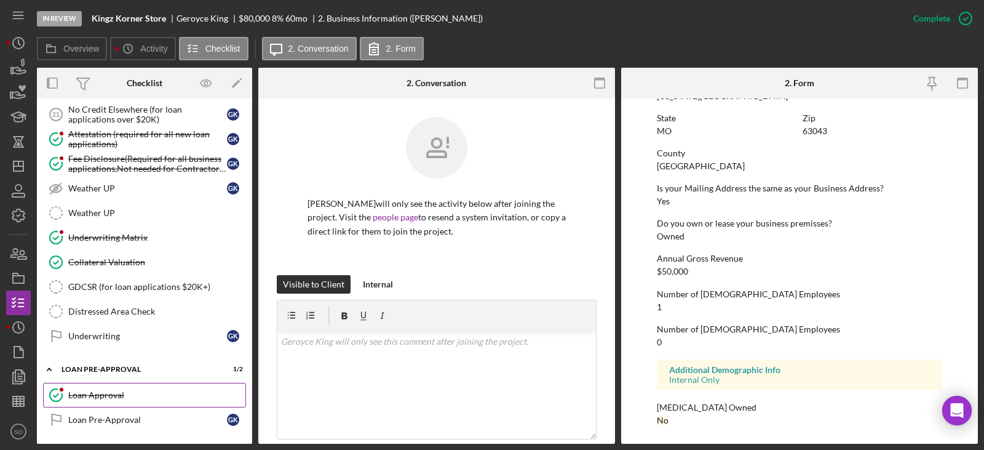
click at [118, 392] on div "Loan Approval" at bounding box center [156, 395] width 177 height 10
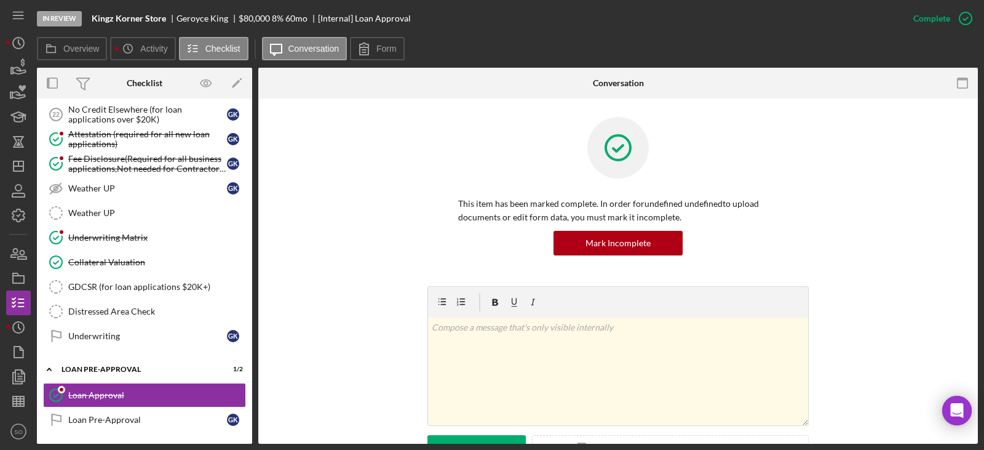
scroll to position [246, 0]
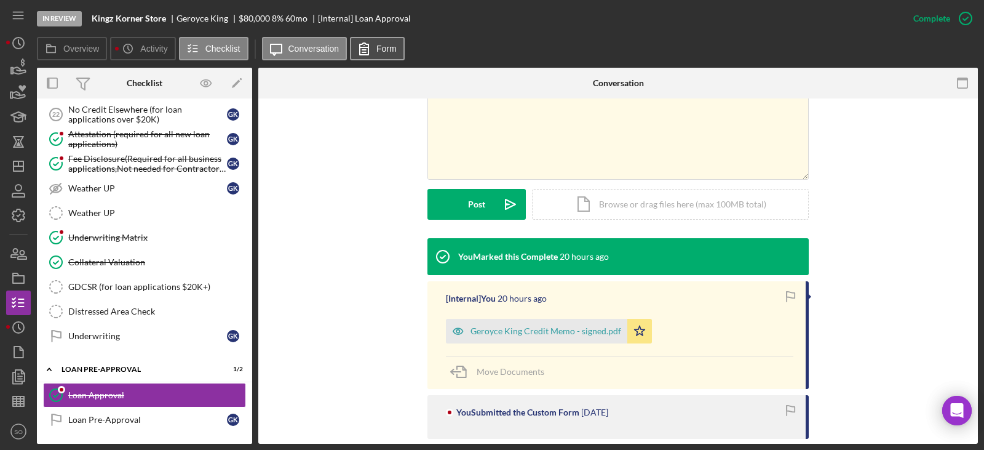
click at [396, 56] on button "Form" at bounding box center [377, 48] width 55 height 23
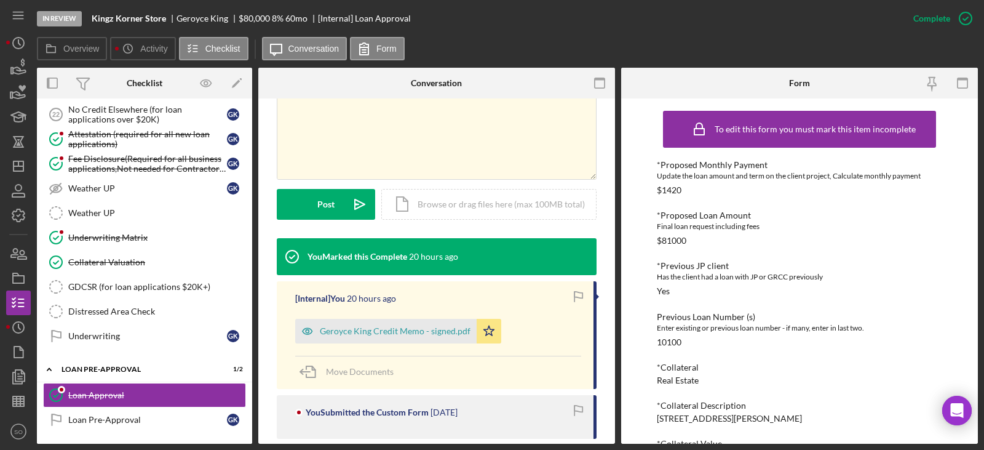
scroll to position [123, 0]
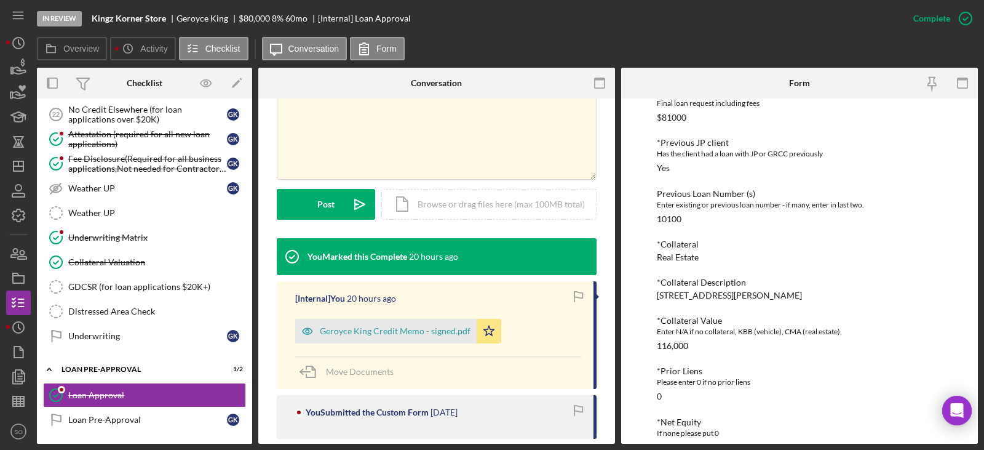
click at [715, 298] on div "[STREET_ADDRESS][PERSON_NAME]" at bounding box center [729, 295] width 145 height 10
drag, startPoint x: 737, startPoint y: 295, endPoint x: 653, endPoint y: 296, distance: 84.3
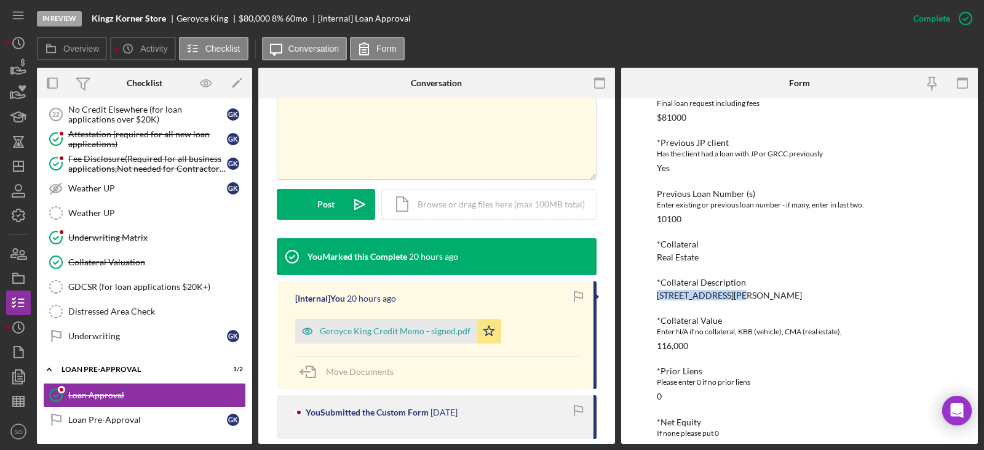
click at [653, 296] on div "To edit this form you must mark this item incomplete *Proposed Monthly Payment …" at bounding box center [799, 270] width 357 height 345
copy div "[STREET_ADDRESS][PERSON_NAME]"
drag, startPoint x: 774, startPoint y: 292, endPoint x: 744, endPoint y: 296, distance: 30.5
click at [744, 296] on div "[STREET_ADDRESS][PERSON_NAME]" at bounding box center [729, 295] width 145 height 10
copy div "St Louis,"
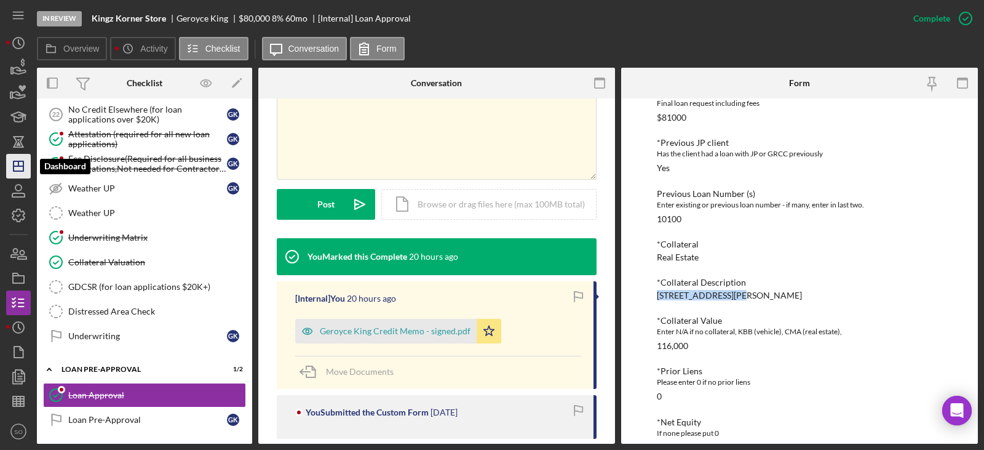
click at [23, 167] on polygon "button" at bounding box center [19, 166] width 10 height 10
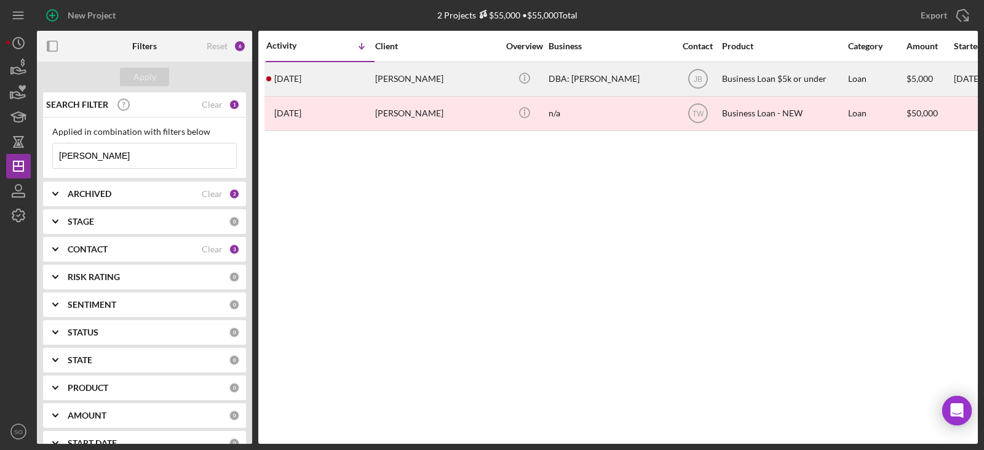
click at [399, 75] on div "[PERSON_NAME]" at bounding box center [436, 79] width 123 height 33
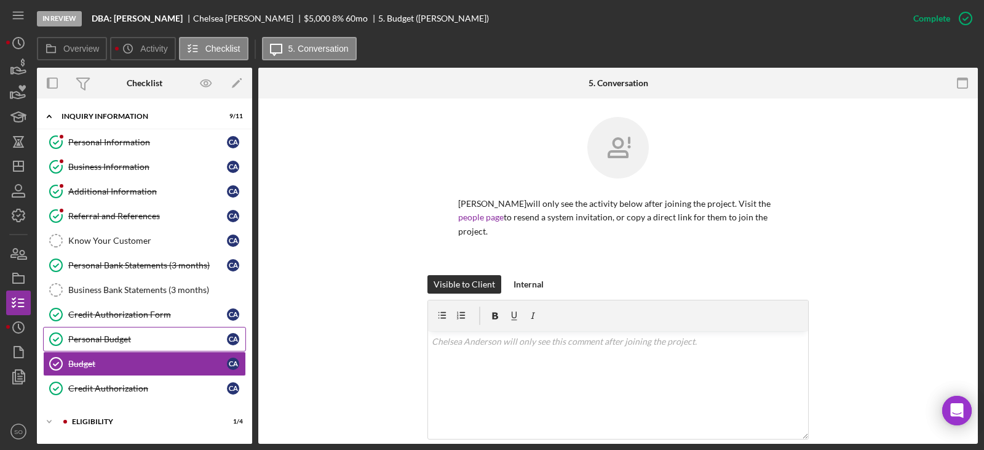
scroll to position [108, 0]
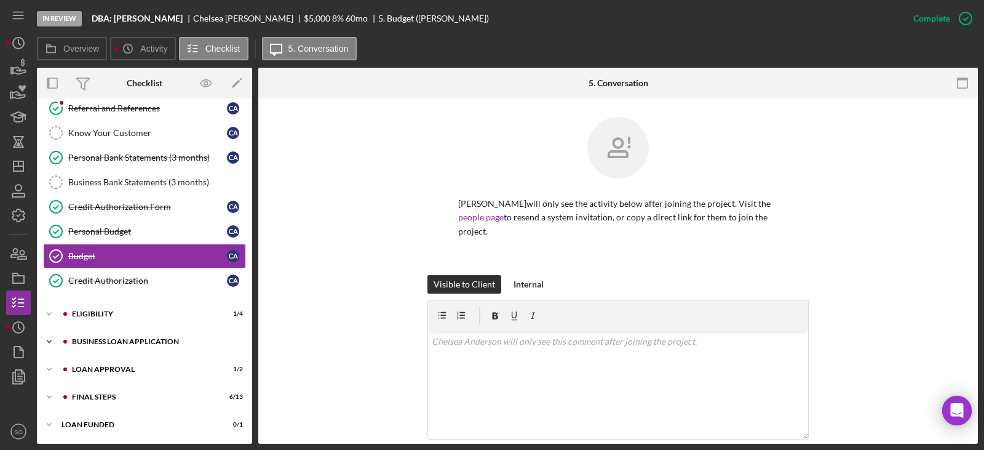
click at [135, 342] on div "BUSINESS LOAN APPLICATION" at bounding box center [154, 341] width 165 height 7
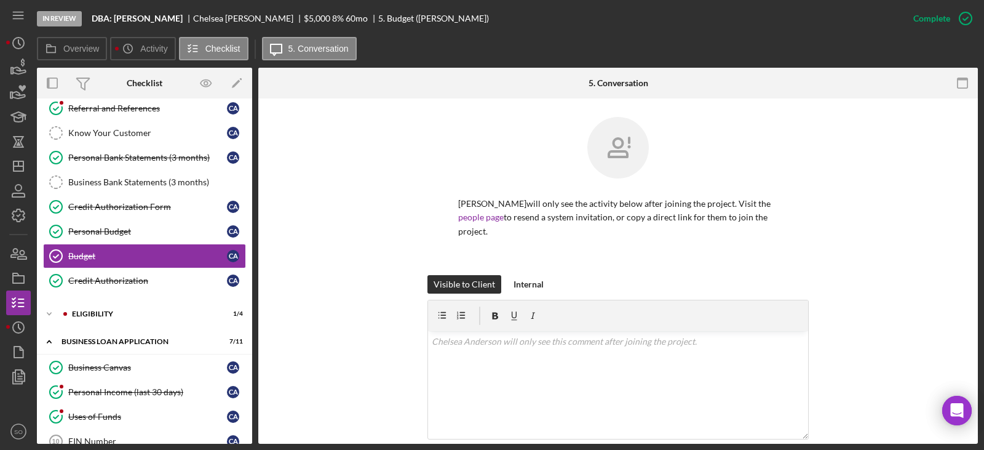
scroll to position [354, 0]
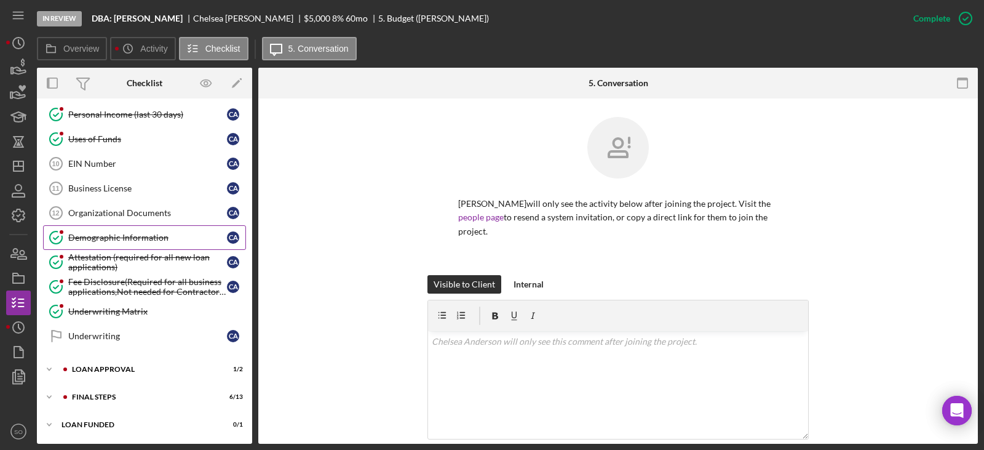
click at [120, 232] on div "Demographic Information" at bounding box center [147, 237] width 159 height 10
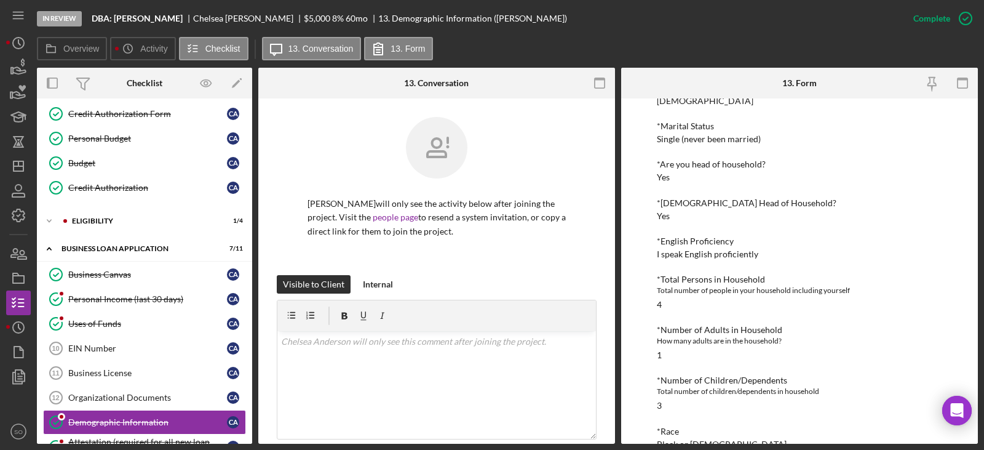
scroll to position [139, 0]
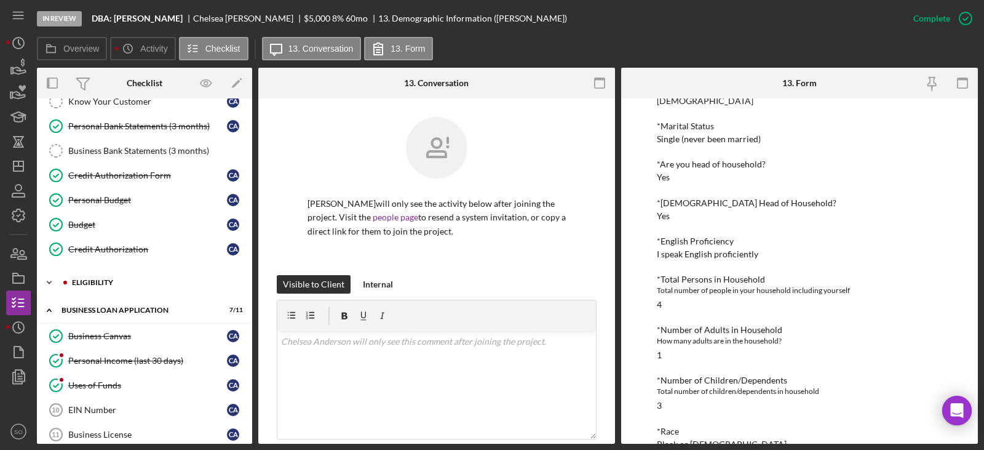
click at [99, 288] on div "Icon/Expander Eligibility 1 / 4" at bounding box center [144, 282] width 215 height 25
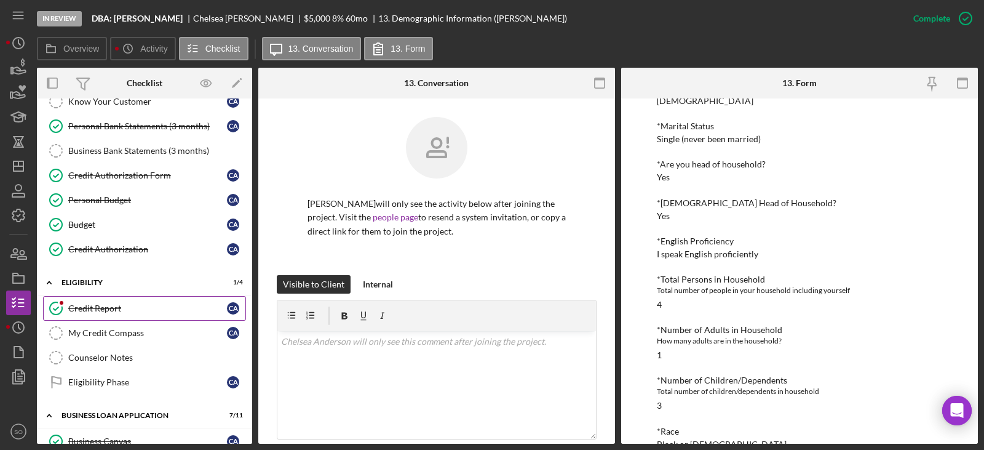
click at [103, 308] on div "Credit Report" at bounding box center [147, 308] width 159 height 10
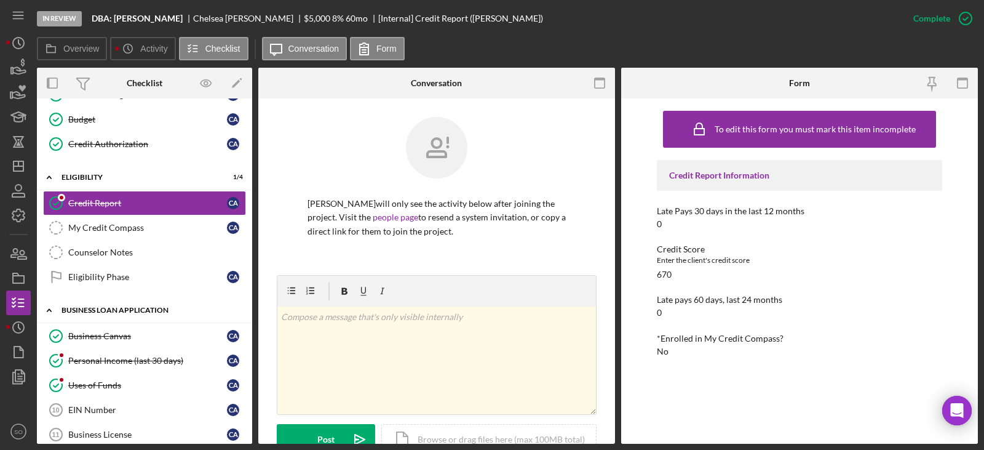
scroll to position [490, 0]
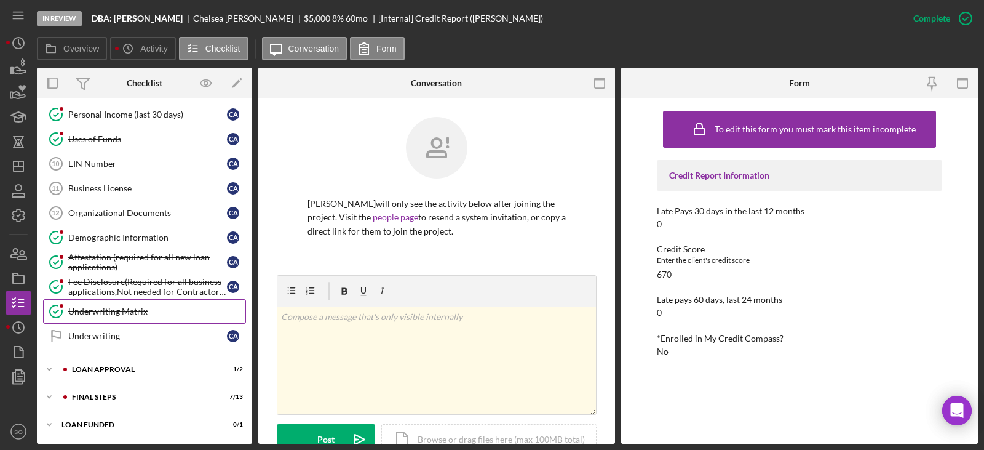
drag, startPoint x: 146, startPoint y: 306, endPoint x: 184, endPoint y: 313, distance: 38.8
click at [146, 306] on div "Underwriting Matrix" at bounding box center [156, 311] width 177 height 10
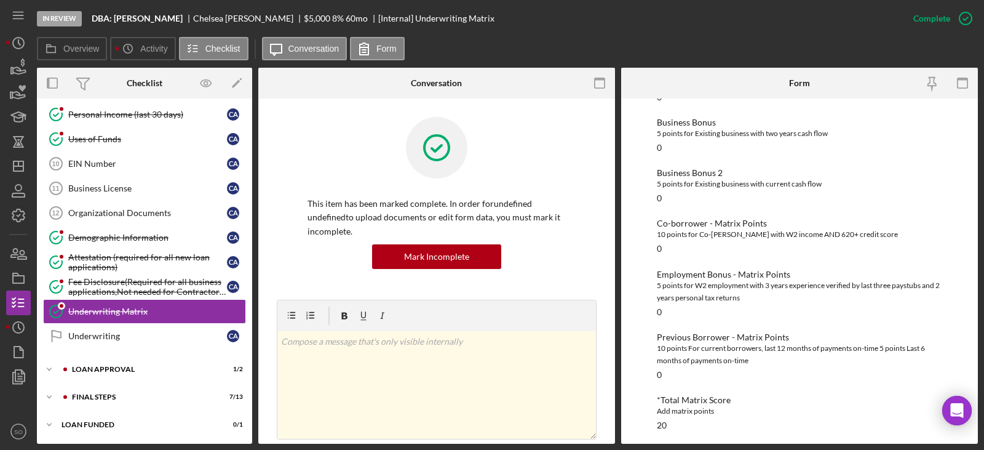
scroll to position [424, 0]
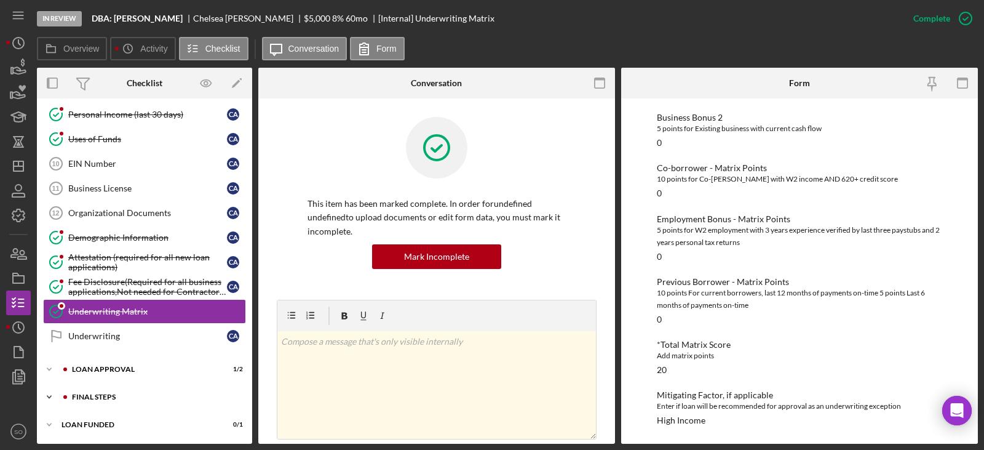
click at [116, 396] on div "Final Steps" at bounding box center [154, 396] width 165 height 7
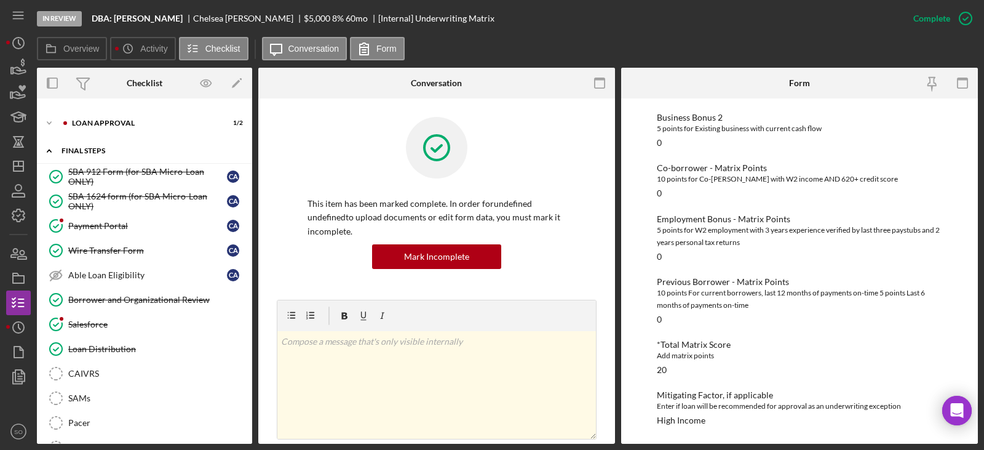
scroll to position [817, 0]
